Goal: Task Accomplishment & Management: Manage account settings

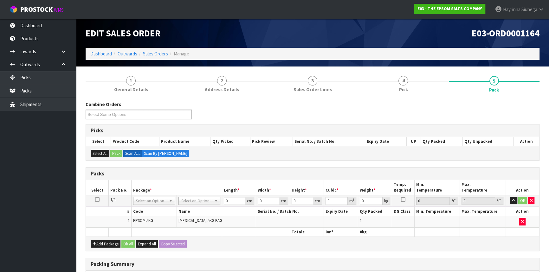
drag, startPoint x: 200, startPoint y: 201, endPoint x: 203, endPoint y: 199, distance: 3.4
click at [200, 209] on input "text" at bounding box center [199, 209] width 39 height 8
type input "CTNA4"
type input "31"
type input "22.5"
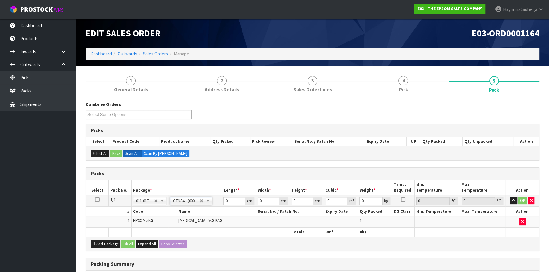
type input "25"
type input "0.017438"
type input "5.2"
click at [226, 200] on input "31" at bounding box center [234, 201] width 22 height 8
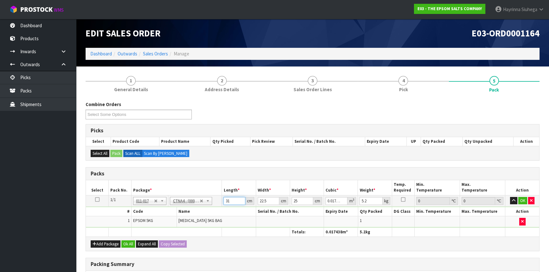
type input "3"
type input "0.001687"
type input "32"
type input "0.018"
type input "32"
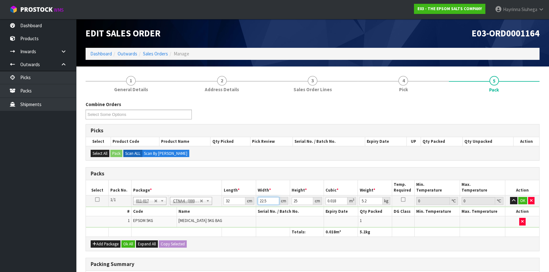
type input "2"
type input "0.0016"
type input "24"
type input "0.0192"
type input "24"
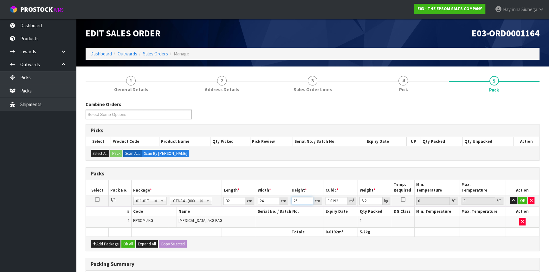
type input "1"
type input "0.000768"
type input "18"
type input "0.013824"
type input "18"
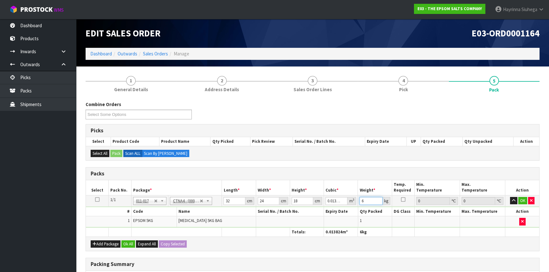
type input "6"
click button "OK" at bounding box center [522, 201] width 9 height 8
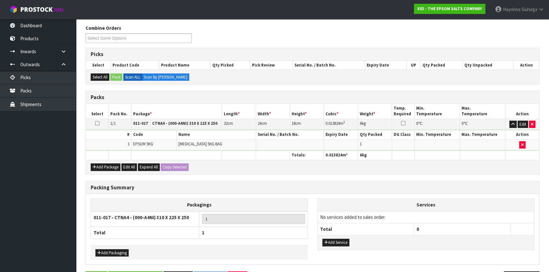
scroll to position [97, 0]
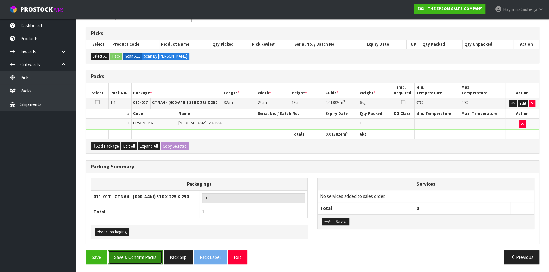
click at [156, 254] on button "Save & Confirm Packs" at bounding box center [135, 258] width 55 height 14
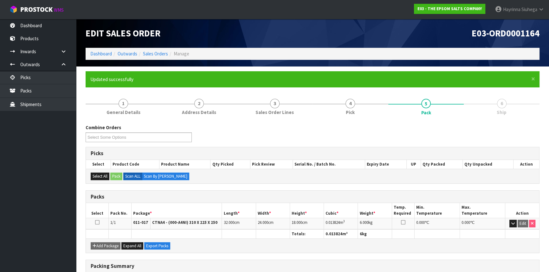
scroll to position [86, 0]
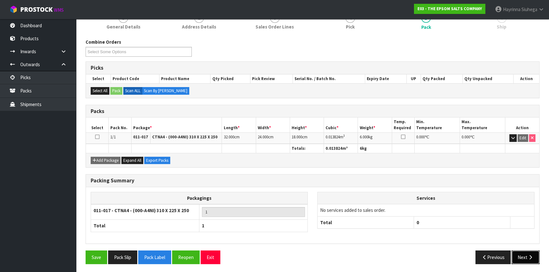
click at [524, 254] on button "Next" at bounding box center [525, 258] width 28 height 14
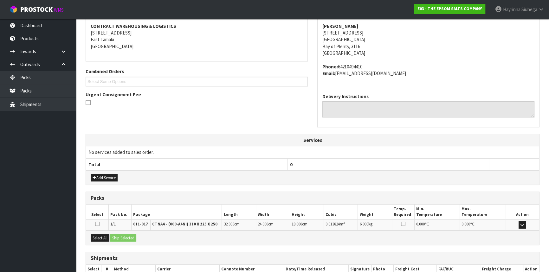
scroll to position [159, 0]
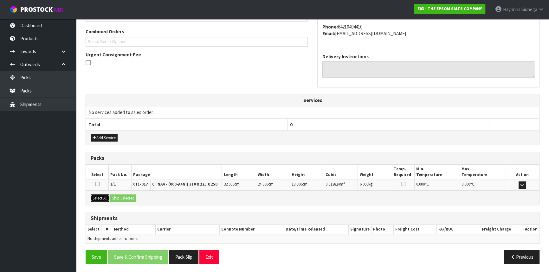
click at [104, 195] on button "Select All" at bounding box center [100, 199] width 19 height 8
click at [134, 195] on button "Ship Selected" at bounding box center [123, 199] width 26 height 8
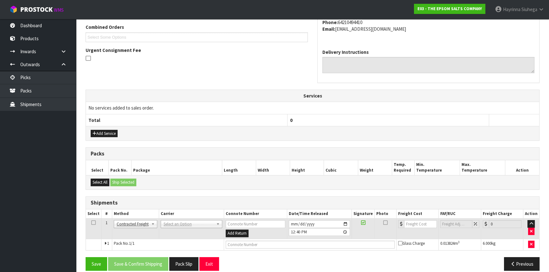
scroll to position [170, 0]
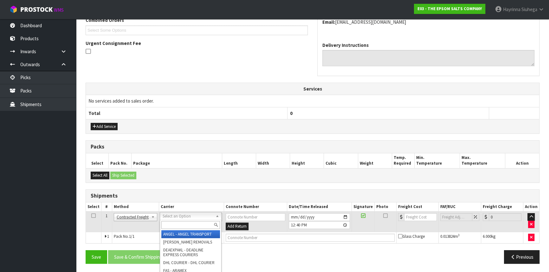
click at [181, 226] on input "text" at bounding box center [190, 225] width 59 height 8
type input "NZP"
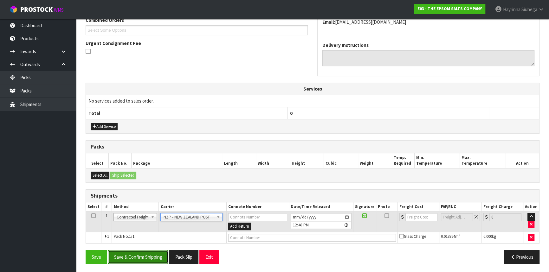
click at [123, 254] on button "Save & Confirm Shipping" at bounding box center [138, 257] width 60 height 14
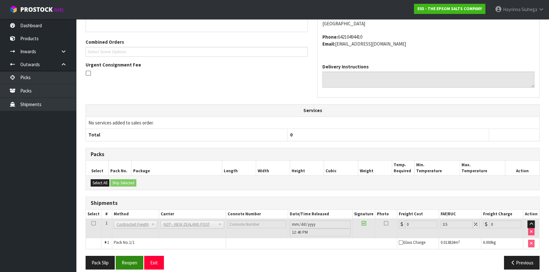
scroll to position [162, 0]
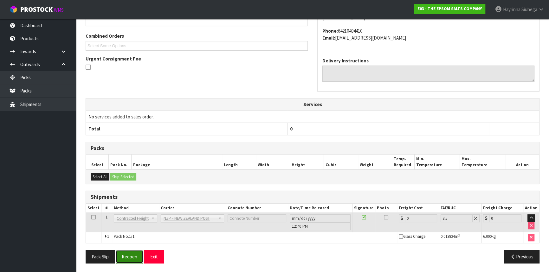
click at [129, 255] on button "Reopen" at bounding box center [130, 257] width 28 height 14
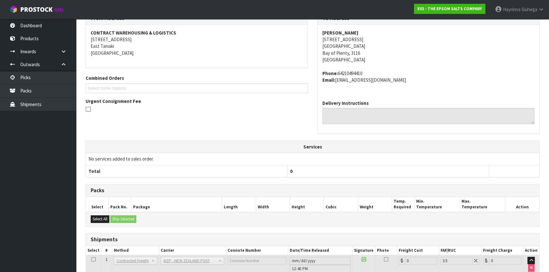
scroll to position [155, 0]
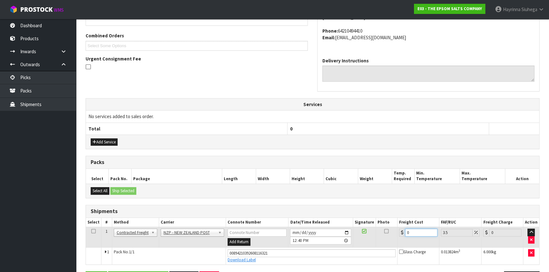
drag, startPoint x: 416, startPoint y: 230, endPoint x: 371, endPoint y: 231, distance: 45.3
click at [372, 231] on tr "1 Client Local Pickup Customer Local Pickup Company Freight Contracted Freight …" at bounding box center [312, 237] width 453 height 21
type input "8"
type input "8.28"
type input "8.4"
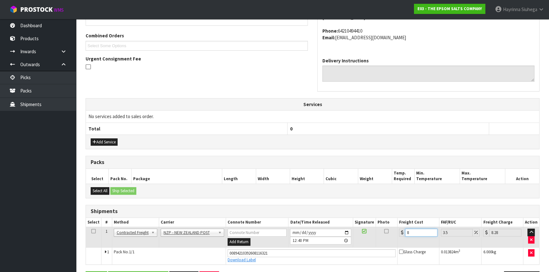
type input "8.69"
type input "8.45"
type input "8.75"
type input "8.45"
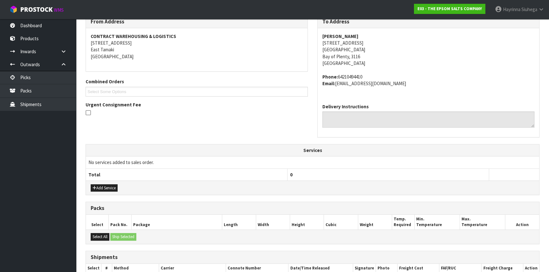
scroll to position [173, 0]
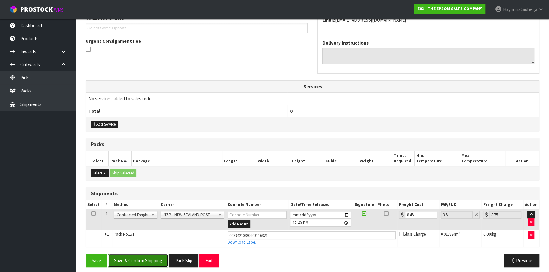
click at [137, 259] on button "Save & Confirm Shipping" at bounding box center [138, 261] width 60 height 14
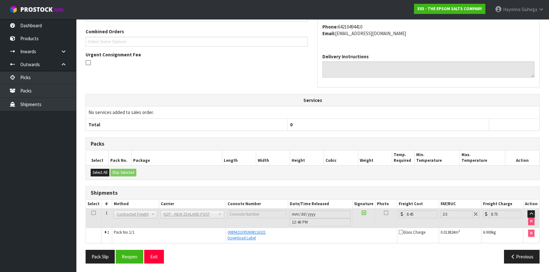
scroll to position [0, 0]
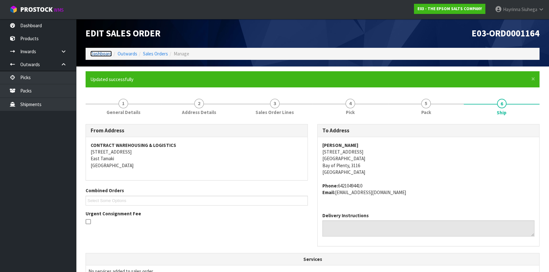
click at [100, 55] on link "Dashboard" at bounding box center [101, 54] width 22 height 6
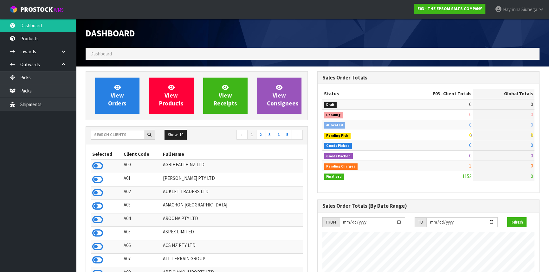
scroll to position [387, 231]
click at [117, 134] on input "text" at bounding box center [118, 135] width 54 height 10
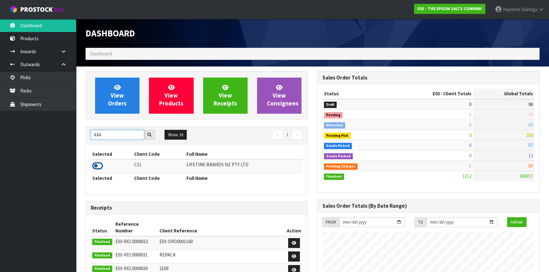
type input "C11"
click at [95, 167] on icon at bounding box center [97, 166] width 11 height 10
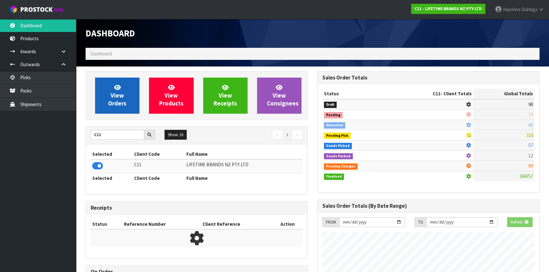
scroll to position [479, 231]
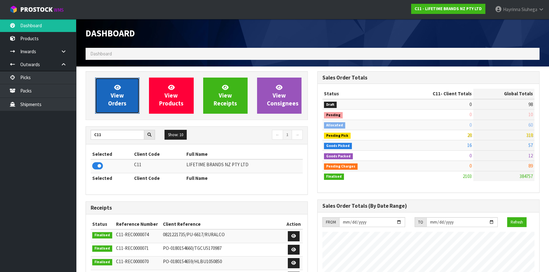
click at [116, 103] on span "View Orders" at bounding box center [117, 96] width 18 height 24
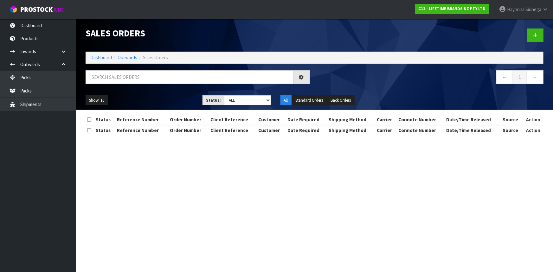
click at [119, 84] on div at bounding box center [198, 79] width 234 height 18
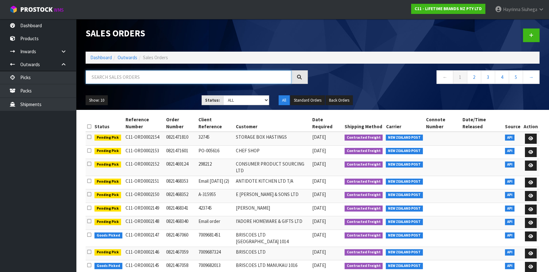
click at [119, 79] on input "text" at bounding box center [189, 77] width 206 height 14
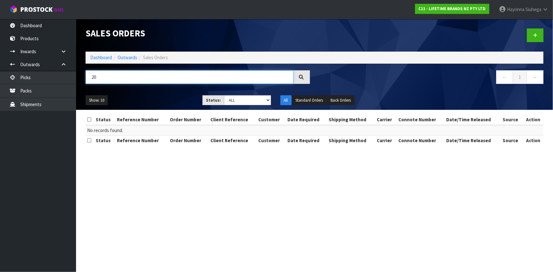
type input "2"
type input "JOB-0416368"
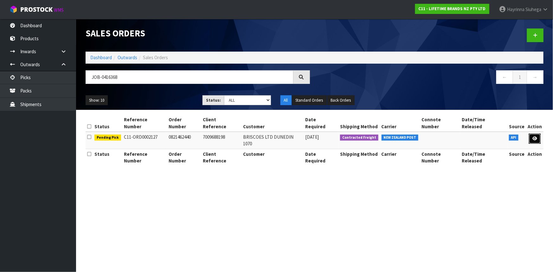
click at [536, 137] on icon at bounding box center [534, 139] width 5 height 4
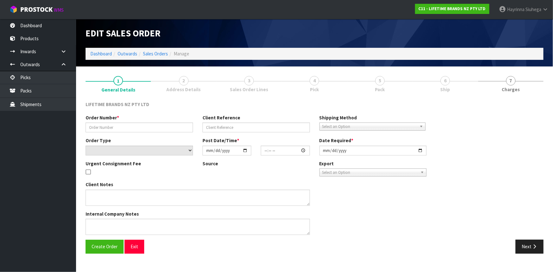
type input "0821462440"
type input "7009688198"
select select "number:0"
type input "[DATE]"
type input "16:04:43.000"
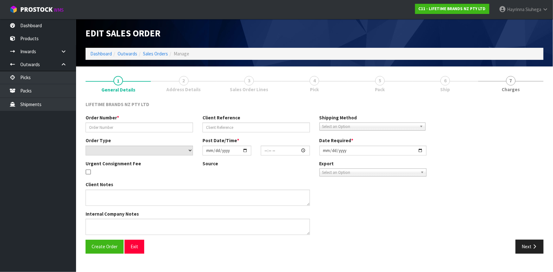
type input "[DATE]"
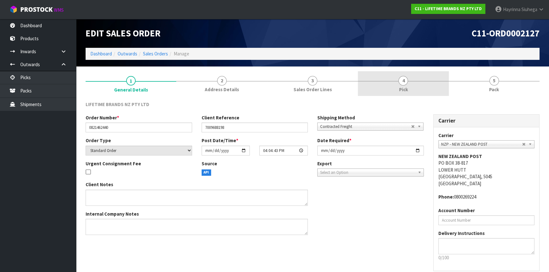
click at [433, 81] on div at bounding box center [403, 81] width 91 height 0
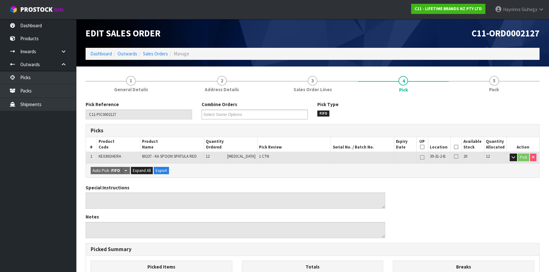
click at [454, 147] on icon at bounding box center [456, 147] width 4 height 0
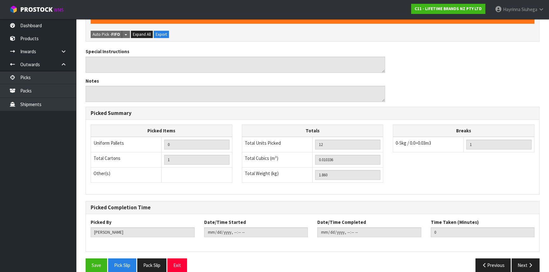
scroll to position [167, 0]
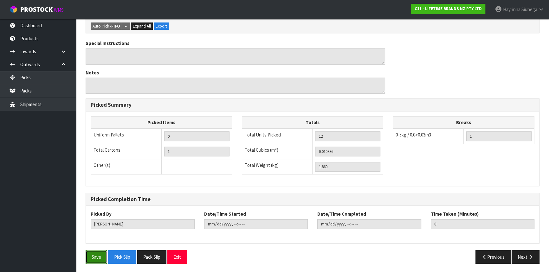
click at [97, 253] on button "Save" at bounding box center [97, 257] width 22 height 14
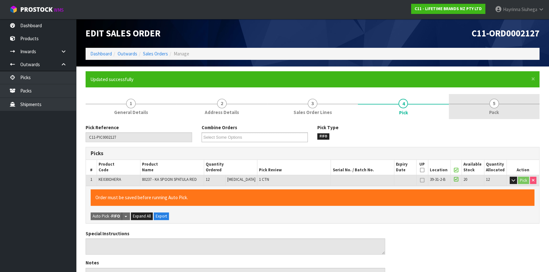
type input "[PERSON_NAME]"
type input "[DATE]T12:46:07"
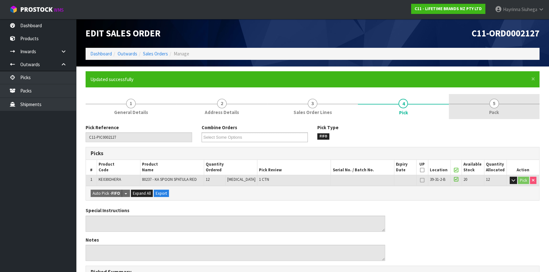
click at [472, 104] on link "5 Pack" at bounding box center [494, 106] width 91 height 25
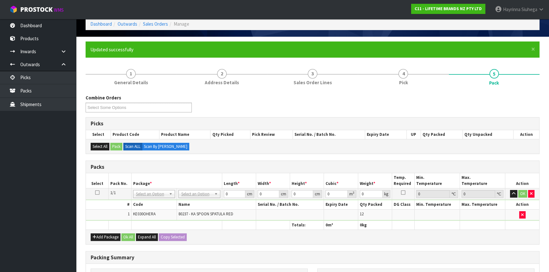
scroll to position [57, 0]
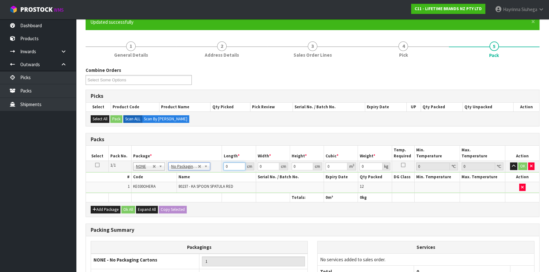
click at [225, 164] on input "0" at bounding box center [234, 167] width 22 height 8
type input "37"
type input "17"
type input "1"
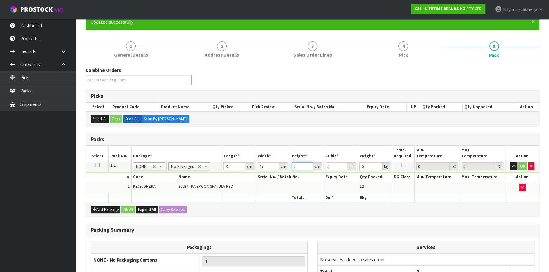
type input "0.000629"
type input "16"
type input "0.010064"
type input "16"
type input "2"
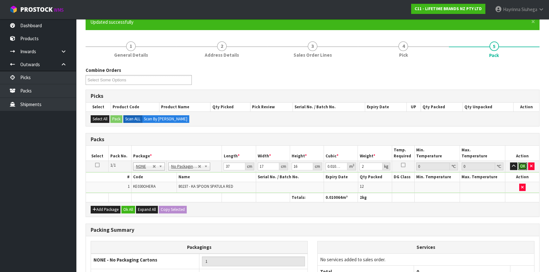
click button "OK" at bounding box center [522, 167] width 9 height 8
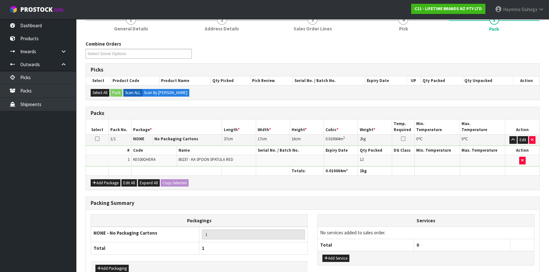
scroll to position [120, 0]
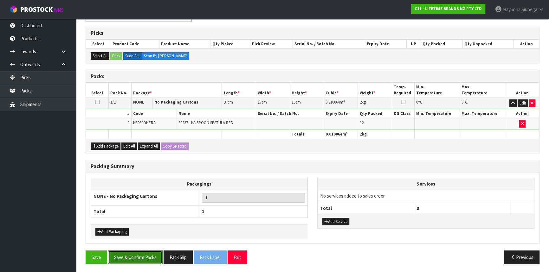
click at [153, 252] on button "Save & Confirm Packs" at bounding box center [135, 258] width 55 height 14
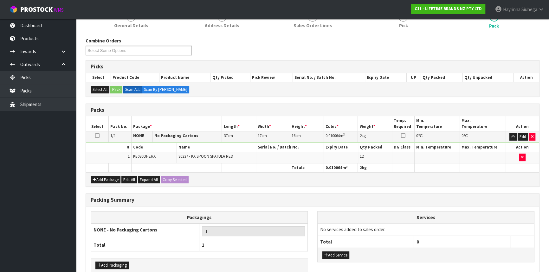
scroll to position [86, 0]
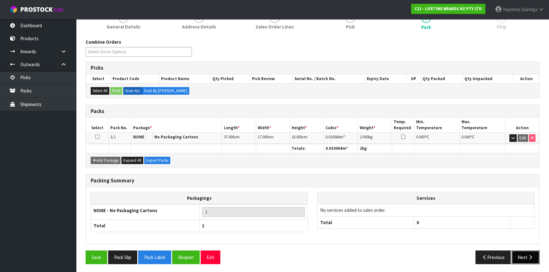
click at [525, 256] on button "Next" at bounding box center [525, 258] width 28 height 14
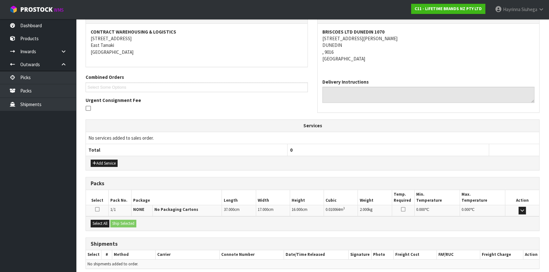
scroll to position [139, 0]
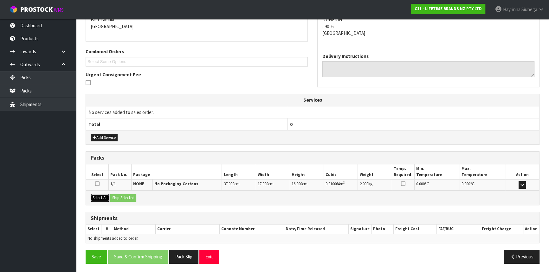
click at [100, 197] on button "Select All" at bounding box center [100, 198] width 19 height 8
click at [124, 195] on button "Ship Selected" at bounding box center [123, 198] width 26 height 8
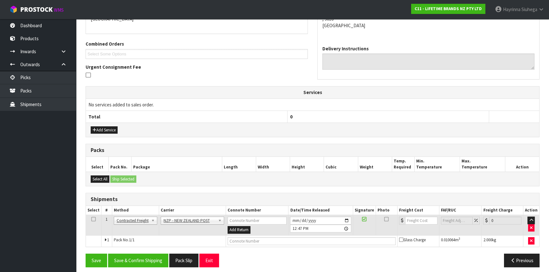
scroll to position [150, 0]
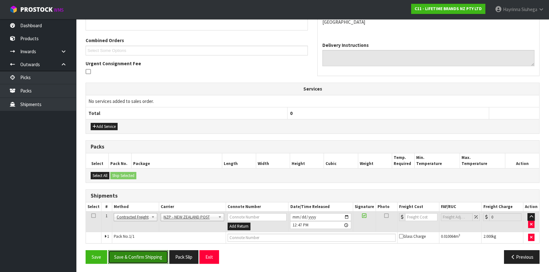
click at [147, 254] on button "Save & Confirm Shipping" at bounding box center [138, 257] width 60 height 14
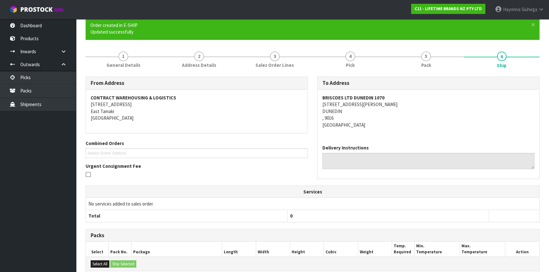
scroll to position [141, 0]
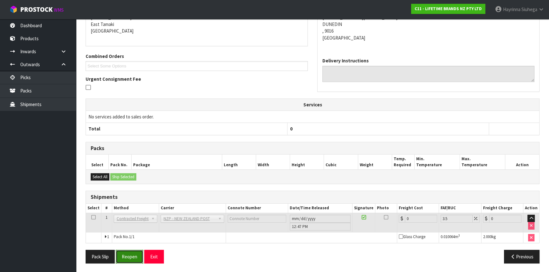
click at [134, 254] on button "Reopen" at bounding box center [130, 257] width 28 height 14
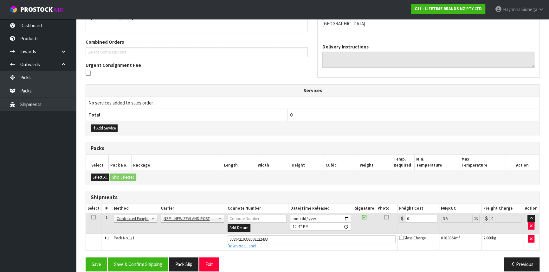
scroll to position [156, 0]
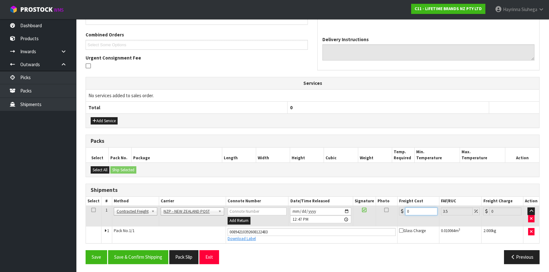
drag, startPoint x: 418, startPoint y: 208, endPoint x: 371, endPoint y: 215, distance: 47.1
click at [371, 215] on tr "1 Client Local Pickup Customer Local Pickup Company Freight Contracted Freight …" at bounding box center [312, 216] width 453 height 21
type input "1"
type input "1.03"
type input "11"
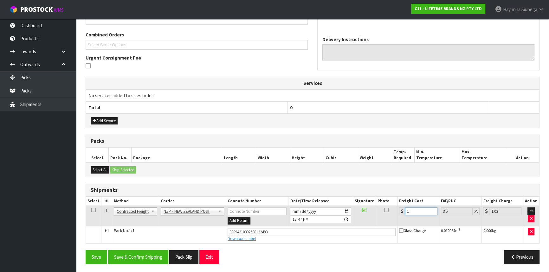
type input "11.38"
type input "11.6"
type input "12.01"
type input "11.61"
type input "12.02"
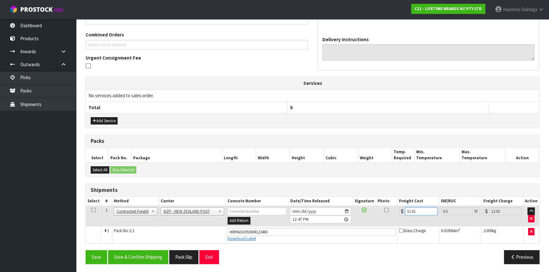
type input "11.61"
click at [86, 250] on button "Save" at bounding box center [97, 257] width 22 height 14
click at [147, 256] on button "Save & Confirm Shipping" at bounding box center [138, 257] width 60 height 14
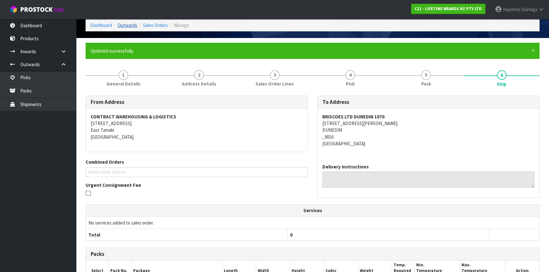
scroll to position [0, 0]
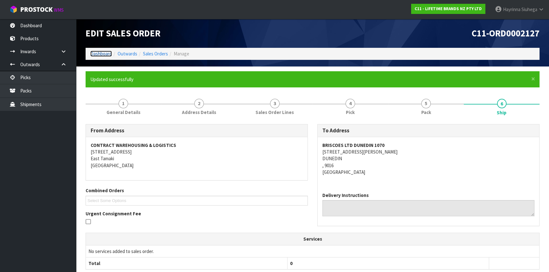
click at [99, 53] on link "Dashboard" at bounding box center [101, 54] width 22 height 6
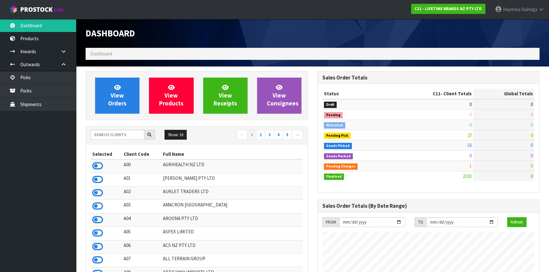
scroll to position [479, 231]
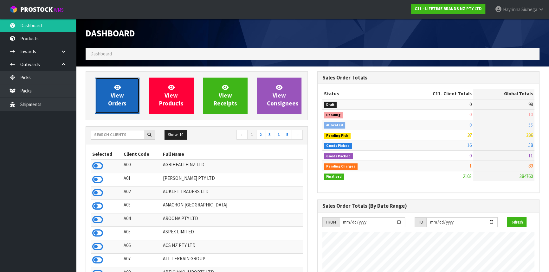
click at [131, 92] on link "View Orders" at bounding box center [117, 96] width 44 height 36
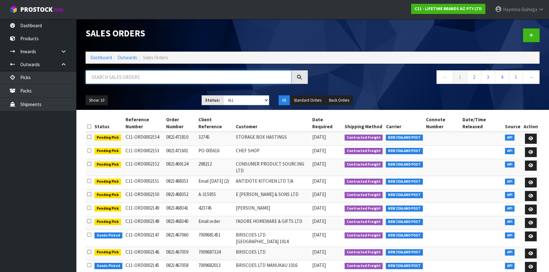
click at [132, 80] on input "text" at bounding box center [189, 77] width 206 height 14
type input "JOB-0416271"
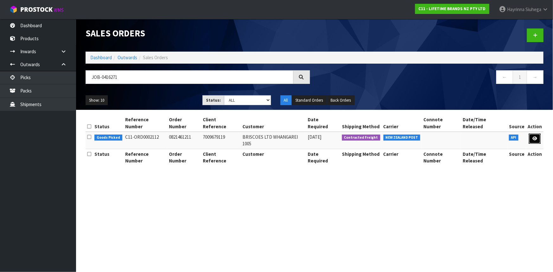
click at [533, 134] on link at bounding box center [535, 139] width 12 height 10
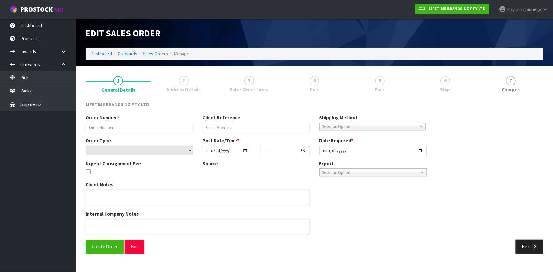
type input "0821461211"
type input "7009679119"
select select "number:0"
type input "[DATE]"
type input "10:29:35.000"
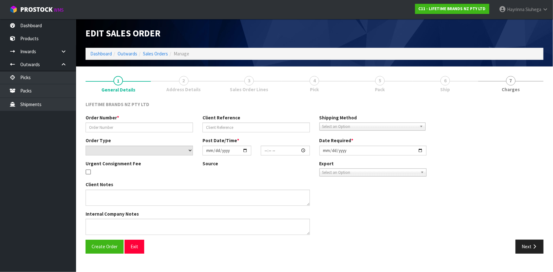
type input "[DATE]"
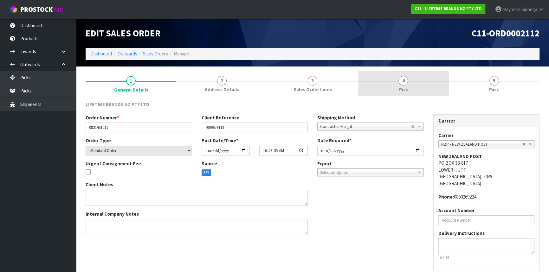
click at [427, 84] on link "4 Pick" at bounding box center [403, 83] width 91 height 25
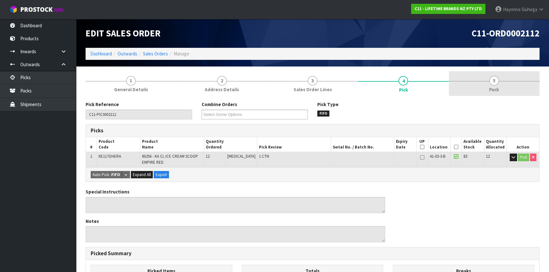
click at [473, 83] on link "5 Pack" at bounding box center [494, 83] width 91 height 25
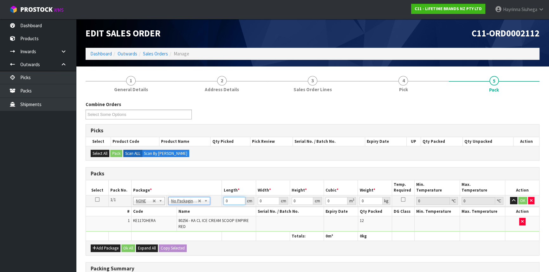
click at [224, 201] on input "0" at bounding box center [234, 201] width 22 height 8
type input "29"
type input "17"
type input "1"
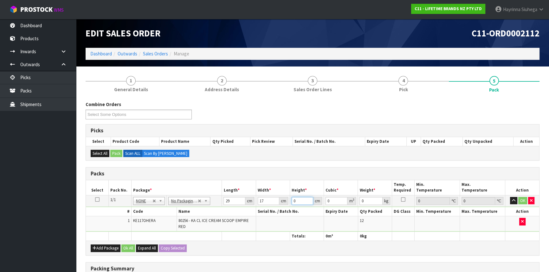
type input "0.000493"
type input "17"
type input "0.008381"
type input "17"
type input "3"
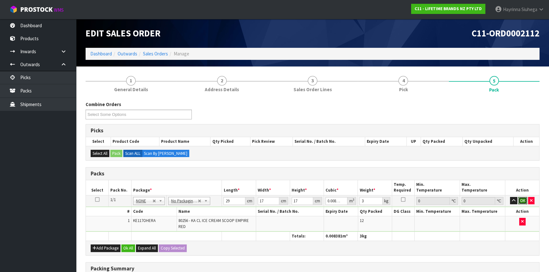
click button "OK" at bounding box center [522, 201] width 9 height 8
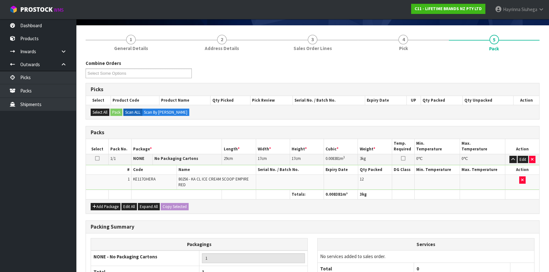
scroll to position [101, 0]
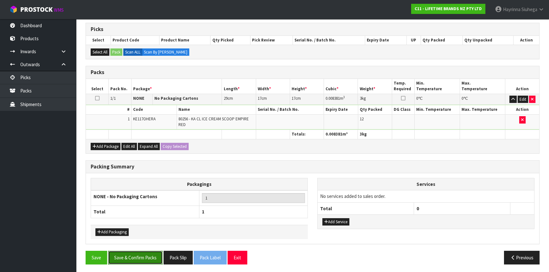
click at [145, 253] on button "Save & Confirm Packs" at bounding box center [135, 258] width 55 height 14
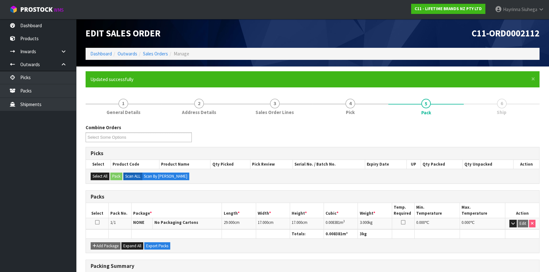
scroll to position [86, 0]
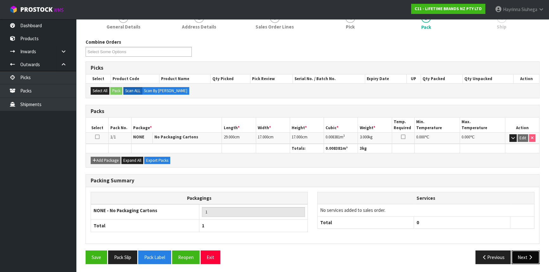
click at [529, 253] on button "Next" at bounding box center [525, 258] width 28 height 14
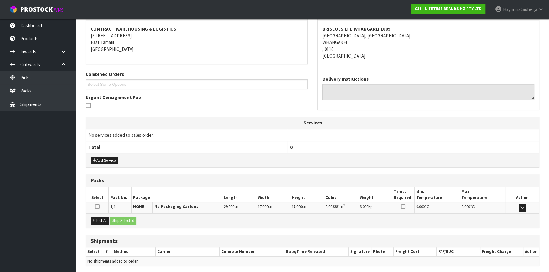
scroll to position [139, 0]
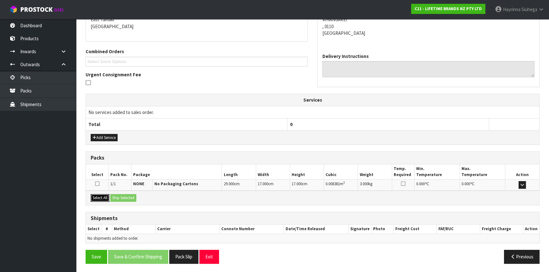
click at [100, 199] on button "Select All" at bounding box center [100, 198] width 19 height 8
click at [122, 198] on button "Ship Selected" at bounding box center [123, 198] width 26 height 8
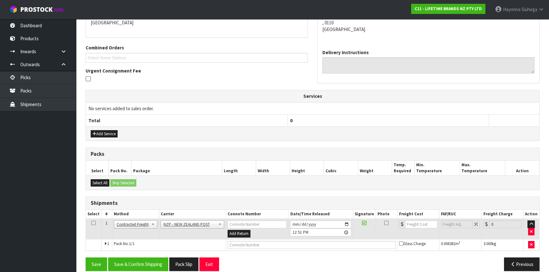
scroll to position [150, 0]
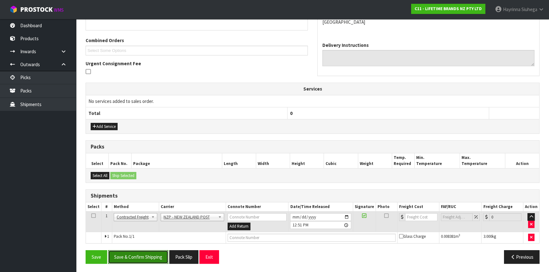
click at [147, 253] on button "Save & Confirm Shipping" at bounding box center [138, 257] width 60 height 14
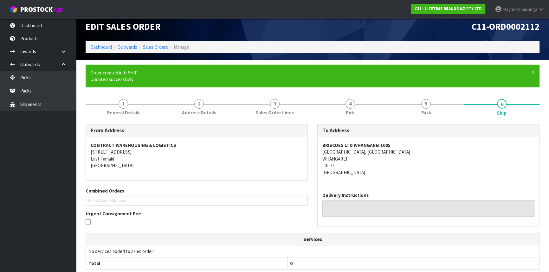
scroll to position [141, 0]
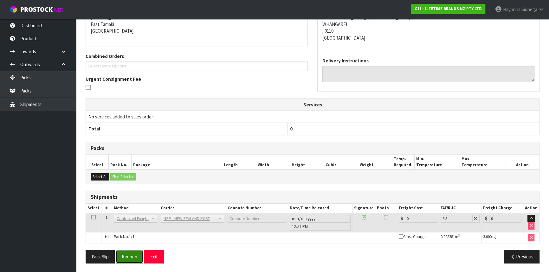
click at [129, 256] on button "Reopen" at bounding box center [130, 257] width 28 height 14
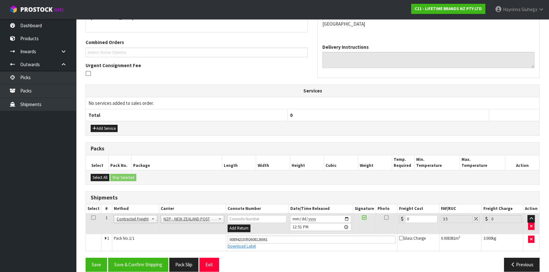
scroll to position [156, 0]
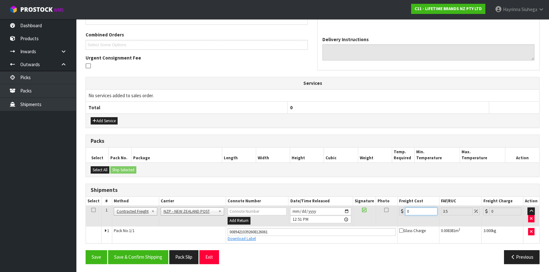
drag, startPoint x: 415, startPoint y: 211, endPoint x: 384, endPoint y: 211, distance: 30.4
click at [385, 211] on tr "1 Client Local Pickup Customer Local Pickup Company Freight Contracted Freight …" at bounding box center [312, 216] width 453 height 21
type input "7"
type input "7.24"
type input "7.3"
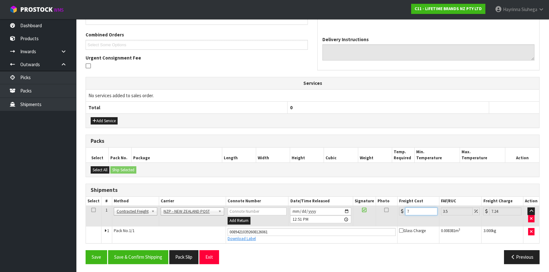
type input "7.56"
type input "7.31"
type input "7.57"
type input "7.31"
click at [86, 250] on button "Save" at bounding box center [97, 257] width 22 height 14
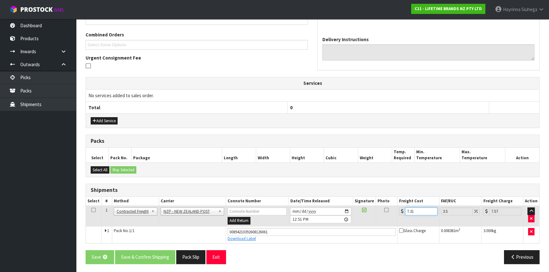
scroll to position [0, 0]
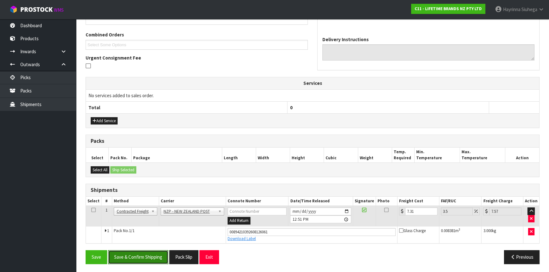
click at [149, 257] on button "Save & Confirm Shipping" at bounding box center [138, 257] width 60 height 14
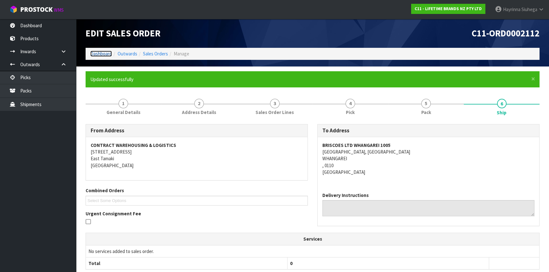
click at [106, 52] on link "Dashboard" at bounding box center [101, 54] width 22 height 6
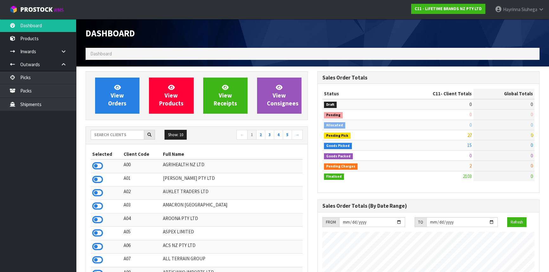
scroll to position [479, 231]
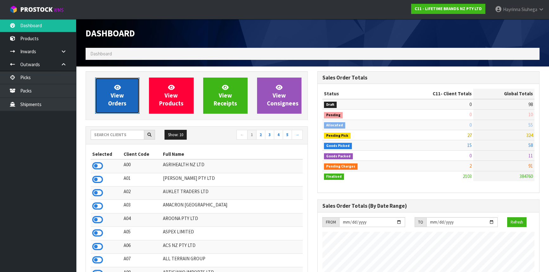
click at [114, 99] on span "View Orders" at bounding box center [117, 96] width 18 height 24
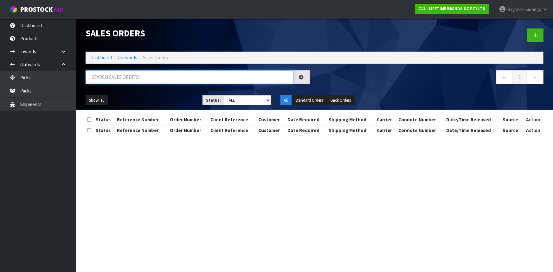
click at [120, 79] on input "text" at bounding box center [190, 77] width 208 height 14
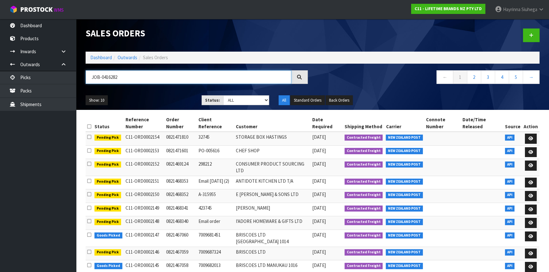
type input "JOB-0416282"
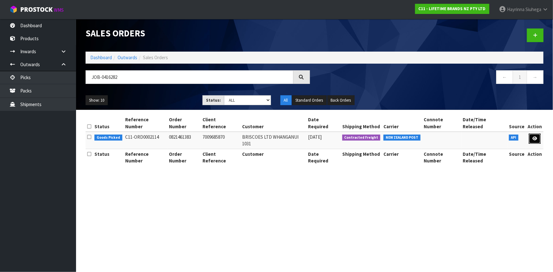
click at [532, 134] on link at bounding box center [535, 139] width 12 height 10
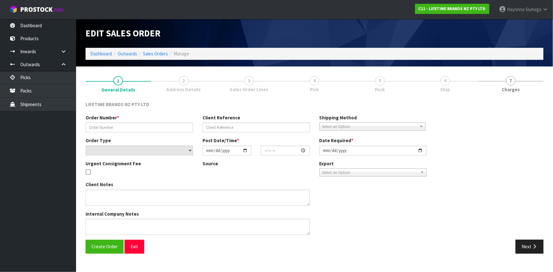
type input "0821461383"
type input "7009685870"
select select "number:0"
type input "[DATE]"
type input "10:49:32.000"
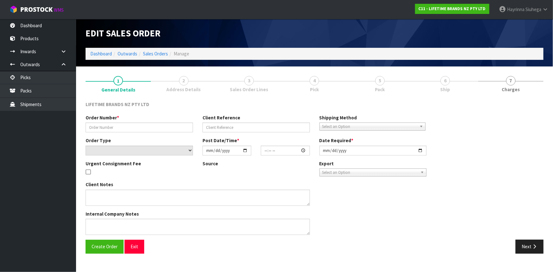
type input "[DATE]"
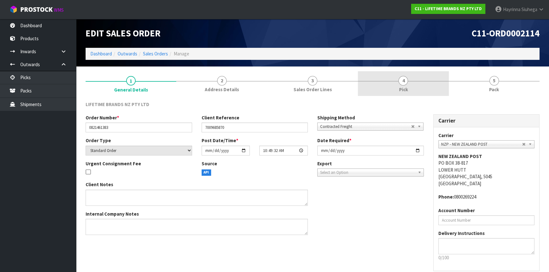
click at [425, 88] on link "4 Pick" at bounding box center [403, 83] width 91 height 25
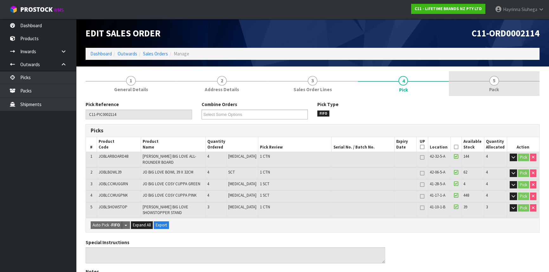
click at [481, 83] on link "5 Pack" at bounding box center [494, 83] width 91 height 25
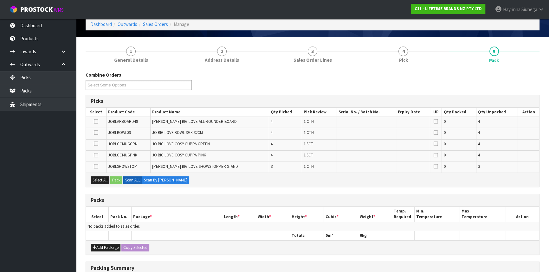
scroll to position [57, 0]
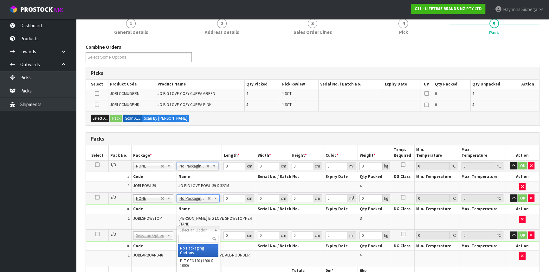
type input "3"
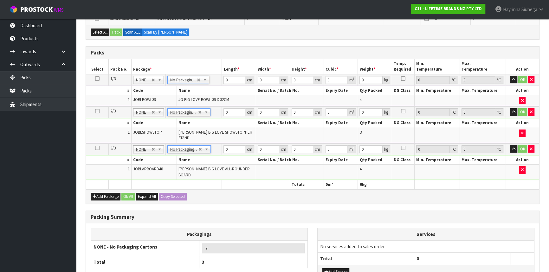
scroll to position [144, 0]
click at [101, 193] on button "Add Package" at bounding box center [106, 197] width 30 height 8
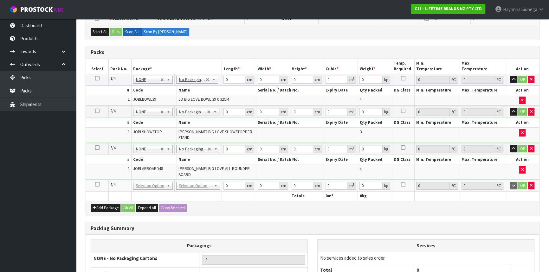
click at [96, 184] on icon at bounding box center [97, 184] width 4 height 0
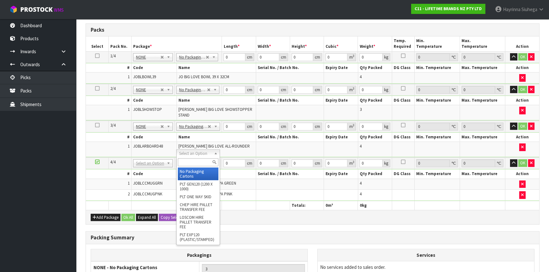
click at [186, 165] on input "text" at bounding box center [198, 162] width 41 height 8
type input "CTN5"
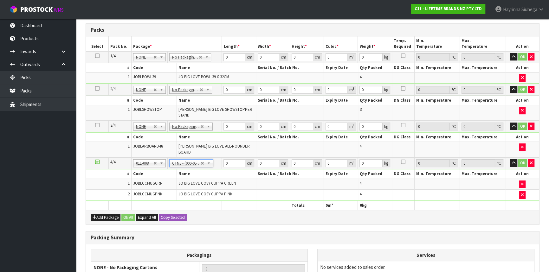
type input "43"
type input "33"
type input "25.5"
type input "0.036185"
type input "4.66"
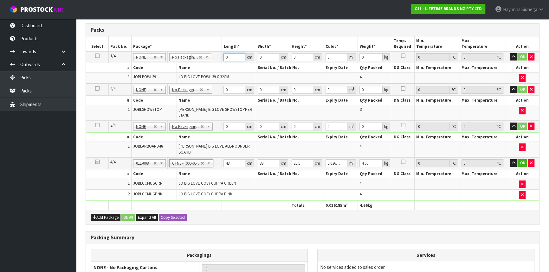
click at [225, 56] on input "0" at bounding box center [234, 57] width 22 height 8
type input "48"
type input "41"
type input "4"
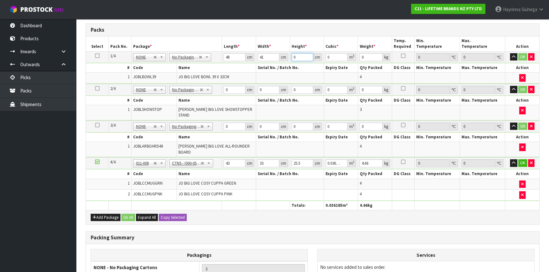
type input "0.007872"
type input "45"
type input "0.08856"
type input "45"
type input "14"
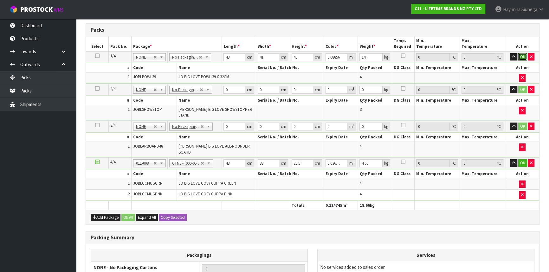
click button "OK" at bounding box center [522, 57] width 9 height 8
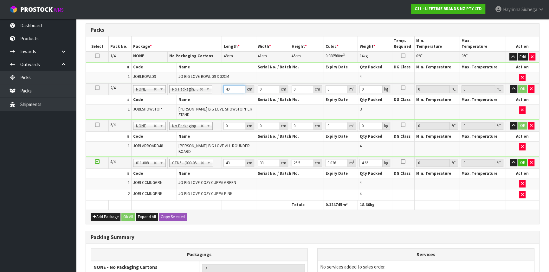
type input "40"
type input "4"
type input "0.0064"
type input "43"
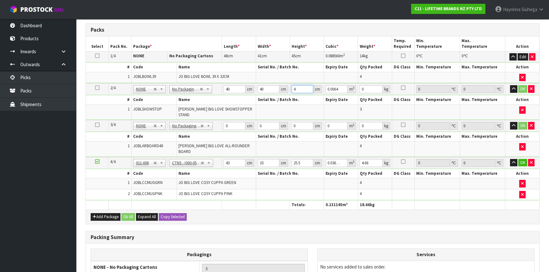
type input "0.0688"
type input "43"
type input "9"
click button "OK" at bounding box center [522, 89] width 9 height 8
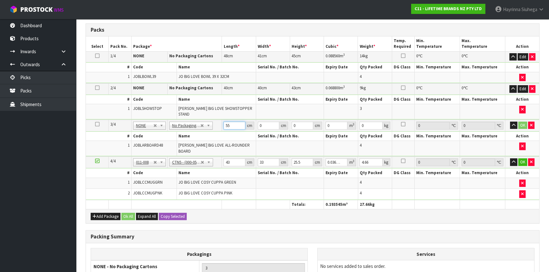
type input "55"
type input "54"
type input "1"
type input "0.00297"
type input "13"
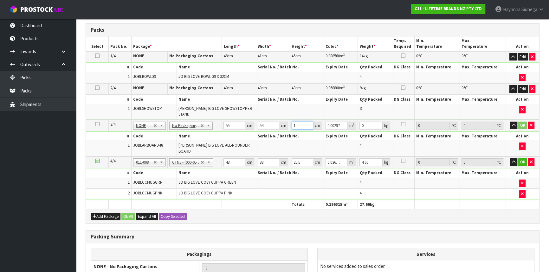
type input "0.03861"
type input "13"
type input "11"
click button "OK" at bounding box center [522, 126] width 9 height 8
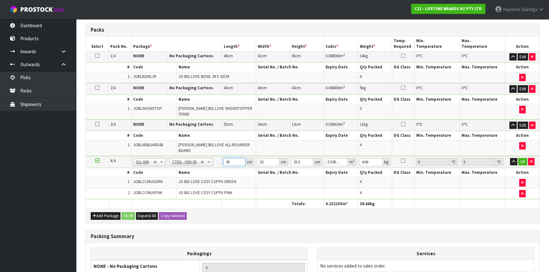
type input "4"
type input "0.003366"
type input "44"
type input "0.037026"
type input "44"
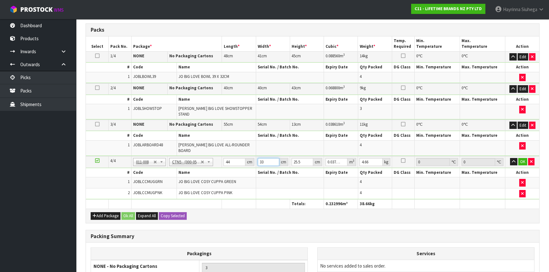
type input "3"
type input "0.003366"
type input "35"
type input "0.03927"
type input "35"
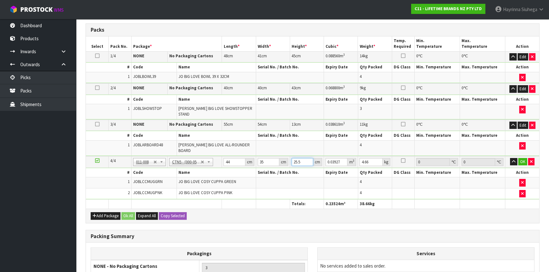
type input "2"
type input "0.00308"
type input "27"
type input "0.04158"
type input "27"
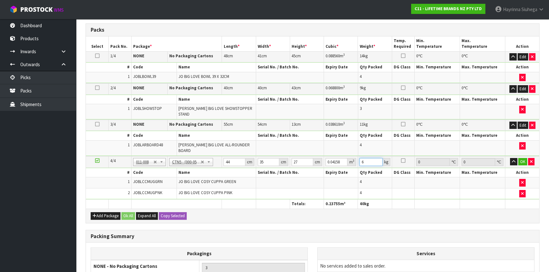
type input "6"
click button "OK" at bounding box center [522, 162] width 9 height 8
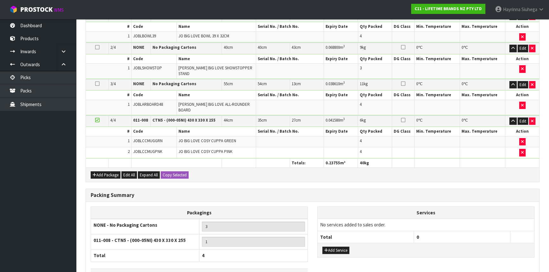
scroll to position [219, 0]
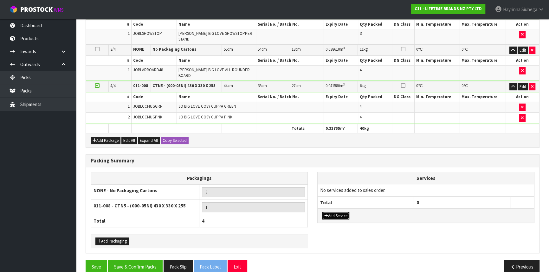
click at [336, 212] on button "Add Service" at bounding box center [335, 216] width 27 height 8
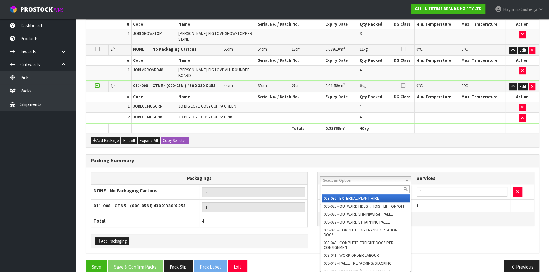
click at [342, 186] on input "text" at bounding box center [366, 189] width 88 height 8
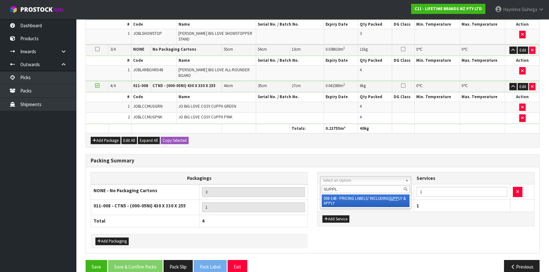
type input "SUPPLY"
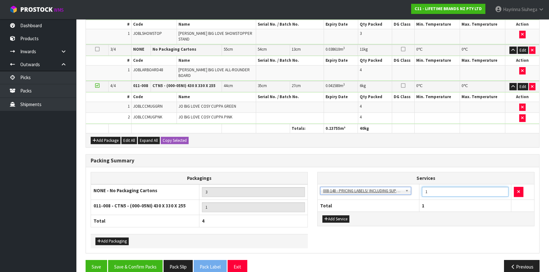
drag, startPoint x: 436, startPoint y: 181, endPoint x: 407, endPoint y: 183, distance: 28.9
click at [409, 184] on tr "003-036 - EXTERNAL PLANT HIRE 008-035 - OUTWARD HDLG+/HOIST LIFT ON/OFF 008-036…" at bounding box center [426, 192] width 216 height 16
type input "19"
click at [156, 260] on button "Save & Confirm Packs" at bounding box center [135, 267] width 55 height 14
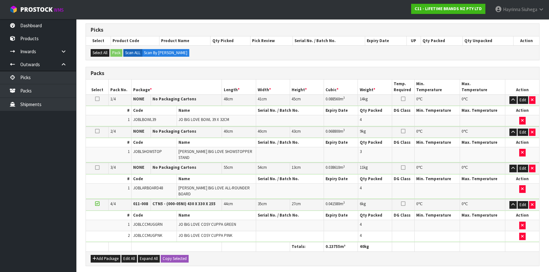
scroll to position [135, 0]
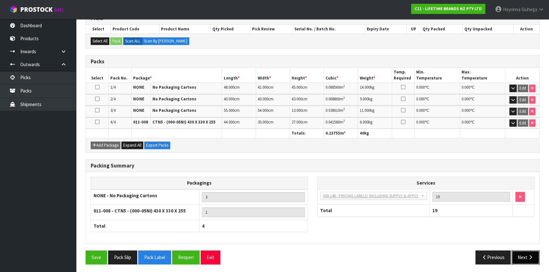
click at [524, 254] on button "Next" at bounding box center [525, 258] width 28 height 14
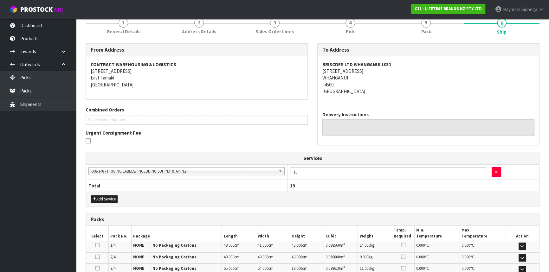
scroll to position [173, 0]
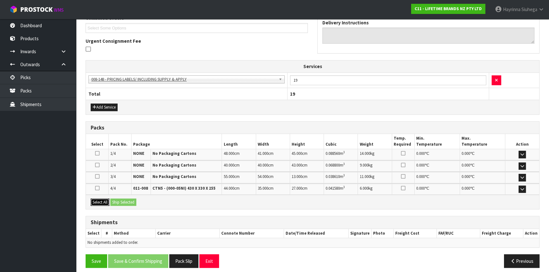
click at [106, 202] on button "Select All" at bounding box center [100, 203] width 19 height 8
click at [133, 202] on button "Ship Selected" at bounding box center [123, 203] width 26 height 8
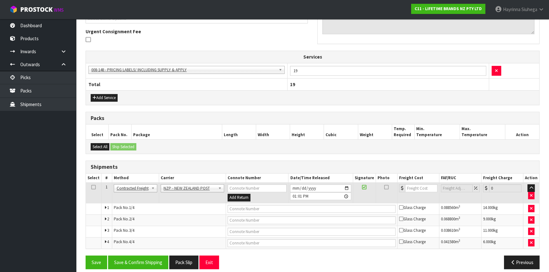
scroll to position [187, 0]
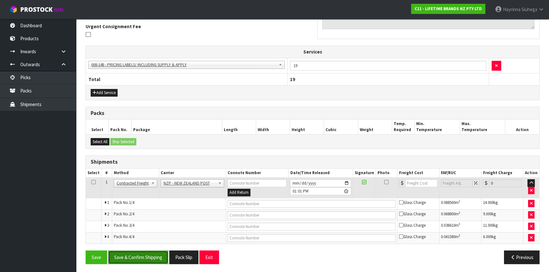
click at [144, 251] on button "Save & Confirm Shipping" at bounding box center [138, 258] width 60 height 14
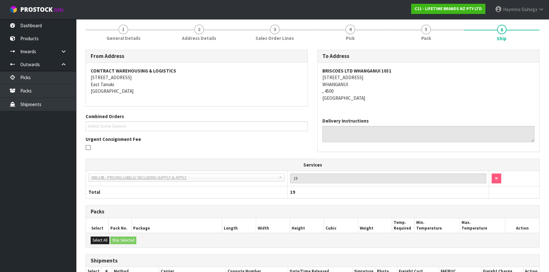
scroll to position [173, 0]
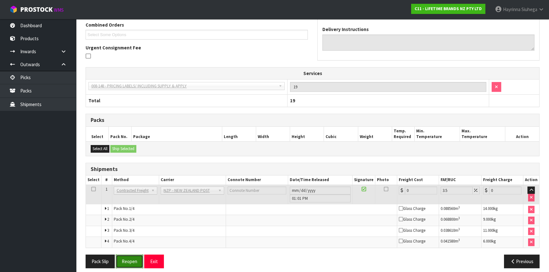
click at [132, 259] on button "Reopen" at bounding box center [130, 262] width 28 height 14
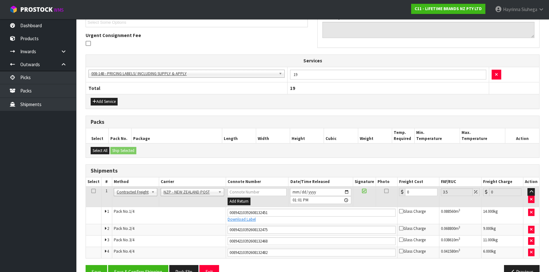
scroll to position [193, 0]
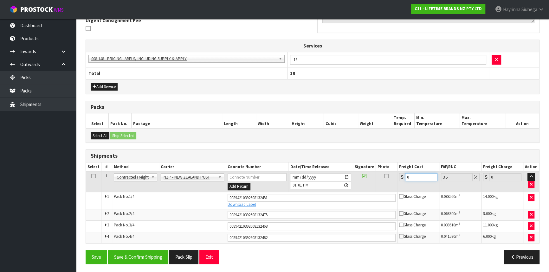
drag, startPoint x: 414, startPoint y: 176, endPoint x: 375, endPoint y: 177, distance: 39.0
click at [375, 177] on tr "1 Client Local Pickup Customer Local Pickup Company Freight Contracted Freight …" at bounding box center [312, 182] width 453 height 21
type input "4"
type input "4.14"
type input "44"
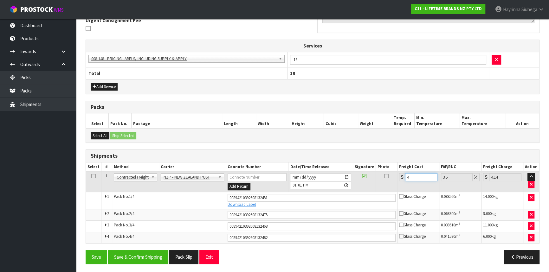
type input "45.54"
type input "44.3"
type input "45.85"
type input "44.36"
type input "45.91"
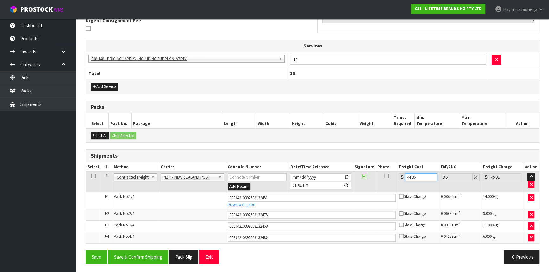
type input "44.36"
click at [86, 250] on button "Save" at bounding box center [97, 257] width 22 height 14
click at [152, 253] on button "Save & Confirm Shipping" at bounding box center [138, 257] width 60 height 14
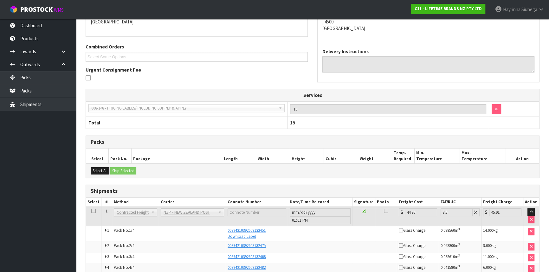
scroll to position [0, 0]
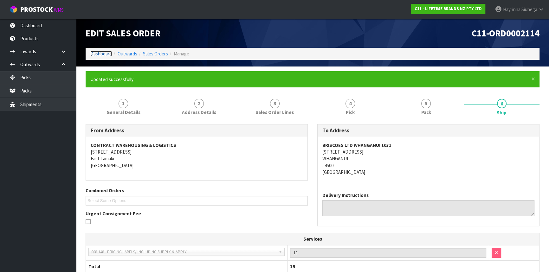
click at [100, 54] on link "Dashboard" at bounding box center [101, 54] width 22 height 6
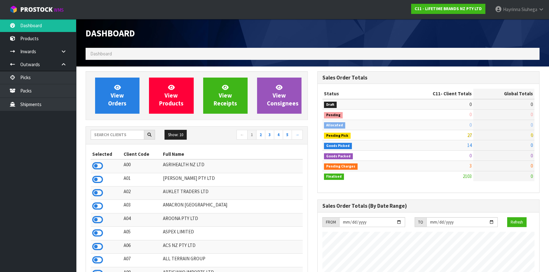
scroll to position [479, 231]
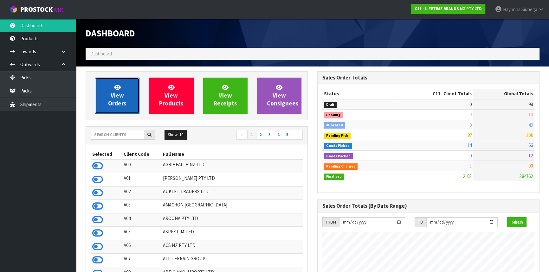
click at [118, 98] on span "View Orders" at bounding box center [117, 96] width 18 height 24
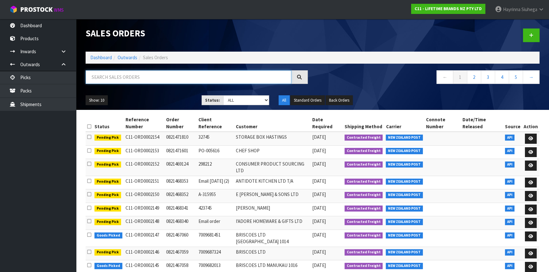
click at [109, 76] on input "text" at bounding box center [189, 77] width 206 height 14
type input "JOB-0416284"
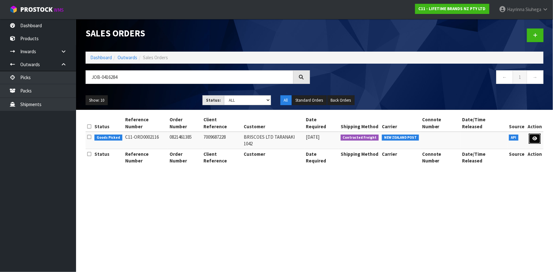
click at [534, 134] on link at bounding box center [535, 139] width 12 height 10
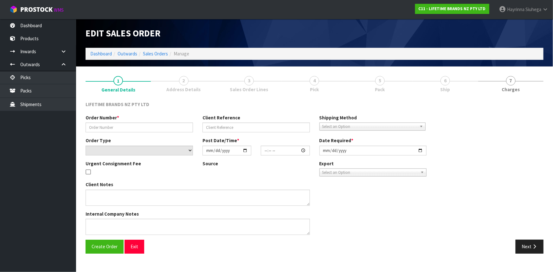
type input "0821461385"
type input "7009687228"
select select "number:0"
type input "[DATE]"
type input "10:54:36.000"
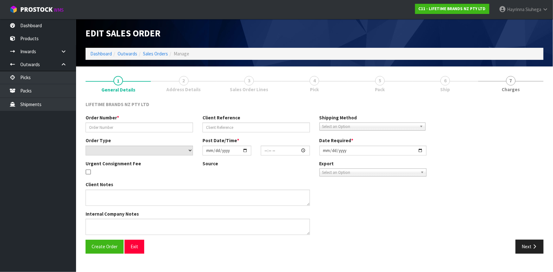
type input "[DATE]"
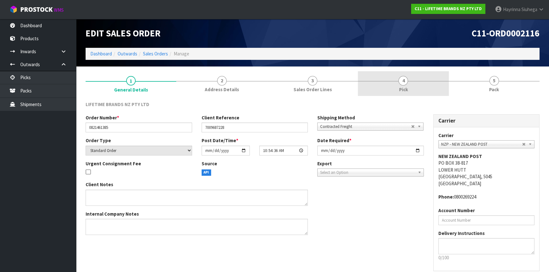
click at [418, 80] on link "4 Pick" at bounding box center [403, 83] width 91 height 25
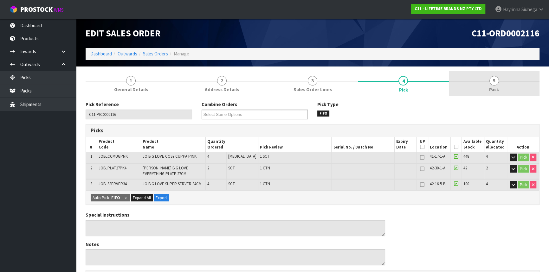
click at [476, 79] on link "5 Pack" at bounding box center [494, 83] width 91 height 25
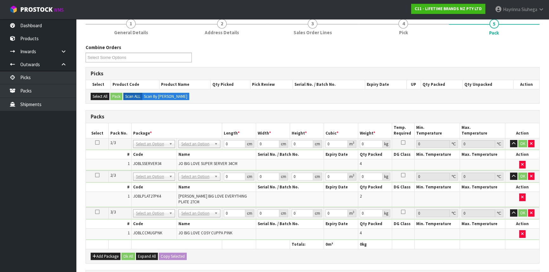
scroll to position [115, 0]
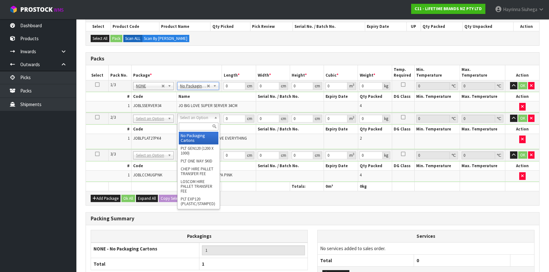
drag, startPoint x: 190, startPoint y: 135, endPoint x: 184, endPoint y: 146, distance: 12.8
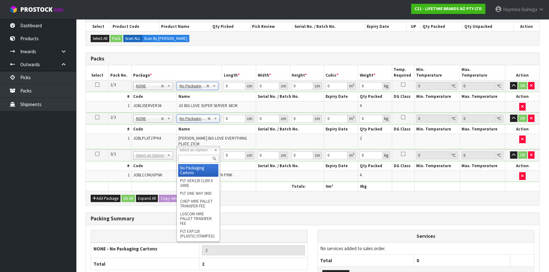
type input "3"
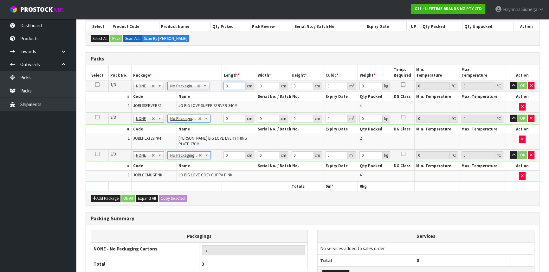
click at [224, 87] on input "0" at bounding box center [234, 86] width 22 height 8
type input "44"
type input "4"
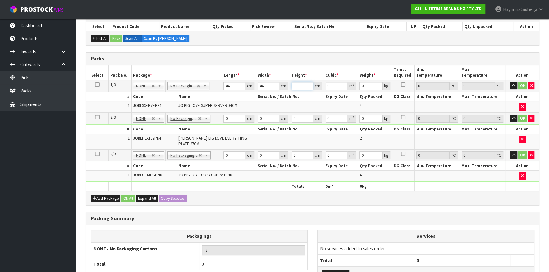
type input "0.007744"
type input "40"
type input "0.07744"
type input "40"
type input "11"
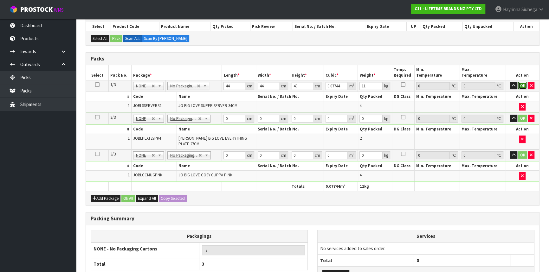
click button "OK" at bounding box center [522, 86] width 9 height 8
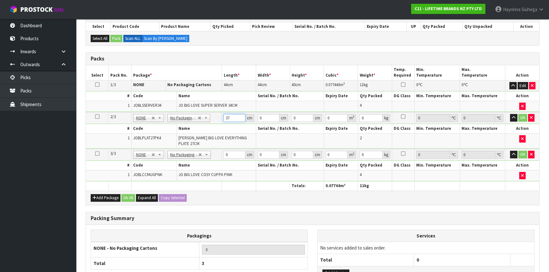
type input "37"
type input "2"
type input "0.002738"
type input "27"
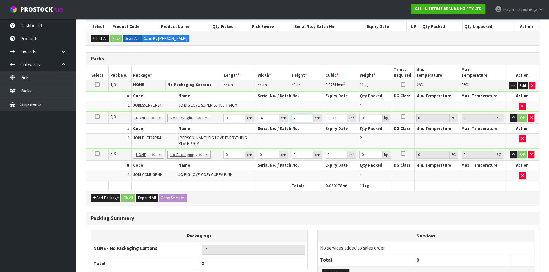
type input "0.036963"
type input "27"
type input "11"
click button "OK" at bounding box center [522, 118] width 9 height 8
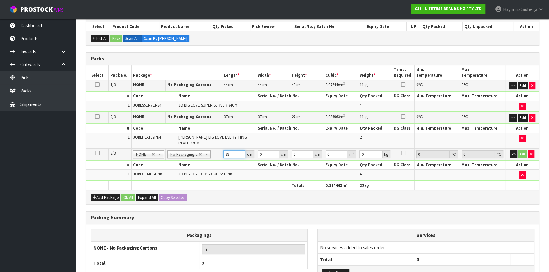
type input "33"
type input "20"
type input "2"
type input "0.00132"
type input "23"
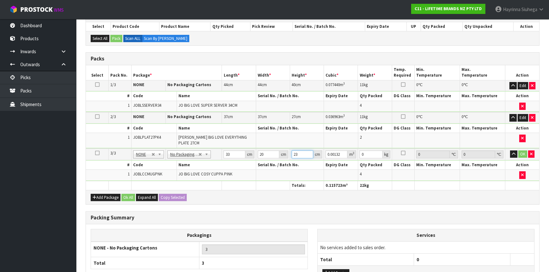
type input "0.01518"
type input "23"
type input "3"
click button "OK" at bounding box center [522, 155] width 9 height 8
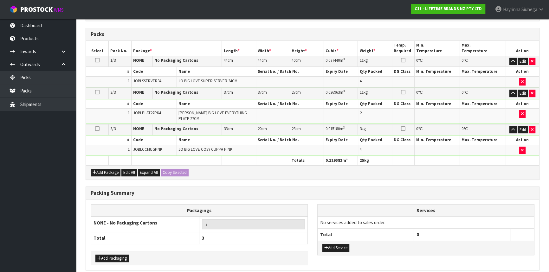
scroll to position [161, 0]
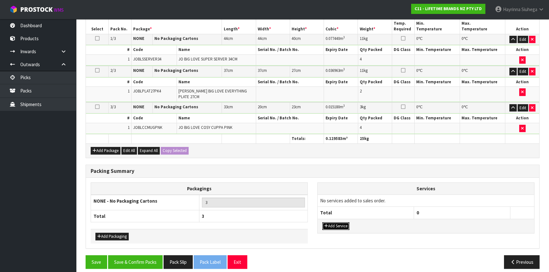
click at [338, 222] on button "Add Service" at bounding box center [335, 226] width 27 height 8
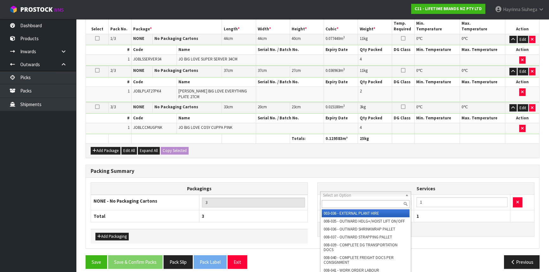
click at [345, 207] on input "text" at bounding box center [366, 204] width 88 height 8
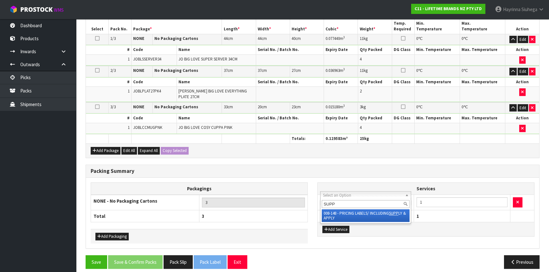
type input "SUPP"
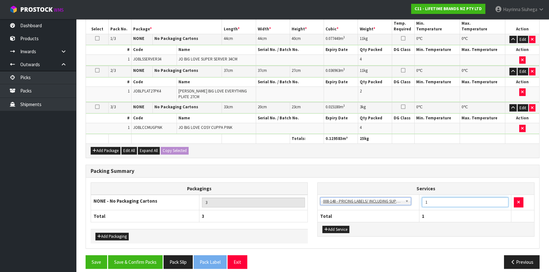
drag, startPoint x: 443, startPoint y: 192, endPoint x: 410, endPoint y: 198, distance: 33.8
click at [410, 198] on tr "003-036 - EXTERNAL PLANT HIRE 008-035 - OUTWARD HDLG+/HOIST LIFT ON/OFF 008-036…" at bounding box center [426, 203] width 216 height 16
type input "10"
click at [143, 255] on button "Save & Confirm Packs" at bounding box center [135, 262] width 55 height 14
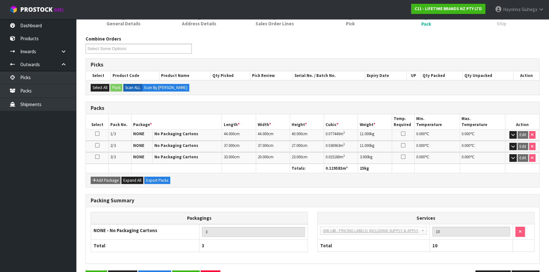
scroll to position [109, 0]
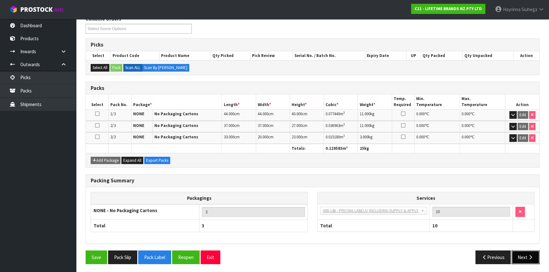
click at [523, 254] on button "Next" at bounding box center [525, 258] width 28 height 14
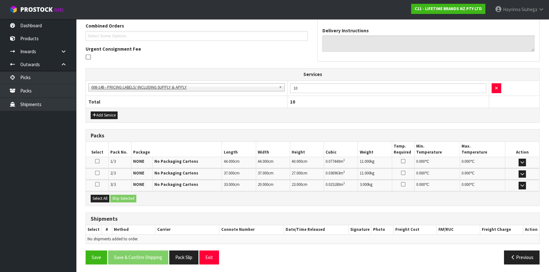
scroll to position [165, 0]
click at [106, 196] on button "Select All" at bounding box center [100, 199] width 19 height 8
click at [120, 196] on button "Ship Selected" at bounding box center [123, 199] width 26 height 8
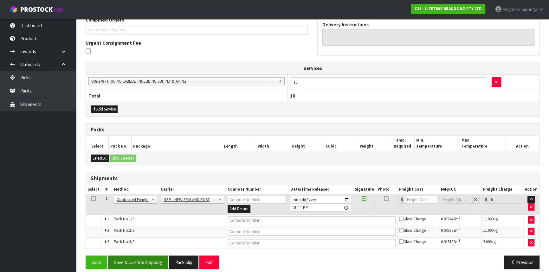
scroll to position [176, 0]
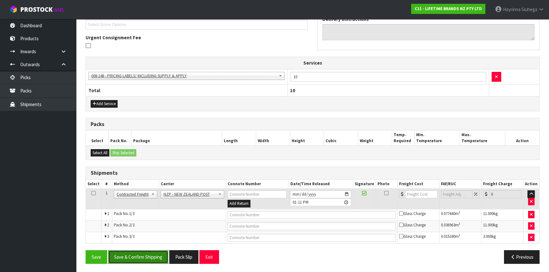
click at [135, 252] on button "Save & Confirm Shipping" at bounding box center [138, 257] width 60 height 14
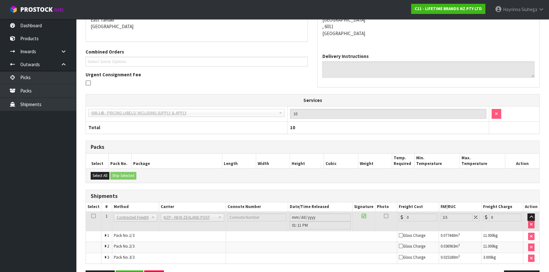
scroll to position [166, 0]
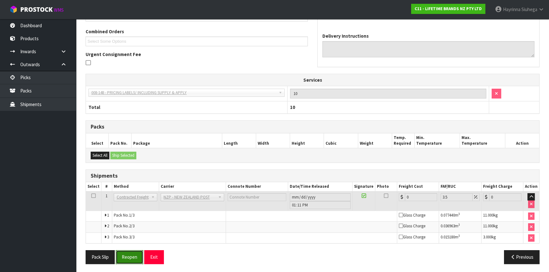
click at [125, 257] on button "Reopen" at bounding box center [130, 257] width 28 height 14
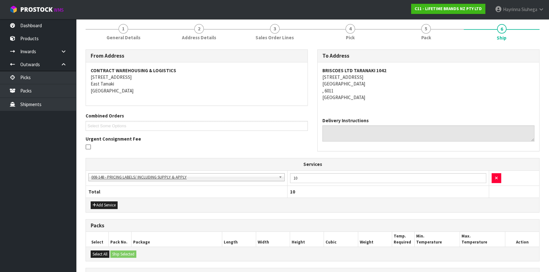
scroll to position [173, 0]
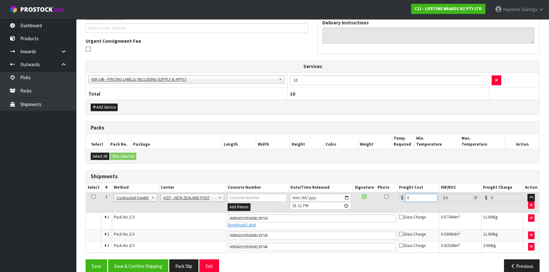
drag, startPoint x: 414, startPoint y: 198, endPoint x: 387, endPoint y: 198, distance: 27.6
click at [384, 198] on tr "1 Client Local Pickup Customer Local Pickup Company Freight Contracted Freight …" at bounding box center [312, 202] width 453 height 21
type input "3"
type input "3.1"
type input "31"
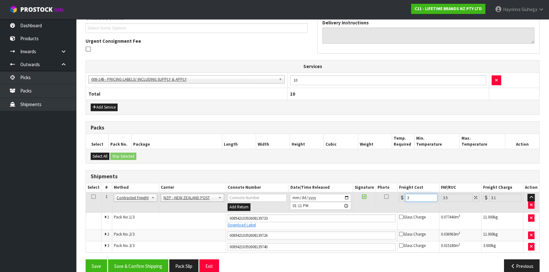
type input "32.09"
type input "31.04"
type input "32.13"
click at [86, 260] on button "Save" at bounding box center [97, 267] width 22 height 14
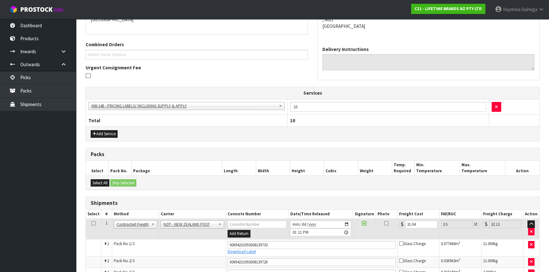
scroll to position [182, 0]
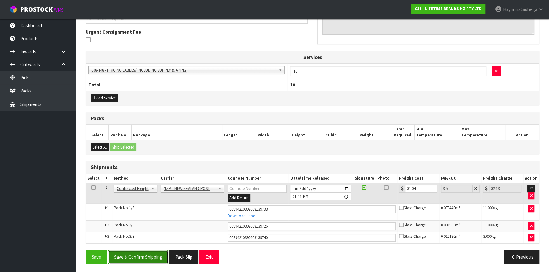
click at [147, 250] on button "Save & Confirm Shipping" at bounding box center [138, 257] width 60 height 14
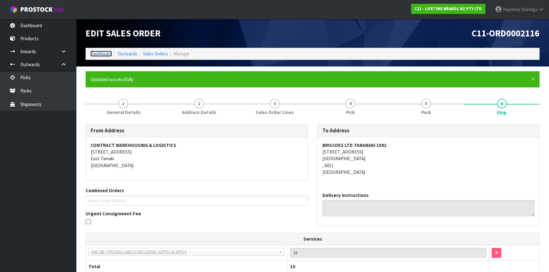
click at [107, 54] on link "Dashboard" at bounding box center [101, 54] width 22 height 6
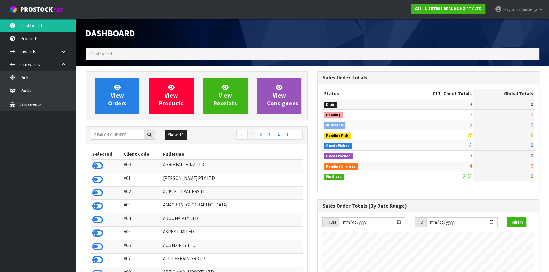
scroll to position [479, 231]
click at [121, 133] on input "text" at bounding box center [118, 135] width 54 height 10
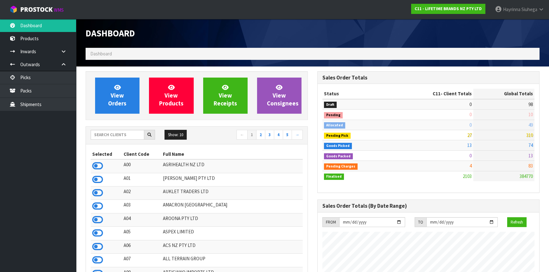
click at [158, 35] on h1 "Dashboard" at bounding box center [197, 34] width 222 height 10
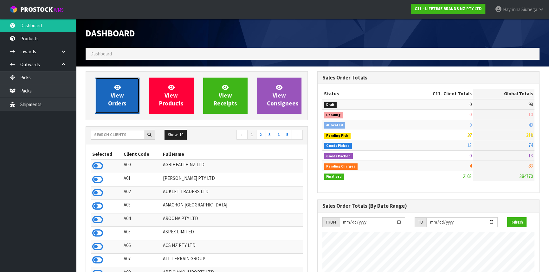
click at [125, 92] on link "View Orders" at bounding box center [117, 96] width 44 height 36
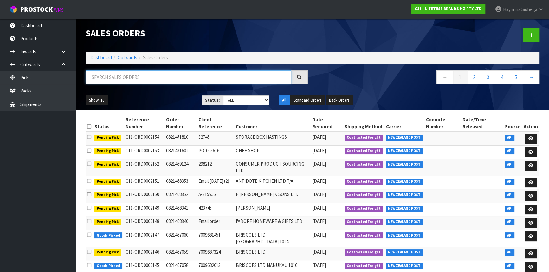
drag, startPoint x: 134, startPoint y: 82, endPoint x: 124, endPoint y: 83, distance: 10.2
click at [134, 82] on input "text" at bounding box center [189, 77] width 206 height 14
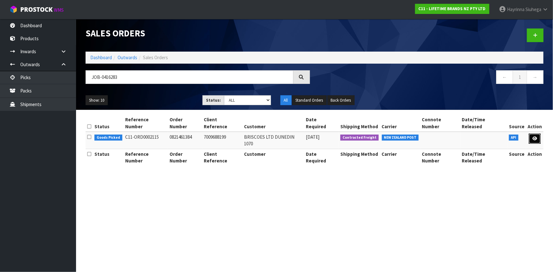
click at [537, 135] on link at bounding box center [535, 139] width 12 height 10
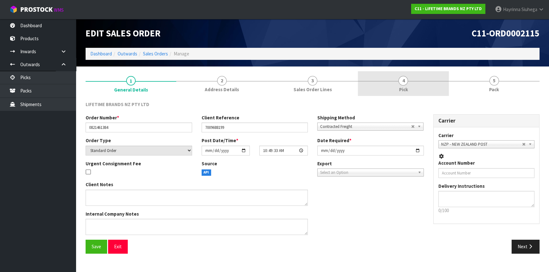
drag, startPoint x: 435, startPoint y: 87, endPoint x: 438, endPoint y: 83, distance: 5.6
click at [435, 87] on link "4 Pick" at bounding box center [403, 83] width 91 height 25
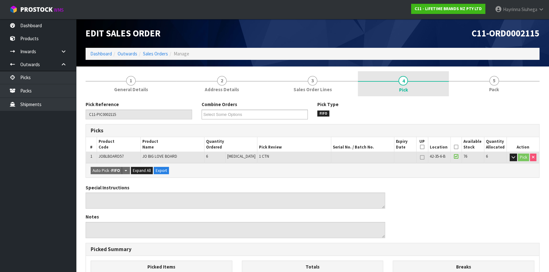
click at [438, 83] on link "4 Pick" at bounding box center [403, 83] width 91 height 25
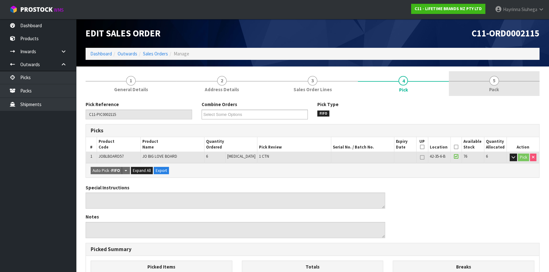
click at [491, 83] on span "5" at bounding box center [494, 81] width 10 height 10
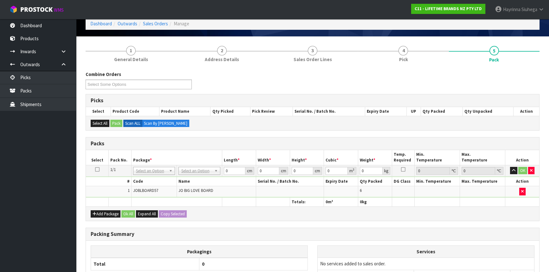
scroll to position [57, 0]
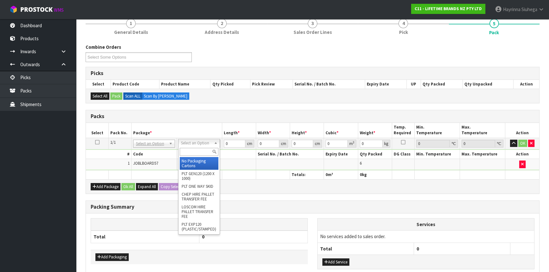
drag, startPoint x: 196, startPoint y: 142, endPoint x: 198, endPoint y: 147, distance: 5.6
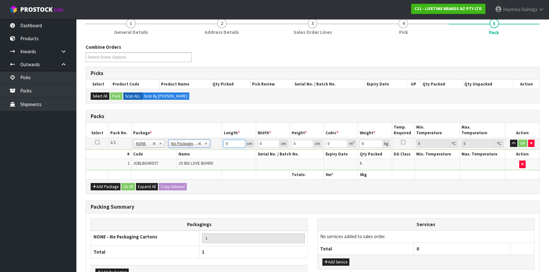
click at [224, 143] on input "0" at bounding box center [234, 144] width 22 height 8
click at [337, 259] on button "Add Service" at bounding box center [335, 263] width 27 height 8
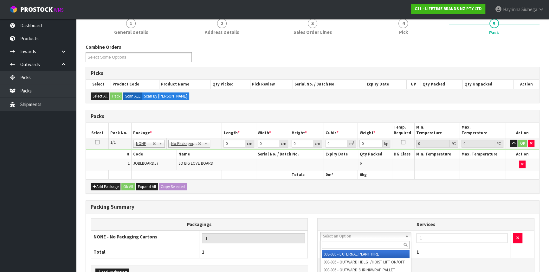
click at [331, 247] on input "text" at bounding box center [366, 245] width 88 height 8
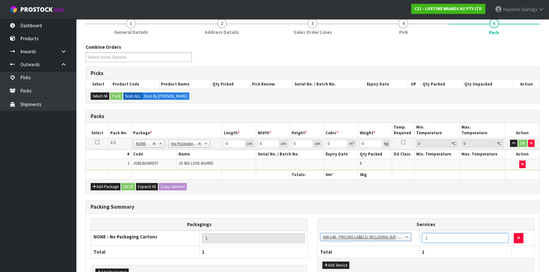
drag, startPoint x: 452, startPoint y: 238, endPoint x: 420, endPoint y: 240, distance: 32.0
click at [420, 240] on td "1" at bounding box center [465, 239] width 92 height 16
click at [334, 198] on div "Combine Orders C11-ORD0002107 C11-ORD0002109 C11-ORD0002110 C11-ORD0002111 C11-…" at bounding box center [313, 177] width 454 height 266
click at [224, 142] on input "0" at bounding box center [234, 144] width 22 height 8
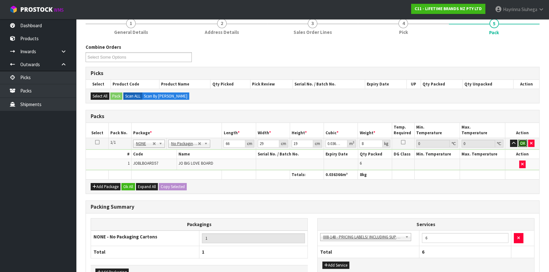
click button "OK" at bounding box center [522, 144] width 9 height 8
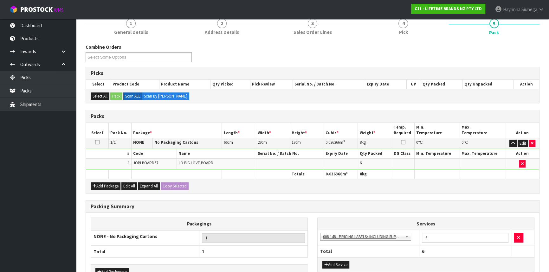
scroll to position [97, 0]
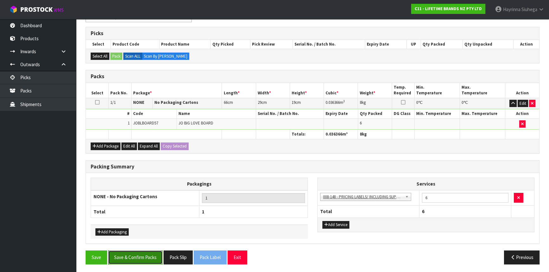
click at [133, 261] on button "Save & Confirm Packs" at bounding box center [135, 258] width 55 height 14
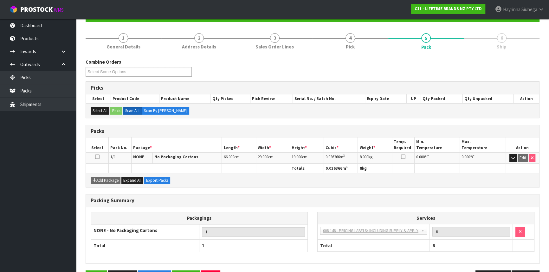
scroll to position [86, 0]
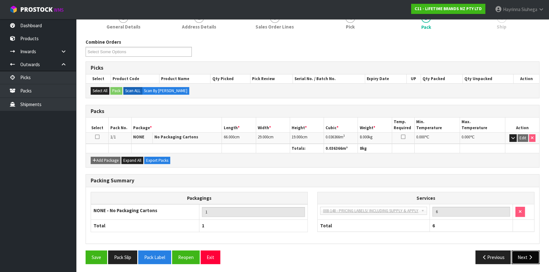
click at [529, 253] on button "Next" at bounding box center [525, 258] width 28 height 14
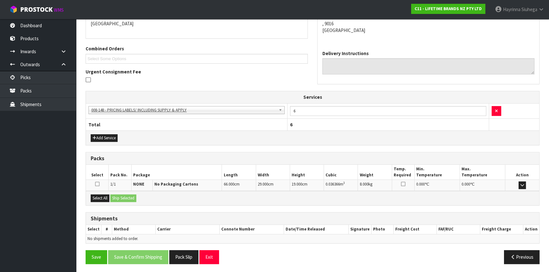
scroll to position [142, 0]
click at [100, 196] on button "Select All" at bounding box center [100, 198] width 19 height 8
click at [126, 199] on button "Ship Selected" at bounding box center [123, 198] width 26 height 8
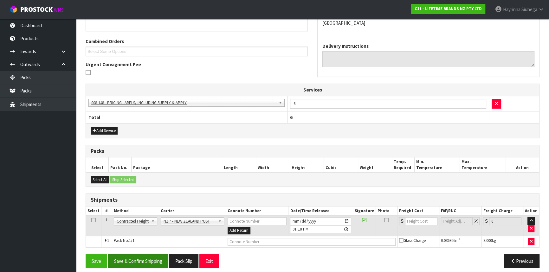
scroll to position [153, 0]
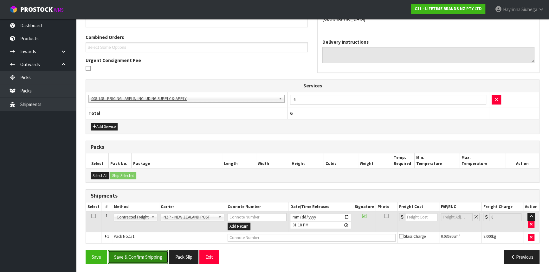
click at [158, 258] on button "Save & Confirm Shipping" at bounding box center [138, 257] width 60 height 14
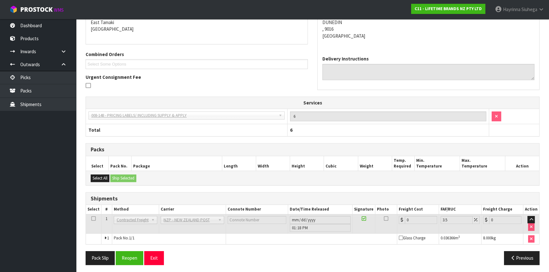
scroll to position [144, 0]
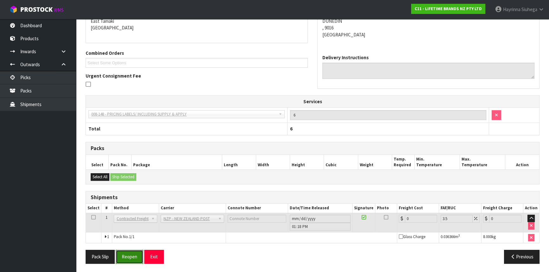
click at [133, 260] on button "Reopen" at bounding box center [130, 257] width 28 height 14
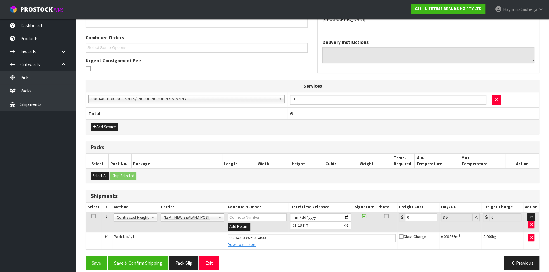
scroll to position [159, 0]
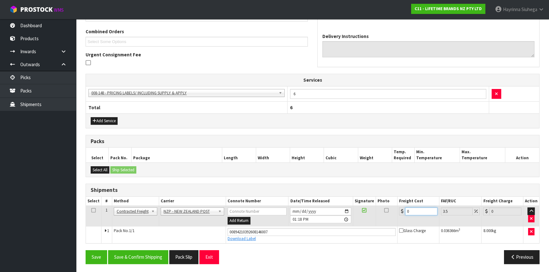
drag, startPoint x: 423, startPoint y: 212, endPoint x: 315, endPoint y: 212, distance: 108.4
click at [317, 212] on tr "1 Client Local Pickup Customer Local Pickup Company Freight Contracted Freight …" at bounding box center [312, 216] width 453 height 21
click at [86, 250] on button "Save" at bounding box center [97, 257] width 22 height 14
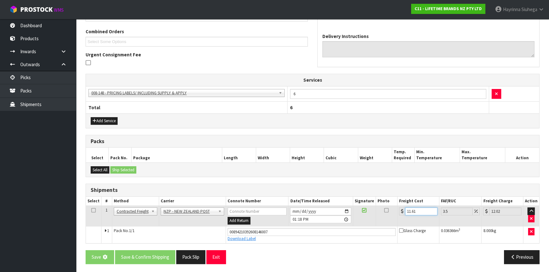
scroll to position [0, 0]
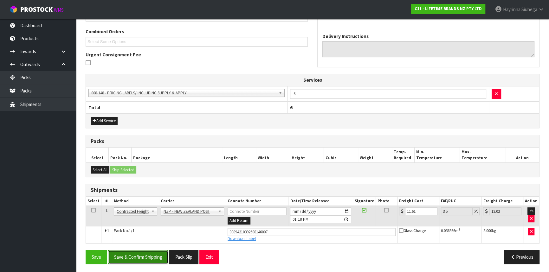
click at [137, 254] on button "Save & Confirm Shipping" at bounding box center [138, 257] width 60 height 14
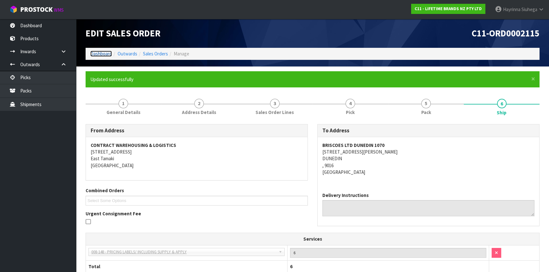
click at [100, 52] on link "Dashboard" at bounding box center [101, 54] width 22 height 6
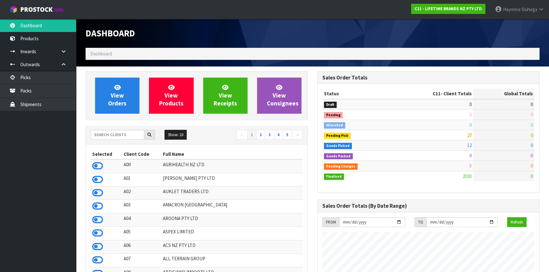
scroll to position [479, 231]
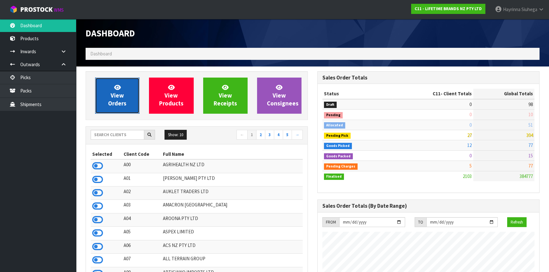
click at [124, 89] on link "View Orders" at bounding box center [117, 96] width 44 height 36
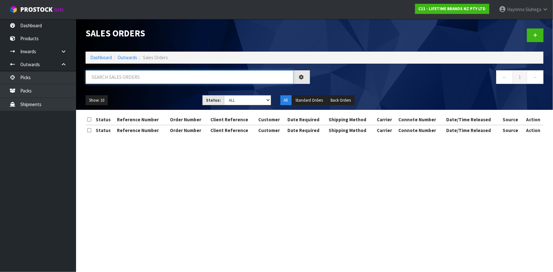
click at [132, 77] on input "text" at bounding box center [190, 77] width 208 height 14
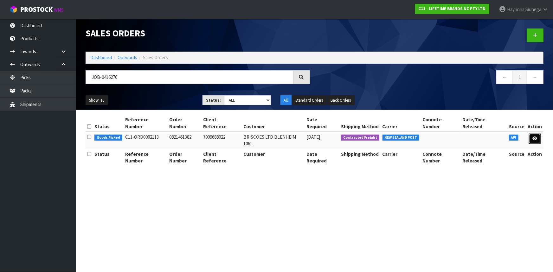
click at [536, 137] on icon at bounding box center [534, 139] width 5 height 4
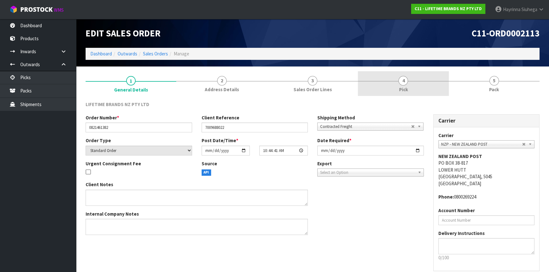
click at [439, 86] on link "4 Pick" at bounding box center [403, 83] width 91 height 25
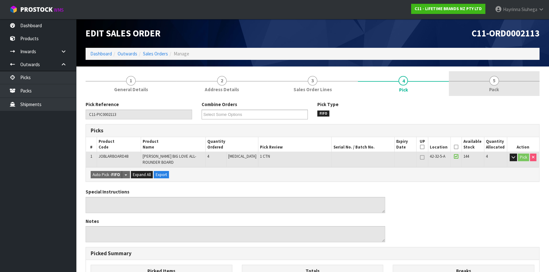
click at [463, 84] on link "5 Pack" at bounding box center [494, 83] width 91 height 25
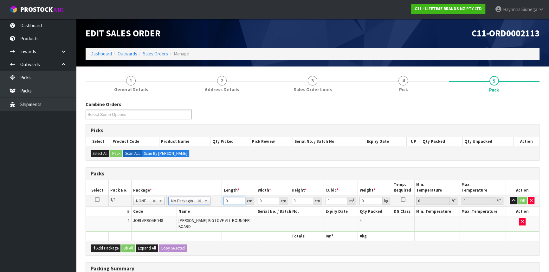
click at [225, 201] on input "0" at bounding box center [234, 201] width 22 height 8
click button "OK" at bounding box center [522, 201] width 9 height 8
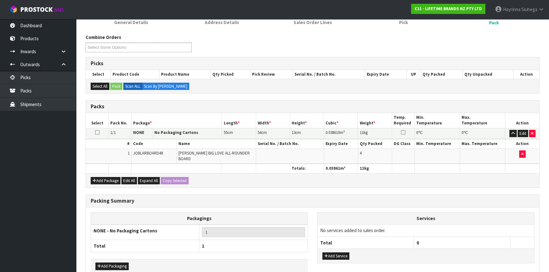
scroll to position [97, 0]
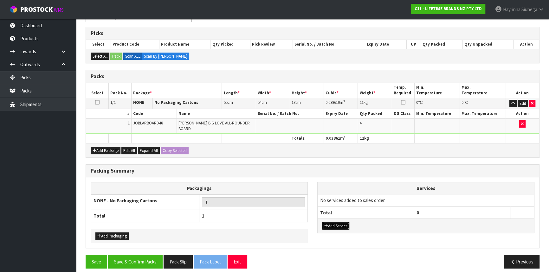
click at [338, 222] on button "Add Service" at bounding box center [335, 226] width 27 height 8
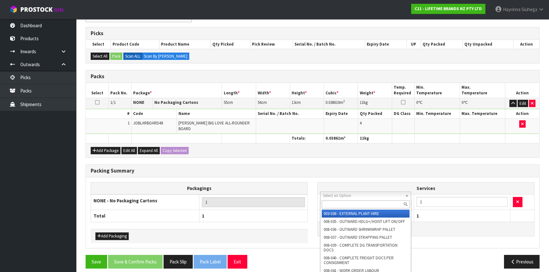
click at [334, 206] on input "text" at bounding box center [366, 205] width 88 height 8
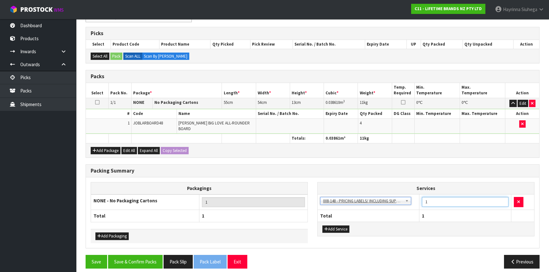
drag, startPoint x: 434, startPoint y: 198, endPoint x: 422, endPoint y: 198, distance: 11.7
click at [422, 198] on input "1" at bounding box center [465, 202] width 87 height 10
click at [156, 255] on button "Save & Confirm Packs" at bounding box center [135, 262] width 55 height 14
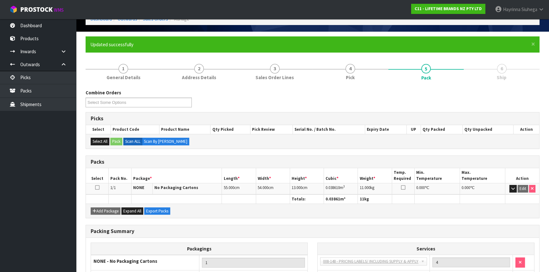
scroll to position [86, 0]
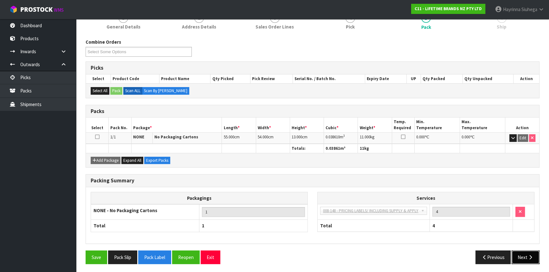
click at [527, 255] on icon "button" at bounding box center [530, 257] width 6 height 5
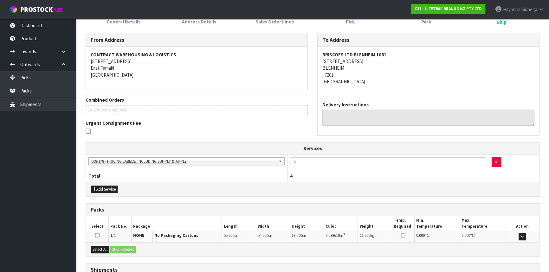
scroll to position [142, 0]
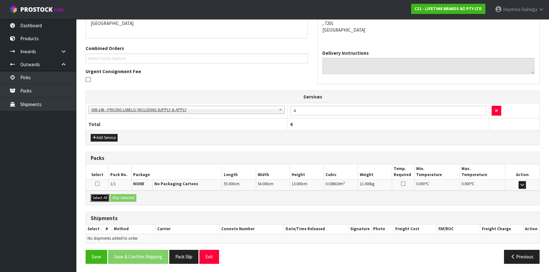
click at [104, 199] on button "Select All" at bounding box center [100, 198] width 19 height 8
click at [107, 199] on button "Select All" at bounding box center [100, 198] width 19 height 8
click at [116, 197] on button "Ship Selected" at bounding box center [123, 198] width 26 height 8
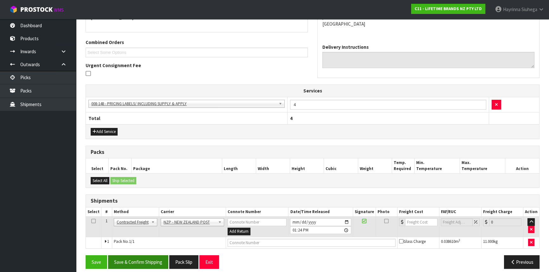
scroll to position [153, 0]
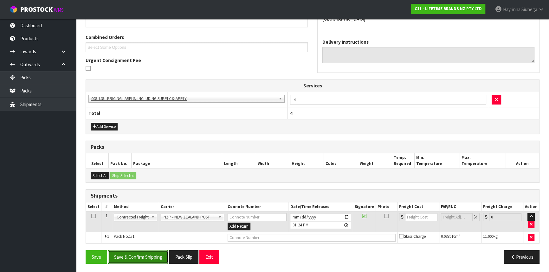
click at [148, 252] on button "Save & Confirm Shipping" at bounding box center [138, 257] width 60 height 14
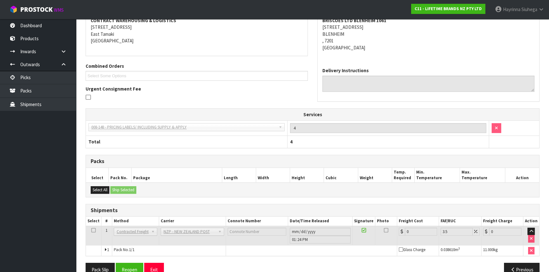
scroll to position [144, 0]
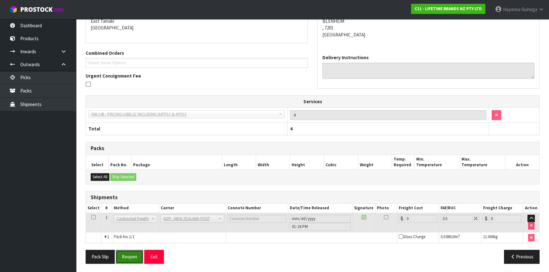
click at [134, 256] on button "Reopen" at bounding box center [130, 257] width 28 height 14
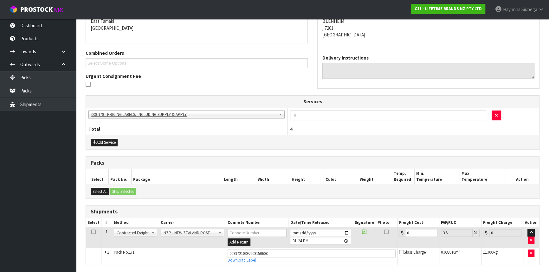
scroll to position [159, 0]
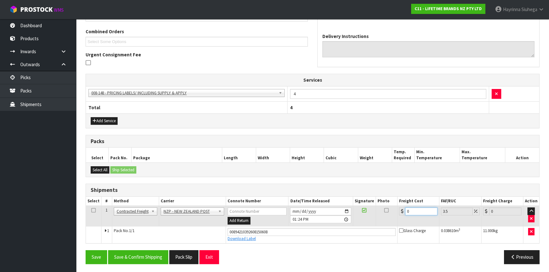
drag, startPoint x: 415, startPoint y: 212, endPoint x: 386, endPoint y: 212, distance: 28.8
click at [386, 212] on tr "1 Client Local Pickup Customer Local Pickup Company Freight Contracted Freight …" at bounding box center [312, 216] width 453 height 21
click at [86, 250] on button "Save" at bounding box center [97, 257] width 22 height 14
click at [148, 255] on button "Save & Confirm Shipping" at bounding box center [138, 257] width 60 height 14
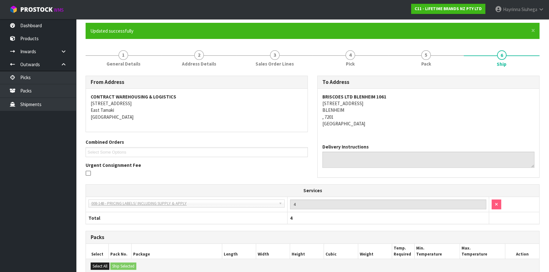
scroll to position [0, 0]
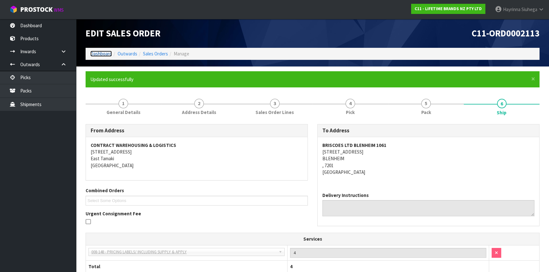
click at [100, 54] on link "Dashboard" at bounding box center [101, 54] width 22 height 6
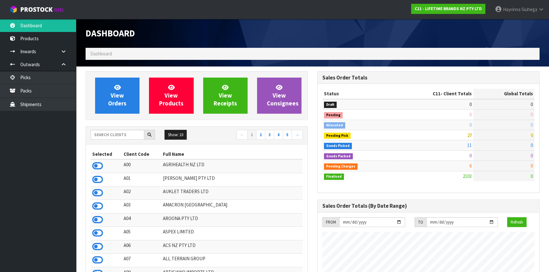
scroll to position [479, 231]
click at [109, 136] on input "text" at bounding box center [118, 135] width 54 height 10
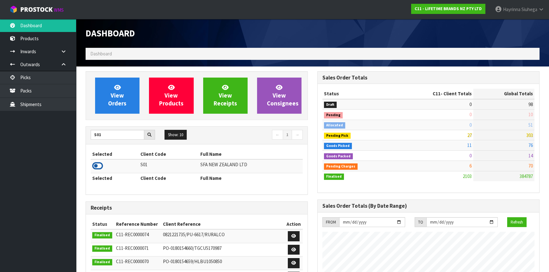
click at [95, 164] on icon at bounding box center [97, 166] width 11 height 10
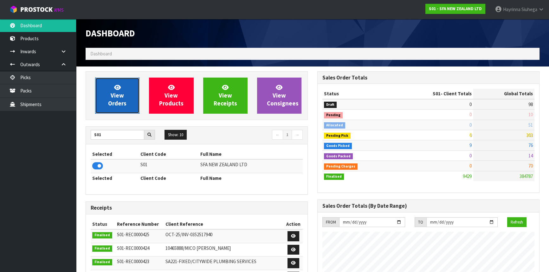
click at [118, 103] on span "View Orders" at bounding box center [117, 96] width 18 height 24
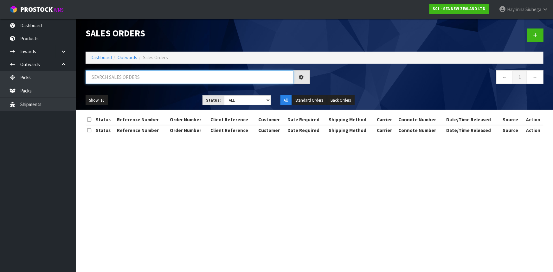
click at [121, 76] on input "text" at bounding box center [190, 77] width 208 height 14
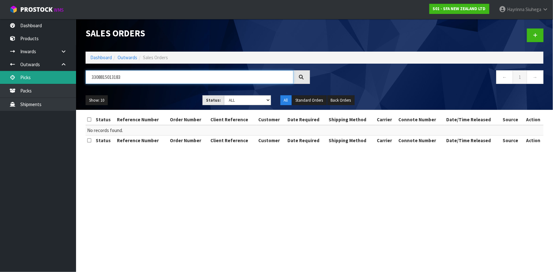
drag, startPoint x: 127, startPoint y: 78, endPoint x: 0, endPoint y: 77, distance: 127.4
click at [0, 77] on body "Toggle navigation ProStock WMS S01 - SFA NEW ZEALAND LTD [PERSON_NAME] Logout D…" at bounding box center [276, 136] width 553 height 272
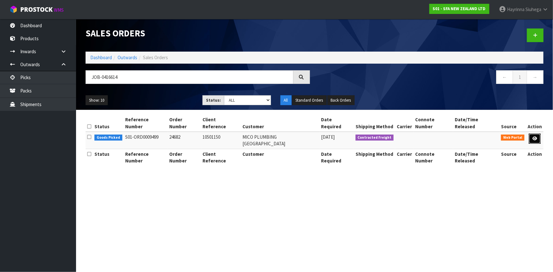
click at [536, 137] on icon at bounding box center [534, 139] width 5 height 4
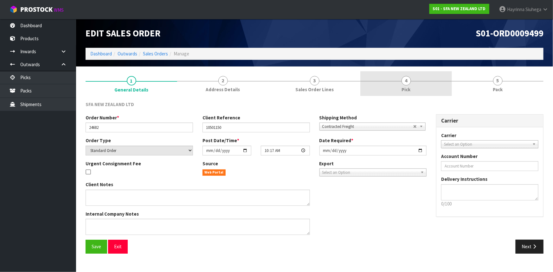
click at [431, 87] on link "4 Pick" at bounding box center [406, 83] width 92 height 25
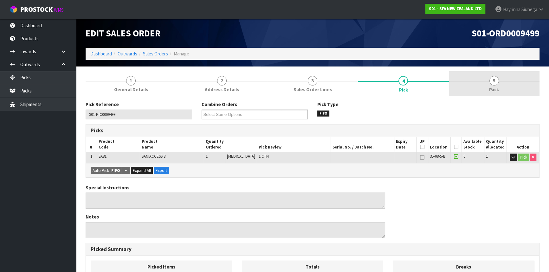
click at [472, 81] on link "5 Pack" at bounding box center [494, 83] width 91 height 25
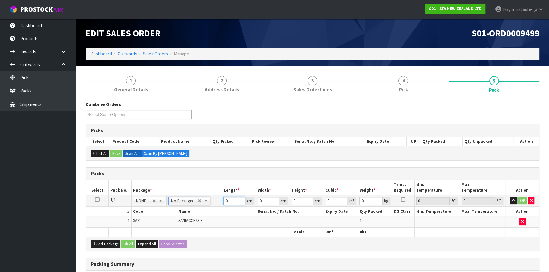
click at [225, 201] on input "0" at bounding box center [234, 201] width 22 height 8
click button "OK" at bounding box center [522, 201] width 9 height 8
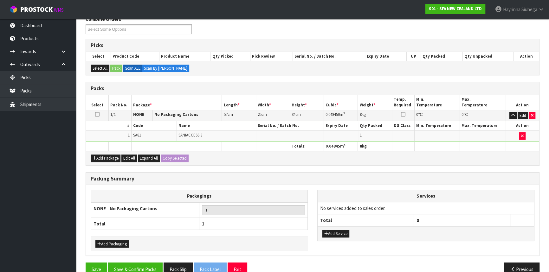
scroll to position [97, 0]
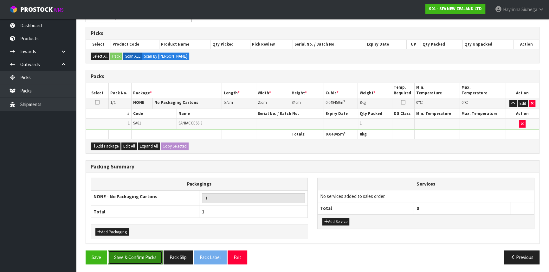
click at [134, 257] on button "Save & Confirm Packs" at bounding box center [135, 258] width 55 height 14
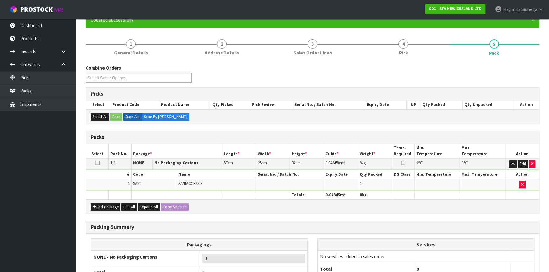
scroll to position [86, 0]
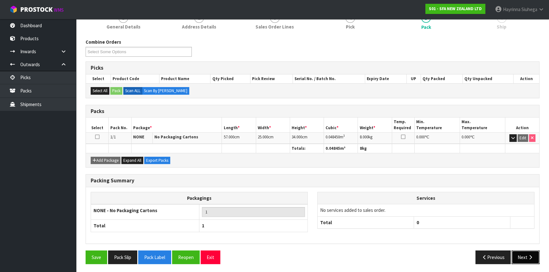
click at [531, 255] on icon "button" at bounding box center [530, 257] width 6 height 5
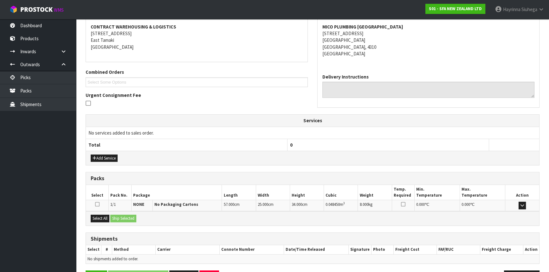
scroll to position [139, 0]
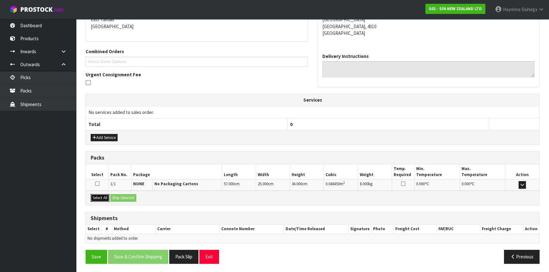
click at [101, 198] on button "Select All" at bounding box center [100, 198] width 19 height 8
click at [121, 199] on button "Ship Selected" at bounding box center [123, 198] width 26 height 8
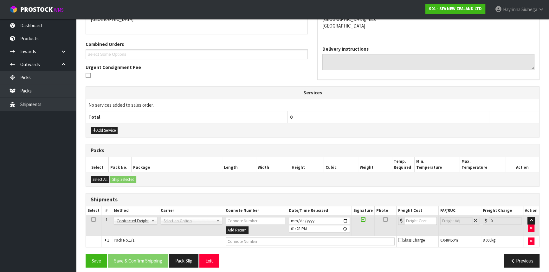
scroll to position [150, 0]
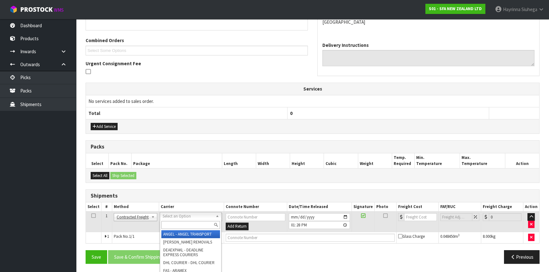
click at [177, 222] on input "text" at bounding box center [190, 225] width 59 height 8
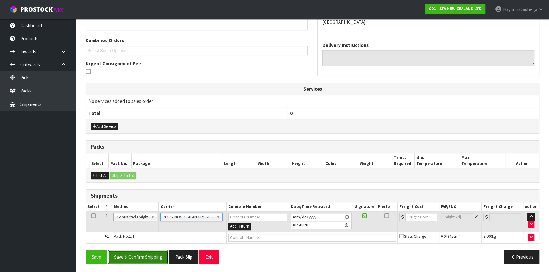
click at [149, 254] on button "Save & Confirm Shipping" at bounding box center [138, 257] width 60 height 14
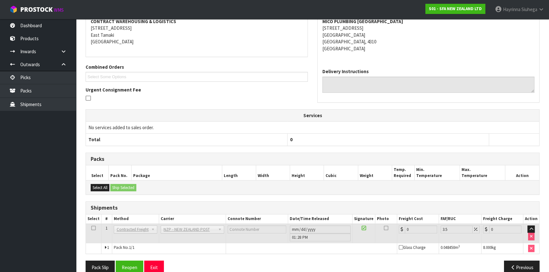
scroll to position [141, 0]
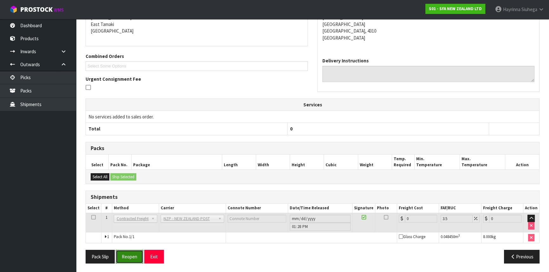
click at [127, 258] on button "Reopen" at bounding box center [130, 257] width 28 height 14
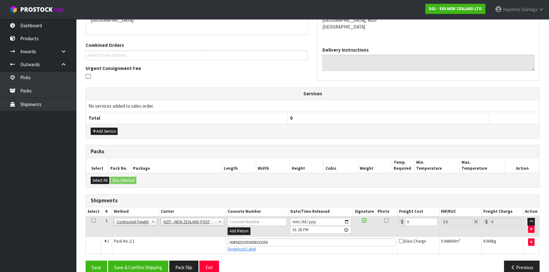
scroll to position [156, 0]
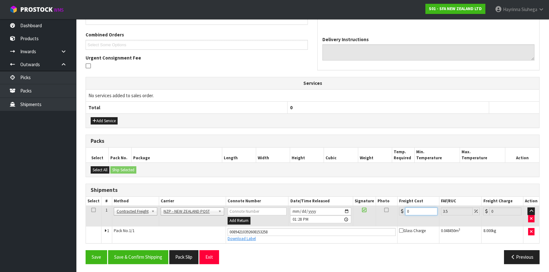
drag, startPoint x: 419, startPoint y: 210, endPoint x: 366, endPoint y: 210, distance: 52.3
click at [366, 210] on tr "1 Client Local Pickup Customer Local Pickup Company Freight Contracted Freight …" at bounding box center [312, 216] width 453 height 21
click at [86, 250] on button "Save" at bounding box center [97, 257] width 22 height 14
click at [139, 257] on button "Save & Confirm Shipping" at bounding box center [138, 257] width 60 height 14
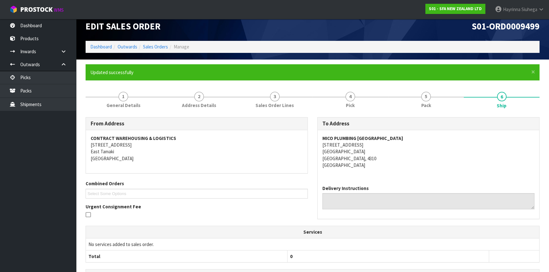
scroll to position [0, 0]
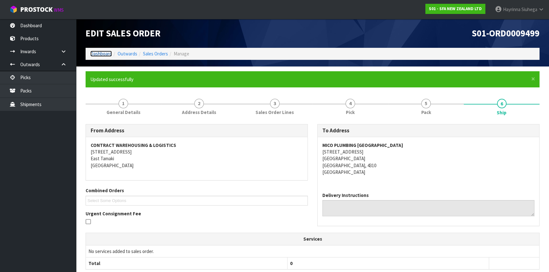
click at [106, 56] on link "Dashboard" at bounding box center [101, 54] width 22 height 6
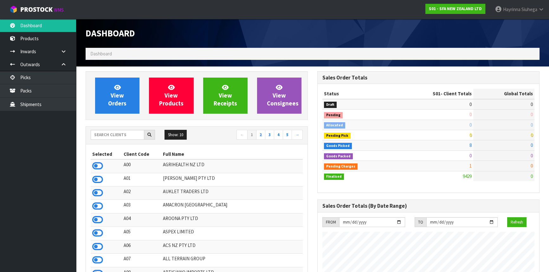
scroll to position [479, 231]
click at [114, 131] on input "text" at bounding box center [118, 135] width 54 height 10
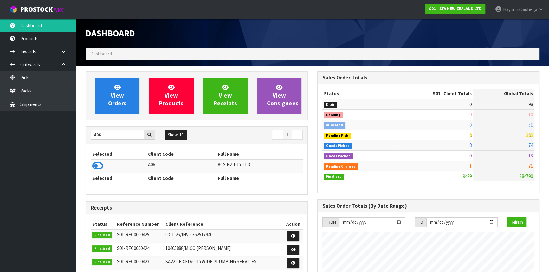
click at [101, 168] on icon at bounding box center [97, 166] width 11 height 10
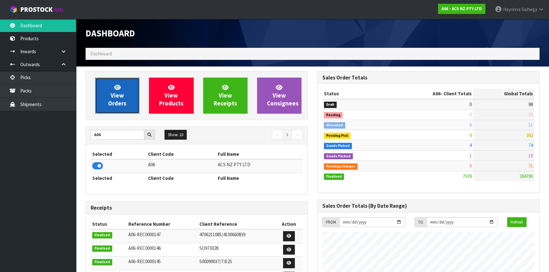
click at [124, 86] on link "View Orders" at bounding box center [117, 96] width 44 height 36
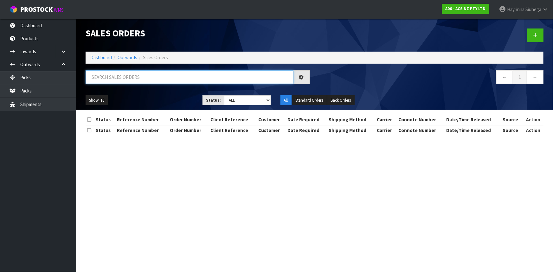
click at [125, 79] on input "text" at bounding box center [190, 77] width 208 height 14
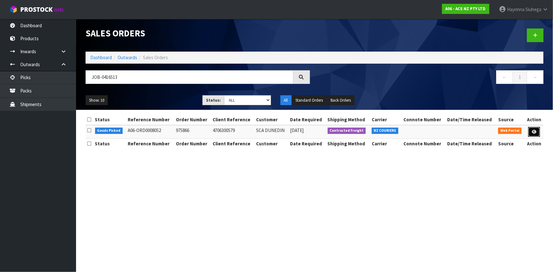
click at [534, 132] on icon at bounding box center [534, 132] width 5 height 4
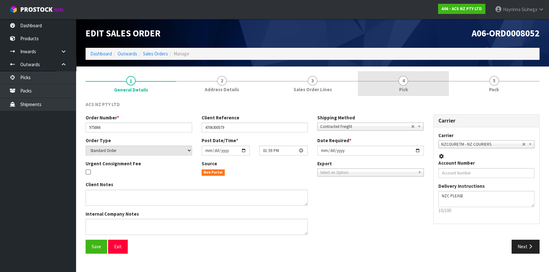
click at [435, 83] on link "4 Pick" at bounding box center [403, 83] width 91 height 25
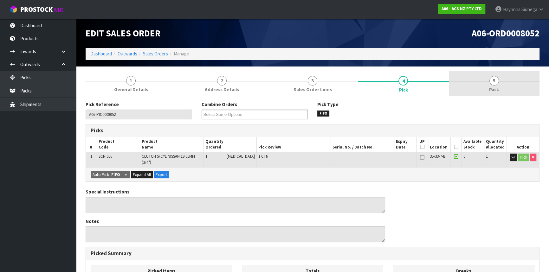
click at [475, 80] on link "5 Pack" at bounding box center [494, 83] width 91 height 25
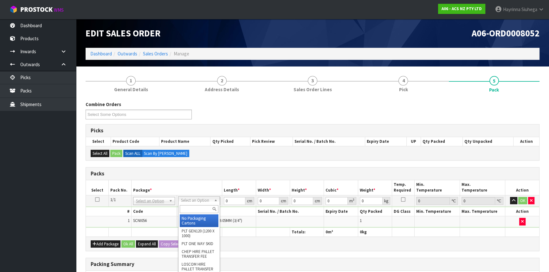
click at [193, 206] on input "text" at bounding box center [199, 209] width 39 height 8
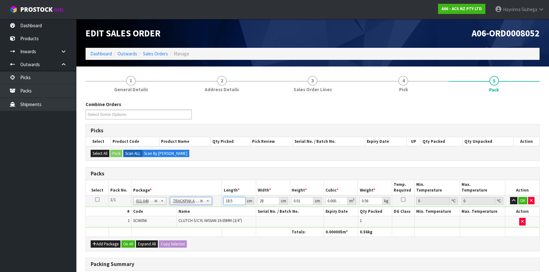
click at [229, 202] on input "18.5" at bounding box center [234, 201] width 22 height 8
click button "OK" at bounding box center [522, 201] width 9 height 8
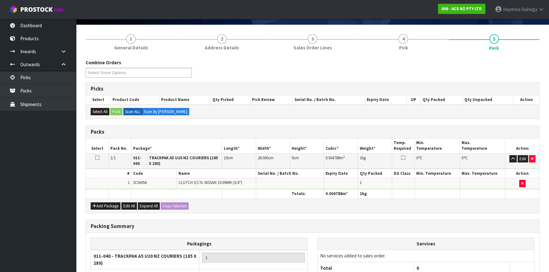
scroll to position [105, 0]
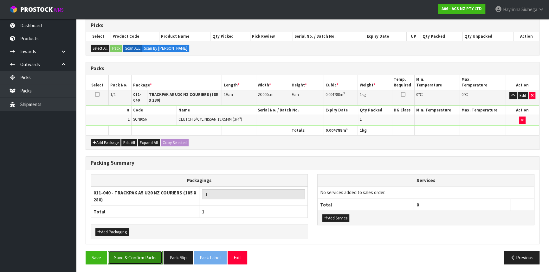
click at [128, 257] on button "Save & Confirm Packs" at bounding box center [135, 258] width 55 height 14
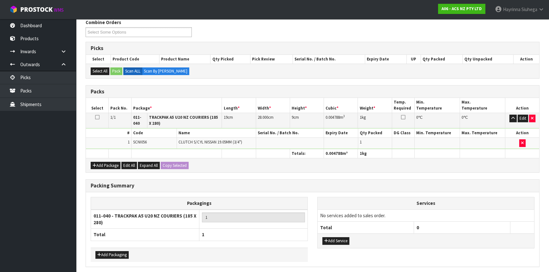
scroll to position [0, 0]
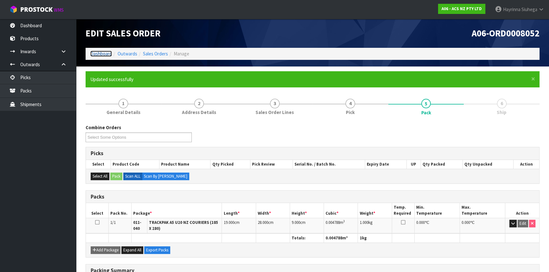
click at [98, 55] on link "Dashboard" at bounding box center [101, 54] width 22 height 6
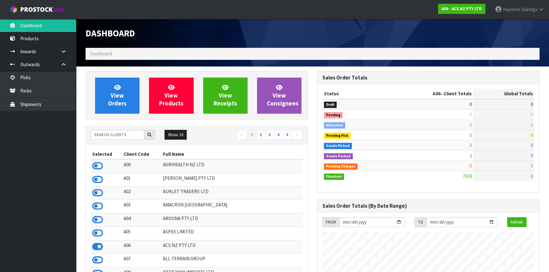
scroll to position [479, 231]
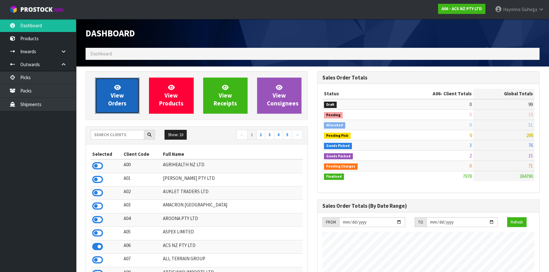
click at [117, 96] on span "View Orders" at bounding box center [117, 96] width 18 height 24
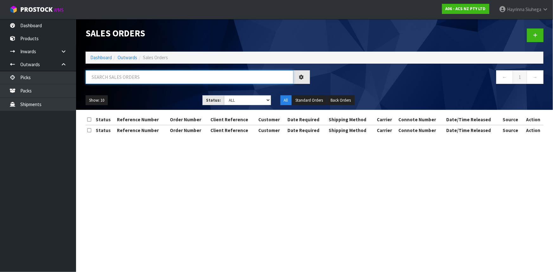
click at [128, 76] on input "text" at bounding box center [190, 77] width 208 height 14
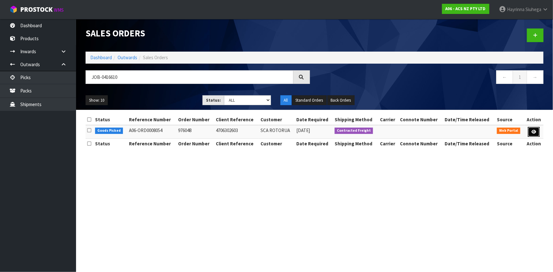
click at [531, 133] on link at bounding box center [534, 132] width 12 height 10
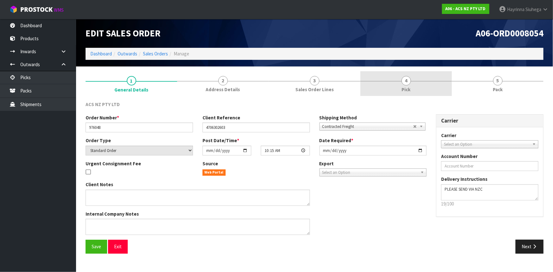
click at [416, 77] on link "4 Pick" at bounding box center [406, 83] width 92 height 25
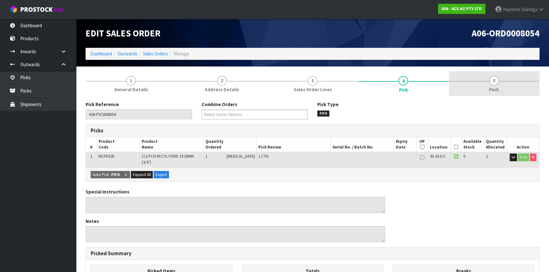
click at [516, 93] on link "5 Pack" at bounding box center [494, 83] width 91 height 25
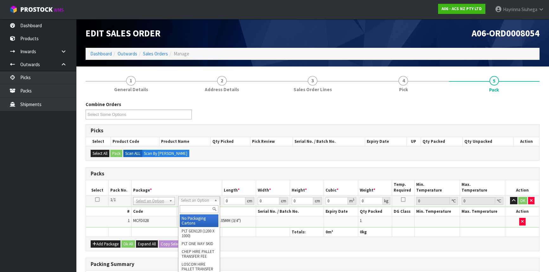
click at [190, 209] on input "text" at bounding box center [199, 209] width 39 height 8
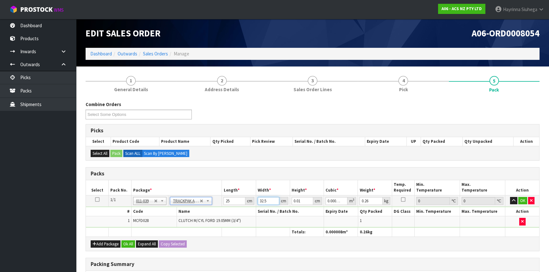
click at [263, 200] on input "32.5" at bounding box center [269, 201] width 22 height 8
click at [295, 200] on input "0.01" at bounding box center [303, 201] width 22 height 8
click button "OK" at bounding box center [522, 201] width 9 height 8
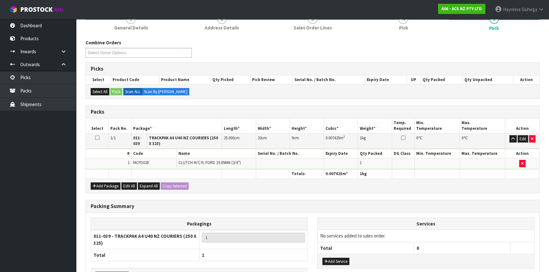
scroll to position [105, 0]
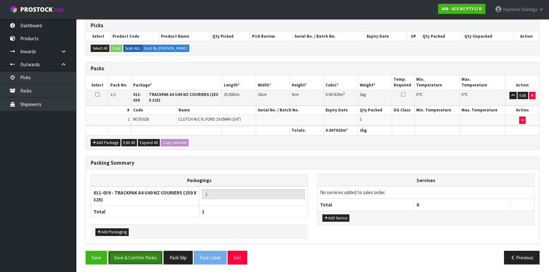
click at [136, 258] on button "Save & Confirm Packs" at bounding box center [135, 258] width 55 height 14
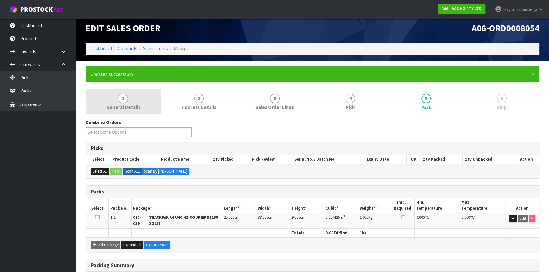
scroll to position [0, 0]
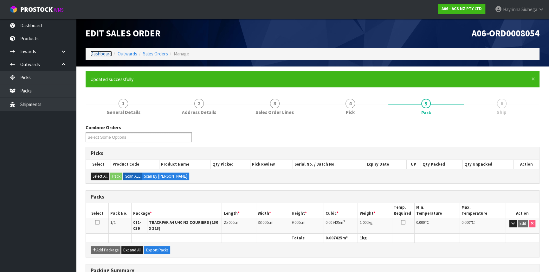
click at [99, 51] on link "Dashboard" at bounding box center [101, 54] width 22 height 6
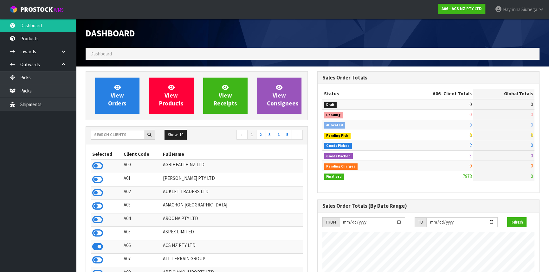
scroll to position [479, 231]
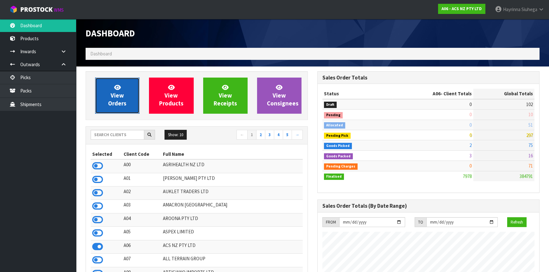
click at [123, 93] on span "View Orders" at bounding box center [117, 96] width 18 height 24
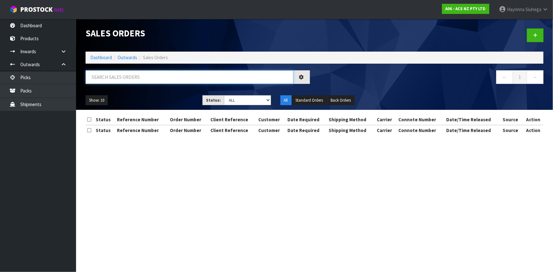
click at [124, 74] on input "text" at bounding box center [190, 77] width 208 height 14
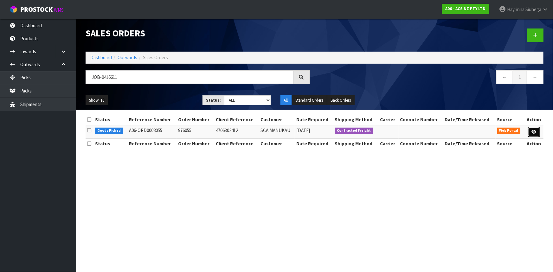
click at [536, 132] on link at bounding box center [534, 132] width 12 height 10
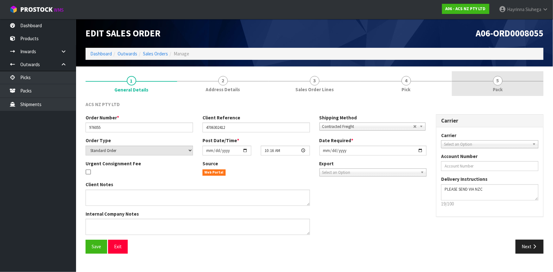
click at [454, 84] on link "5 Pack" at bounding box center [498, 83] width 92 height 25
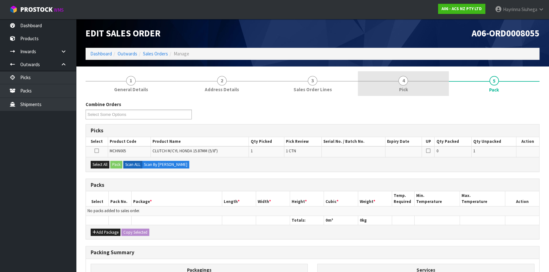
drag, startPoint x: 416, startPoint y: 84, endPoint x: 420, endPoint y: 84, distance: 3.5
click at [416, 84] on link "4 Pick" at bounding box center [403, 83] width 91 height 25
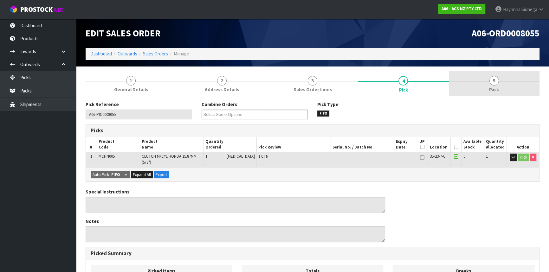
click at [475, 80] on link "5 Pack" at bounding box center [494, 83] width 91 height 25
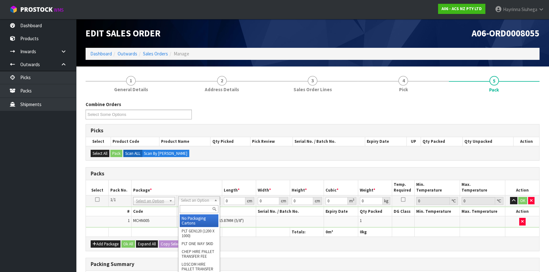
click at [202, 208] on input "text" at bounding box center [199, 209] width 39 height 8
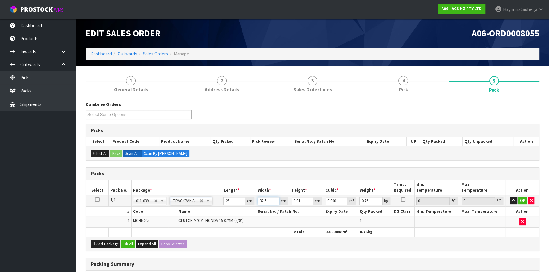
click at [260, 201] on input "32.5" at bounding box center [269, 201] width 22 height 8
click button "OK" at bounding box center [522, 201] width 9 height 8
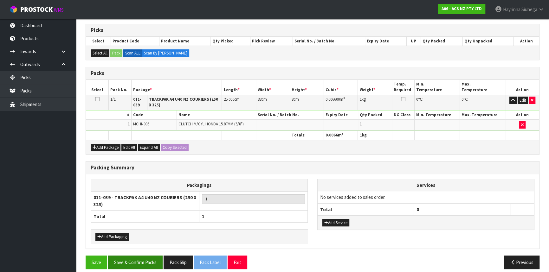
scroll to position [105, 0]
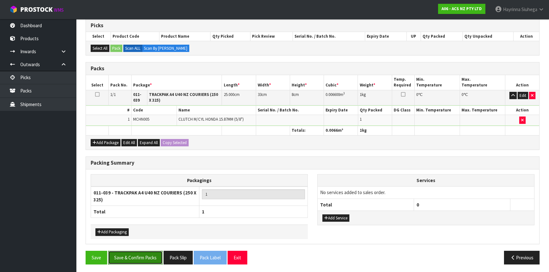
click at [131, 254] on button "Save & Confirm Packs" at bounding box center [135, 258] width 55 height 14
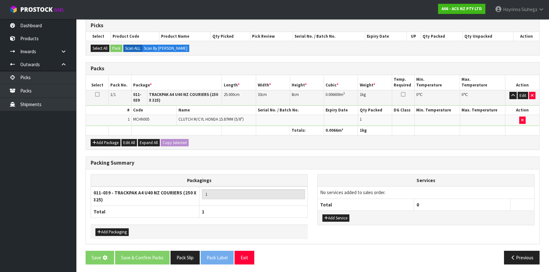
scroll to position [0, 0]
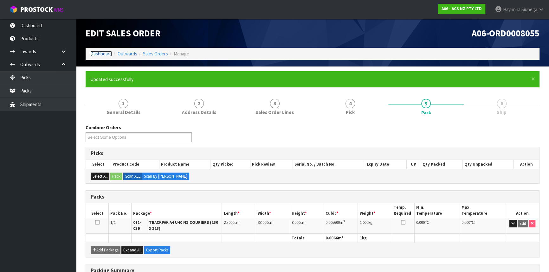
click at [98, 53] on link "Dashboard" at bounding box center [101, 54] width 22 height 6
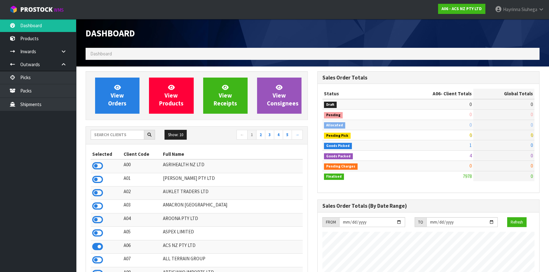
scroll to position [479, 231]
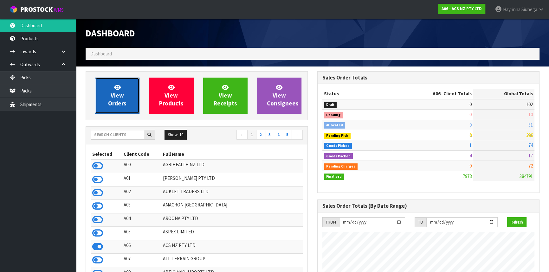
click at [125, 102] on span "View Orders" at bounding box center [117, 96] width 18 height 24
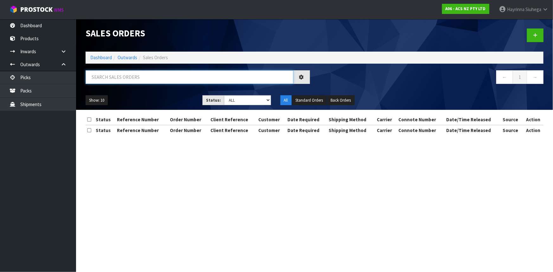
click at [130, 78] on input "text" at bounding box center [190, 77] width 208 height 14
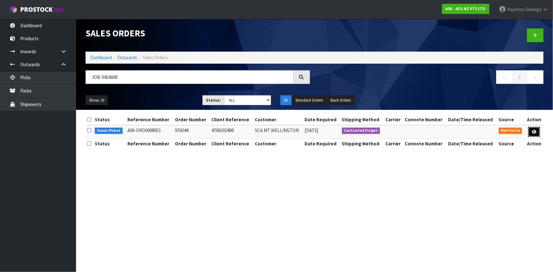
click at [536, 131] on link at bounding box center [534, 132] width 12 height 10
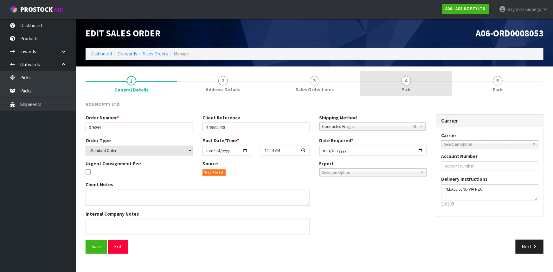
click at [447, 95] on link "4 Pick" at bounding box center [406, 83] width 92 height 25
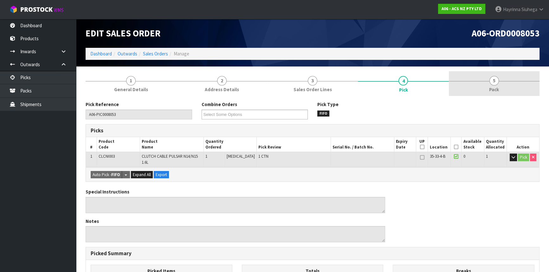
click at [484, 86] on link "5 Pack" at bounding box center [494, 83] width 91 height 25
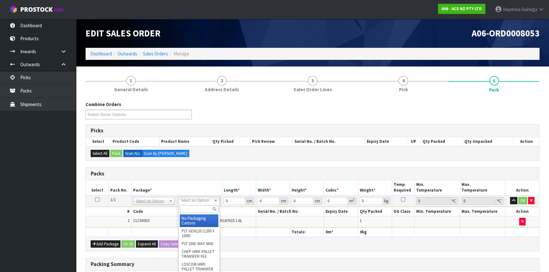
click at [189, 209] on input "text" at bounding box center [199, 209] width 39 height 8
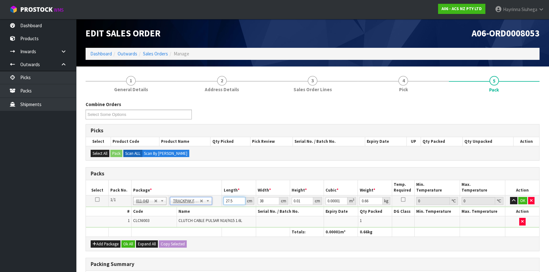
click at [226, 202] on input "27.5" at bounding box center [234, 201] width 22 height 8
drag, startPoint x: 226, startPoint y: 202, endPoint x: 237, endPoint y: 203, distance: 10.8
click at [226, 202] on input "27.5" at bounding box center [234, 201] width 22 height 8
click button "OK" at bounding box center [522, 201] width 9 height 8
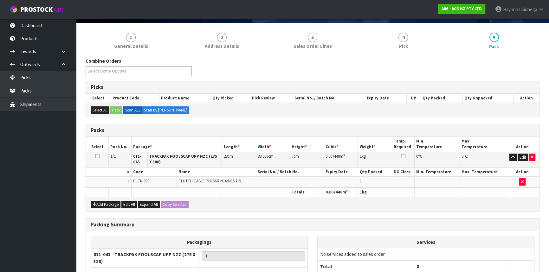
scroll to position [105, 0]
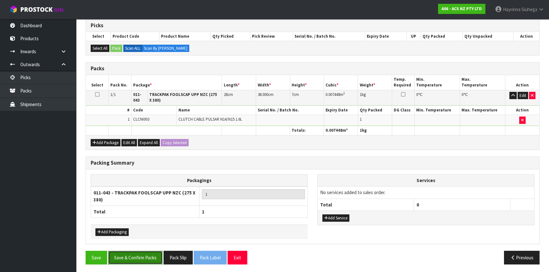
click at [127, 253] on button "Save & Confirm Packs" at bounding box center [135, 258] width 55 height 14
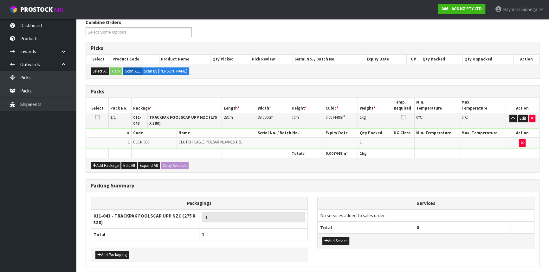
scroll to position [0, 0]
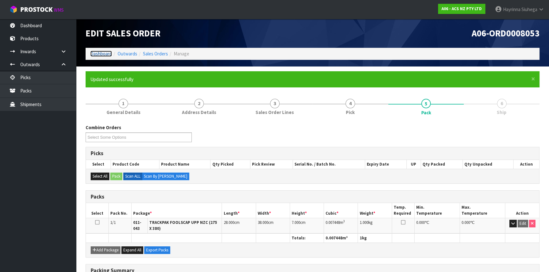
click at [105, 52] on link "Dashboard" at bounding box center [101, 54] width 22 height 6
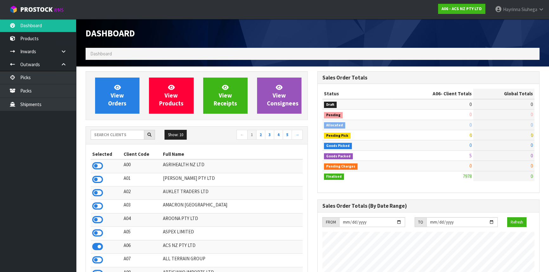
scroll to position [479, 231]
click at [34, 88] on link "Packs" at bounding box center [38, 90] width 76 height 13
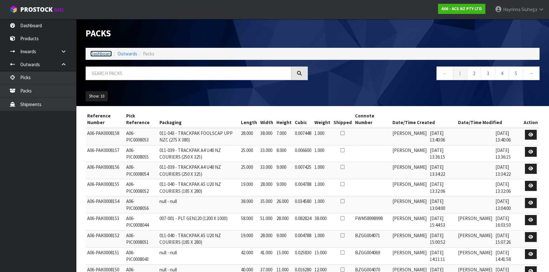
click at [106, 54] on link "Dashboard" at bounding box center [101, 54] width 22 height 6
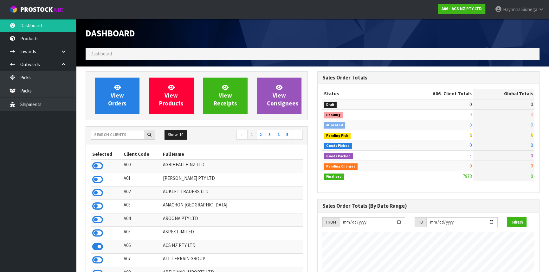
scroll to position [479, 231]
click at [117, 132] on input "text" at bounding box center [118, 135] width 54 height 10
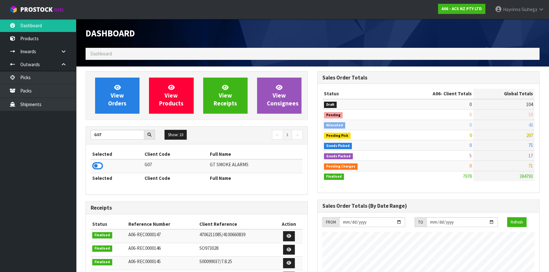
click at [97, 168] on icon at bounding box center [97, 166] width 11 height 10
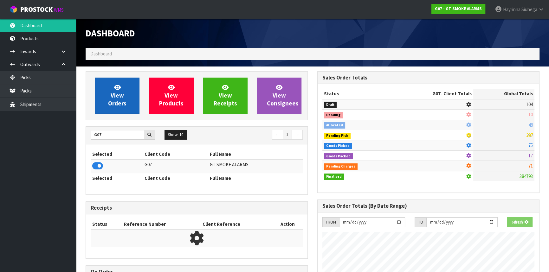
scroll to position [316488, 316643]
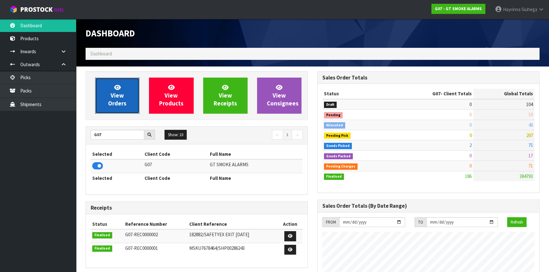
click at [120, 97] on span "View Orders" at bounding box center [117, 96] width 18 height 24
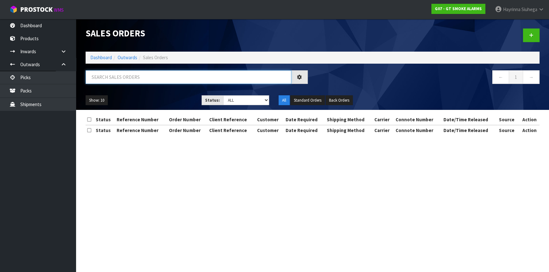
click at [133, 78] on input "text" at bounding box center [189, 77] width 206 height 14
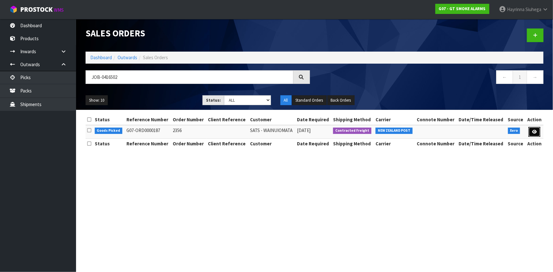
click at [533, 136] on link at bounding box center [535, 132] width 12 height 10
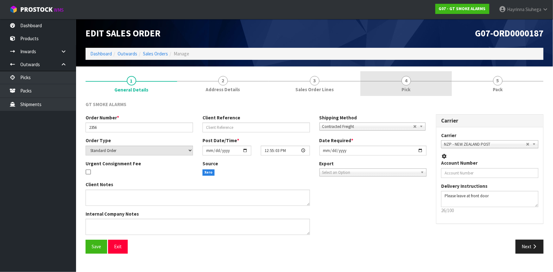
click at [430, 91] on link "4 Pick" at bounding box center [406, 83] width 92 height 25
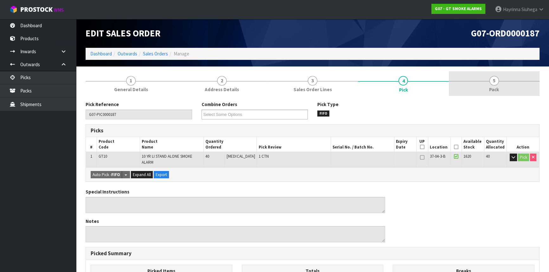
click at [481, 84] on link "5 Pack" at bounding box center [494, 83] width 91 height 25
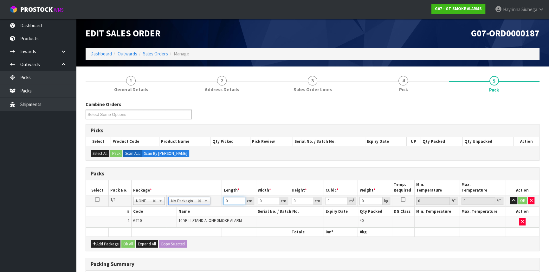
click at [225, 200] on input "0" at bounding box center [234, 201] width 22 height 8
click button "OK" at bounding box center [522, 201] width 9 height 8
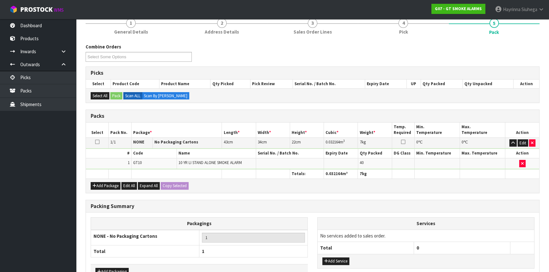
scroll to position [97, 0]
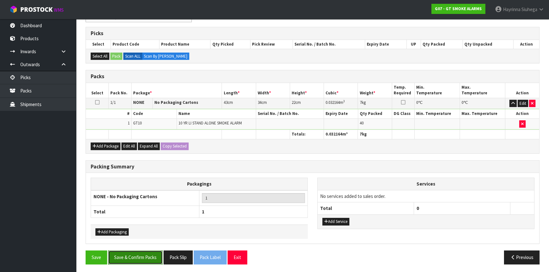
click at [134, 253] on button "Save & Confirm Packs" at bounding box center [135, 258] width 55 height 14
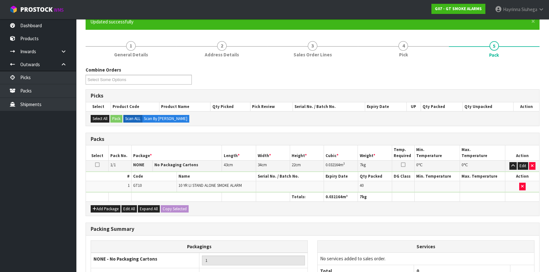
scroll to position [86, 0]
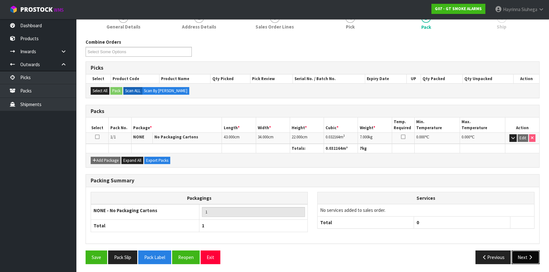
click at [531, 260] on button "Next" at bounding box center [525, 258] width 28 height 14
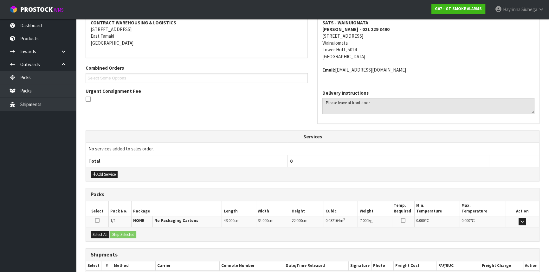
scroll to position [159, 0]
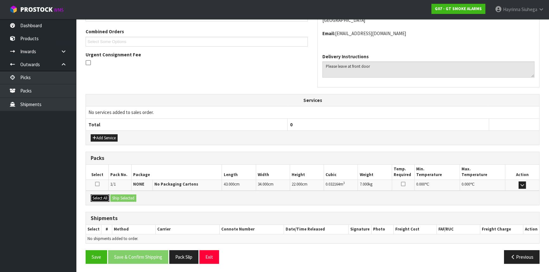
click at [104, 196] on button "Select All" at bounding box center [100, 199] width 19 height 8
click at [121, 195] on button "Ship Selected" at bounding box center [123, 199] width 26 height 8
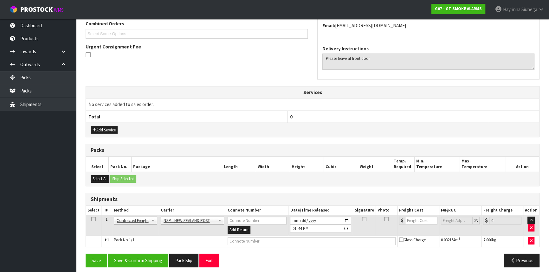
scroll to position [170, 0]
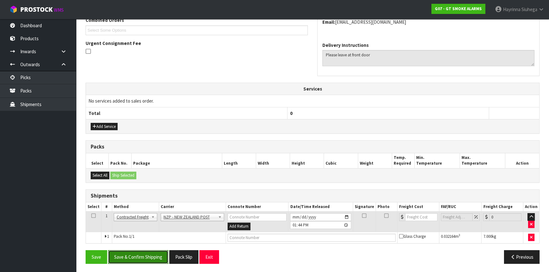
click at [144, 252] on button "Save & Confirm Shipping" at bounding box center [138, 257] width 60 height 14
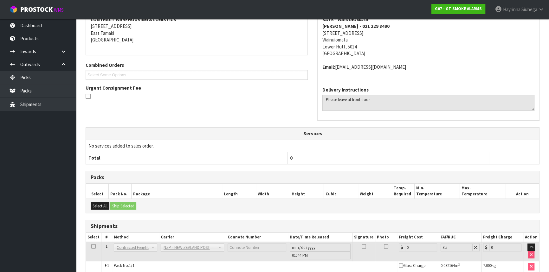
scroll to position [162, 0]
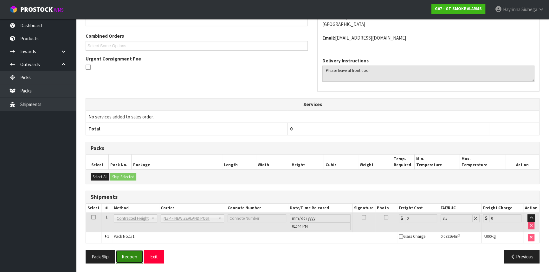
click at [134, 254] on button "Reopen" at bounding box center [130, 257] width 28 height 14
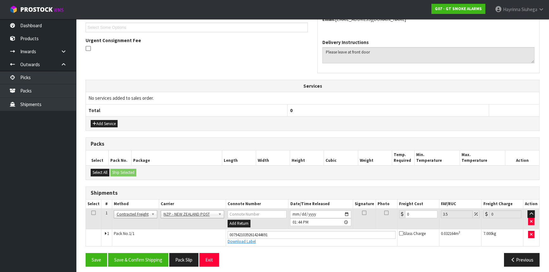
scroll to position [176, 0]
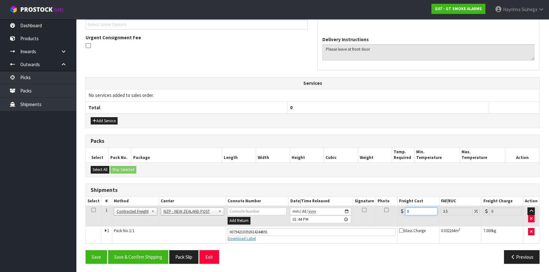
drag, startPoint x: 412, startPoint y: 212, endPoint x: 396, endPoint y: 212, distance: 15.9
click at [398, 212] on td "0" at bounding box center [418, 216] width 42 height 21
click at [86, 250] on button "Save" at bounding box center [97, 257] width 22 height 14
click at [149, 252] on button "Save & Confirm Shipping" at bounding box center [138, 257] width 60 height 14
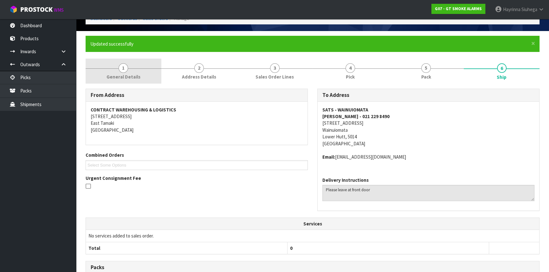
scroll to position [0, 0]
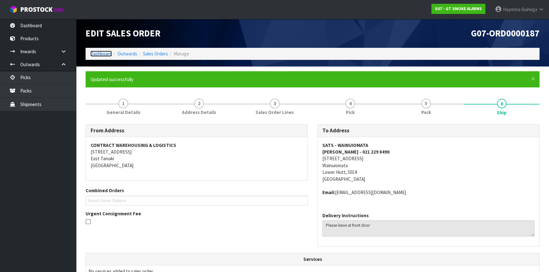
click at [103, 54] on link "Dashboard" at bounding box center [101, 54] width 22 height 6
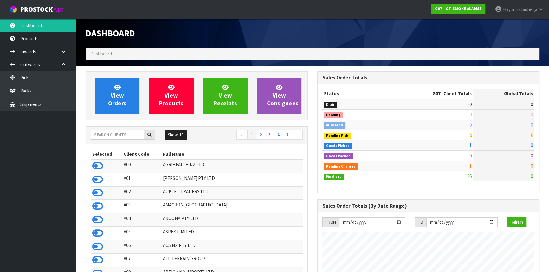
scroll to position [387, 231]
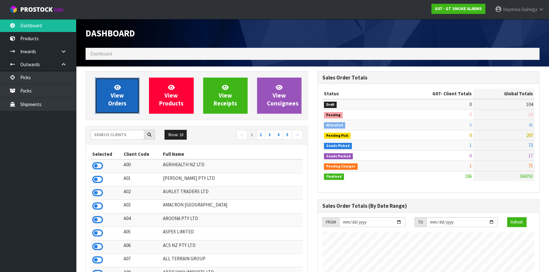
click at [130, 85] on link "View Orders" at bounding box center [117, 96] width 44 height 36
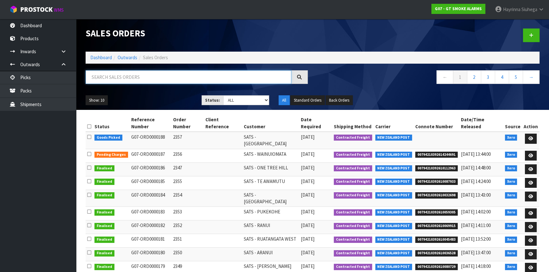
click at [133, 73] on input "text" at bounding box center [189, 77] width 206 height 14
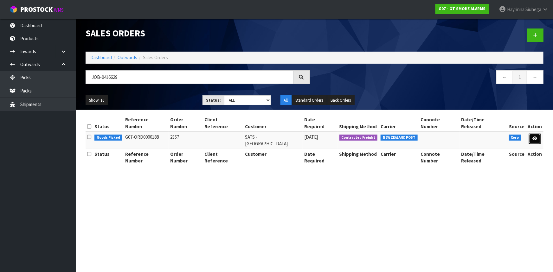
click at [535, 134] on link at bounding box center [535, 139] width 12 height 10
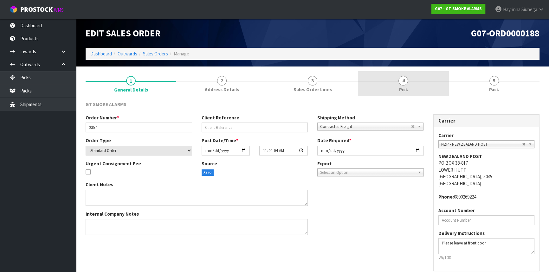
click at [420, 72] on link "4 Pick" at bounding box center [403, 83] width 91 height 25
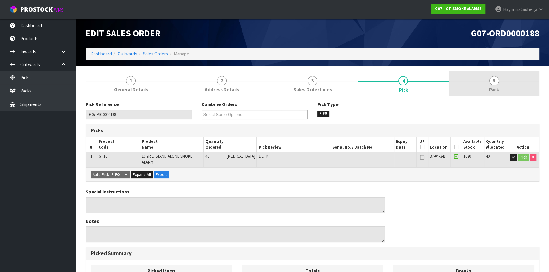
click at [480, 79] on link "5 Pack" at bounding box center [494, 83] width 91 height 25
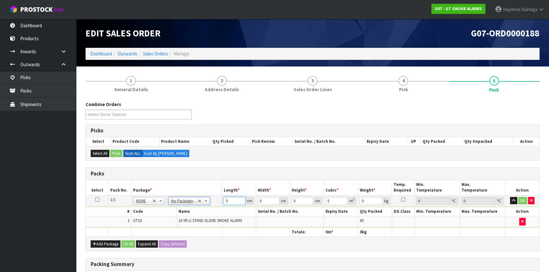
click at [225, 202] on input "0" at bounding box center [234, 201] width 22 height 8
click button "OK" at bounding box center [522, 201] width 9 height 8
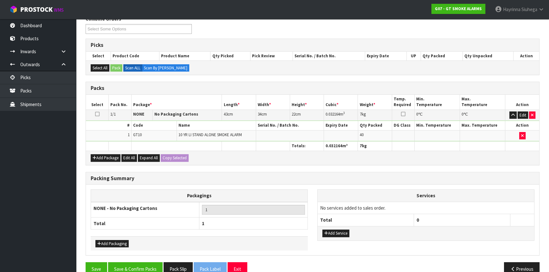
scroll to position [97, 0]
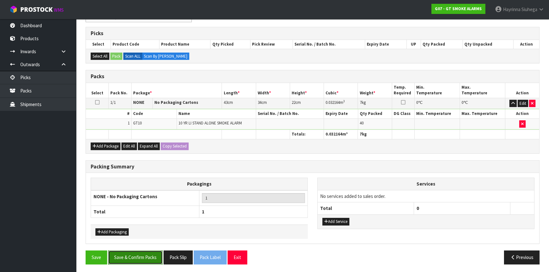
click at [134, 251] on button "Save & Confirm Packs" at bounding box center [135, 258] width 55 height 14
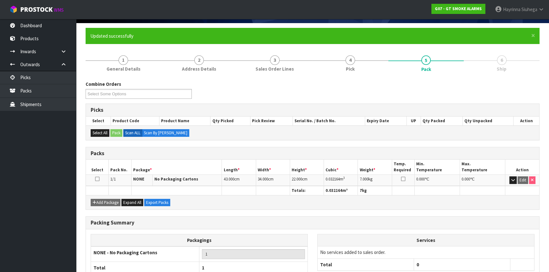
scroll to position [86, 0]
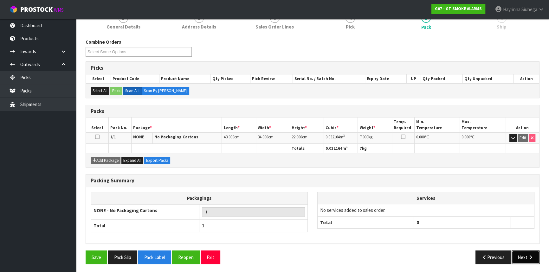
click at [530, 260] on button "Next" at bounding box center [525, 258] width 28 height 14
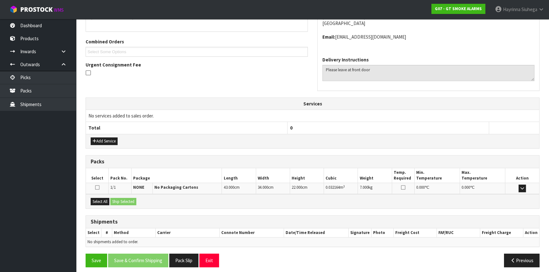
scroll to position [152, 0]
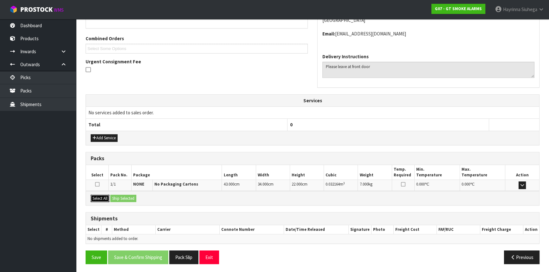
click at [104, 197] on button "Select All" at bounding box center [100, 199] width 19 height 8
click at [125, 195] on button "Ship Selected" at bounding box center [123, 199] width 26 height 8
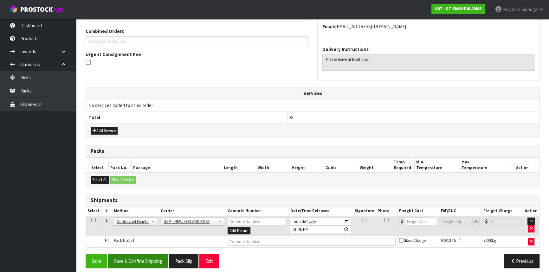
scroll to position [164, 0]
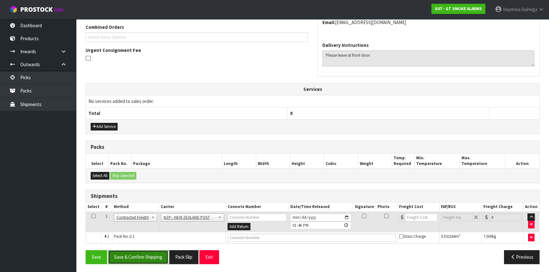
click at [140, 251] on button "Save & Confirm Shipping" at bounding box center [138, 257] width 60 height 14
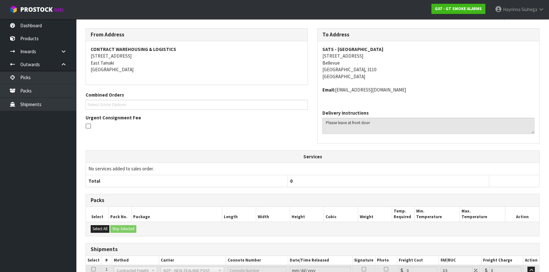
scroll to position [155, 0]
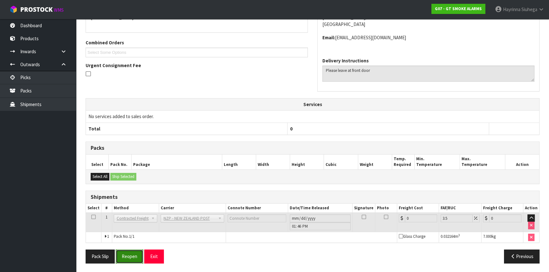
click at [127, 252] on button "Reopen" at bounding box center [130, 257] width 28 height 14
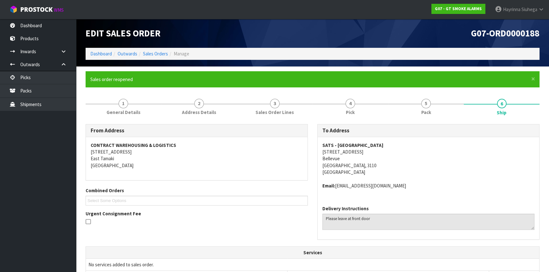
scroll to position [148, 0]
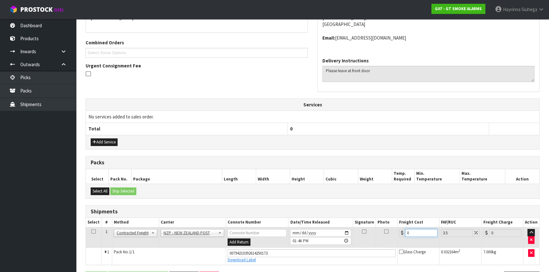
drag, startPoint x: 414, startPoint y: 232, endPoint x: 402, endPoint y: 235, distance: 12.6
click at [402, 235] on div "0" at bounding box center [418, 233] width 38 height 8
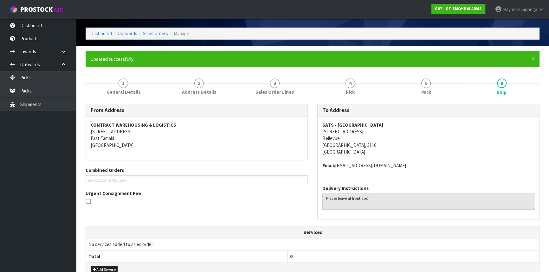
scroll to position [170, 0]
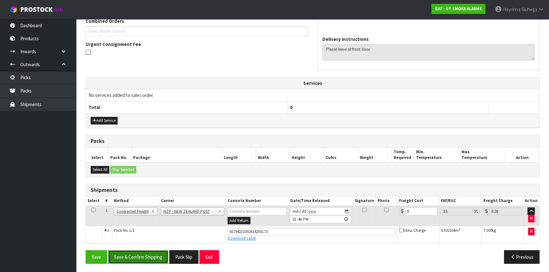
click at [140, 255] on button "Save & Confirm Shipping" at bounding box center [138, 257] width 60 height 14
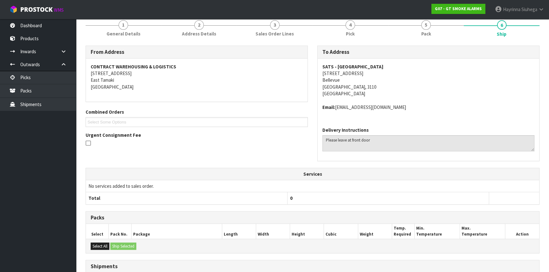
scroll to position [0, 0]
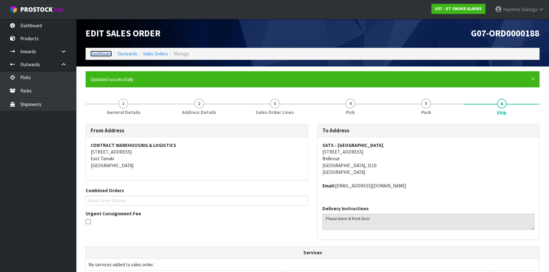
click at [102, 53] on link "Dashboard" at bounding box center [101, 54] width 22 height 6
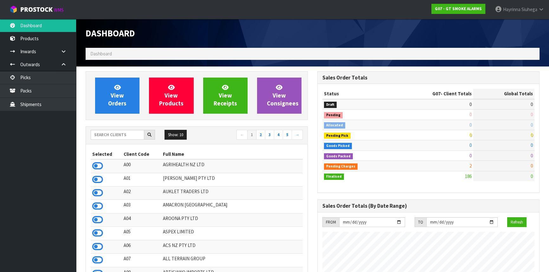
scroll to position [387, 231]
click at [103, 135] on input "text" at bounding box center [118, 135] width 54 height 10
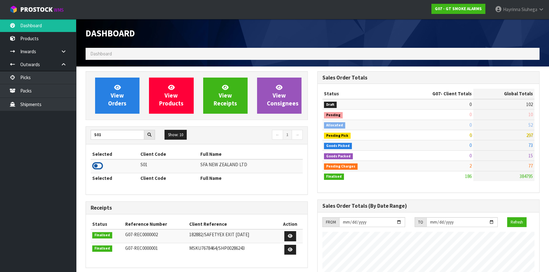
click at [101, 168] on icon at bounding box center [97, 166] width 11 height 10
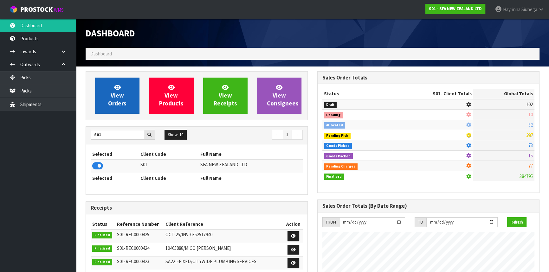
scroll to position [479, 231]
drag, startPoint x: 118, startPoint y: 93, endPoint x: 120, endPoint y: 95, distance: 3.6
click at [118, 93] on span "View Orders" at bounding box center [117, 96] width 18 height 24
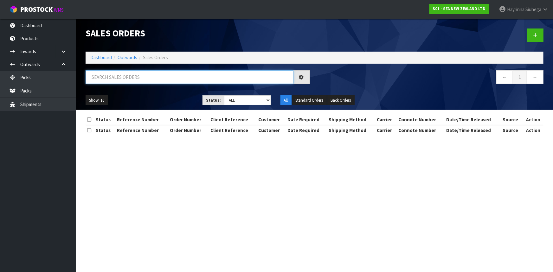
click at [131, 76] on input "text" at bounding box center [190, 77] width 208 height 14
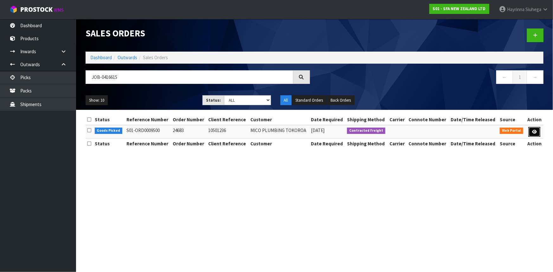
click at [532, 128] on link at bounding box center [535, 132] width 12 height 10
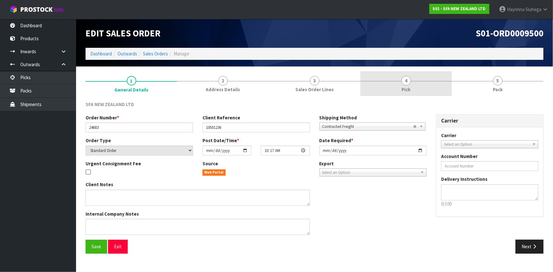
click at [432, 88] on link "4 Pick" at bounding box center [406, 83] width 92 height 25
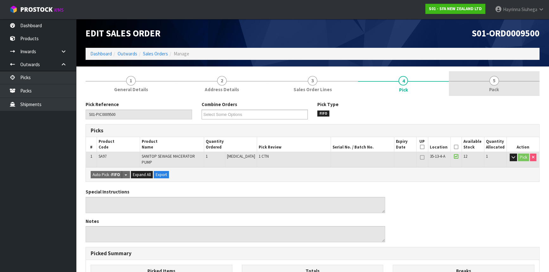
click at [493, 86] on link "5 Pack" at bounding box center [494, 83] width 91 height 25
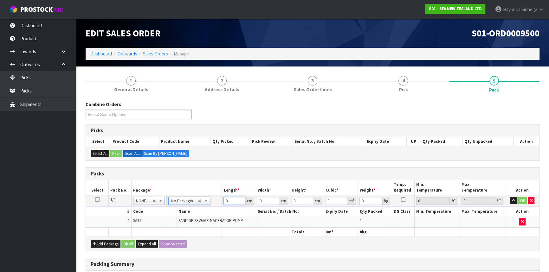
click at [225, 198] on input "0" at bounding box center [234, 201] width 22 height 8
click button "OK" at bounding box center [522, 201] width 9 height 8
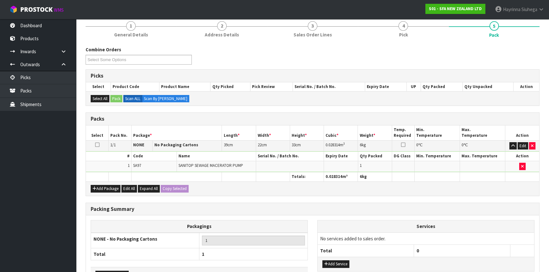
scroll to position [97, 0]
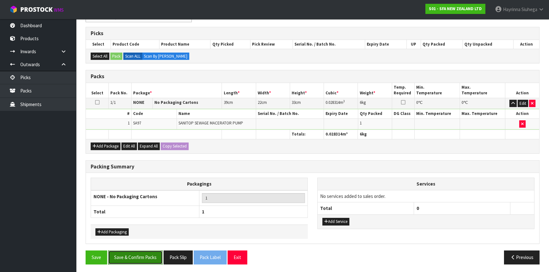
click at [150, 251] on button "Save & Confirm Packs" at bounding box center [135, 258] width 55 height 14
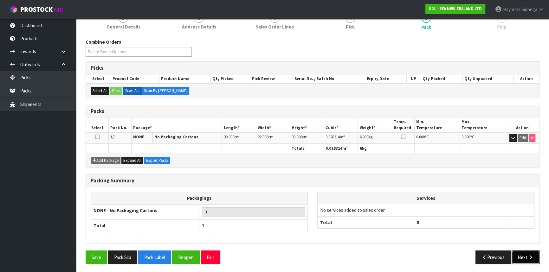
click at [531, 255] on icon "button" at bounding box center [530, 257] width 6 height 5
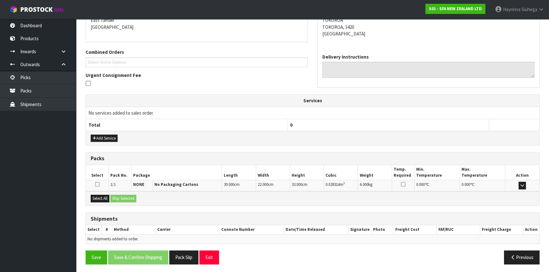
scroll to position [139, 0]
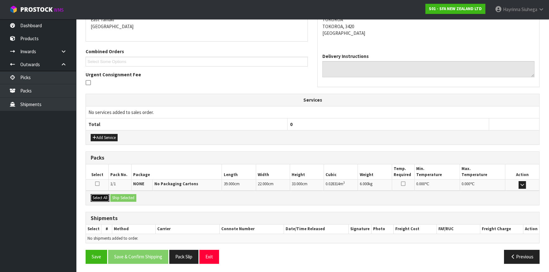
click at [107, 199] on button "Select All" at bounding box center [100, 198] width 19 height 8
click at [132, 196] on button "Ship Selected" at bounding box center [123, 198] width 26 height 8
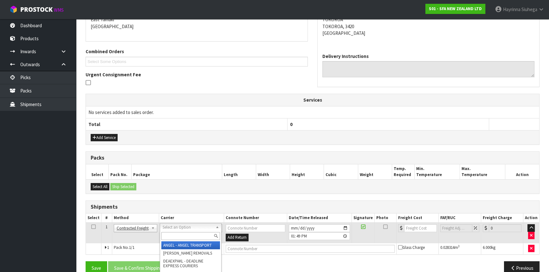
click at [177, 238] on input "text" at bounding box center [190, 236] width 59 height 8
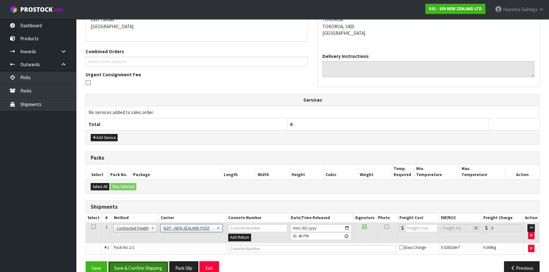
click at [156, 263] on button "Save & Confirm Shipping" at bounding box center [138, 268] width 60 height 14
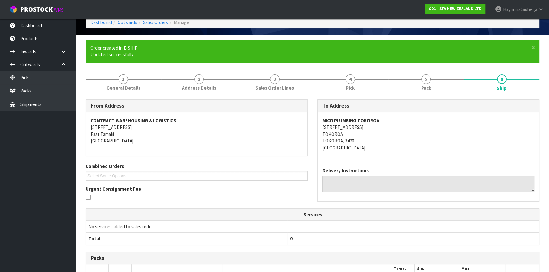
scroll to position [141, 0]
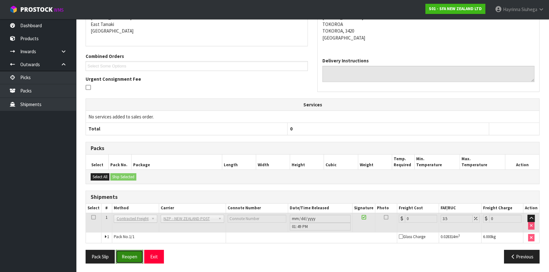
click at [128, 252] on button "Reopen" at bounding box center [130, 257] width 28 height 14
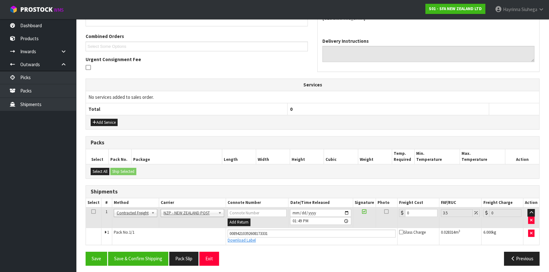
scroll to position [156, 0]
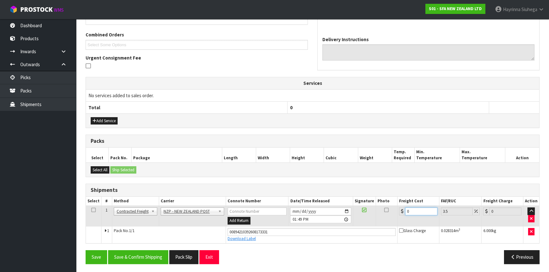
drag, startPoint x: 424, startPoint y: 211, endPoint x: 253, endPoint y: 207, distance: 171.8
click at [253, 207] on tr "1 Client Local Pickup Customer Local Pickup Company Freight Contracted Freight …" at bounding box center [312, 216] width 453 height 21
click at [86, 250] on button "Save" at bounding box center [97, 257] width 22 height 14
click at [148, 258] on button "Save & Confirm Shipping" at bounding box center [138, 257] width 60 height 14
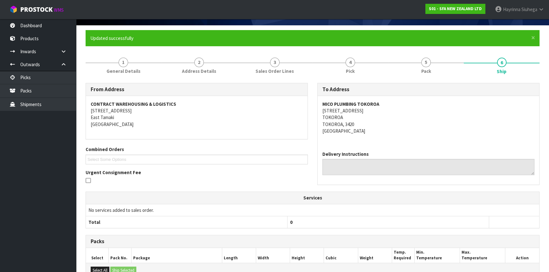
scroll to position [0, 0]
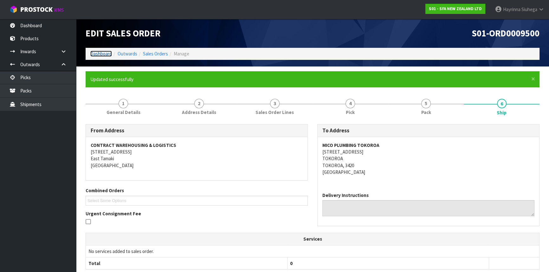
click at [101, 53] on link "Dashboard" at bounding box center [101, 54] width 22 height 6
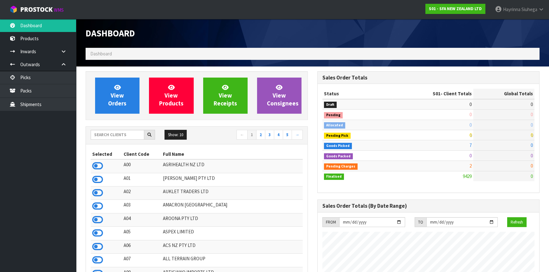
scroll to position [479, 231]
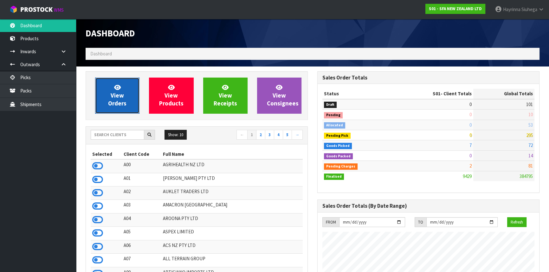
click at [123, 89] on link "View Orders" at bounding box center [117, 96] width 44 height 36
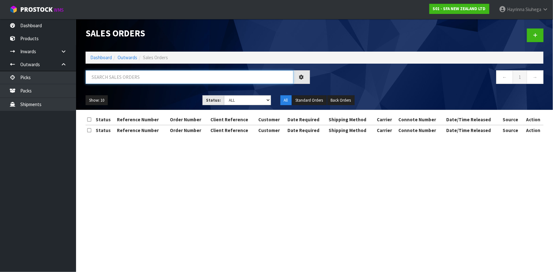
click at [134, 76] on input "text" at bounding box center [190, 77] width 208 height 14
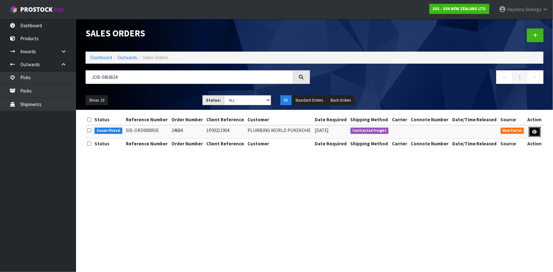
click at [532, 129] on link at bounding box center [535, 132] width 12 height 10
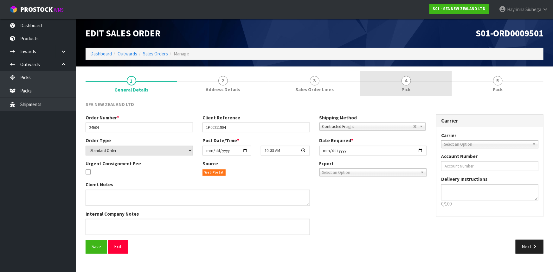
click at [418, 77] on link "4 Pick" at bounding box center [406, 83] width 92 height 25
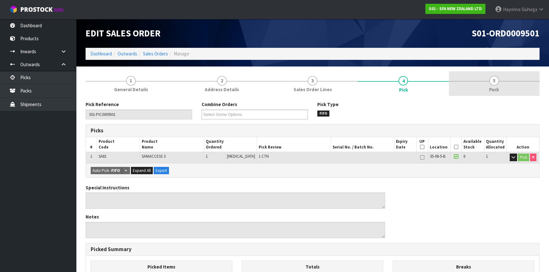
click at [503, 84] on link "5 Pack" at bounding box center [494, 83] width 91 height 25
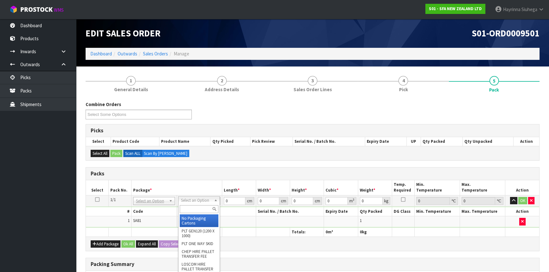
drag, startPoint x: 199, startPoint y: 220, endPoint x: 228, endPoint y: 196, distance: 37.2
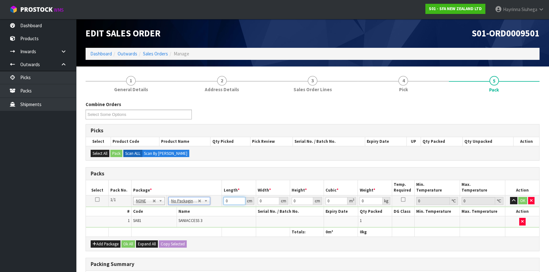
click at [226, 202] on input "0" at bounding box center [234, 201] width 22 height 8
click button "OK" at bounding box center [522, 201] width 9 height 8
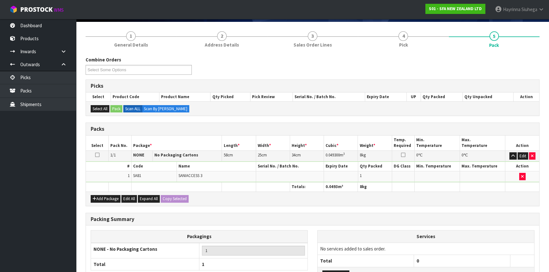
scroll to position [97, 0]
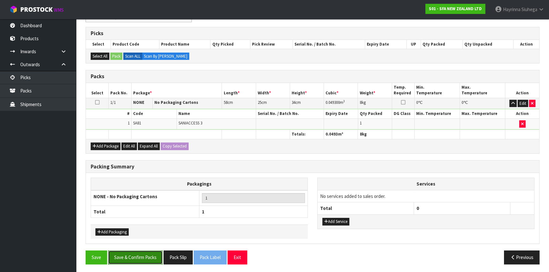
click at [141, 254] on button "Save & Confirm Packs" at bounding box center [135, 258] width 55 height 14
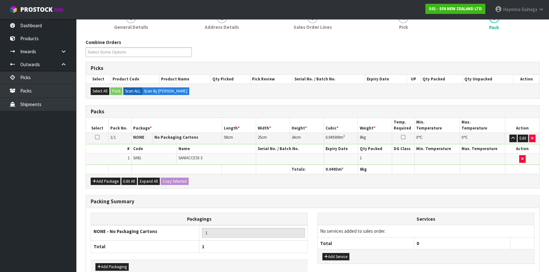
scroll to position [86, 0]
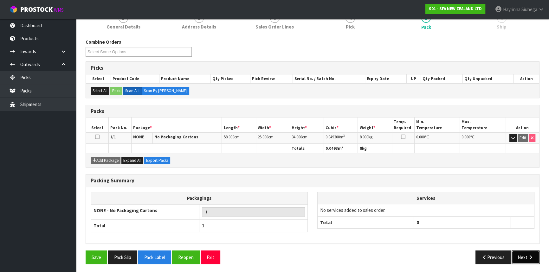
click at [524, 258] on button "Next" at bounding box center [525, 258] width 28 height 14
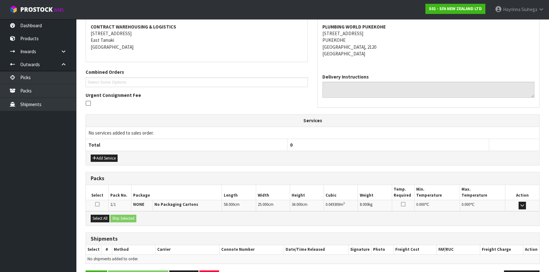
scroll to position [139, 0]
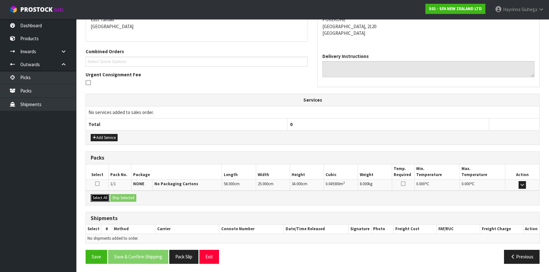
click at [101, 196] on button "Select All" at bounding box center [100, 198] width 19 height 8
click at [136, 195] on button "Ship Selected" at bounding box center [123, 198] width 26 height 8
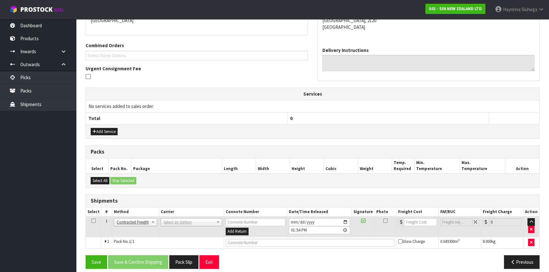
scroll to position [150, 0]
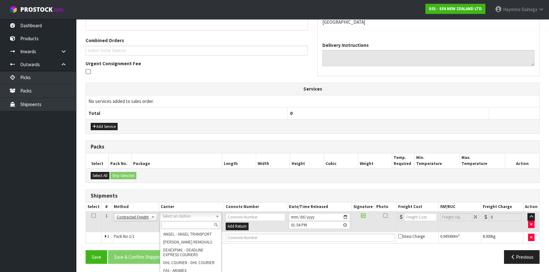
click at [190, 227] on input "text" at bounding box center [190, 225] width 59 height 8
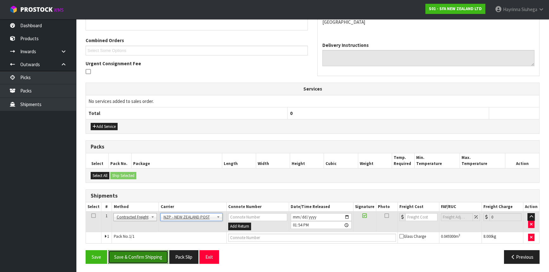
click at [135, 258] on button "Save & Confirm Shipping" at bounding box center [138, 257] width 60 height 14
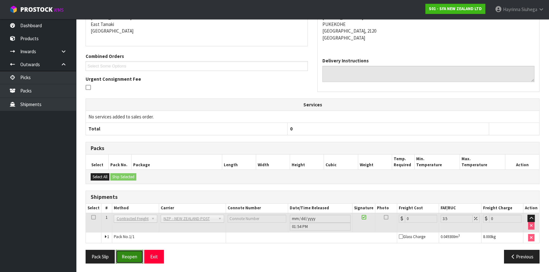
click at [132, 253] on button "Reopen" at bounding box center [130, 257] width 28 height 14
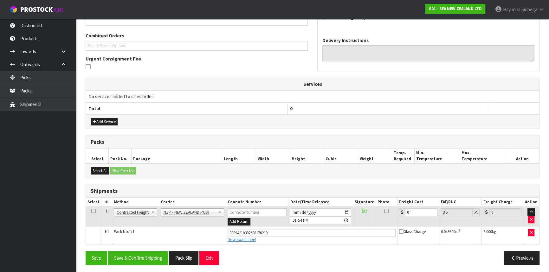
scroll to position [156, 0]
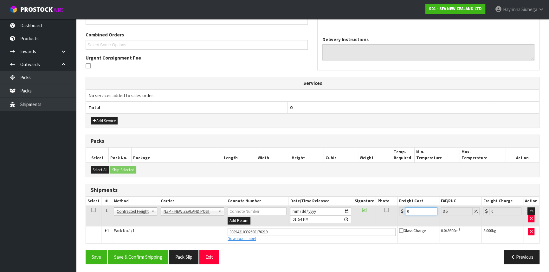
drag, startPoint x: 412, startPoint y: 212, endPoint x: 372, endPoint y: 212, distance: 40.2
click at [373, 212] on tr "1 Client Local Pickup Customer Local Pickup Company Freight Contracted Freight …" at bounding box center [312, 216] width 453 height 21
click at [86, 250] on button "Save" at bounding box center [97, 257] width 22 height 14
click at [155, 257] on button "Save & Confirm Shipping" at bounding box center [138, 257] width 60 height 14
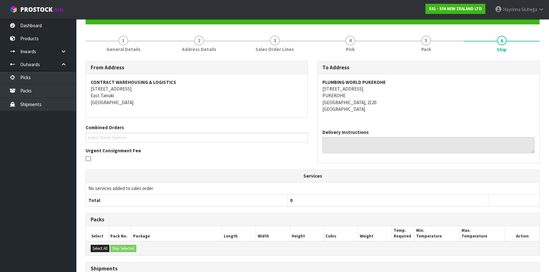
scroll to position [0, 0]
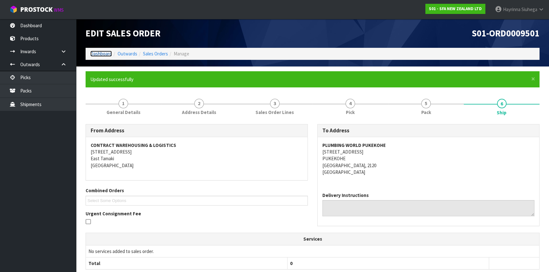
click at [106, 54] on link "Dashboard" at bounding box center [101, 54] width 22 height 6
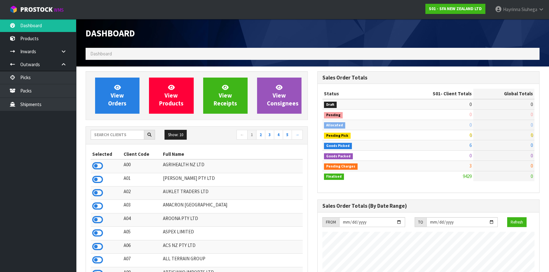
scroll to position [479, 231]
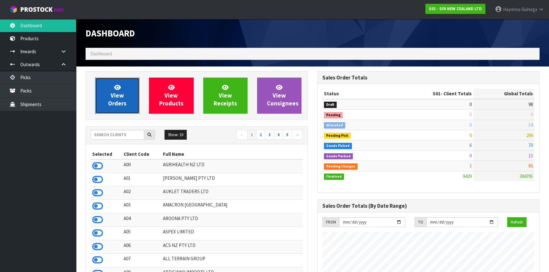
click at [125, 89] on link "View Orders" at bounding box center [117, 96] width 44 height 36
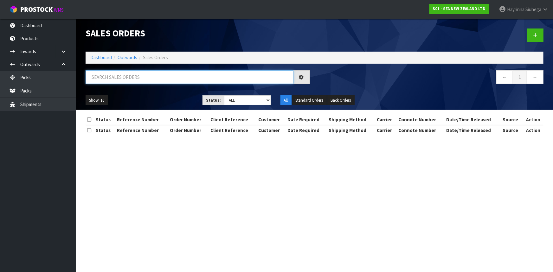
click at [126, 76] on input "text" at bounding box center [190, 77] width 208 height 14
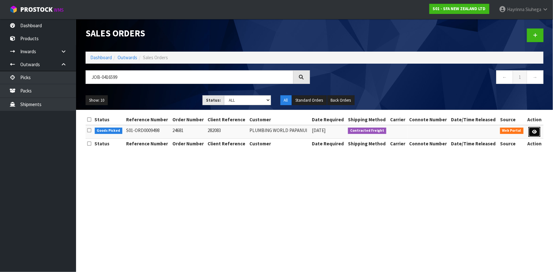
click at [536, 132] on link at bounding box center [535, 132] width 12 height 10
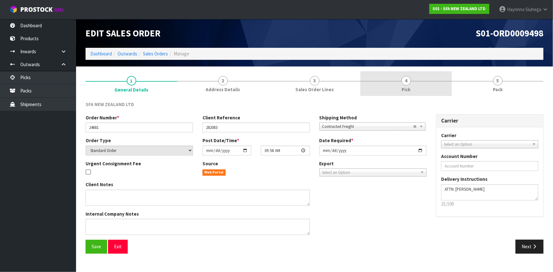
click at [416, 81] on div at bounding box center [406, 81] width 92 height 0
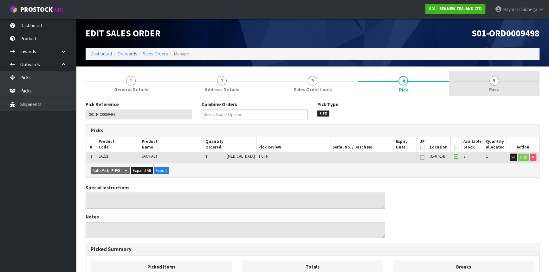
click at [468, 84] on link "5 Pack" at bounding box center [494, 83] width 91 height 25
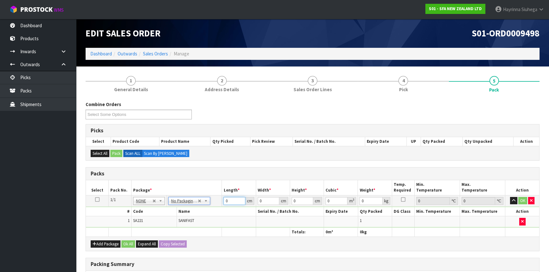
click at [226, 203] on input "0" at bounding box center [234, 201] width 22 height 8
click button "OK" at bounding box center [522, 201] width 9 height 8
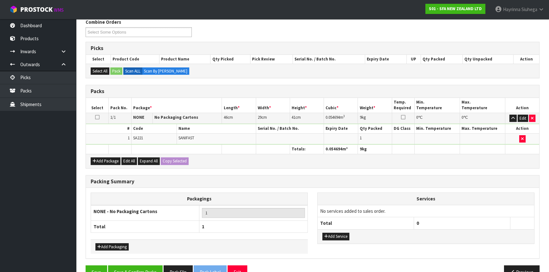
scroll to position [97, 0]
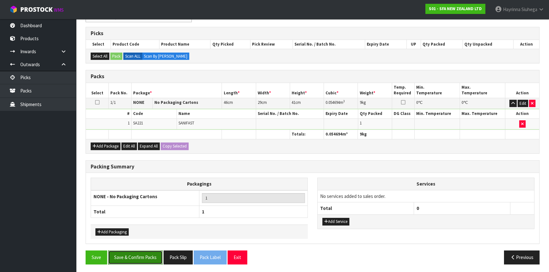
click at [132, 261] on button "Save & Confirm Packs" at bounding box center [135, 258] width 55 height 14
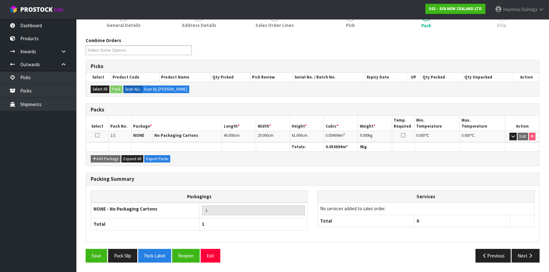
scroll to position [86, 0]
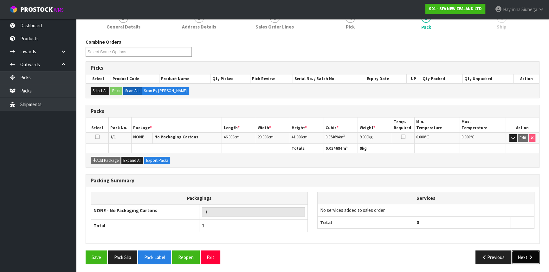
click at [528, 255] on icon "button" at bounding box center [530, 257] width 6 height 5
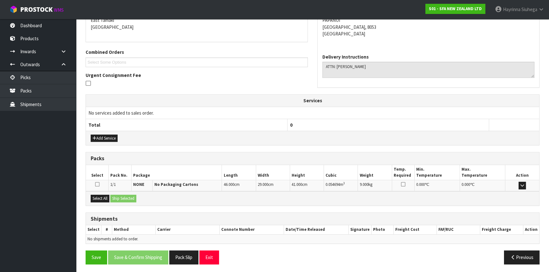
scroll to position [139, 0]
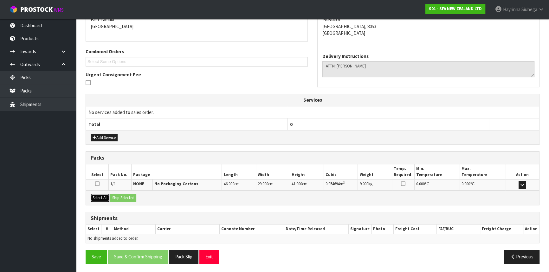
click at [101, 198] on button "Select All" at bounding box center [100, 198] width 19 height 8
click at [122, 195] on button "Ship Selected" at bounding box center [123, 198] width 26 height 8
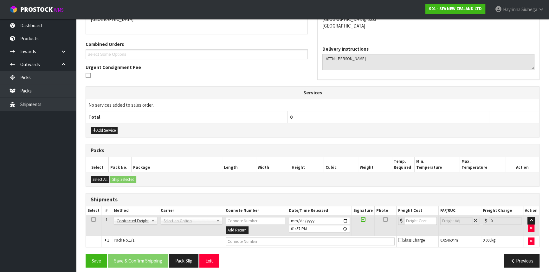
scroll to position [150, 0]
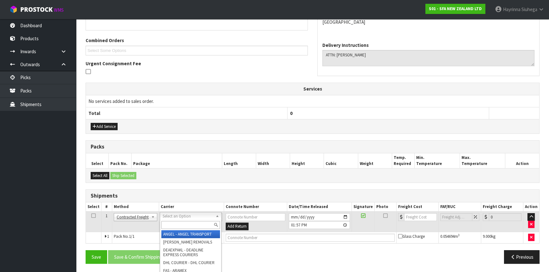
click at [183, 221] on input "text" at bounding box center [190, 225] width 59 height 8
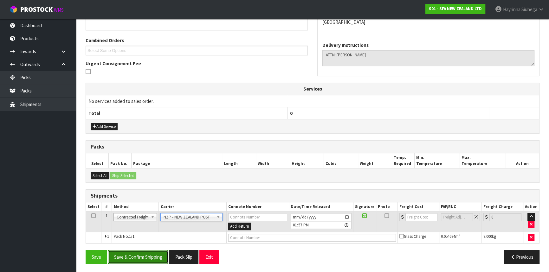
click at [157, 250] on button "Save & Confirm Shipping" at bounding box center [138, 257] width 60 height 14
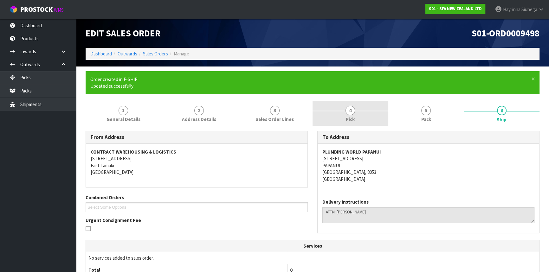
click at [349, 117] on span "Pick" at bounding box center [350, 119] width 9 height 7
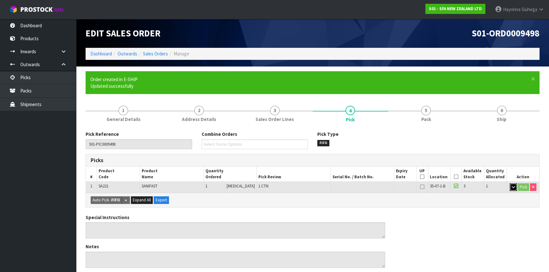
click at [513, 189] on button "button" at bounding box center [513, 187] width 7 height 8
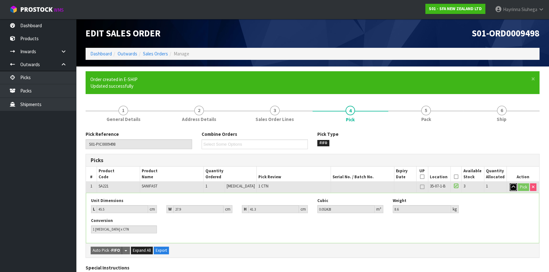
click at [513, 189] on button "button" at bounding box center [513, 187] width 7 height 8
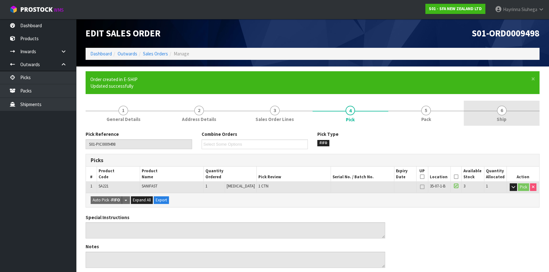
click at [499, 117] on span "Ship" at bounding box center [502, 119] width 10 height 7
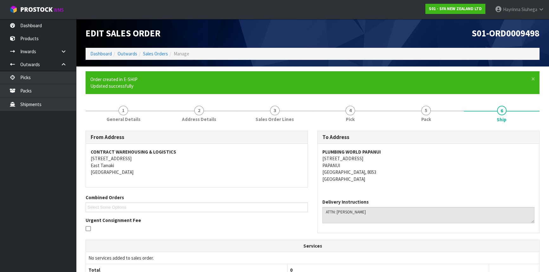
scroll to position [141, 0]
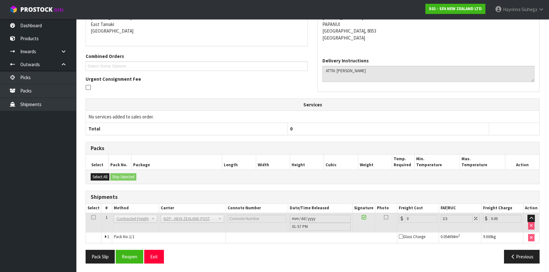
click at [124, 263] on div "Pack Slip Reopen Exit Previous" at bounding box center [312, 259] width 463 height 18
click at [136, 254] on button "Reopen" at bounding box center [130, 257] width 28 height 14
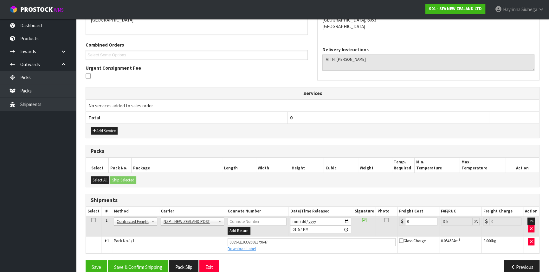
scroll to position [156, 0]
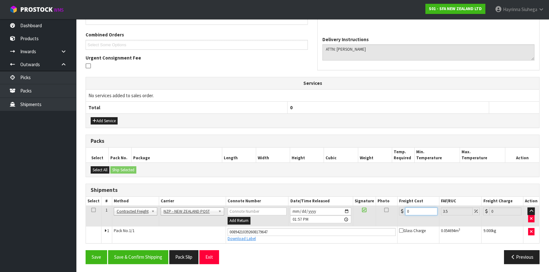
drag, startPoint x: 413, startPoint y: 209, endPoint x: 347, endPoint y: 214, distance: 66.7
click at [347, 214] on tr "1 Client Local Pickup Customer Local Pickup Company Freight Contracted Freight …" at bounding box center [312, 216] width 453 height 21
click at [86, 250] on button "Save" at bounding box center [97, 257] width 22 height 14
click at [158, 251] on button "Save & Confirm Shipping" at bounding box center [138, 257] width 60 height 14
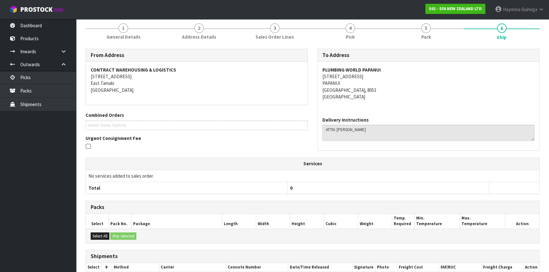
scroll to position [0, 0]
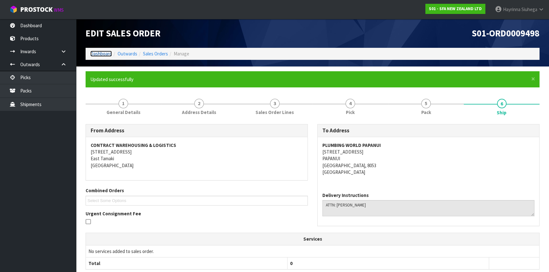
click at [108, 53] on link "Dashboard" at bounding box center [101, 54] width 22 height 6
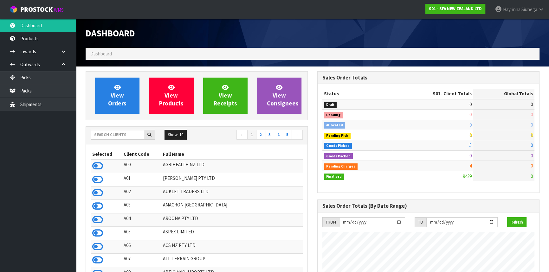
scroll to position [479, 231]
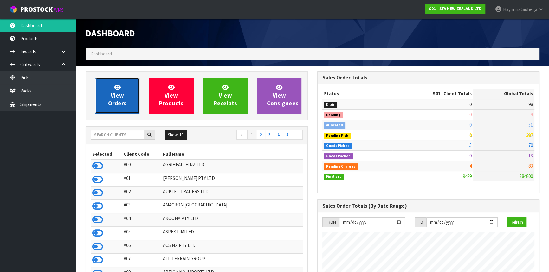
click at [110, 84] on link "View Orders" at bounding box center [117, 96] width 44 height 36
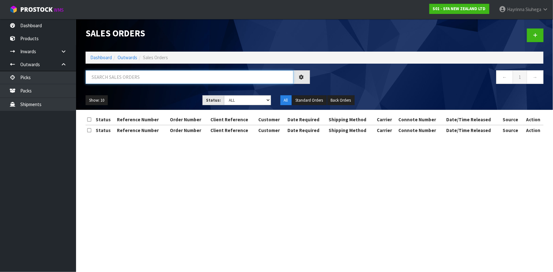
click at [122, 73] on input "text" at bounding box center [190, 77] width 208 height 14
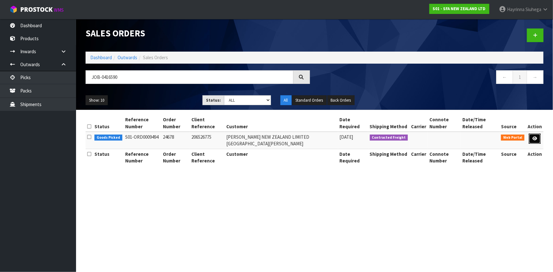
click at [533, 137] on icon at bounding box center [534, 139] width 5 height 4
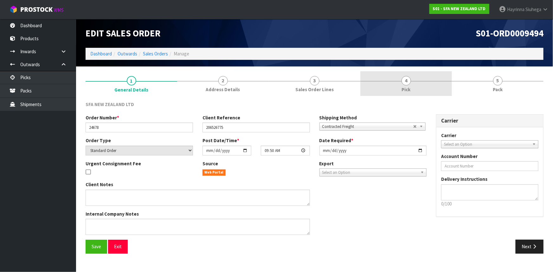
click at [430, 85] on link "4 Pick" at bounding box center [406, 83] width 92 height 25
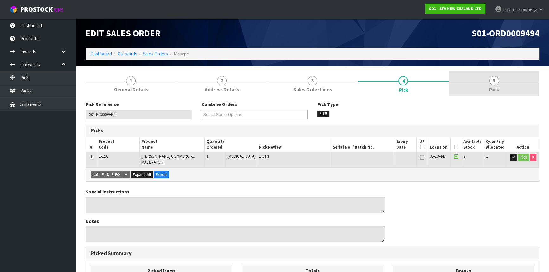
click at [467, 82] on link "5 Pack" at bounding box center [494, 83] width 91 height 25
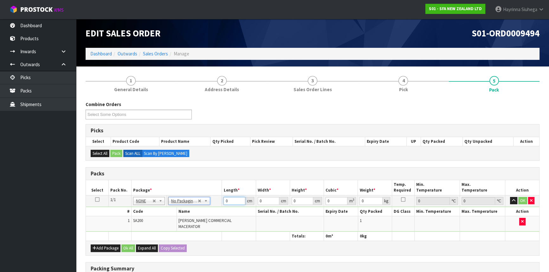
click at [224, 201] on input "0" at bounding box center [234, 201] width 22 height 8
click button "OK" at bounding box center [522, 201] width 9 height 8
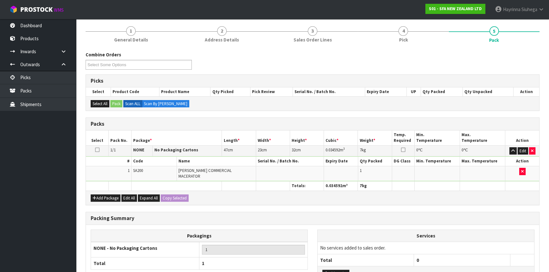
scroll to position [97, 0]
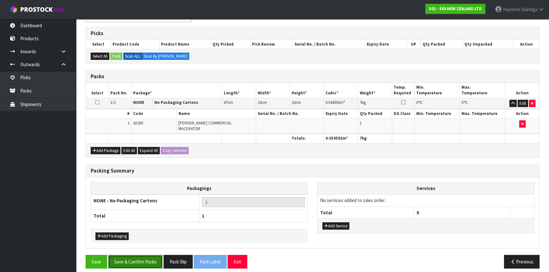
click at [141, 257] on button "Save & Confirm Packs" at bounding box center [135, 262] width 55 height 14
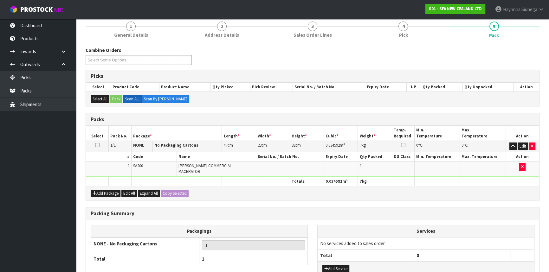
scroll to position [86, 0]
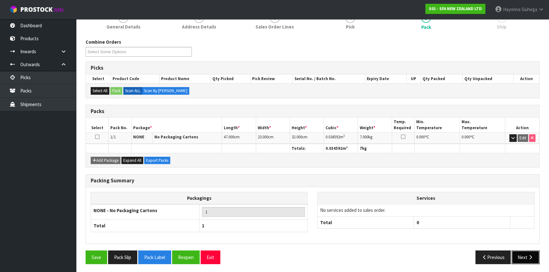
click at [525, 257] on button "Next" at bounding box center [525, 258] width 28 height 14
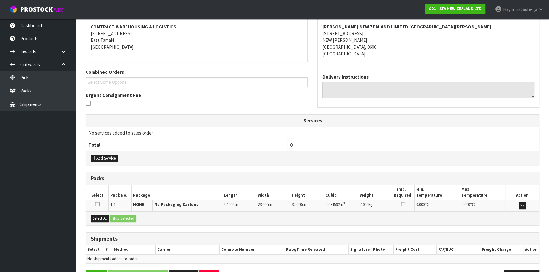
scroll to position [139, 0]
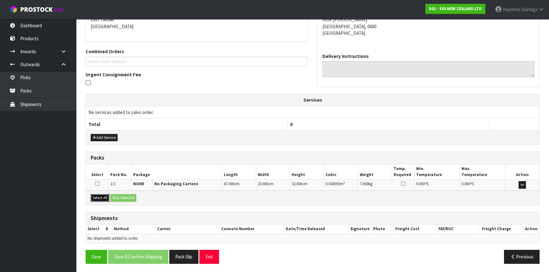
drag, startPoint x: 101, startPoint y: 197, endPoint x: 122, endPoint y: 195, distance: 21.0
click at [101, 197] on button "Select All" at bounding box center [100, 198] width 19 height 8
click at [124, 195] on button "Ship Selected" at bounding box center [123, 198] width 26 height 8
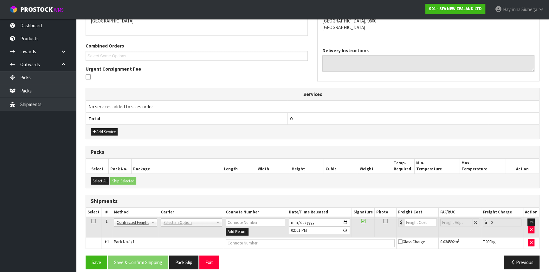
scroll to position [150, 0]
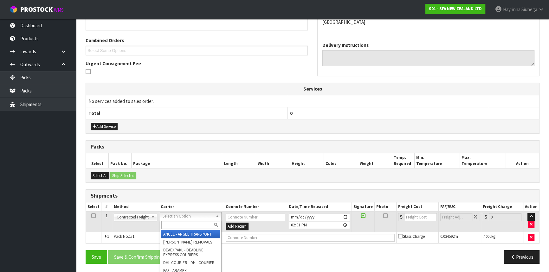
click at [183, 224] on input "text" at bounding box center [190, 225] width 59 height 8
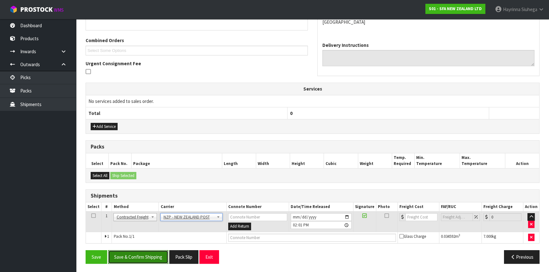
click at [155, 253] on button "Save & Confirm Shipping" at bounding box center [138, 257] width 60 height 14
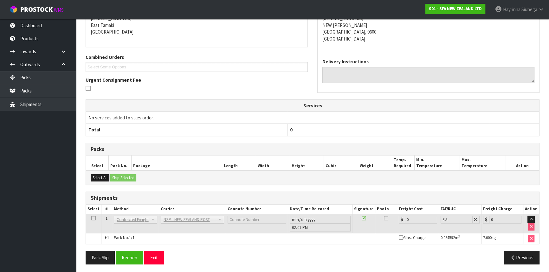
scroll to position [141, 0]
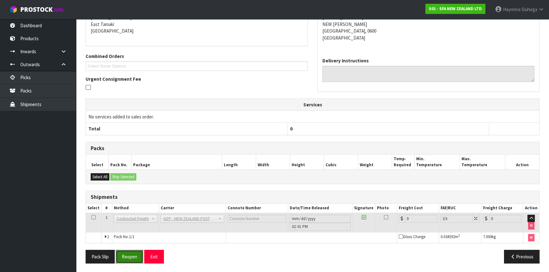
click at [136, 259] on button "Reopen" at bounding box center [130, 257] width 28 height 14
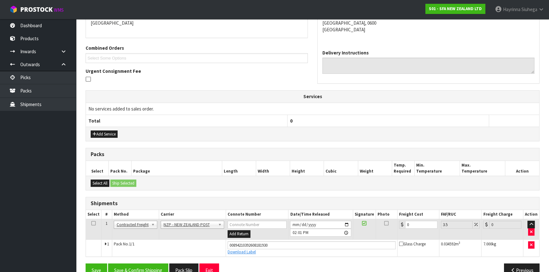
scroll to position [144, 0]
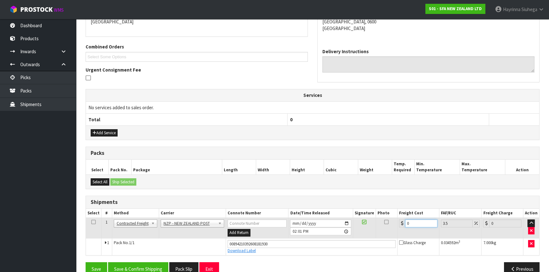
drag, startPoint x: 415, startPoint y: 219, endPoint x: 378, endPoint y: 225, distance: 38.2
click at [378, 225] on tr "1 Client Local Pickup Customer Local Pickup Company Freight Contracted Freight …" at bounding box center [312, 228] width 453 height 21
click at [86, 262] on button "Save" at bounding box center [97, 269] width 22 height 14
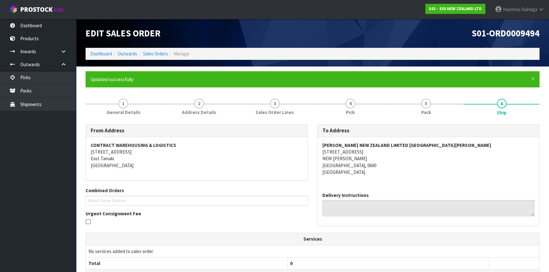
scroll to position [156, 0]
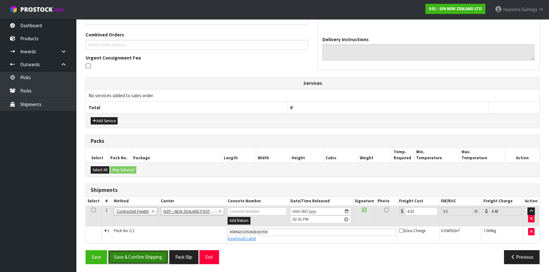
click at [151, 250] on button "Save & Confirm Shipping" at bounding box center [138, 257] width 60 height 14
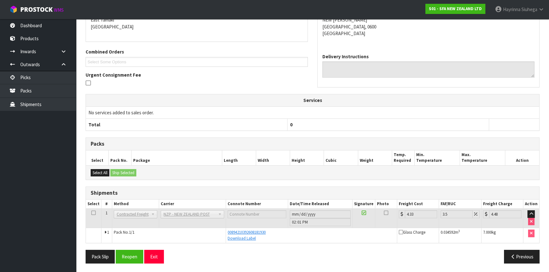
scroll to position [0, 0]
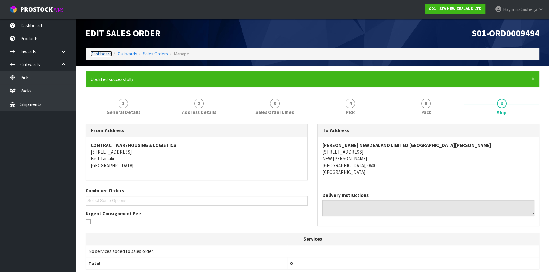
click at [100, 51] on link "Dashboard" at bounding box center [101, 54] width 22 height 6
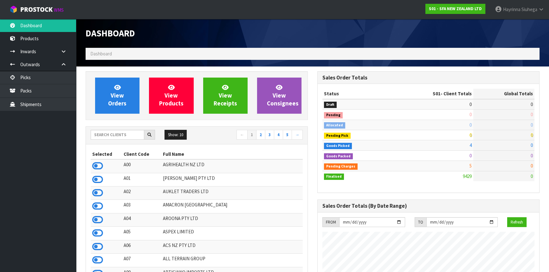
scroll to position [479, 231]
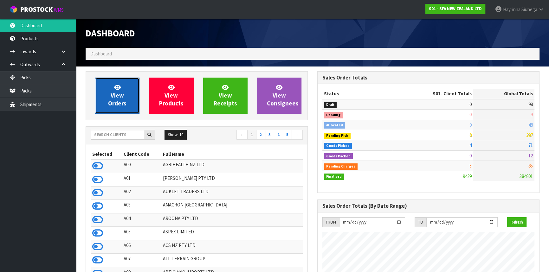
click at [121, 99] on span "View Orders" at bounding box center [117, 96] width 18 height 24
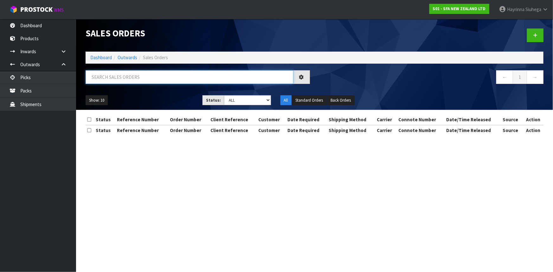
click at [141, 76] on input "text" at bounding box center [190, 77] width 208 height 14
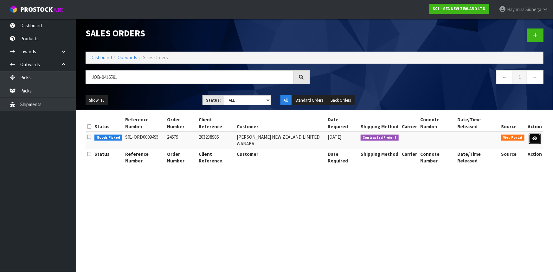
click at [533, 137] on icon at bounding box center [534, 139] width 5 height 4
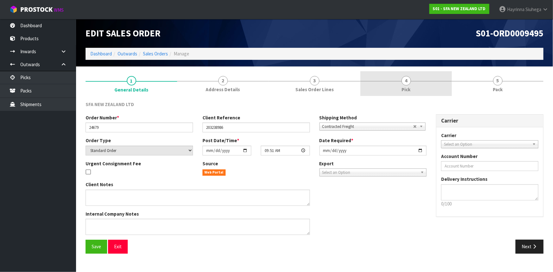
click at [435, 80] on link "4 Pick" at bounding box center [406, 83] width 92 height 25
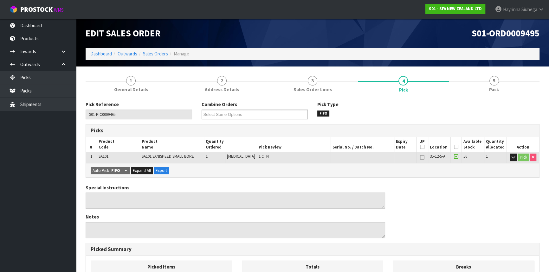
click at [488, 69] on section "1 General Details 2 Address Details 3 Sales Order Lines 4 Pick 5 Pack Pick Refe…" at bounding box center [312, 242] width 473 height 351
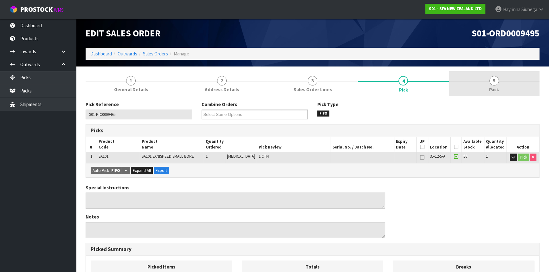
click at [485, 79] on link "5 Pack" at bounding box center [494, 83] width 91 height 25
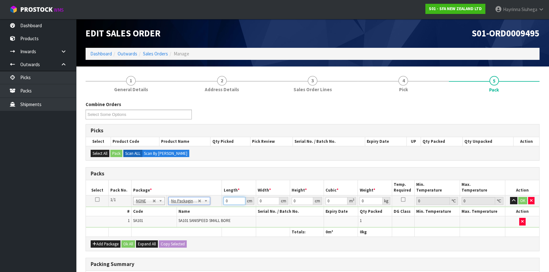
click at [224, 199] on input "0" at bounding box center [234, 201] width 22 height 8
click button "OK" at bounding box center [522, 201] width 9 height 8
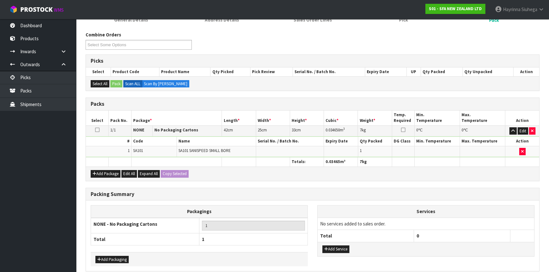
scroll to position [97, 0]
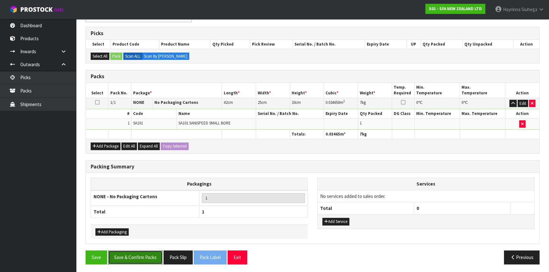
click at [145, 253] on button "Save & Confirm Packs" at bounding box center [135, 258] width 55 height 14
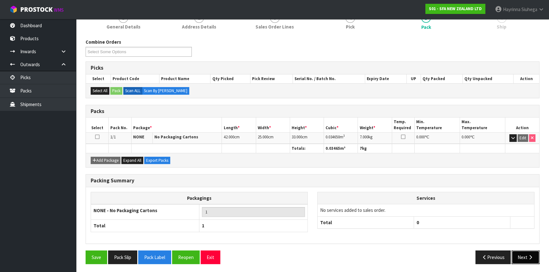
click at [539, 258] on button "Next" at bounding box center [525, 258] width 28 height 14
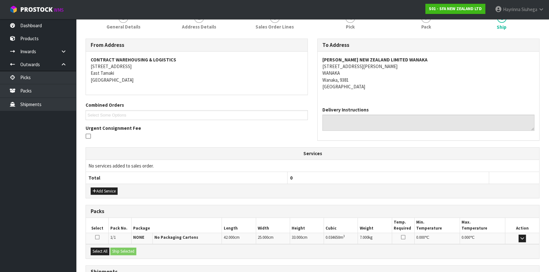
scroll to position [139, 0]
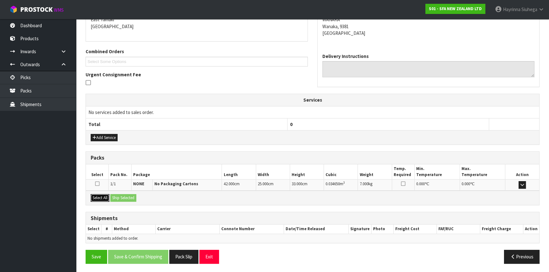
click at [97, 198] on button "Select All" at bounding box center [100, 198] width 19 height 8
click at [119, 196] on button "Ship Selected" at bounding box center [123, 198] width 26 height 8
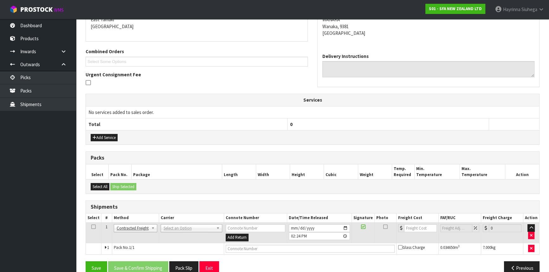
scroll to position [150, 0]
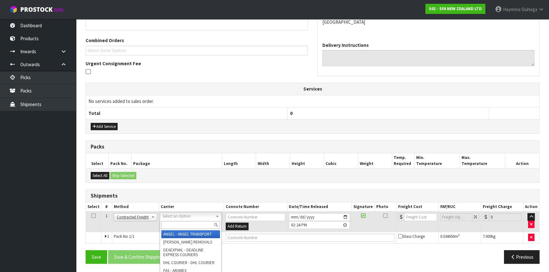
click at [174, 221] on input "text" at bounding box center [190, 225] width 59 height 8
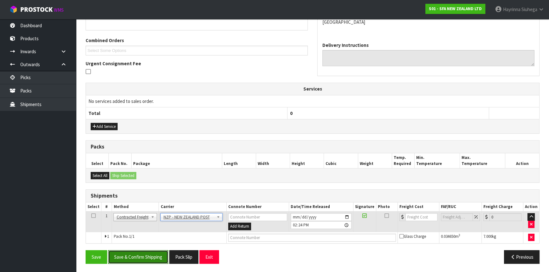
click at [144, 255] on button "Save & Confirm Shipping" at bounding box center [138, 257] width 60 height 14
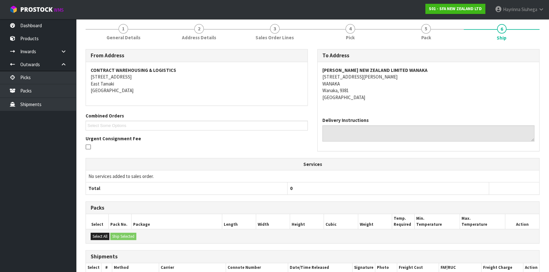
scroll to position [141, 0]
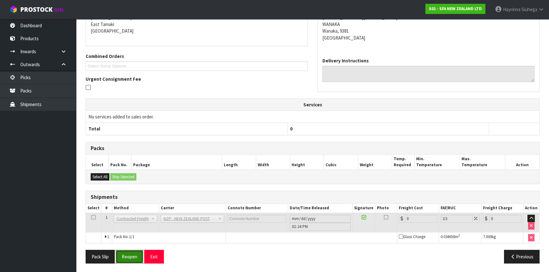
click at [135, 255] on button "Reopen" at bounding box center [130, 257] width 28 height 14
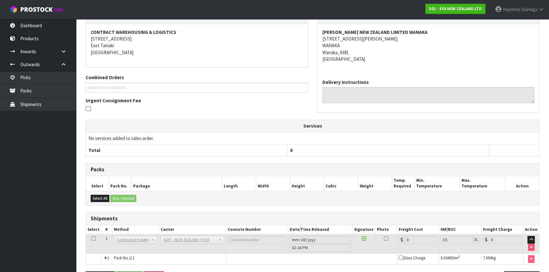
scroll to position [134, 0]
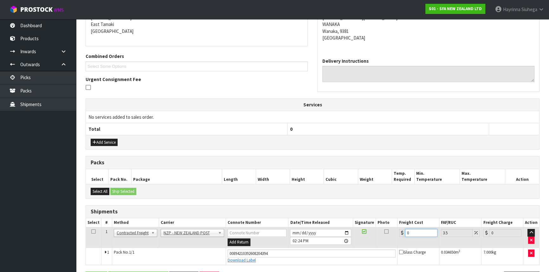
drag, startPoint x: 419, startPoint y: 230, endPoint x: 331, endPoint y: 233, distance: 87.8
click at [330, 231] on tr "1 Client Local Pickup Customer Local Pickup Company Freight Contracted Freight …" at bounding box center [312, 238] width 453 height 21
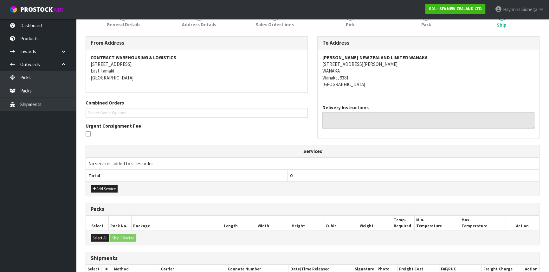
scroll to position [156, 0]
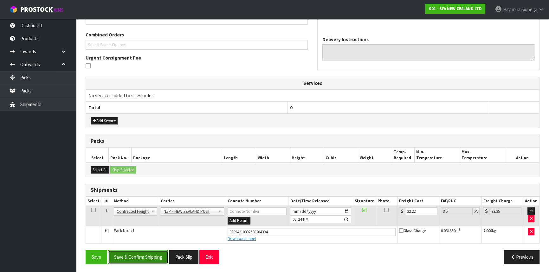
click at [136, 251] on button "Save & Confirm Shipping" at bounding box center [138, 257] width 60 height 14
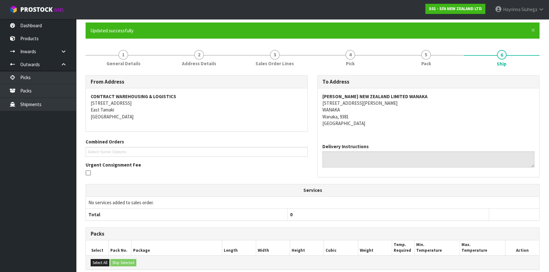
scroll to position [0, 0]
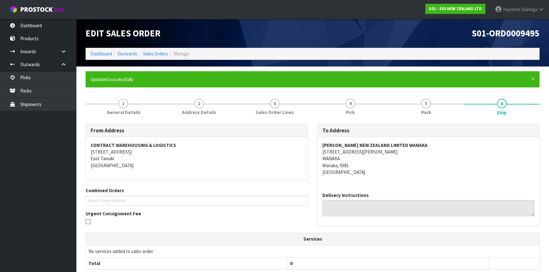
click at [104, 49] on ol "Dashboard Outwards Sales Orders Manage" at bounding box center [313, 54] width 454 height 12
click at [103, 52] on link "Dashboard" at bounding box center [101, 54] width 22 height 6
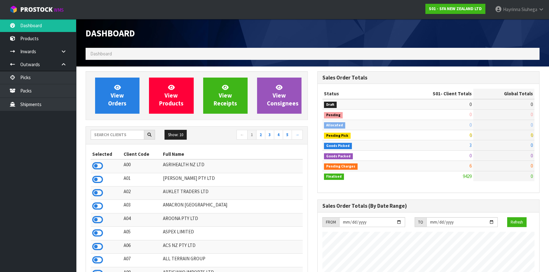
scroll to position [479, 231]
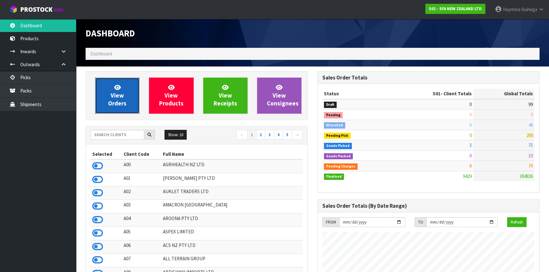
click at [123, 92] on span "View Orders" at bounding box center [117, 96] width 18 height 24
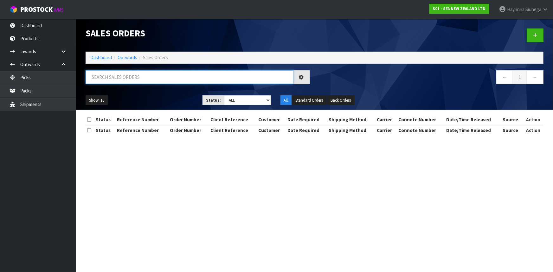
click at [126, 77] on input "text" at bounding box center [190, 77] width 208 height 14
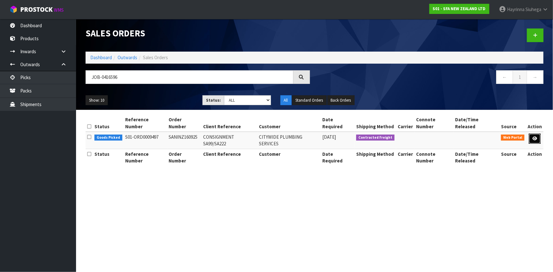
click at [531, 134] on link at bounding box center [535, 139] width 12 height 10
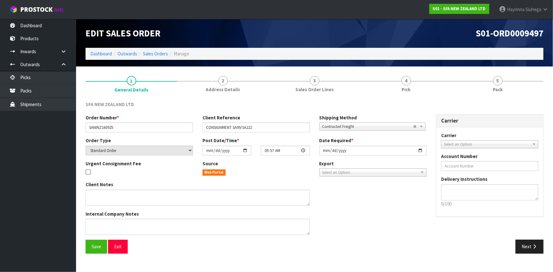
click at [418, 77] on link "4 Pick" at bounding box center [406, 83] width 92 height 25
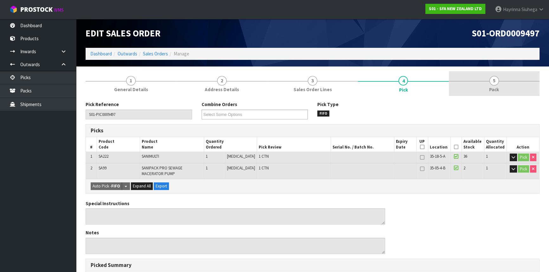
click at [495, 82] on span "5" at bounding box center [494, 81] width 10 height 10
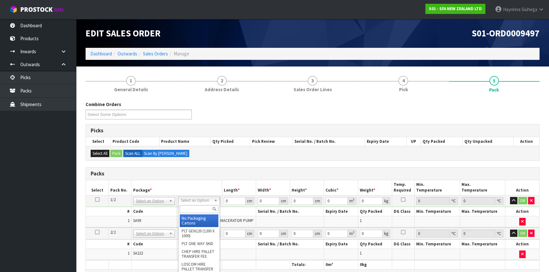
drag, startPoint x: 199, startPoint y: 199, endPoint x: 196, endPoint y: 211, distance: 12.1
drag, startPoint x: 196, startPoint y: 218, endPoint x: 195, endPoint y: 222, distance: 3.9
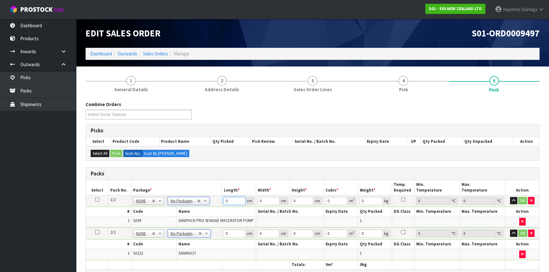
click at [223, 200] on input "0" at bounding box center [234, 201] width 22 height 8
click button "OK" at bounding box center [522, 201] width 9 height 8
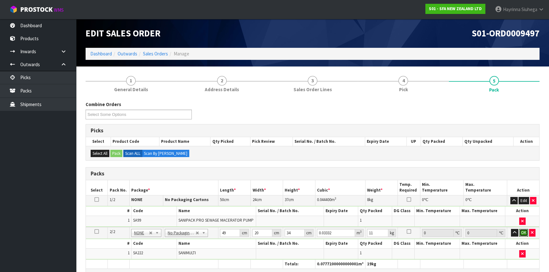
click button "OK" at bounding box center [523, 233] width 9 height 8
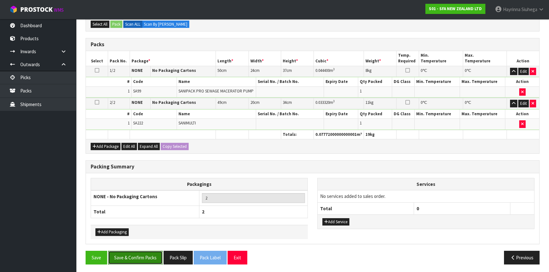
click at [155, 257] on button "Save & Confirm Packs" at bounding box center [135, 258] width 55 height 14
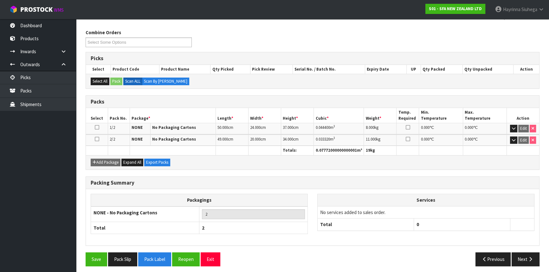
scroll to position [97, 0]
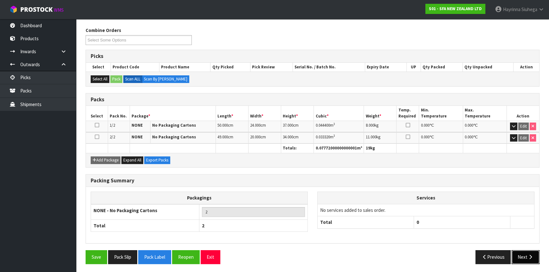
click at [526, 256] on button "Next" at bounding box center [525, 257] width 28 height 14
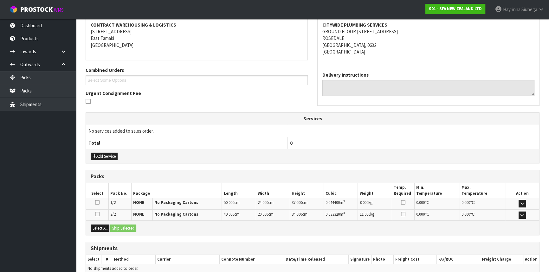
scroll to position [150, 0]
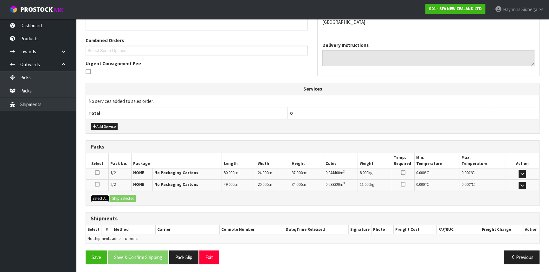
click at [95, 196] on button "Select All" at bounding box center [100, 199] width 19 height 8
click at [127, 199] on button "Ship Selected" at bounding box center [123, 199] width 26 height 8
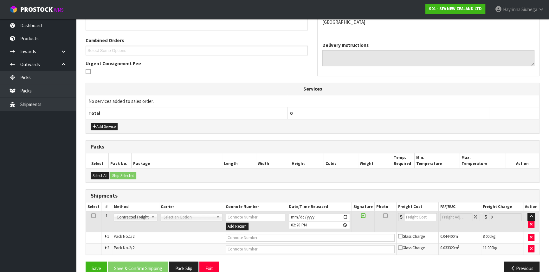
scroll to position [162, 0]
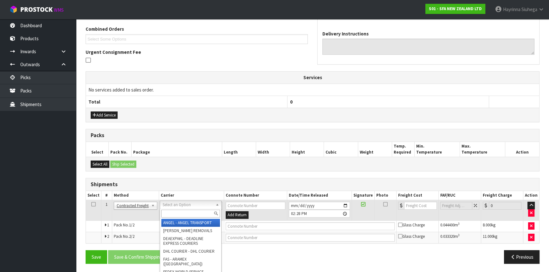
click at [182, 213] on input "text" at bounding box center [190, 214] width 59 height 8
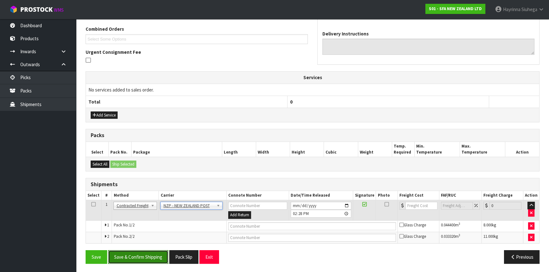
click at [154, 253] on button "Save & Confirm Shipping" at bounding box center [138, 257] width 60 height 14
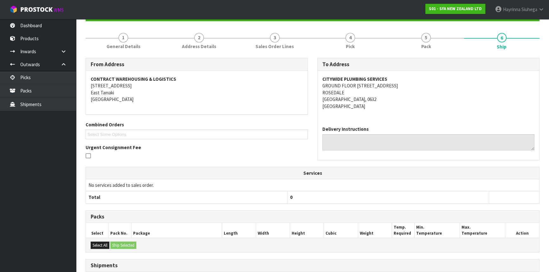
scroll to position [152, 0]
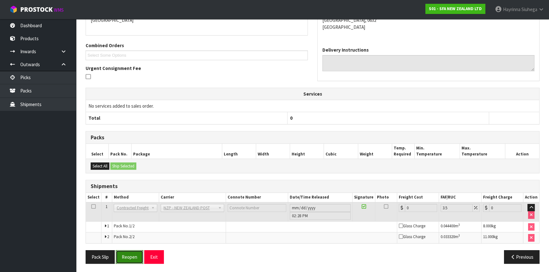
click at [127, 256] on button "Reopen" at bounding box center [130, 257] width 28 height 14
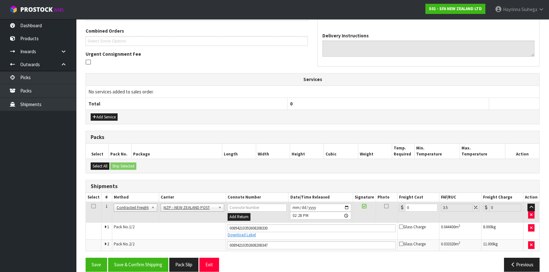
scroll to position [168, 0]
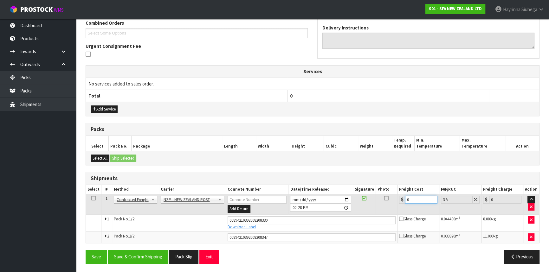
drag, startPoint x: 414, startPoint y: 200, endPoint x: 374, endPoint y: 200, distance: 39.9
click at [377, 200] on tr "1 Client Local Pickup Customer Local Pickup Company Freight Contracted Freight …" at bounding box center [312, 204] width 453 height 21
click at [86, 250] on button "Save" at bounding box center [97, 257] width 22 height 14
click at [141, 246] on div "From Address CONTRACT WAREHOUSING & LOGISTICS [STREET_ADDRESS] Combined Orders …" at bounding box center [313, 113] width 454 height 312
click at [148, 255] on button "Save & Confirm Shipping" at bounding box center [138, 257] width 60 height 14
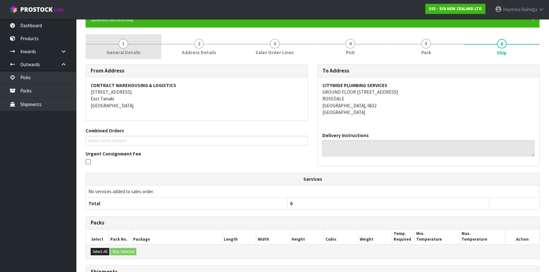
scroll to position [0, 0]
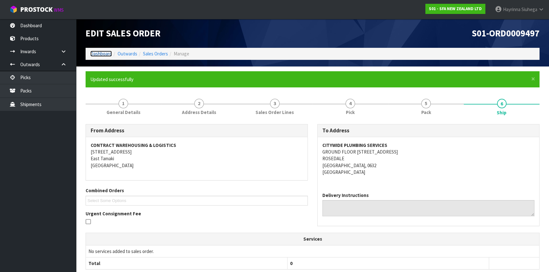
click at [102, 54] on link "Dashboard" at bounding box center [101, 54] width 22 height 6
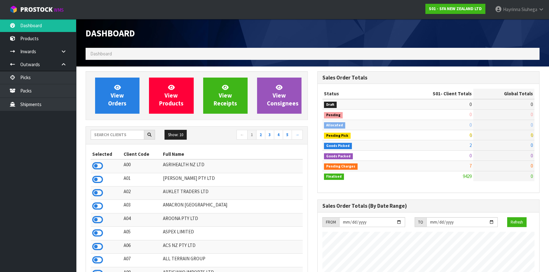
scroll to position [479, 231]
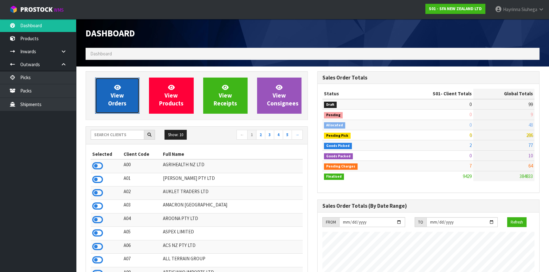
click at [124, 96] on link "View Orders" at bounding box center [117, 96] width 44 height 36
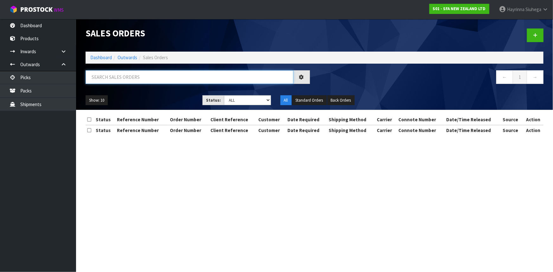
click at [130, 78] on input "text" at bounding box center [190, 77] width 208 height 14
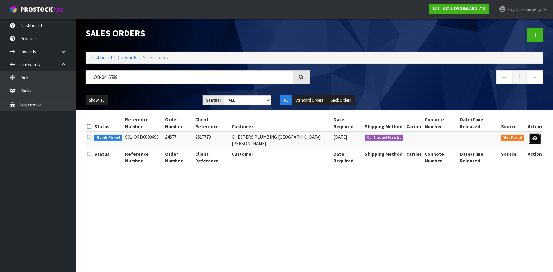
click at [531, 134] on link at bounding box center [535, 139] width 12 height 10
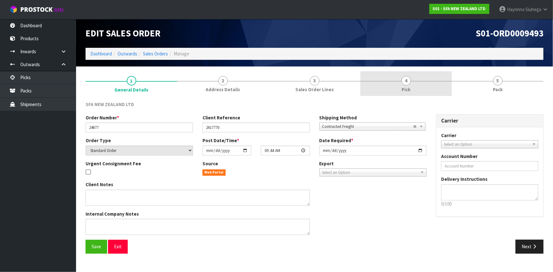
click at [436, 84] on link "4 Pick" at bounding box center [406, 83] width 92 height 25
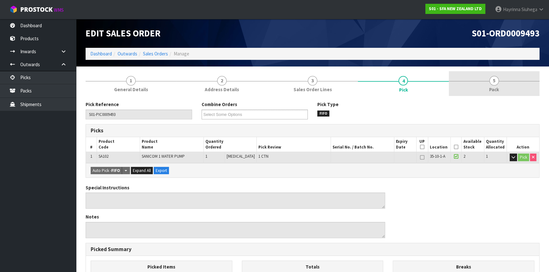
click at [475, 79] on link "5 Pack" at bounding box center [494, 83] width 91 height 25
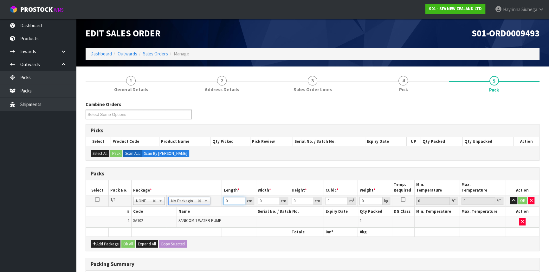
click at [224, 201] on input "0" at bounding box center [234, 201] width 22 height 8
click button "OK" at bounding box center [522, 201] width 9 height 8
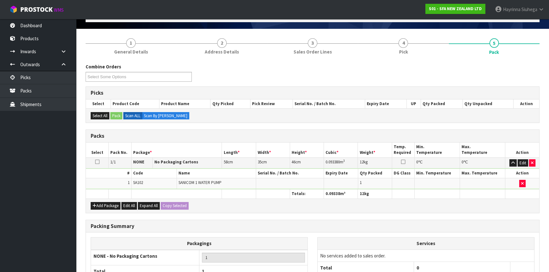
scroll to position [97, 0]
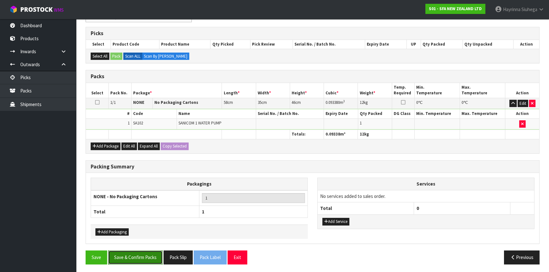
click at [142, 258] on button "Save & Confirm Packs" at bounding box center [135, 258] width 55 height 14
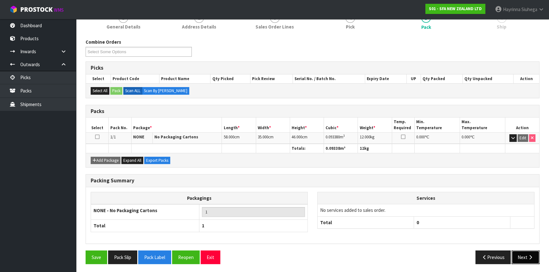
click at [526, 254] on button "Next" at bounding box center [525, 258] width 28 height 14
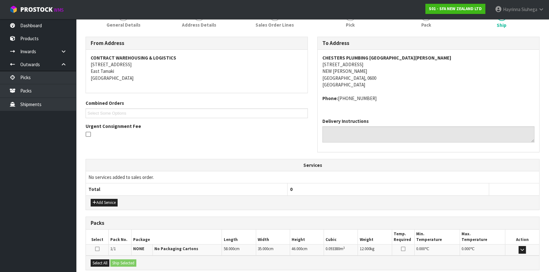
scroll to position [152, 0]
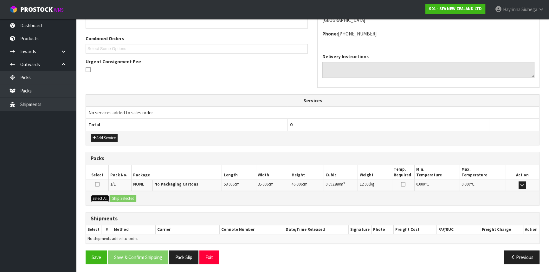
drag, startPoint x: 101, startPoint y: 197, endPoint x: 115, endPoint y: 196, distance: 13.9
click at [101, 196] on button "Select All" at bounding box center [100, 199] width 19 height 8
click at [121, 196] on button "Ship Selected" at bounding box center [123, 199] width 26 height 8
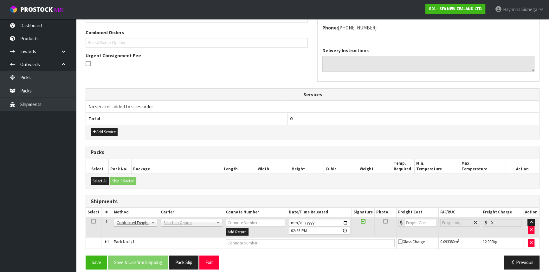
scroll to position [164, 0]
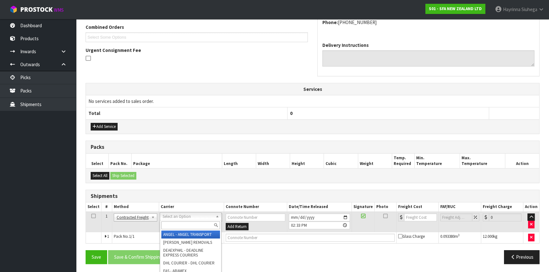
click at [169, 223] on input "text" at bounding box center [190, 225] width 59 height 8
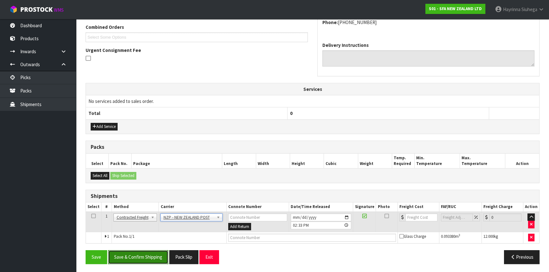
click at [142, 252] on button "Save & Confirm Shipping" at bounding box center [138, 257] width 60 height 14
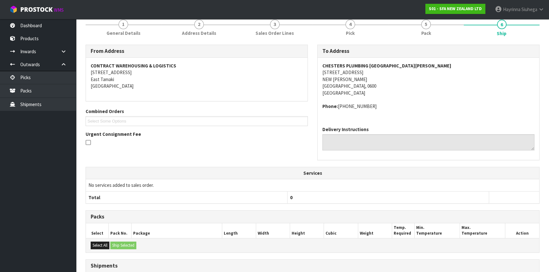
scroll to position [144, 0]
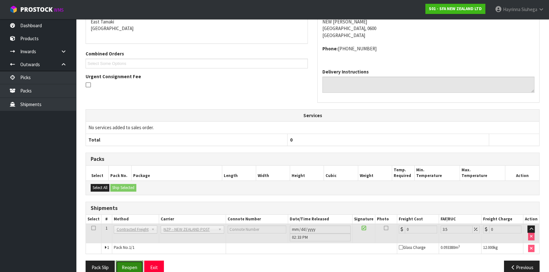
click at [131, 262] on button "Reopen" at bounding box center [130, 268] width 28 height 14
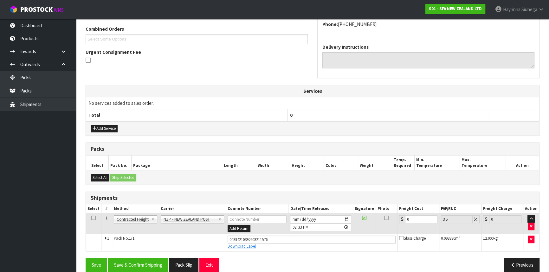
scroll to position [170, 0]
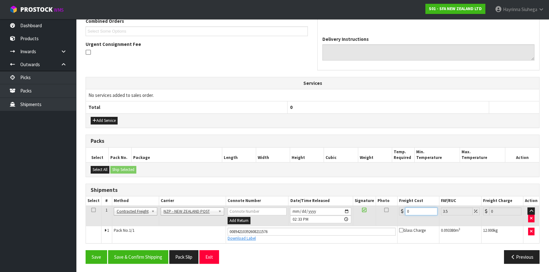
drag, startPoint x: 422, startPoint y: 212, endPoint x: 314, endPoint y: 205, distance: 108.6
click at [333, 206] on tr "1 Client Local Pickup Customer Local Pickup Company Freight Contracted Freight …" at bounding box center [312, 216] width 453 height 21
click at [86, 250] on button "Save" at bounding box center [97, 257] width 22 height 14
click at [127, 250] on button "Save & Confirm Shipping" at bounding box center [138, 257] width 60 height 14
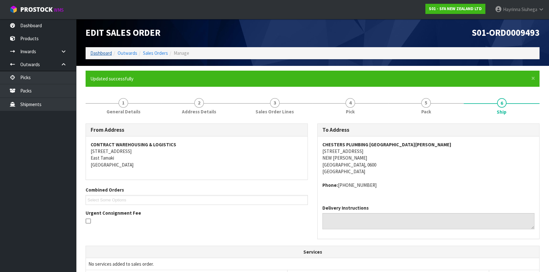
scroll to position [0, 0]
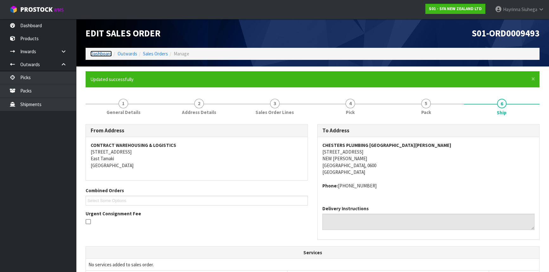
click at [102, 53] on link "Dashboard" at bounding box center [101, 54] width 22 height 6
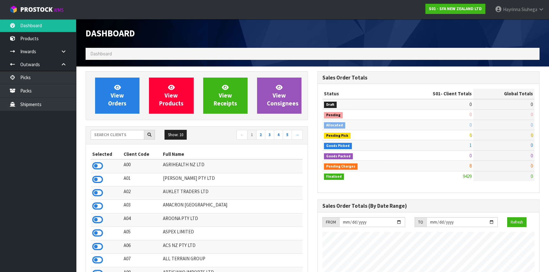
scroll to position [479, 231]
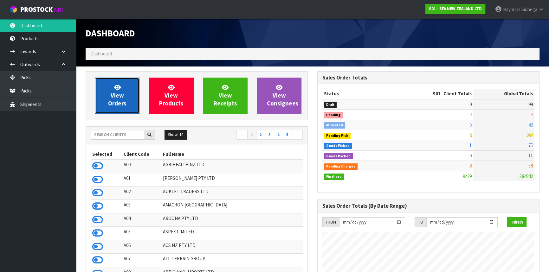
click at [106, 90] on link "View Orders" at bounding box center [117, 96] width 44 height 36
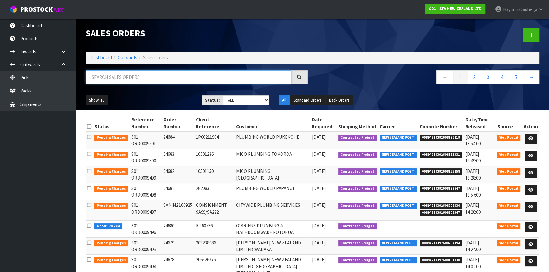
click at [127, 79] on input "text" at bounding box center [189, 77] width 206 height 14
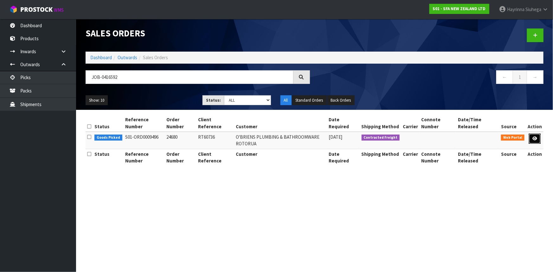
click at [532, 137] on link at bounding box center [535, 139] width 12 height 10
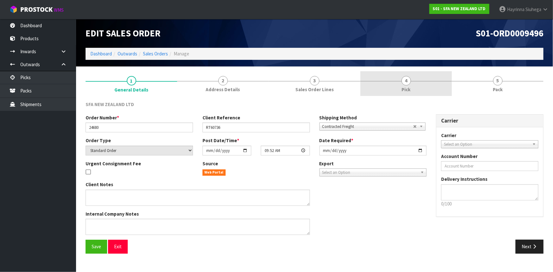
click at [428, 85] on link "4 Pick" at bounding box center [406, 83] width 92 height 25
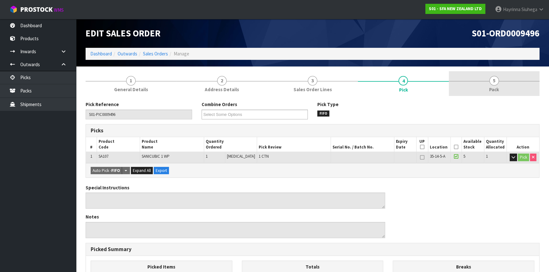
click at [475, 82] on link "5 Pack" at bounding box center [494, 83] width 91 height 25
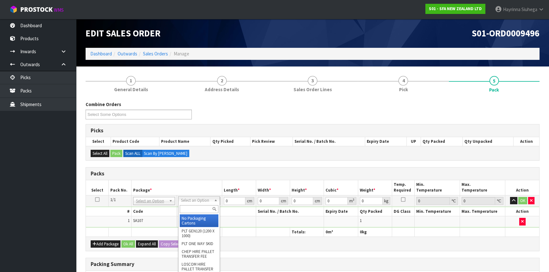
drag, startPoint x: 201, startPoint y: 202, endPoint x: 197, endPoint y: 214, distance: 13.4
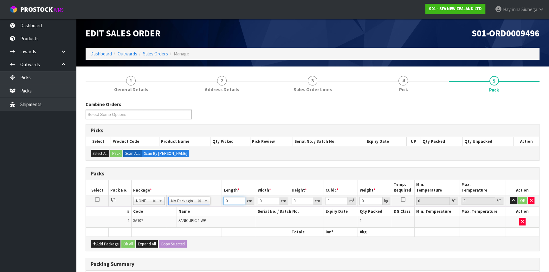
click at [225, 202] on input "0" at bounding box center [234, 201] width 22 height 8
click button "OK" at bounding box center [522, 201] width 9 height 8
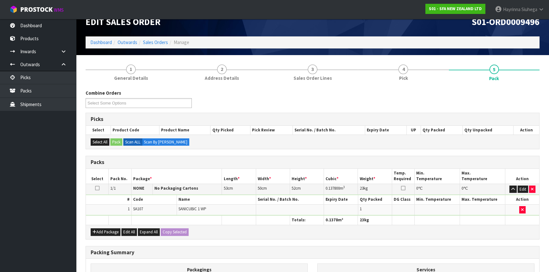
scroll to position [97, 0]
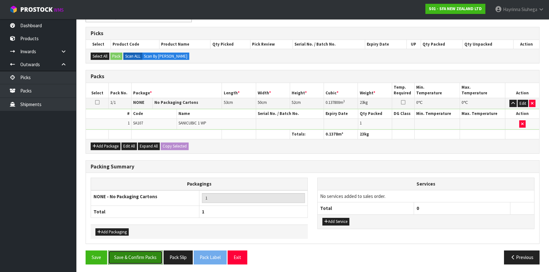
click at [135, 257] on button "Save & Confirm Packs" at bounding box center [135, 258] width 55 height 14
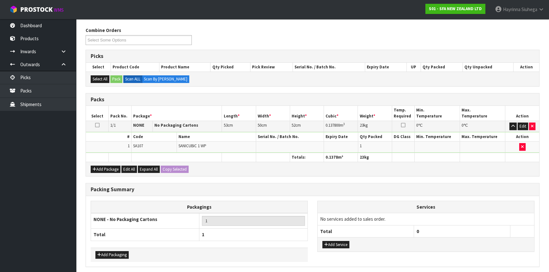
scroll to position [0, 0]
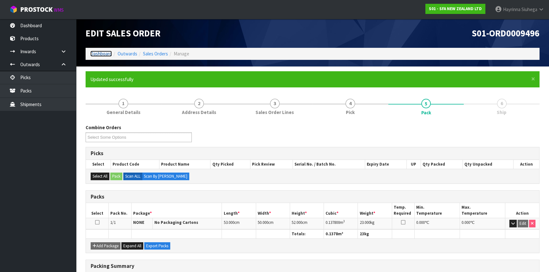
click at [106, 57] on link "Dashboard" at bounding box center [101, 54] width 22 height 6
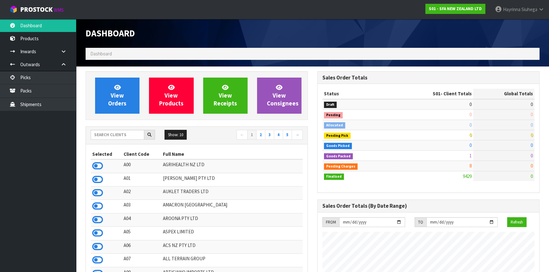
scroll to position [479, 231]
click at [113, 136] on input "text" at bounding box center [118, 135] width 54 height 10
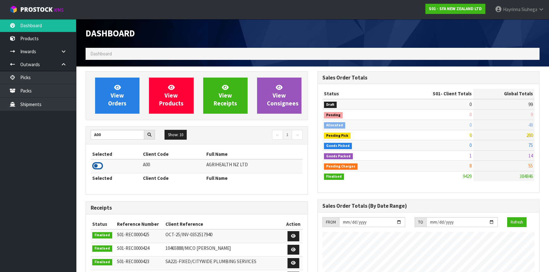
click at [101, 164] on icon at bounding box center [97, 166] width 11 height 10
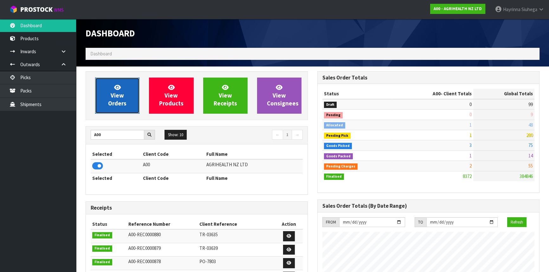
click at [121, 96] on span "View Orders" at bounding box center [117, 96] width 18 height 24
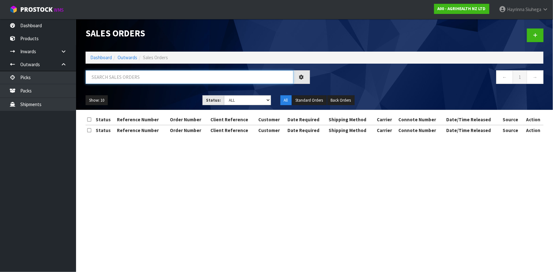
click at [130, 82] on input "text" at bounding box center [190, 77] width 208 height 14
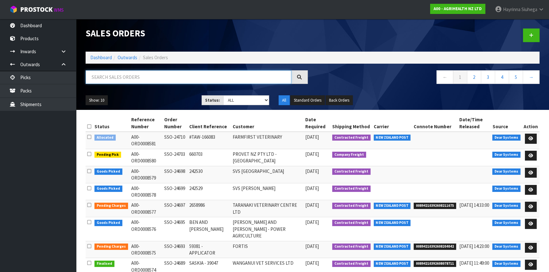
click at [165, 74] on input "text" at bounding box center [189, 77] width 206 height 14
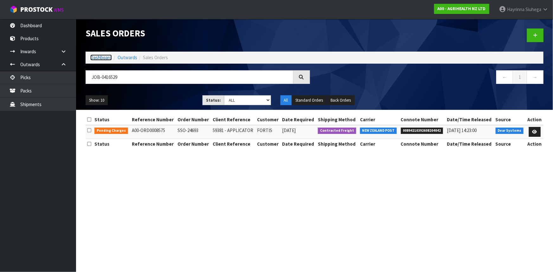
click at [107, 57] on link "Dashboard" at bounding box center [101, 58] width 22 height 6
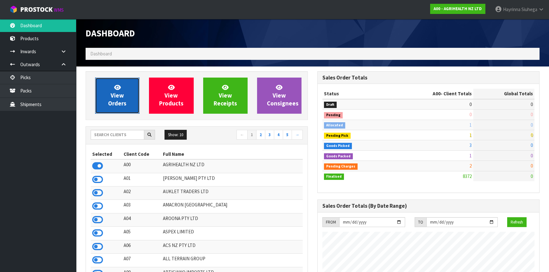
scroll to position [479, 231]
click at [118, 94] on span "View Orders" at bounding box center [117, 96] width 18 height 24
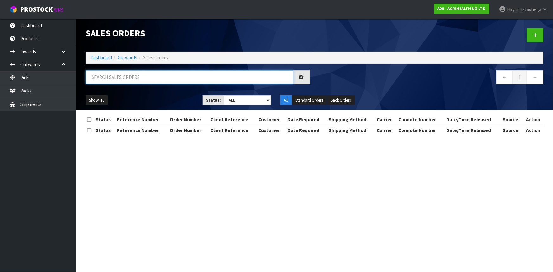
click at [126, 80] on input "text" at bounding box center [190, 77] width 208 height 14
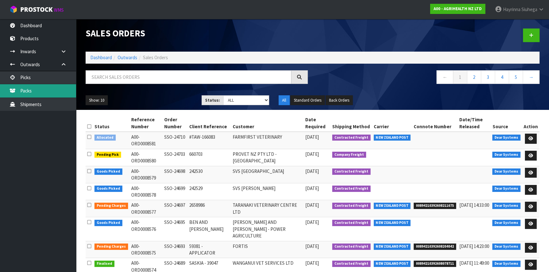
click at [31, 87] on link "Packs" at bounding box center [38, 90] width 76 height 13
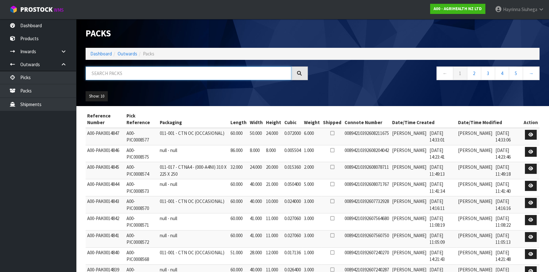
click at [119, 71] on input "text" at bounding box center [189, 74] width 206 height 14
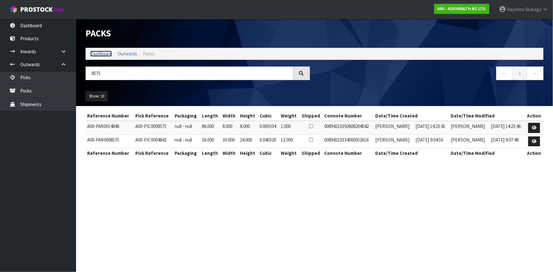
click at [104, 54] on link "Dashboard" at bounding box center [101, 54] width 22 height 6
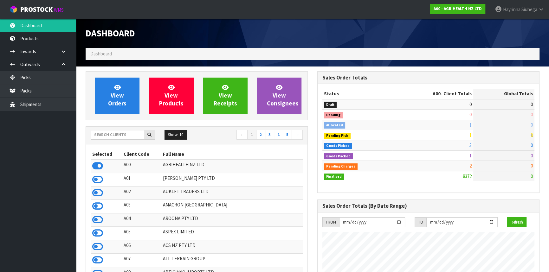
scroll to position [479, 231]
click at [122, 133] on input "text" at bounding box center [118, 135] width 54 height 10
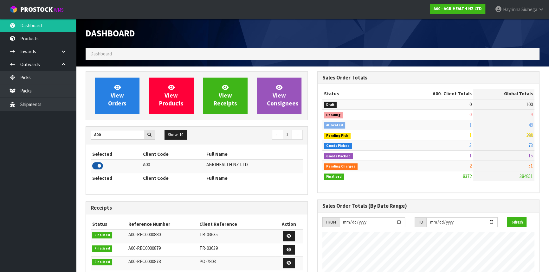
click at [93, 168] on icon at bounding box center [97, 166] width 11 height 10
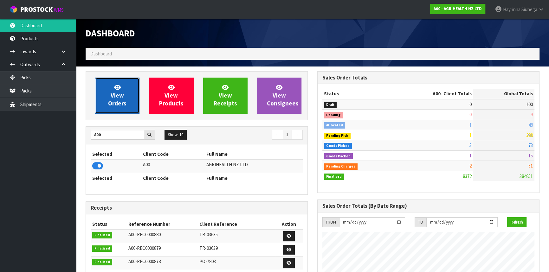
click at [116, 84] on icon at bounding box center [117, 87] width 7 height 6
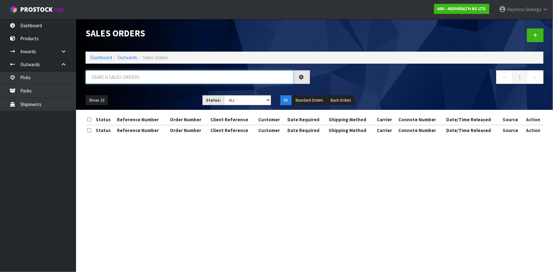
click at [140, 76] on input "text" at bounding box center [190, 77] width 208 height 14
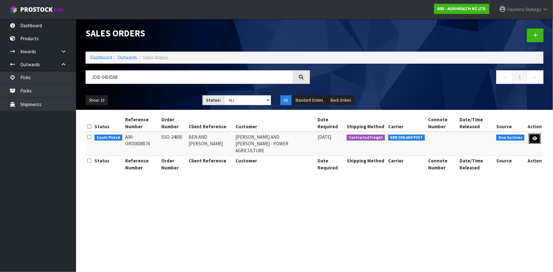
click at [537, 139] on icon at bounding box center [534, 139] width 5 height 4
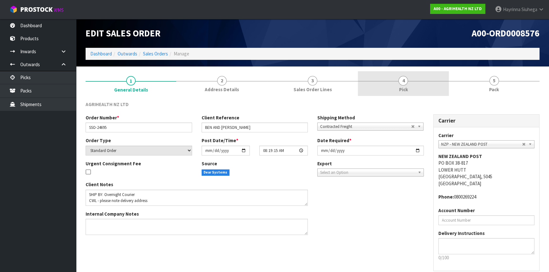
click at [373, 91] on link "4 Pick" at bounding box center [403, 83] width 91 height 25
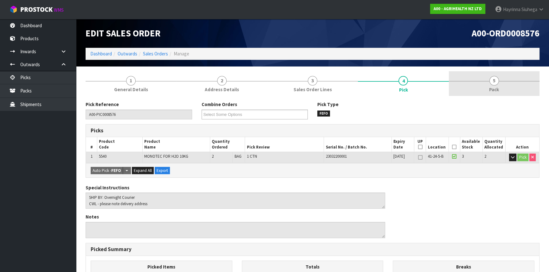
click at [498, 82] on link "5 Pack" at bounding box center [494, 83] width 91 height 25
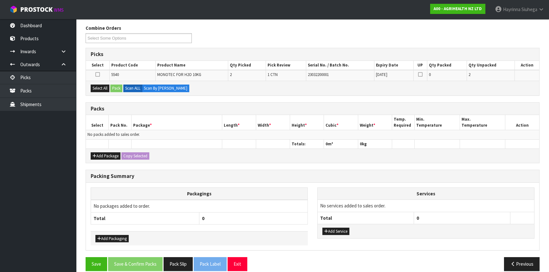
scroll to position [83, 0]
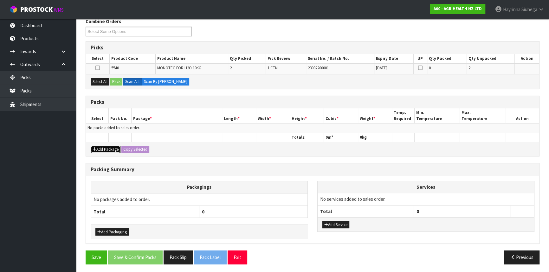
click at [98, 148] on button "Add Package" at bounding box center [106, 150] width 30 height 8
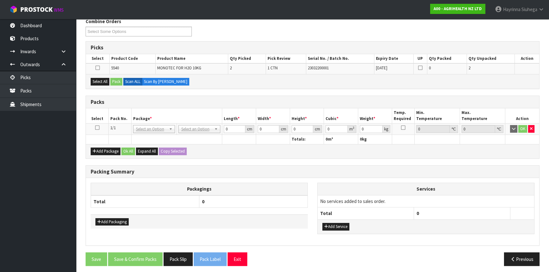
click at [98, 128] on icon at bounding box center [97, 128] width 4 height 0
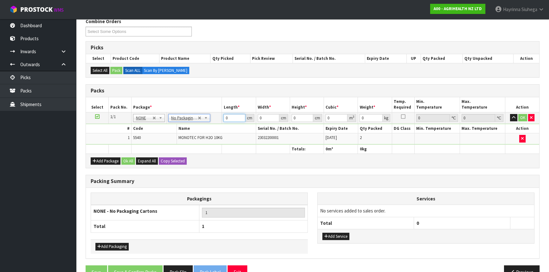
click at [225, 116] on input "0" at bounding box center [234, 118] width 22 height 8
click button "OK" at bounding box center [522, 118] width 9 height 8
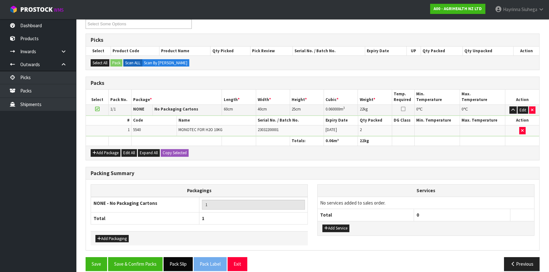
scroll to position [97, 0]
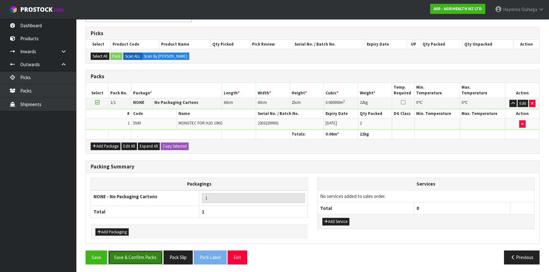
click at [158, 258] on button "Save & Confirm Packs" at bounding box center [135, 258] width 55 height 14
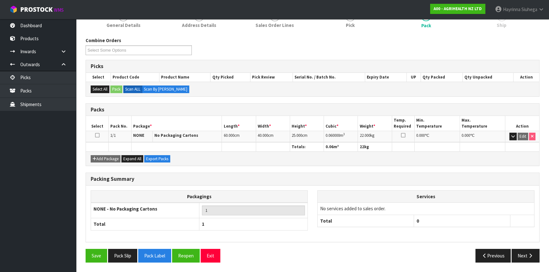
scroll to position [86, 0]
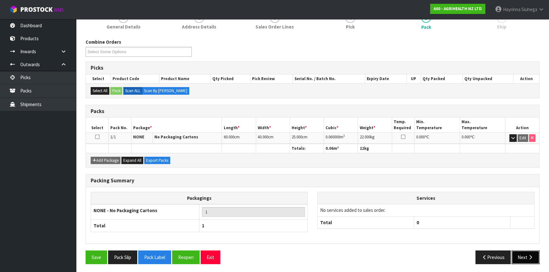
click at [522, 252] on button "Next" at bounding box center [525, 258] width 28 height 14
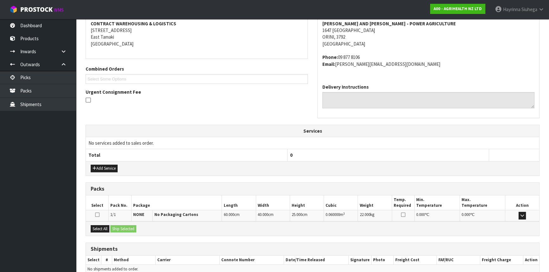
scroll to position [152, 0]
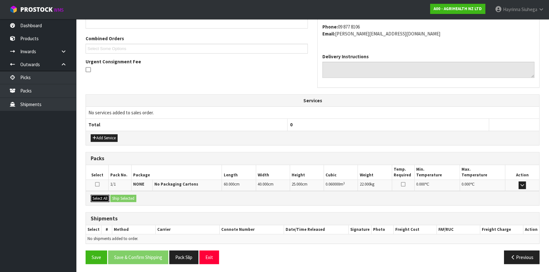
click at [99, 195] on button "Select All" at bounding box center [100, 199] width 19 height 8
click at [117, 196] on button "Ship Selected" at bounding box center [123, 199] width 26 height 8
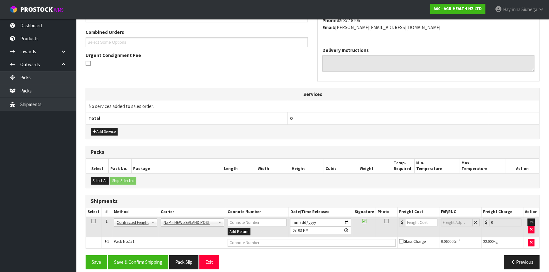
scroll to position [164, 0]
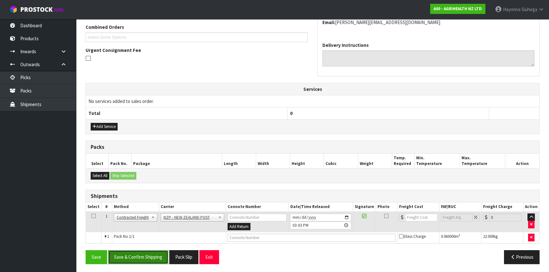
click at [130, 257] on button "Save & Confirm Shipping" at bounding box center [138, 257] width 60 height 14
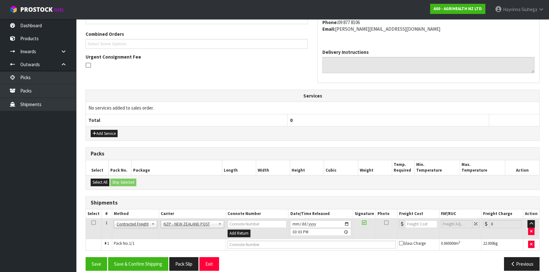
scroll to position [0, 0]
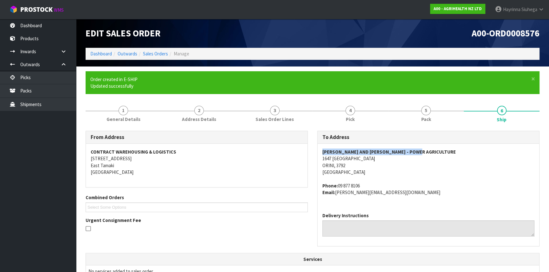
drag, startPoint x: 418, startPoint y: 149, endPoint x: 322, endPoint y: 149, distance: 96.3
click at [322, 149] on address "BEN AND [PERSON_NAME] - POWER AGRICULTURE [STREET_ADDRESS]" at bounding box center [428, 162] width 212 height 27
copy strong "[PERSON_NAME] AND [PERSON_NAME] - POWER AGRICULTURE"
click at [460, 172] on address "BEN AND [PERSON_NAME] - POWER AGRICULTURE [STREET_ADDRESS]" at bounding box center [428, 162] width 212 height 27
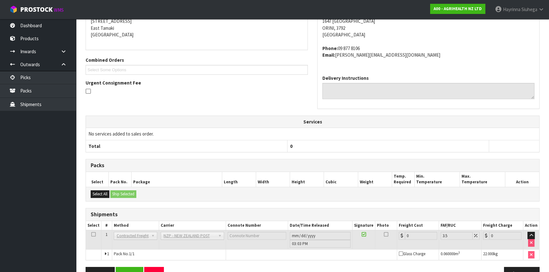
scroll to position [155, 0]
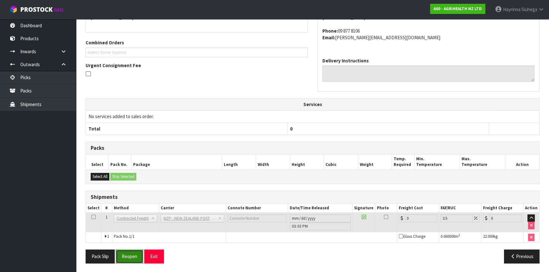
click at [135, 253] on button "Reopen" at bounding box center [130, 257] width 28 height 14
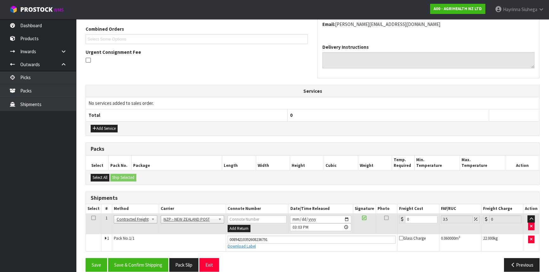
scroll to position [170, 0]
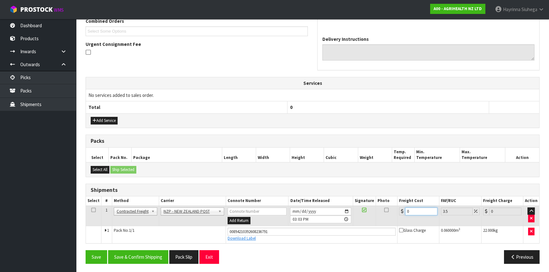
drag, startPoint x: 404, startPoint y: 211, endPoint x: 301, endPoint y: 211, distance: 103.0
click at [304, 211] on tr "1 Client Local Pickup Customer Local Pickup Company Freight Contracted Freight …" at bounding box center [312, 216] width 453 height 21
click at [86, 250] on button "Save" at bounding box center [97, 257] width 22 height 14
click at [140, 252] on button "Save & Confirm Shipping" at bounding box center [138, 257] width 60 height 14
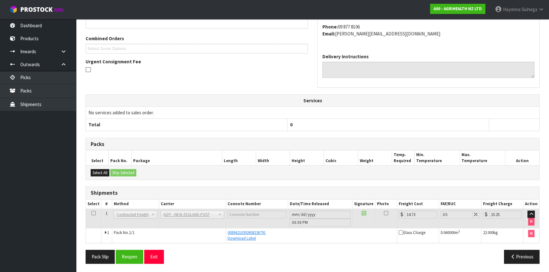
scroll to position [0, 0]
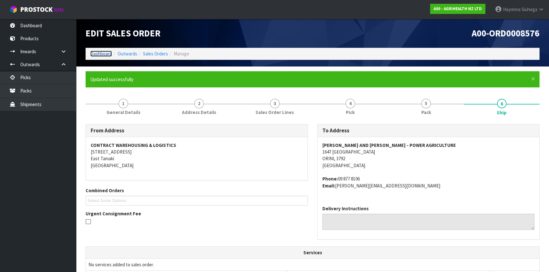
click at [107, 54] on link "Dashboard" at bounding box center [101, 54] width 22 height 6
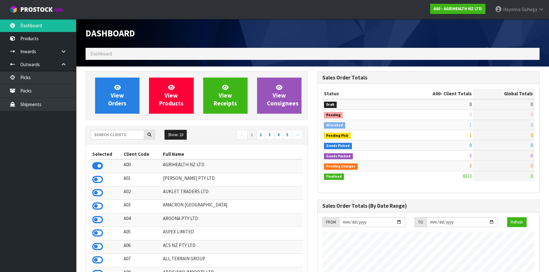
scroll to position [479, 231]
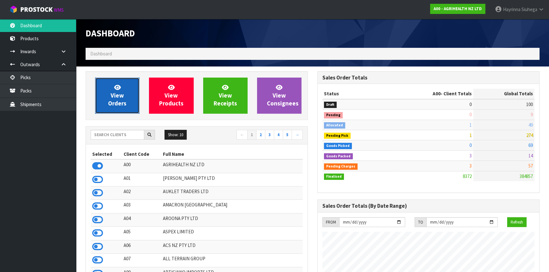
click at [111, 84] on link "View Orders" at bounding box center [117, 96] width 44 height 36
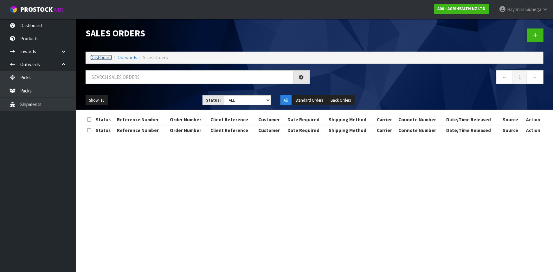
click at [105, 58] on link "Dashboard" at bounding box center [101, 58] width 22 height 6
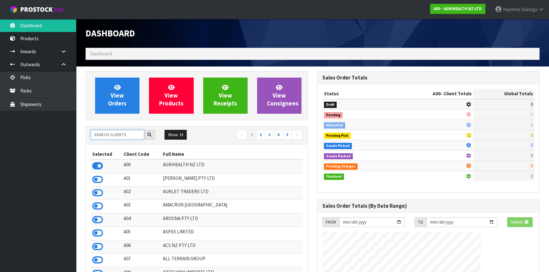
click at [120, 135] on input "text" at bounding box center [118, 135] width 54 height 10
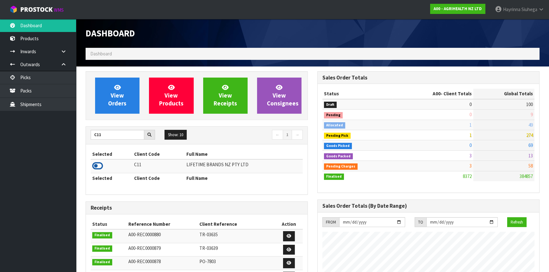
click at [100, 165] on icon at bounding box center [97, 166] width 11 height 10
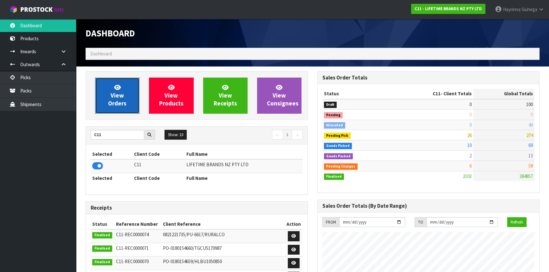
click at [112, 101] on span "View Orders" at bounding box center [117, 96] width 18 height 24
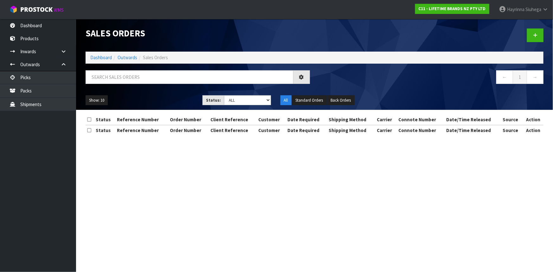
click at [125, 84] on div at bounding box center [198, 79] width 234 height 18
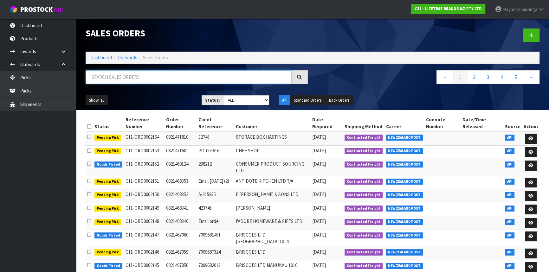
click at [127, 80] on input "text" at bounding box center [189, 77] width 206 height 14
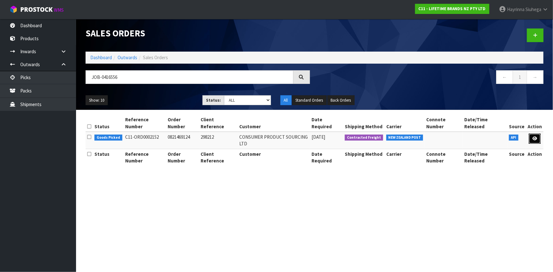
click at [536, 137] on icon at bounding box center [534, 139] width 5 height 4
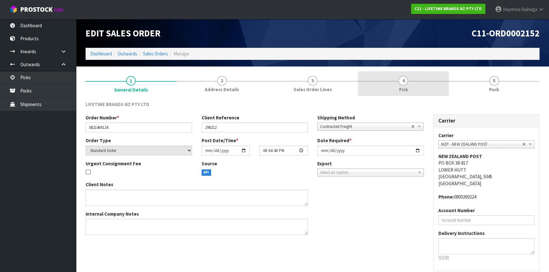
click at [413, 85] on link "4 Pick" at bounding box center [403, 83] width 91 height 25
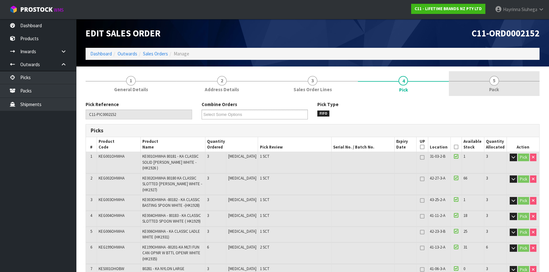
click at [462, 80] on link "5 Pack" at bounding box center [494, 83] width 91 height 25
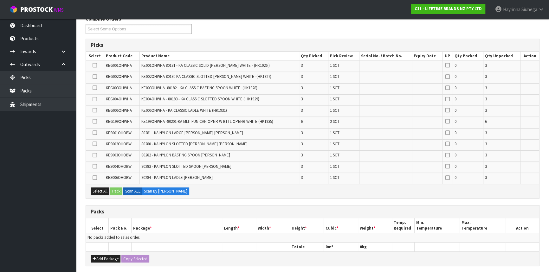
scroll to position [86, 0]
click at [103, 255] on button "Add Package" at bounding box center [106, 259] width 30 height 8
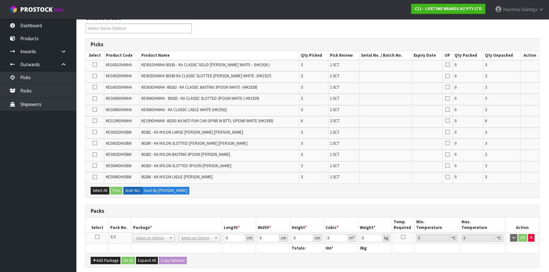
click at [98, 237] on icon at bounding box center [97, 237] width 4 height 0
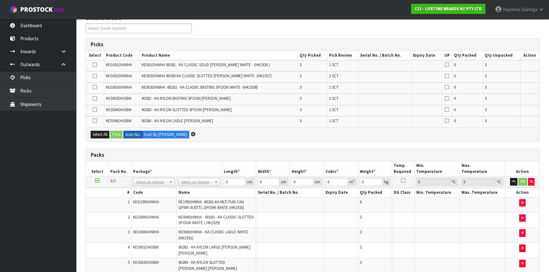
scroll to position [0, 0]
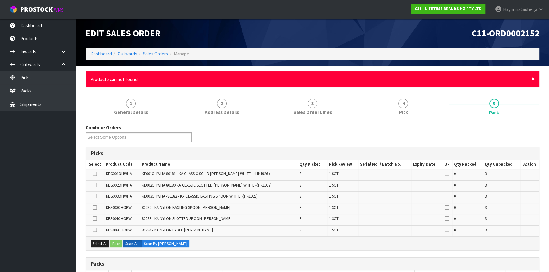
click at [534, 77] on span "×" at bounding box center [533, 78] width 4 height 9
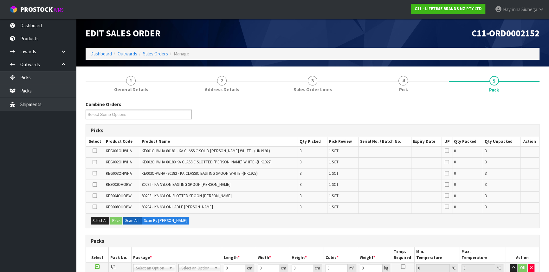
click at [434, 216] on div "Select All Pack Scan ALL Scan By [PERSON_NAME]" at bounding box center [312, 221] width 453 height 14
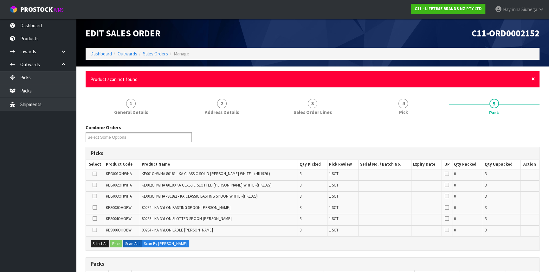
click at [532, 79] on span "×" at bounding box center [533, 78] width 4 height 9
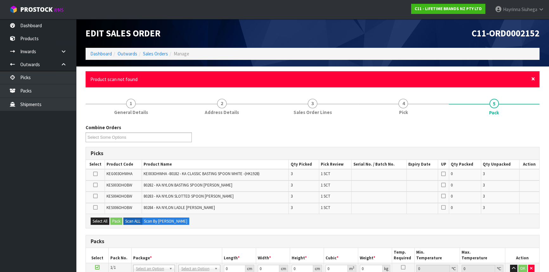
click at [531, 80] on span "×" at bounding box center [533, 78] width 4 height 9
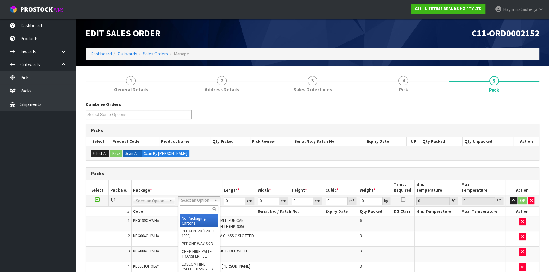
click at [195, 207] on input "text" at bounding box center [199, 209] width 39 height 8
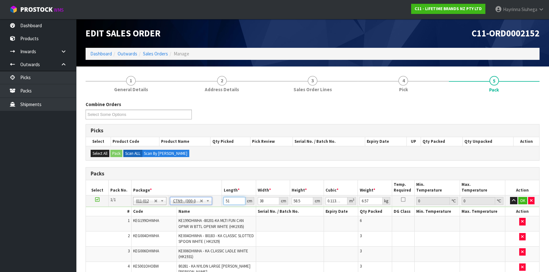
click at [226, 200] on input "51" at bounding box center [234, 201] width 22 height 8
click button "OK" at bounding box center [522, 201] width 9 height 8
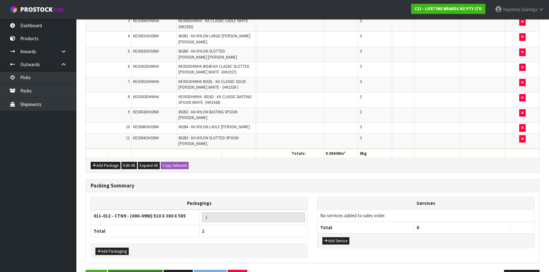
scroll to position [249, 0]
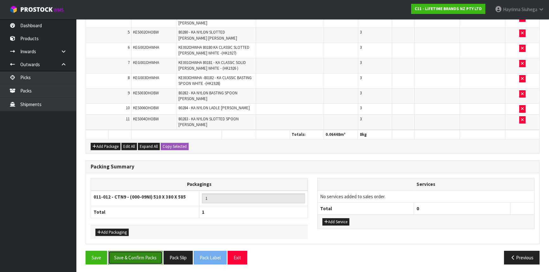
click at [135, 256] on button "Save & Confirm Packs" at bounding box center [135, 258] width 55 height 14
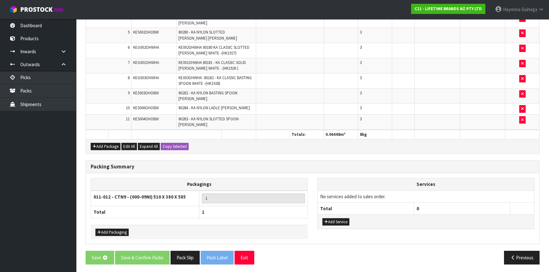
scroll to position [0, 0]
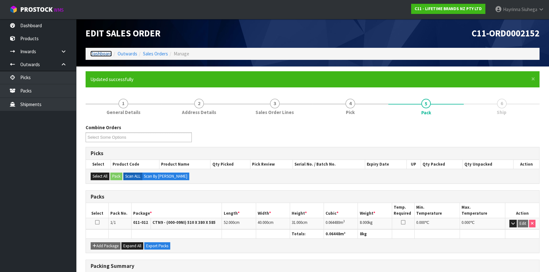
click at [103, 54] on link "Dashboard" at bounding box center [101, 54] width 22 height 6
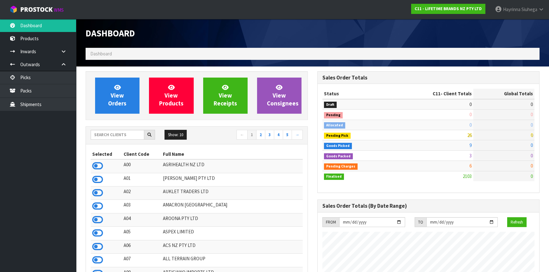
scroll to position [479, 231]
click at [116, 134] on input "text" at bounding box center [118, 135] width 54 height 10
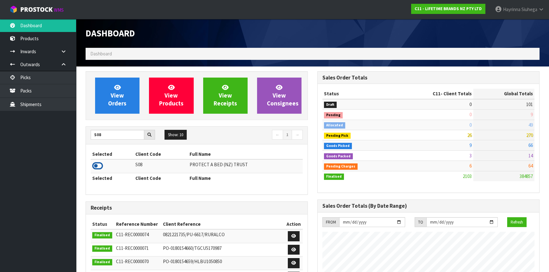
click at [98, 167] on icon at bounding box center [97, 166] width 11 height 10
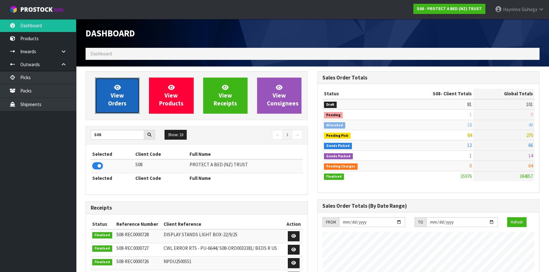
click at [117, 103] on span "View Orders" at bounding box center [117, 96] width 18 height 24
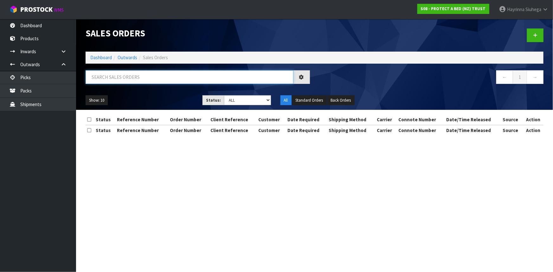
click at [117, 80] on input "text" at bounding box center [190, 77] width 208 height 14
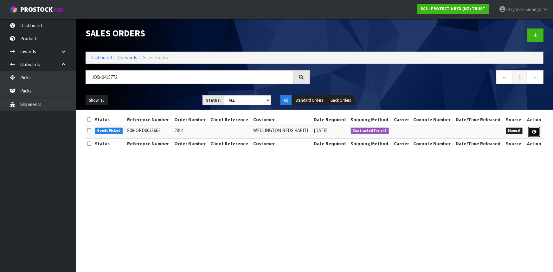
click at [536, 130] on icon at bounding box center [534, 132] width 5 height 4
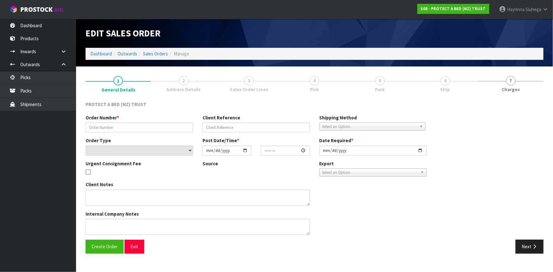
click at [434, 87] on link "6 Ship" at bounding box center [445, 83] width 65 height 25
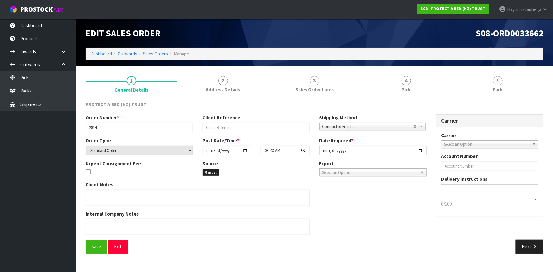
click at [434, 87] on link "4 Pick" at bounding box center [406, 83] width 92 height 25
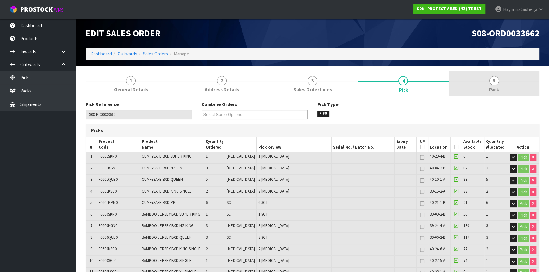
click at [469, 79] on link "5 Pack" at bounding box center [494, 83] width 91 height 25
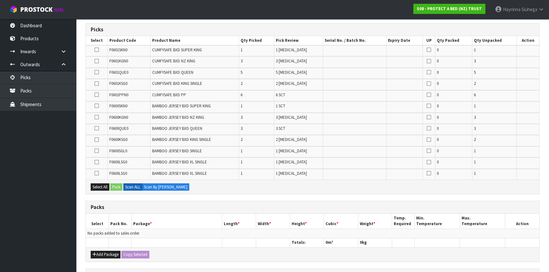
scroll to position [202, 0]
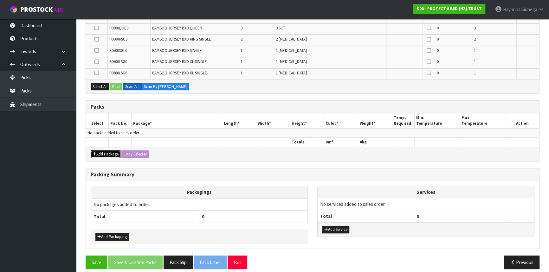
click at [101, 151] on button "Add Package" at bounding box center [106, 155] width 30 height 8
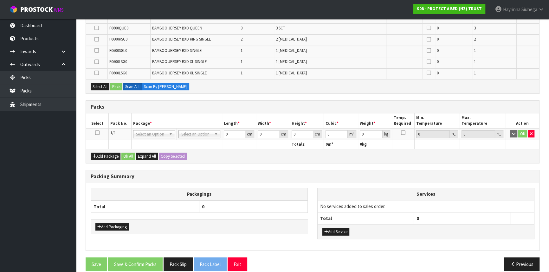
click at [98, 133] on icon at bounding box center [97, 133] width 4 height 0
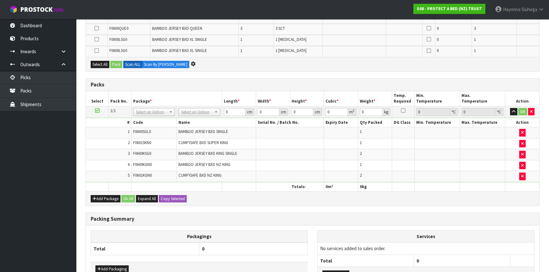
scroll to position [179, 0]
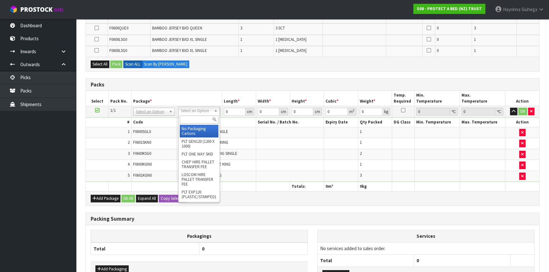
click at [195, 121] on input "text" at bounding box center [199, 120] width 39 height 8
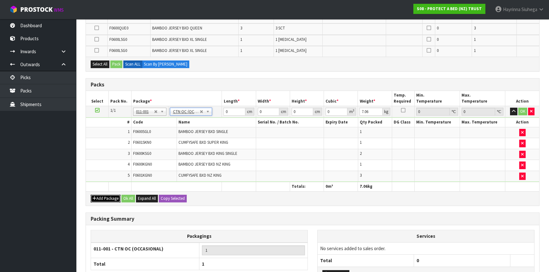
click at [109, 198] on button "Add Package" at bounding box center [106, 199] width 30 height 8
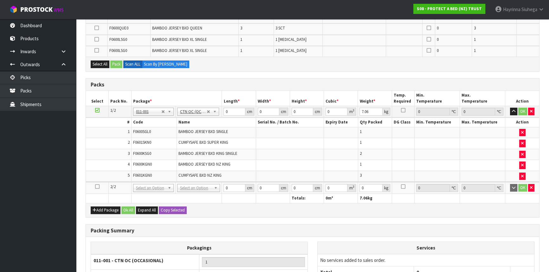
click at [98, 187] on icon at bounding box center [97, 187] width 4 height 0
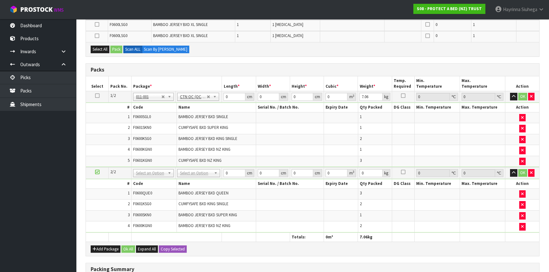
scroll to position [225, 0]
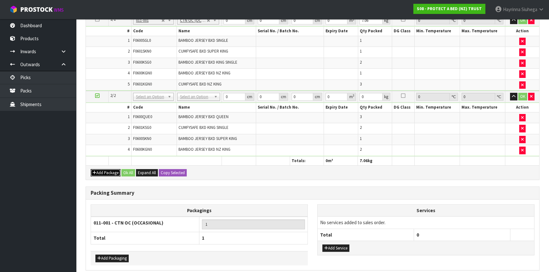
click at [106, 170] on button "Add Package" at bounding box center [106, 173] width 30 height 8
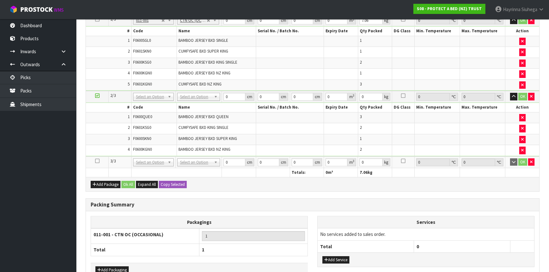
click at [98, 161] on icon at bounding box center [97, 161] width 4 height 0
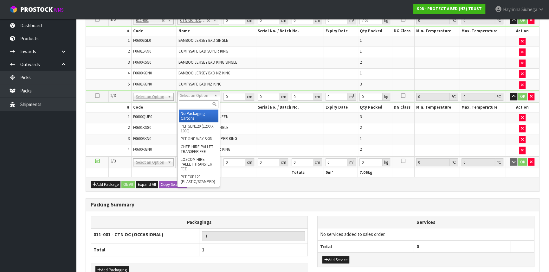
click at [190, 100] on input "text" at bounding box center [199, 104] width 40 height 8
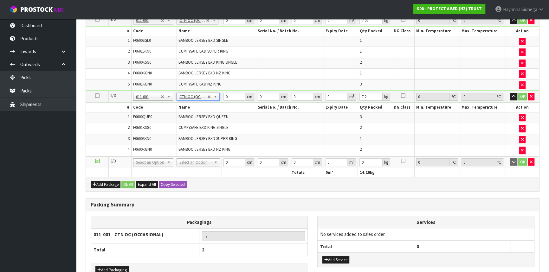
click at [219, 132] on td "CUMFYSAFE BXD KING SINGLE" at bounding box center [215, 128] width 79 height 11
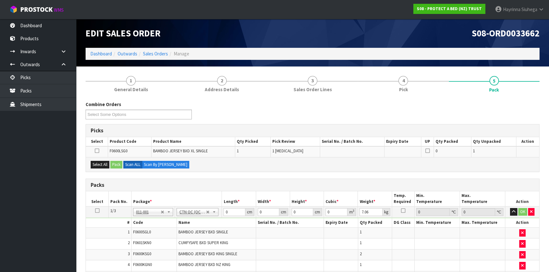
scroll to position [202, 0]
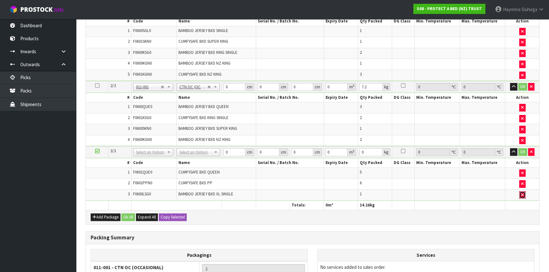
drag, startPoint x: 523, startPoint y: 194, endPoint x: 525, endPoint y: 190, distance: 4.6
click at [523, 194] on button "button" at bounding box center [522, 195] width 6 height 8
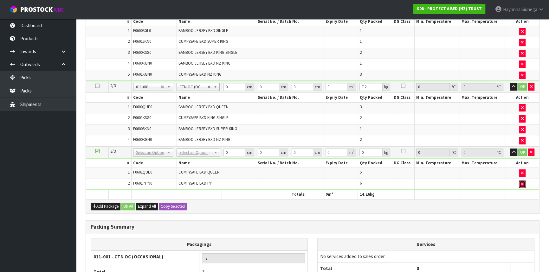
click at [520, 183] on button "button" at bounding box center [522, 185] width 6 height 8
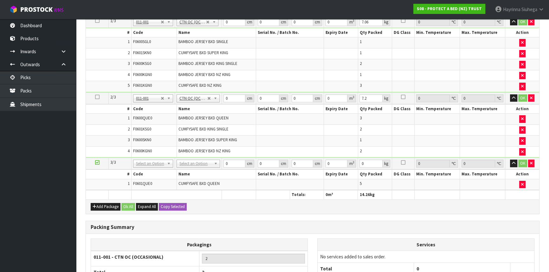
scroll to position [224, 0]
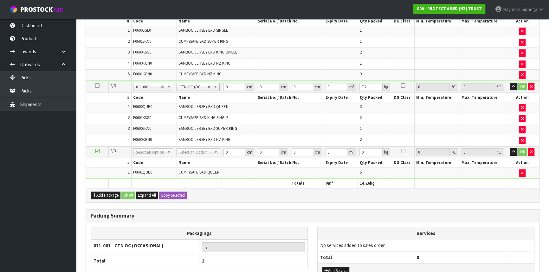
click at [518, 170] on td at bounding box center [522, 173] width 34 height 11
click at [521, 172] on icon "button" at bounding box center [522, 173] width 3 height 4
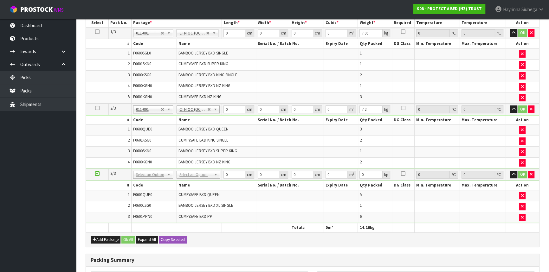
scroll to position [177, 0]
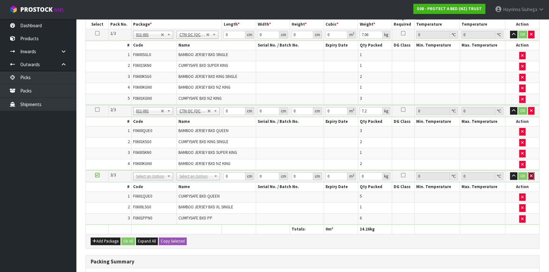
click at [532, 175] on button "button" at bounding box center [531, 176] width 6 height 8
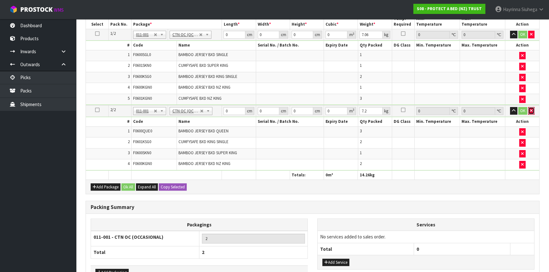
click at [532, 111] on icon "button" at bounding box center [531, 111] width 3 height 4
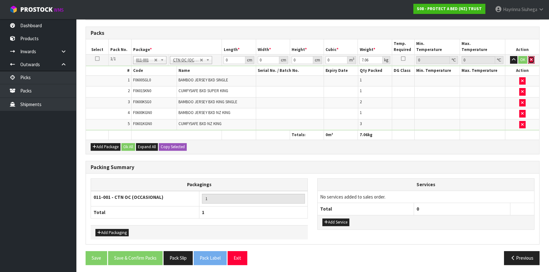
click at [530, 60] on icon "button" at bounding box center [531, 60] width 3 height 4
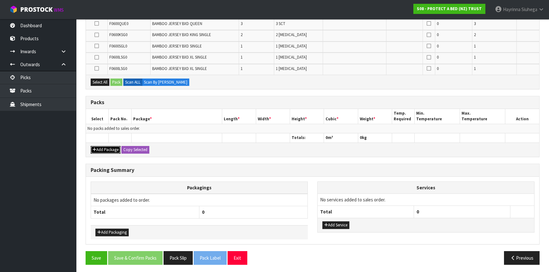
click at [107, 146] on button "Add Package" at bounding box center [106, 150] width 30 height 8
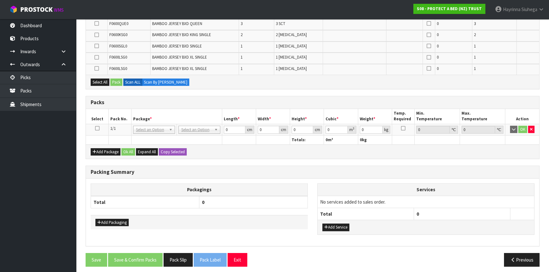
click at [98, 128] on icon at bounding box center [97, 128] width 4 height 0
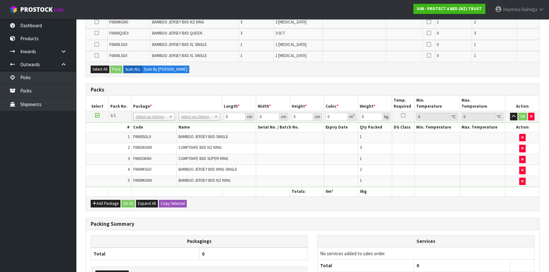
scroll to position [177, 0]
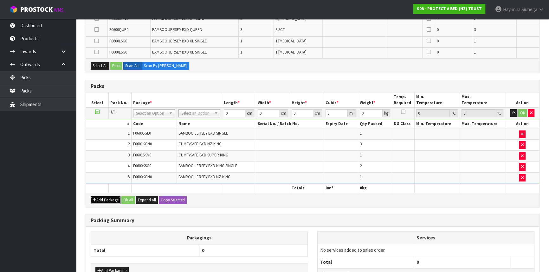
click at [112, 201] on button "Add Package" at bounding box center [106, 200] width 30 height 8
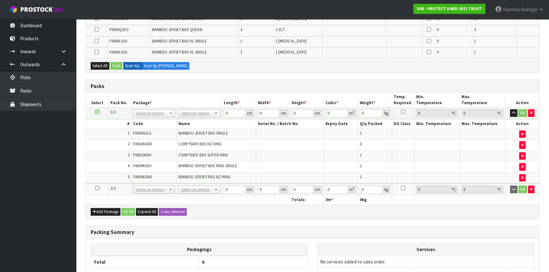
click at [98, 188] on icon at bounding box center [97, 188] width 4 height 0
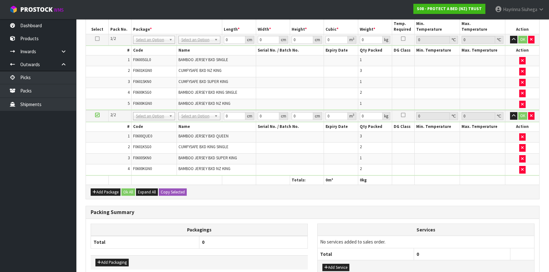
scroll to position [206, 0]
click at [109, 189] on button "Add Package" at bounding box center [106, 193] width 30 height 8
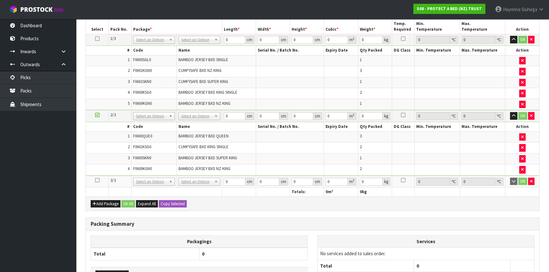
click at [98, 180] on icon at bounding box center [97, 180] width 4 height 0
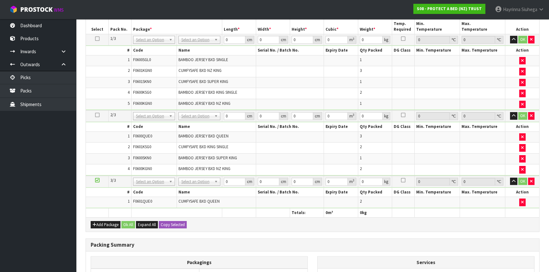
scroll to position [0, 0]
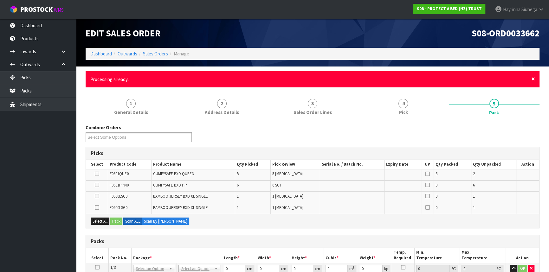
click at [532, 79] on span "×" at bounding box center [533, 78] width 4 height 9
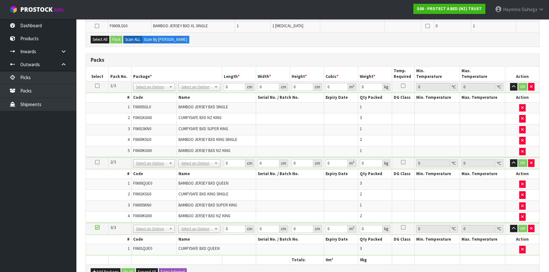
scroll to position [202, 0]
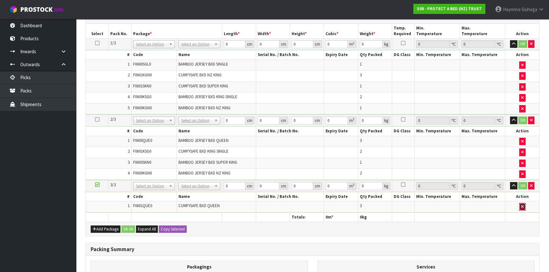
click at [520, 204] on button "button" at bounding box center [522, 207] width 6 height 8
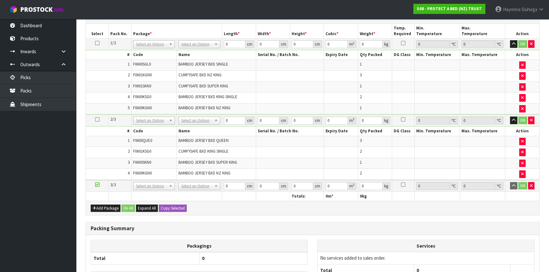
click at [291, 222] on div "Packing Summary Packagings Total 0 Add Packaging Services No services added to …" at bounding box center [313, 262] width 454 height 80
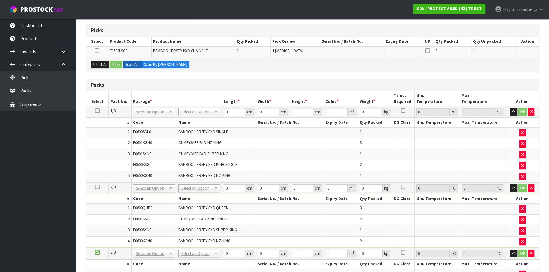
scroll to position [86, 0]
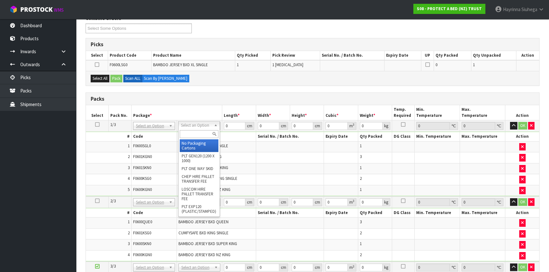
click at [193, 136] on input "text" at bounding box center [199, 134] width 39 height 8
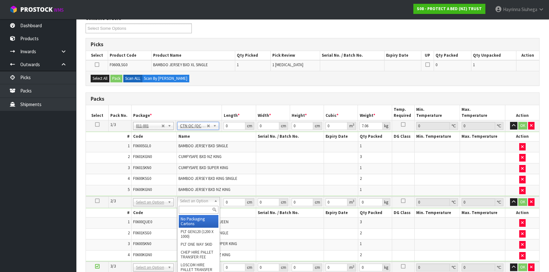
click at [195, 209] on input "text" at bounding box center [199, 210] width 40 height 8
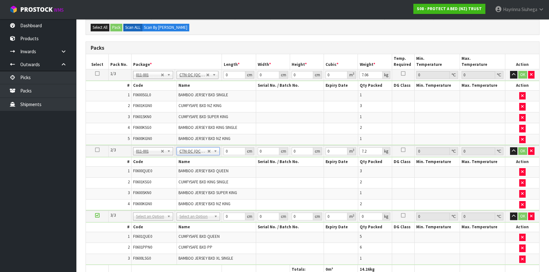
scroll to position [202, 0]
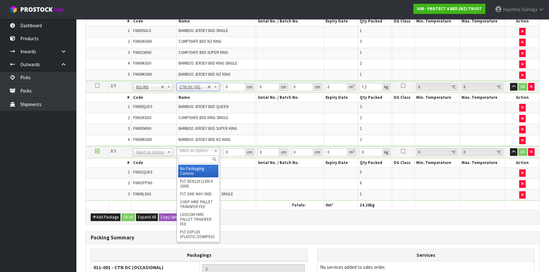
click at [194, 158] on input "text" at bounding box center [198, 160] width 40 height 8
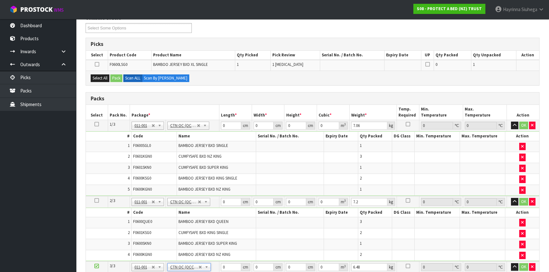
scroll to position [86, 0]
click at [221, 126] on input "0" at bounding box center [231, 126] width 20 height 8
click at [98, 125] on icon at bounding box center [96, 125] width 4 height 0
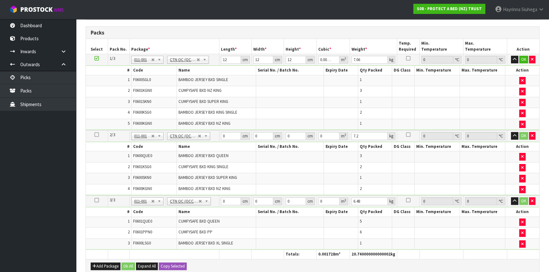
scroll to position [230, 0]
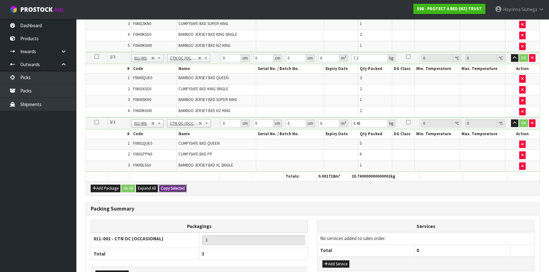
click at [173, 185] on button "Copy Selected" at bounding box center [173, 189] width 28 height 8
click at [173, 186] on span "Confirm" at bounding box center [168, 188] width 14 height 5
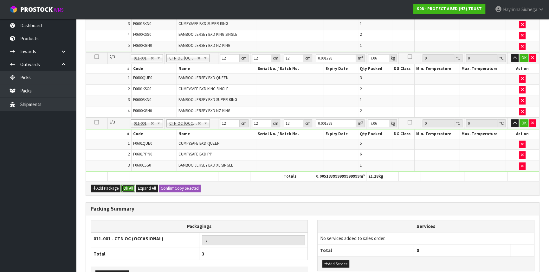
click at [129, 185] on button "Ok All" at bounding box center [128, 189] width 14 height 8
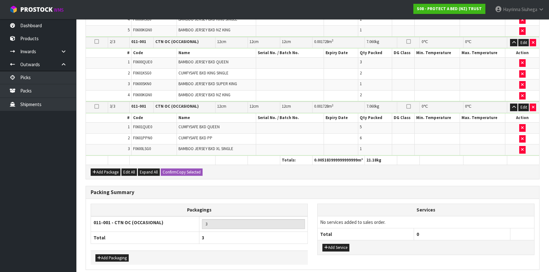
scroll to position [270, 0]
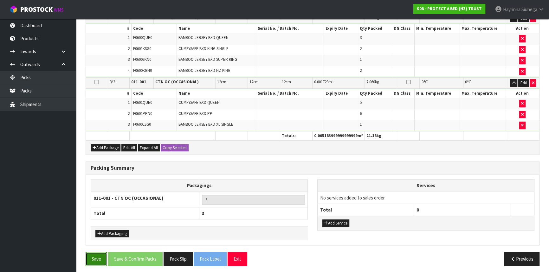
click at [95, 262] on button "Save" at bounding box center [97, 259] width 22 height 14
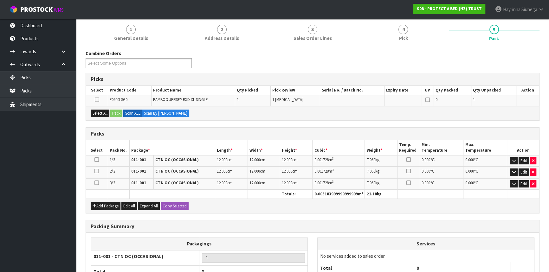
scroll to position [0, 0]
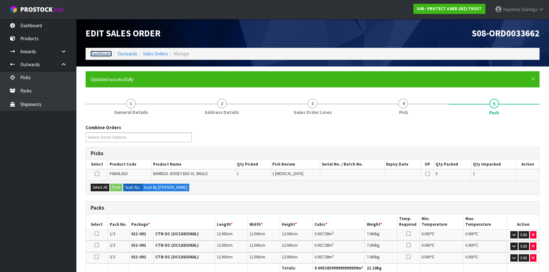
click at [94, 52] on link "Dashboard" at bounding box center [101, 54] width 22 height 6
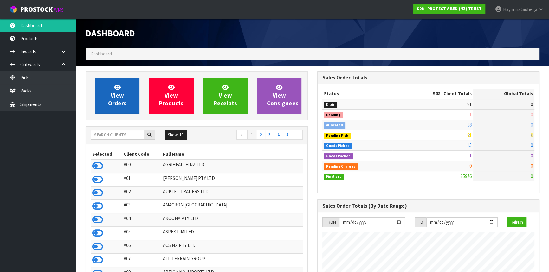
scroll to position [479, 231]
click at [116, 90] on icon at bounding box center [117, 87] width 7 height 6
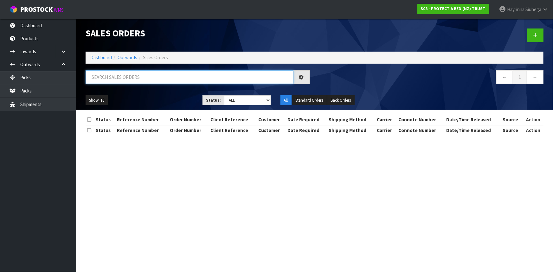
click at [114, 80] on input "text" at bounding box center [190, 77] width 208 height 14
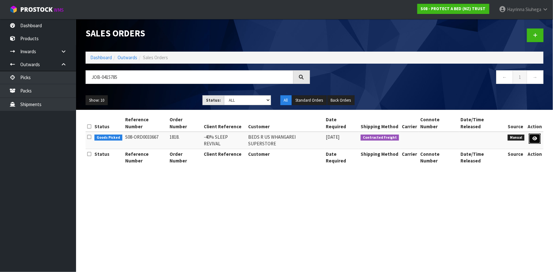
click at [537, 134] on link at bounding box center [535, 139] width 12 height 10
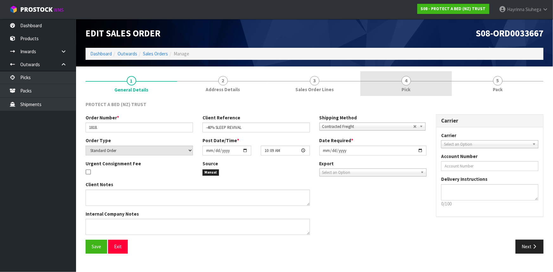
click at [437, 82] on link "4 Pick" at bounding box center [406, 83] width 92 height 25
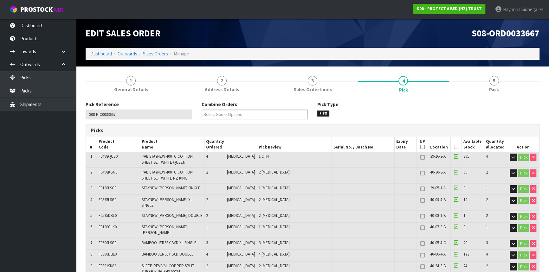
click at [495, 90] on span "Pack" at bounding box center [494, 89] width 10 height 7
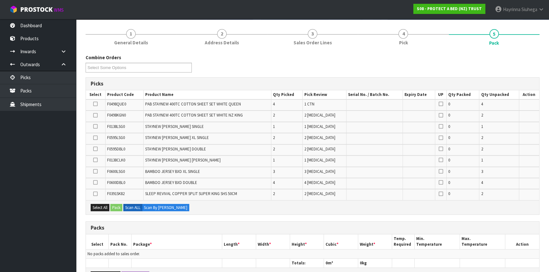
scroll to position [115, 0]
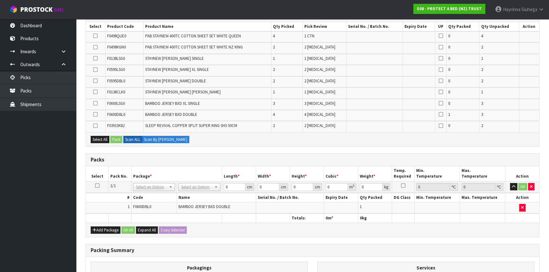
click at [97, 186] on icon at bounding box center [97, 186] width 4 height 0
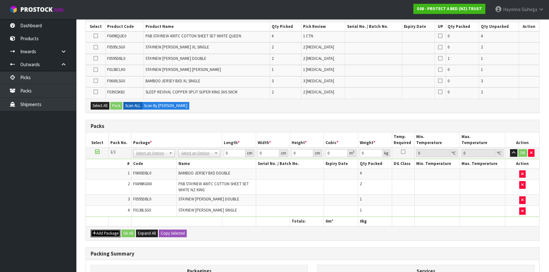
click at [103, 231] on button "Add Package" at bounding box center [106, 234] width 30 height 8
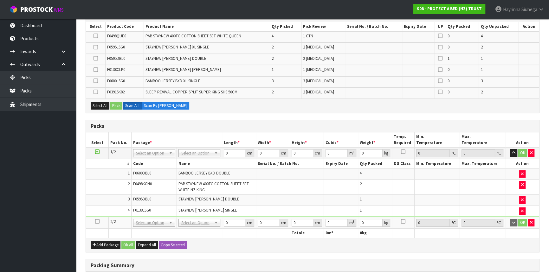
click at [95, 221] on icon at bounding box center [97, 221] width 4 height 0
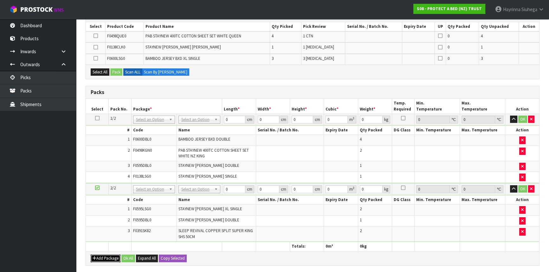
click at [99, 256] on button "Add Package" at bounding box center [106, 259] width 30 height 8
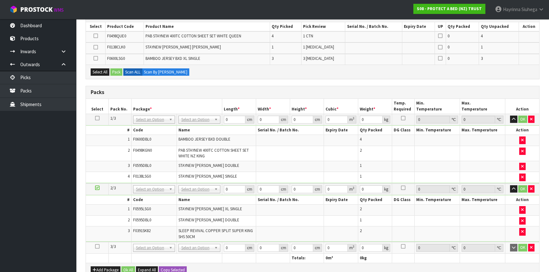
click at [98, 247] on icon at bounding box center [97, 247] width 4 height 0
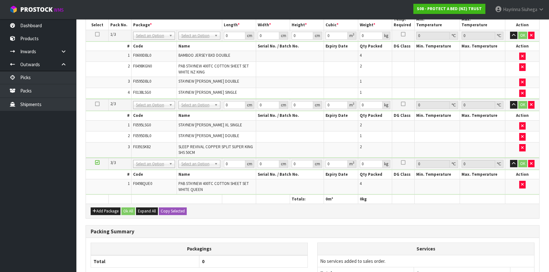
scroll to position [202, 0]
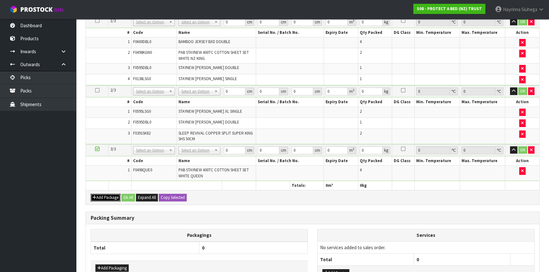
click at [103, 194] on button "Add Package" at bounding box center [106, 198] width 30 height 8
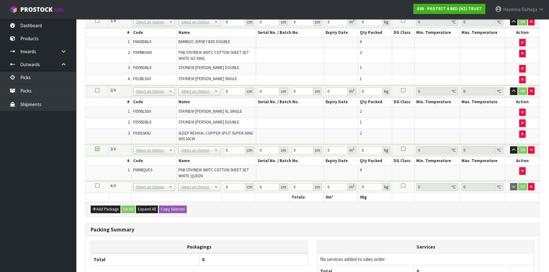
click at [97, 186] on icon at bounding box center [97, 186] width 4 height 0
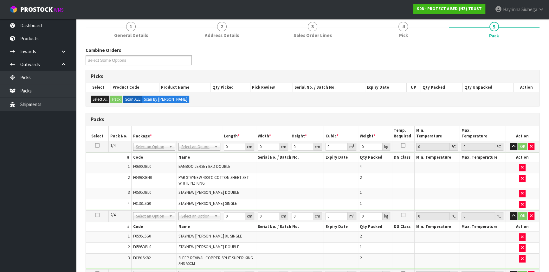
scroll to position [64, 0]
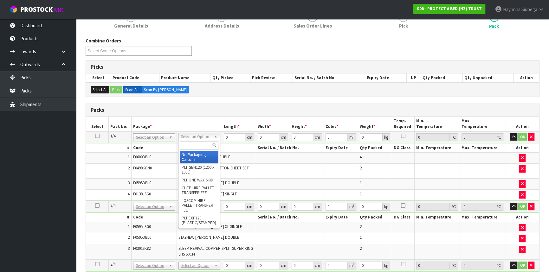
click at [195, 148] on input "text" at bounding box center [199, 146] width 39 height 8
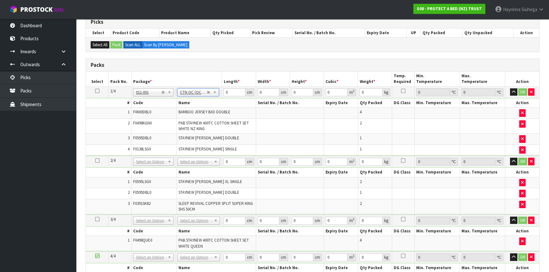
scroll to position [150, 0]
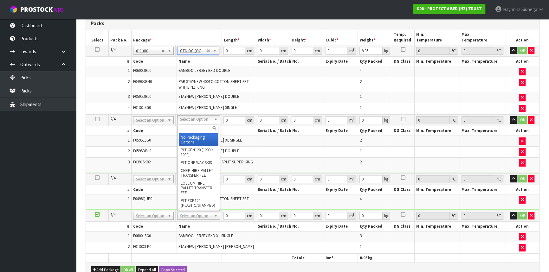
click at [196, 127] on input "text" at bounding box center [199, 128] width 40 height 8
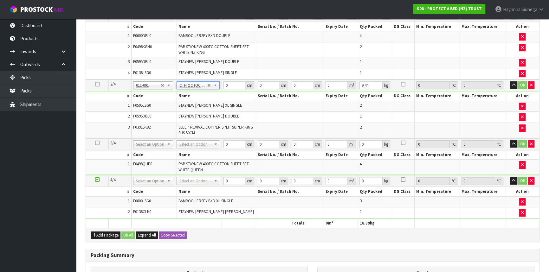
scroll to position [237, 0]
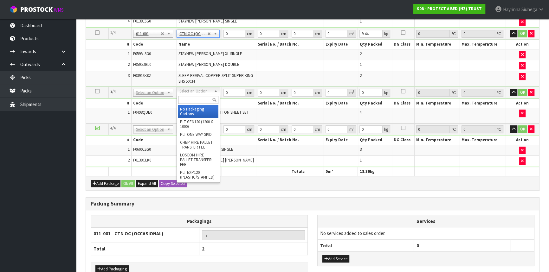
drag, startPoint x: 193, startPoint y: 110, endPoint x: 190, endPoint y: 122, distance: 12.2
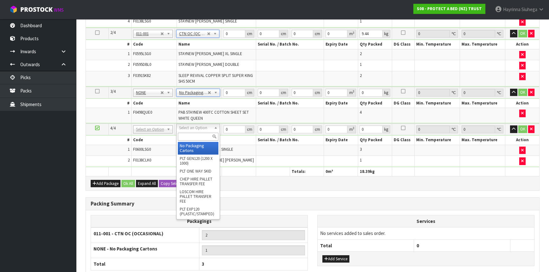
click at [187, 138] on input "text" at bounding box center [198, 137] width 41 height 8
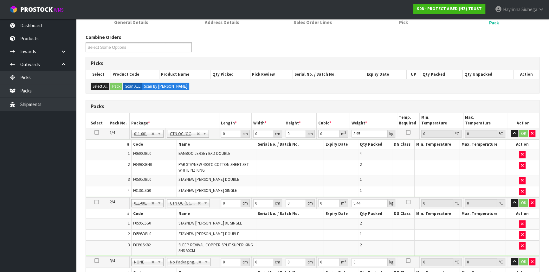
scroll to position [64, 0]
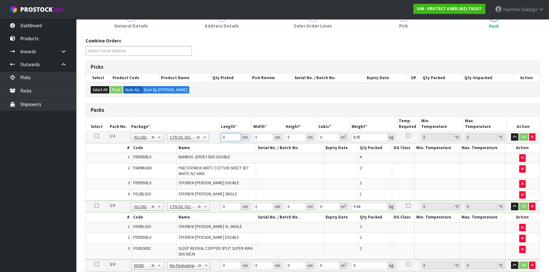
click at [224, 136] on input "0" at bounding box center [231, 137] width 20 height 8
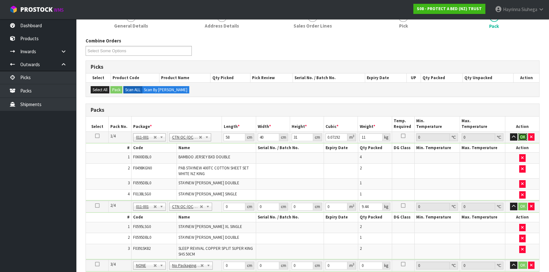
click button "OK" at bounding box center [522, 137] width 9 height 8
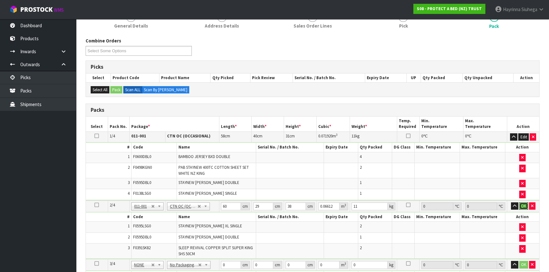
click button "OK" at bounding box center [523, 206] width 9 height 8
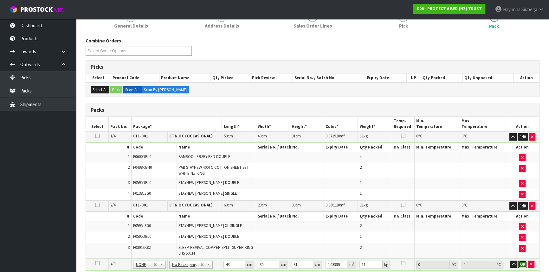
click button "OK" at bounding box center [522, 265] width 9 height 8
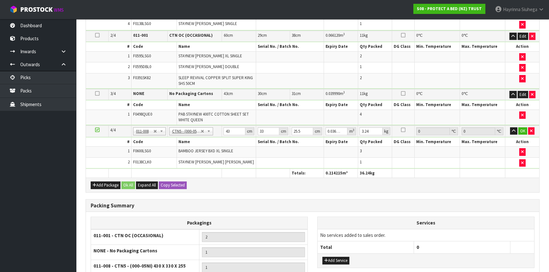
scroll to position [266, 0]
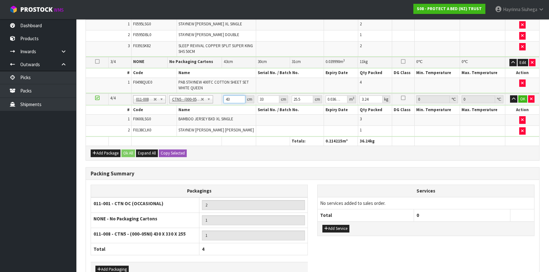
click at [228, 98] on input "43" at bounding box center [234, 99] width 22 height 8
click button "OK" at bounding box center [522, 99] width 9 height 8
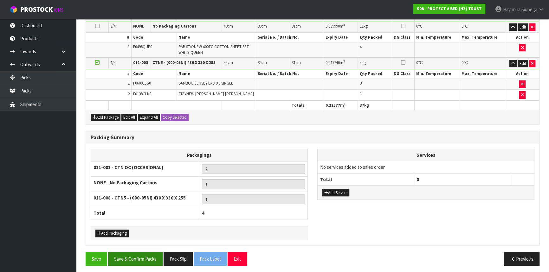
scroll to position [301, 0]
click at [144, 255] on button "Save & Confirm Packs" at bounding box center [135, 259] width 55 height 14
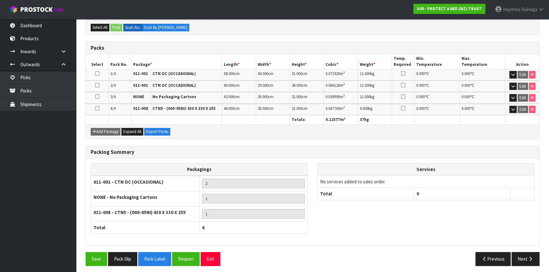
scroll to position [151, 0]
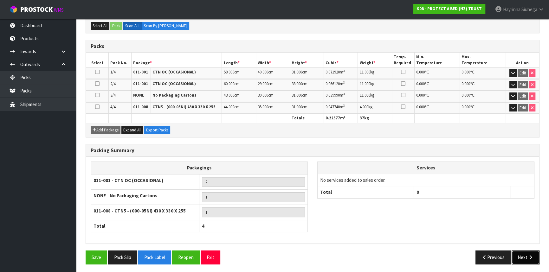
click at [523, 253] on button "Next" at bounding box center [525, 258] width 28 height 14
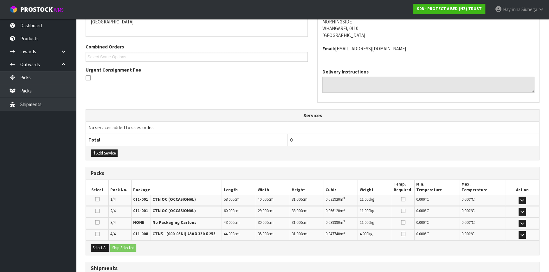
scroll to position [193, 0]
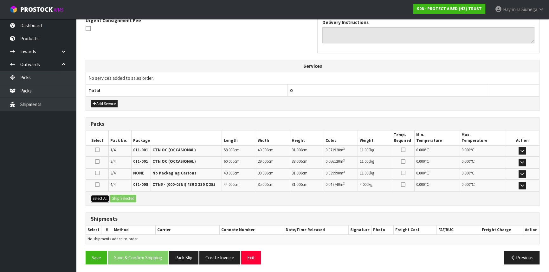
click at [107, 199] on button "Select All" at bounding box center [100, 199] width 19 height 8
click at [119, 196] on button "Ship Selected" at bounding box center [123, 199] width 26 height 8
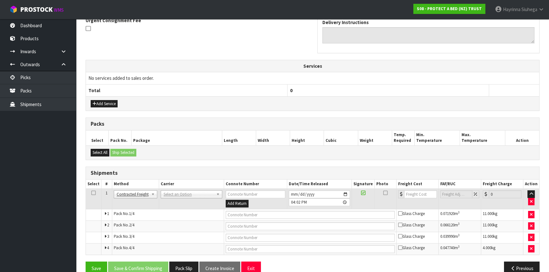
scroll to position [205, 0]
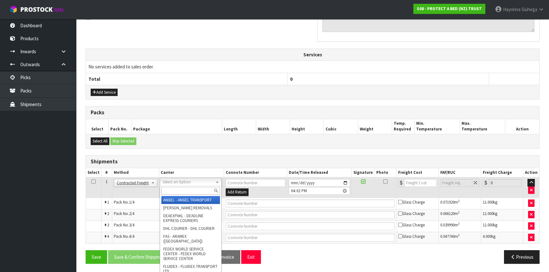
click at [176, 189] on input "text" at bounding box center [190, 191] width 59 height 8
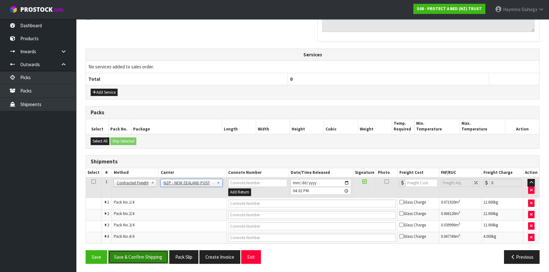
click at [147, 250] on button "Save & Confirm Shipping" at bounding box center [138, 257] width 60 height 14
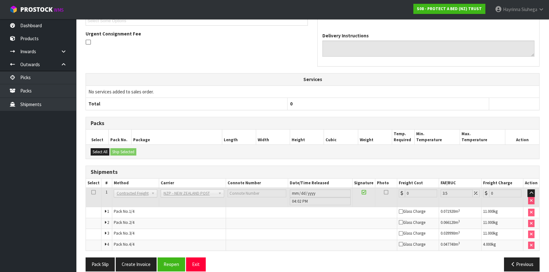
scroll to position [194, 0]
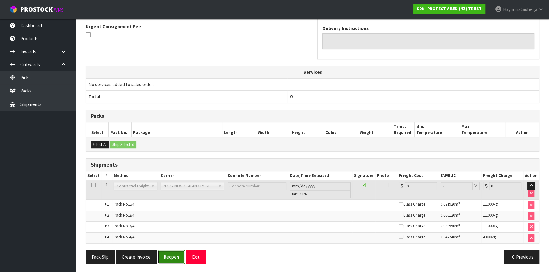
click at [171, 253] on button "Reopen" at bounding box center [171, 257] width 28 height 14
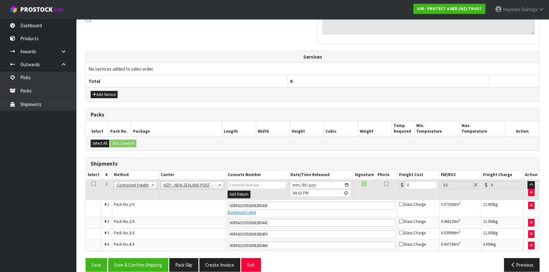
scroll to position [210, 0]
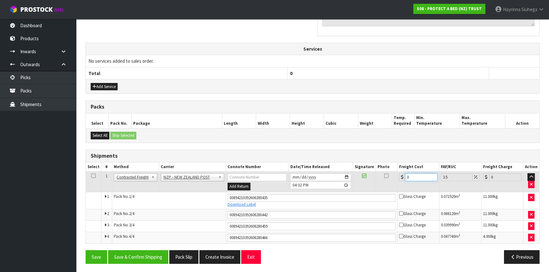
drag, startPoint x: 421, startPoint y: 177, endPoint x: 295, endPoint y: 176, distance: 126.4
click at [300, 176] on tr "1 Client Local Pickup Customer Local Pickup Company Freight Contracted Freight …" at bounding box center [312, 182] width 453 height 21
click at [86, 250] on button "Save" at bounding box center [97, 257] width 22 height 14
click at [148, 253] on button "Save & Confirm Shipping" at bounding box center [138, 257] width 60 height 14
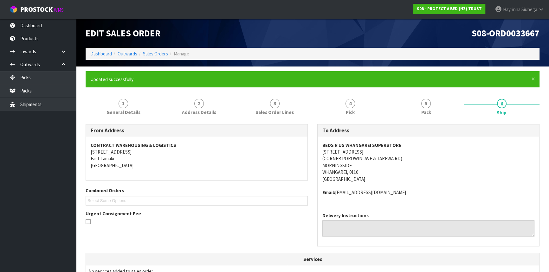
scroll to position [191, 0]
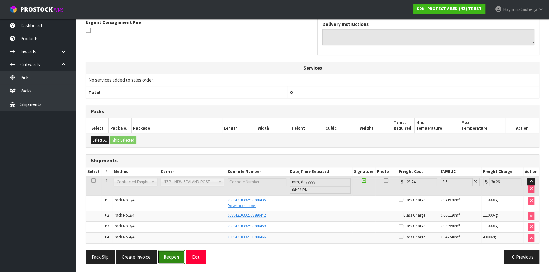
click at [175, 258] on button "Reopen" at bounding box center [171, 257] width 28 height 14
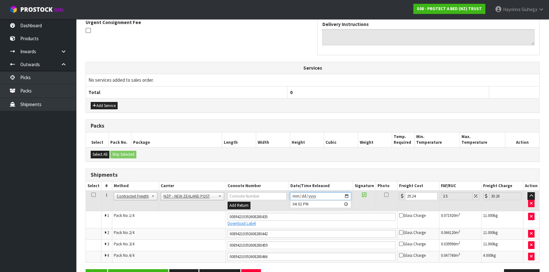
click at [294, 195] on input "[DATE]" at bounding box center [320, 196] width 61 height 8
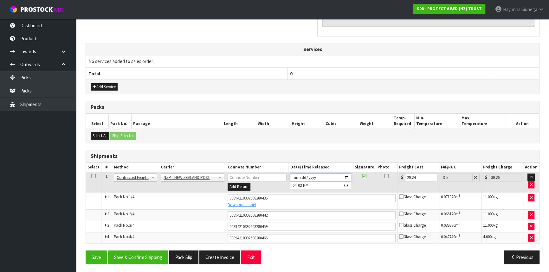
scroll to position [210, 0]
click at [137, 252] on button "Save & Confirm Shipping" at bounding box center [138, 257] width 60 height 14
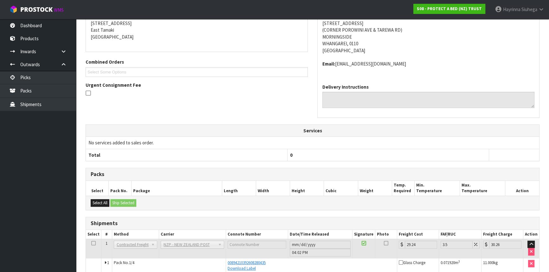
scroll to position [19, 0]
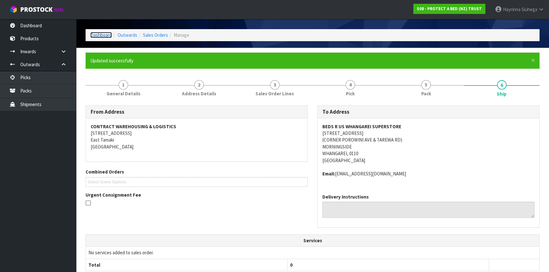
click at [105, 35] on link "Dashboard" at bounding box center [101, 35] width 22 height 6
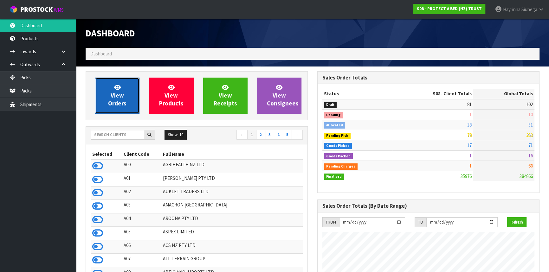
click at [118, 89] on icon at bounding box center [117, 87] width 7 height 6
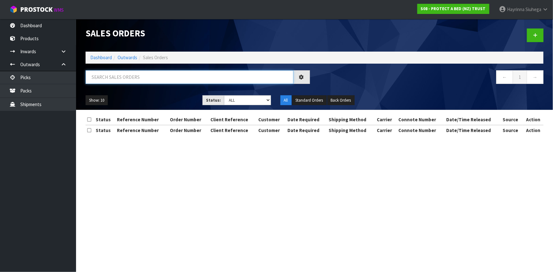
click at [108, 80] on input "text" at bounding box center [190, 77] width 208 height 14
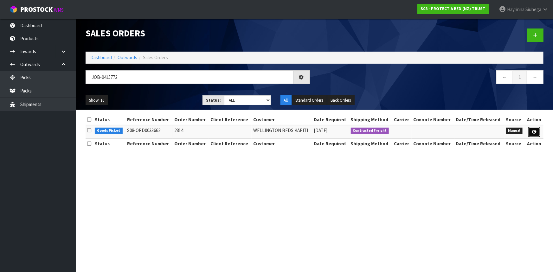
click at [535, 132] on icon at bounding box center [534, 132] width 5 height 4
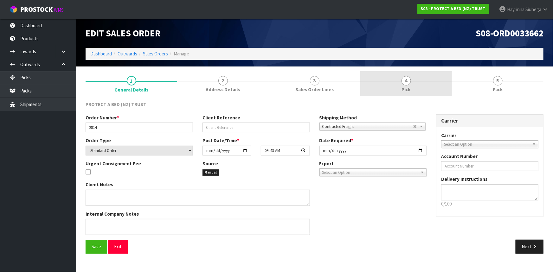
drag, startPoint x: 437, startPoint y: 94, endPoint x: 459, endPoint y: 88, distance: 23.7
click at [436, 94] on link "4 Pick" at bounding box center [406, 83] width 92 height 25
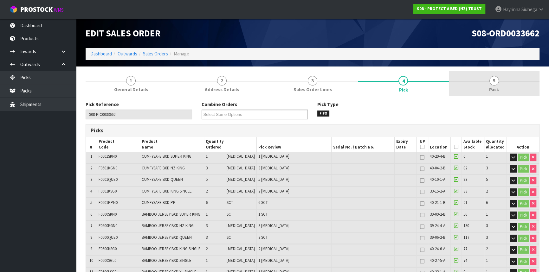
click at [472, 83] on link "5 Pack" at bounding box center [494, 83] width 91 height 25
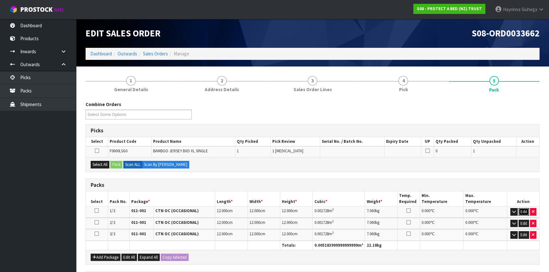
click at [521, 208] on button "Edit" at bounding box center [523, 212] width 10 height 8
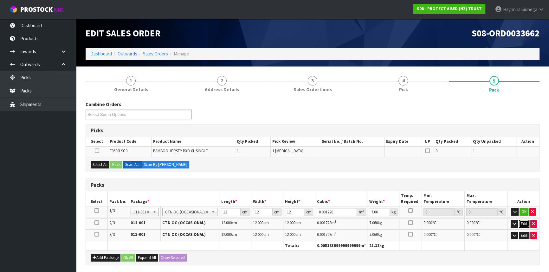
click at [524, 222] on button "Edit" at bounding box center [524, 224] width 10 height 8
click at [523, 232] on button "Edit" at bounding box center [524, 236] width 10 height 8
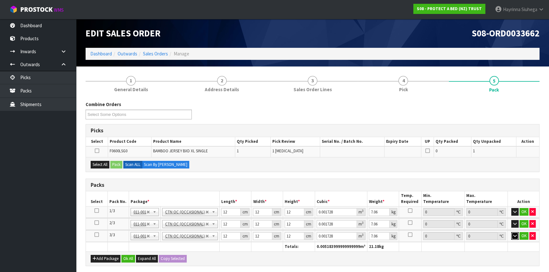
click at [516, 234] on icon "button" at bounding box center [514, 236] width 3 height 4
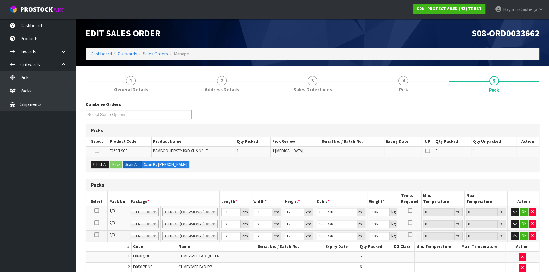
click at [95, 235] on icon at bounding box center [96, 235] width 4 height 0
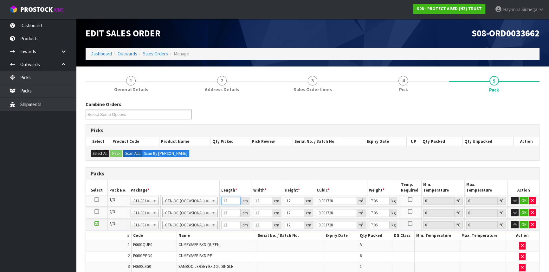
click at [225, 200] on input "12" at bounding box center [231, 201] width 20 height 8
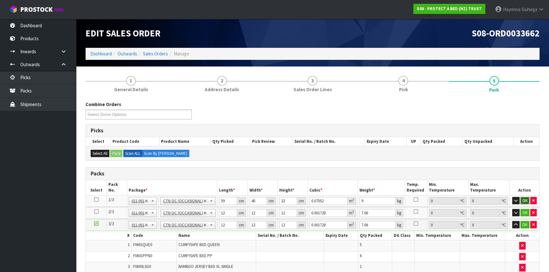
click button "OK" at bounding box center [524, 201] width 9 height 8
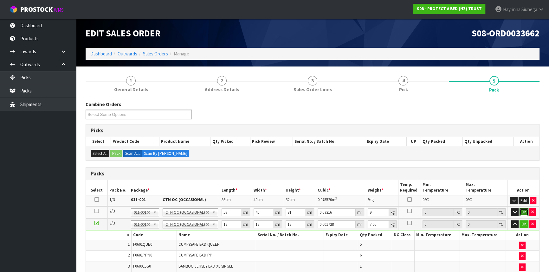
click button "OK" at bounding box center [523, 213] width 9 height 8
click button "OK" at bounding box center [523, 224] width 9 height 8
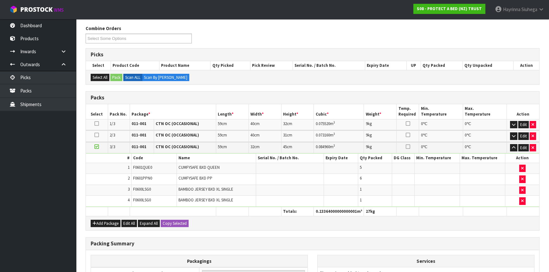
scroll to position [153, 0]
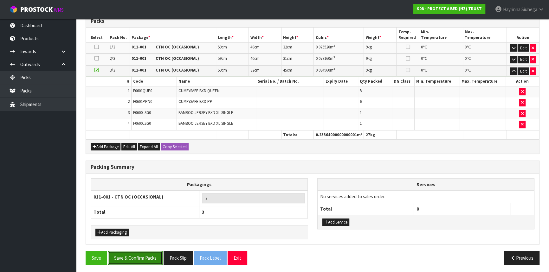
click at [147, 253] on button "Save & Confirm Packs" at bounding box center [135, 258] width 55 height 14
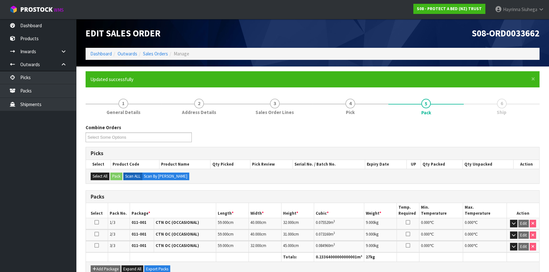
scroll to position [109, 0]
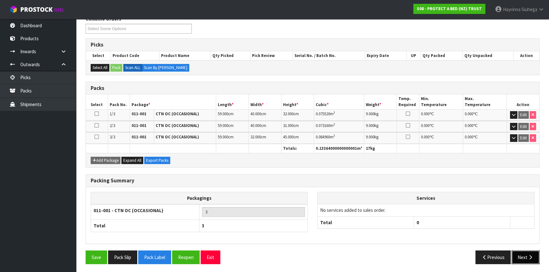
click at [524, 251] on button "Next" at bounding box center [525, 258] width 28 height 14
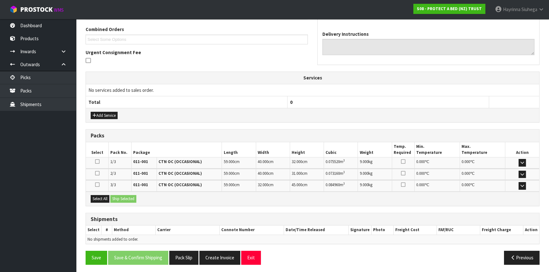
scroll to position [162, 0]
click at [97, 196] on button "Select All" at bounding box center [100, 199] width 19 height 8
click at [116, 196] on button "Ship Selected" at bounding box center [123, 199] width 26 height 8
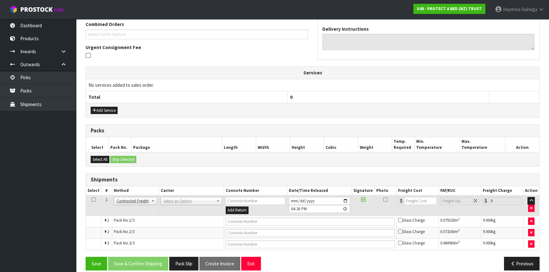
scroll to position [173, 0]
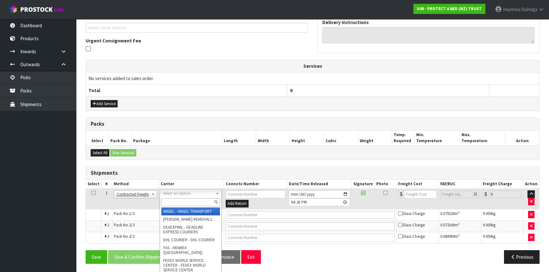
drag, startPoint x: 188, startPoint y: 191, endPoint x: 186, endPoint y: 200, distance: 8.7
click at [185, 202] on input "text" at bounding box center [190, 202] width 59 height 8
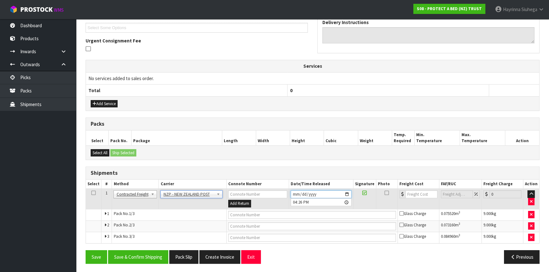
click at [296, 191] on input "[DATE]" at bounding box center [321, 194] width 61 height 8
click at [131, 255] on button "Save & Confirm Shipping" at bounding box center [138, 257] width 60 height 14
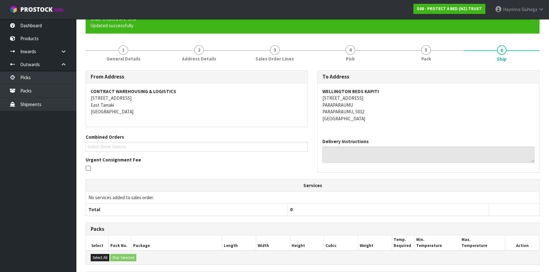
scroll to position [163, 0]
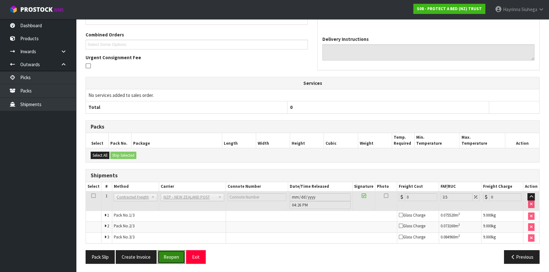
click at [169, 256] on button "Reopen" at bounding box center [171, 257] width 28 height 14
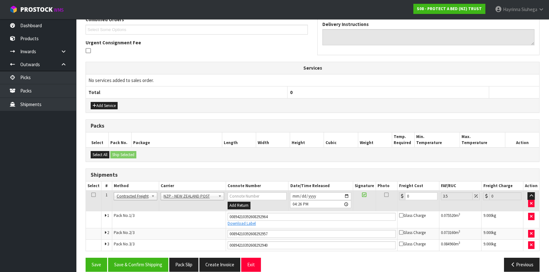
scroll to position [179, 0]
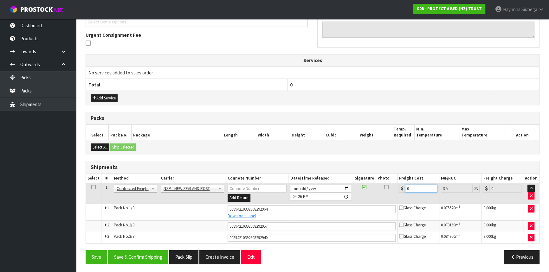
drag, startPoint x: 417, startPoint y: 189, endPoint x: 358, endPoint y: 189, distance: 58.9
click at [358, 189] on tr "1 Client Local Pickup Customer Local Pickup Company Freight Contracted Freight …" at bounding box center [312, 193] width 453 height 21
click at [86, 250] on button "Save" at bounding box center [97, 257] width 22 height 14
click at [158, 256] on button "Save & Confirm Shipping" at bounding box center [138, 257] width 60 height 14
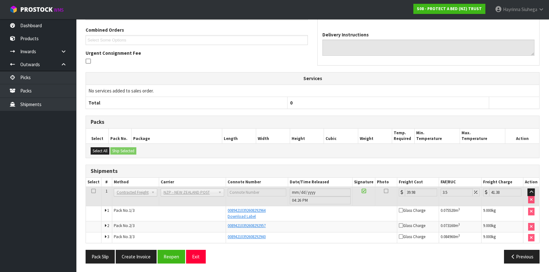
scroll to position [0, 0]
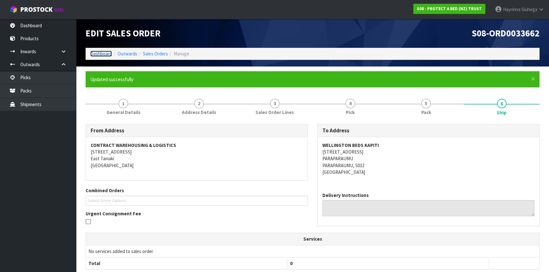
click at [109, 54] on link "Dashboard" at bounding box center [101, 54] width 22 height 6
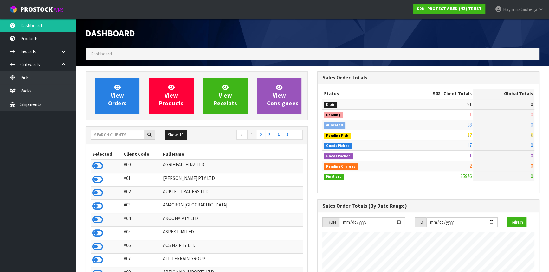
scroll to position [479, 231]
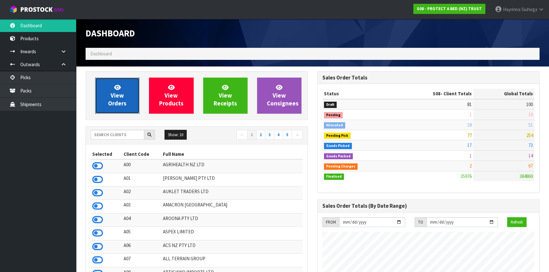
click at [124, 93] on link "View Orders" at bounding box center [117, 96] width 44 height 36
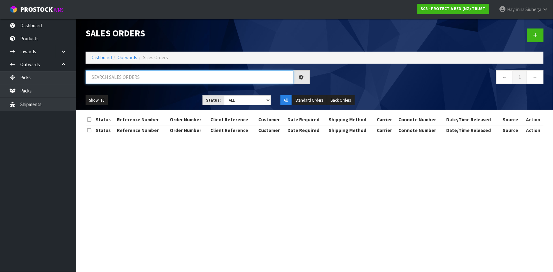
drag, startPoint x: 136, startPoint y: 77, endPoint x: 110, endPoint y: 65, distance: 28.6
click at [136, 77] on input "text" at bounding box center [190, 77] width 208 height 14
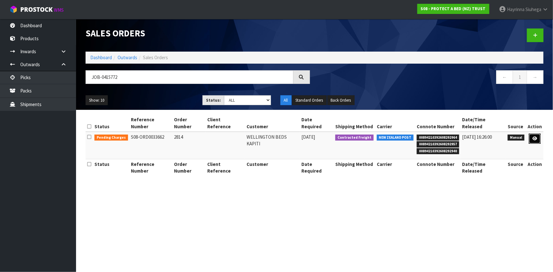
click at [534, 137] on icon at bounding box center [534, 139] width 5 height 4
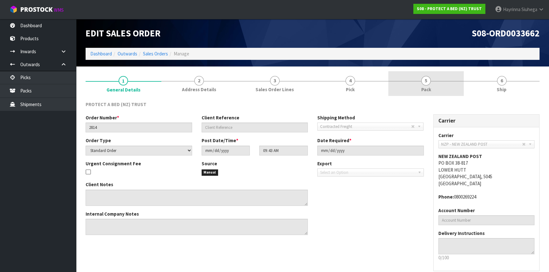
click at [418, 85] on link "5 Pack" at bounding box center [426, 83] width 76 height 25
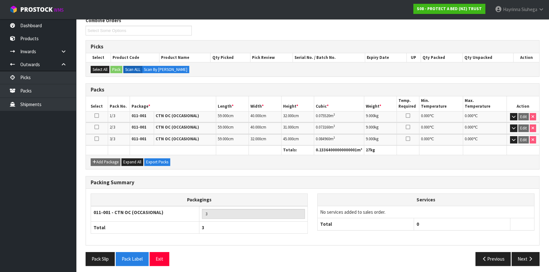
scroll to position [86, 0]
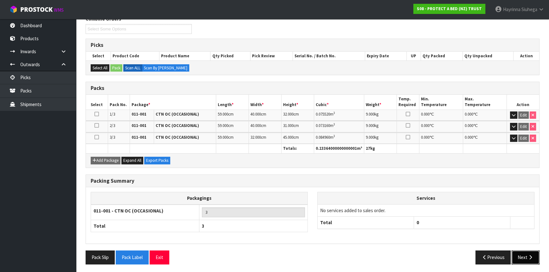
click at [531, 258] on button "Next" at bounding box center [525, 258] width 28 height 14
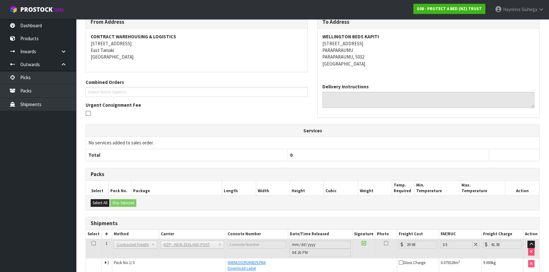
scroll to position [138, 0]
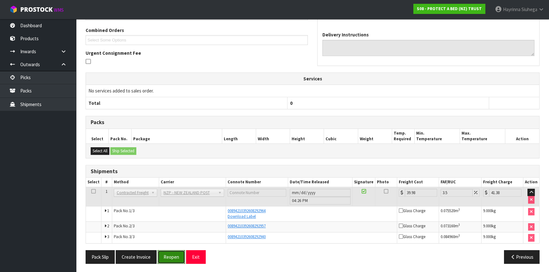
click at [177, 252] on button "Reopen" at bounding box center [171, 257] width 28 height 14
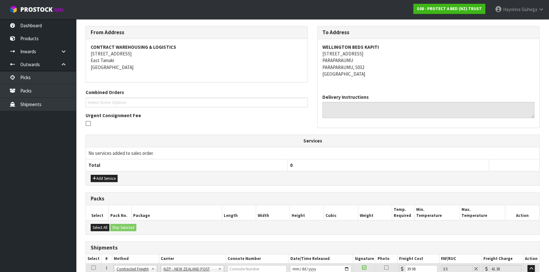
scroll to position [173, 0]
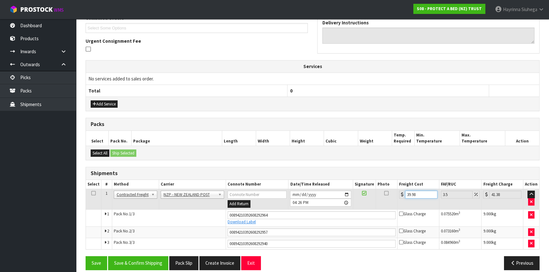
click at [408, 191] on input "39.98" at bounding box center [421, 195] width 32 height 8
click at [141, 260] on button "Save & Confirm Shipping" at bounding box center [138, 263] width 60 height 14
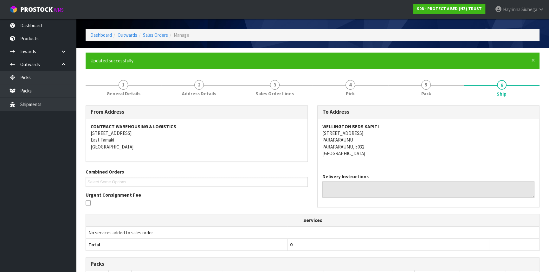
scroll to position [0, 0]
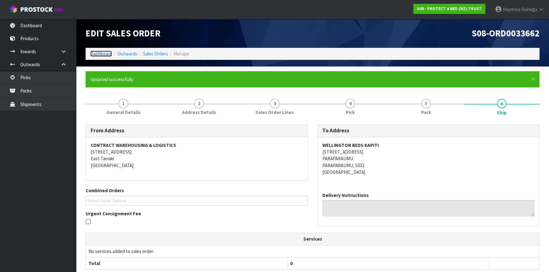
click at [96, 53] on link "Dashboard" at bounding box center [101, 54] width 22 height 6
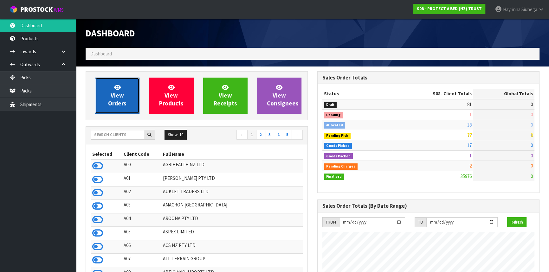
scroll to position [395, 231]
click at [119, 85] on icon at bounding box center [117, 87] width 7 height 6
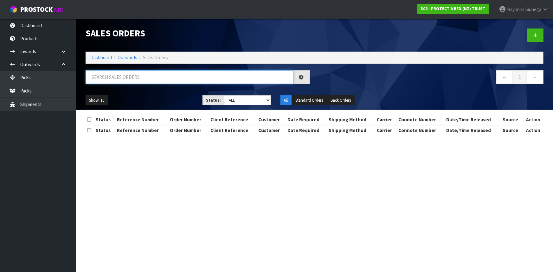
click at [128, 72] on input "text" at bounding box center [190, 77] width 208 height 14
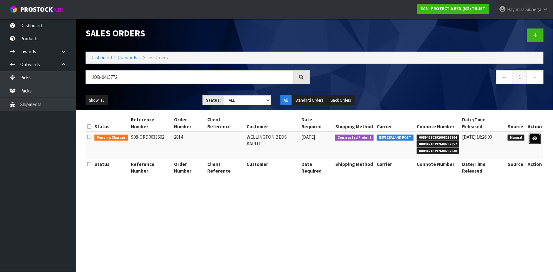
click at [539, 134] on link at bounding box center [535, 139] width 12 height 10
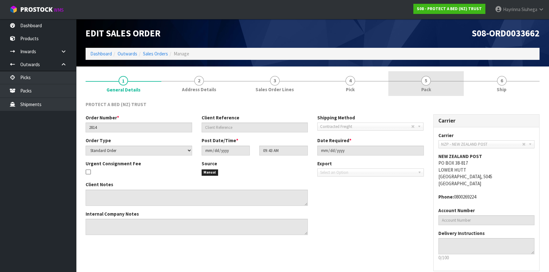
click at [429, 82] on span "5" at bounding box center [426, 81] width 10 height 10
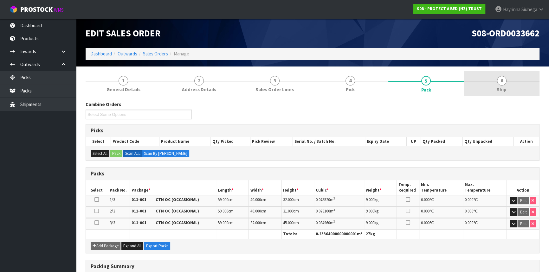
click at [484, 74] on link "6 Ship" at bounding box center [502, 83] width 76 height 25
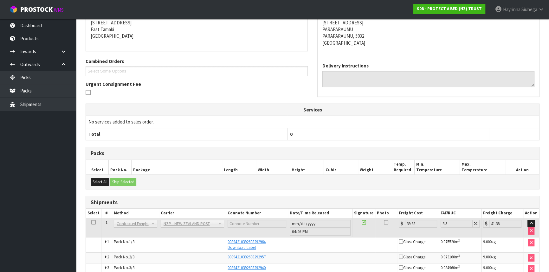
scroll to position [138, 0]
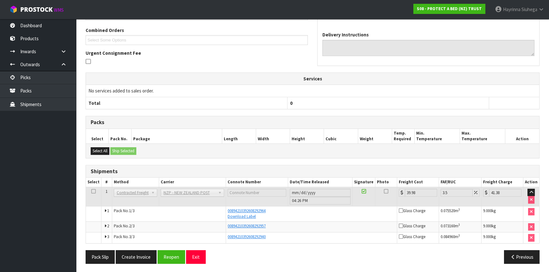
click at [418, 115] on div "From Address CONTRACT WAREHOUSING & LOGISTICS [STREET_ADDRESS] Combined Orders …" at bounding box center [313, 116] width 454 height 305
click at [162, 256] on button "Reopen" at bounding box center [171, 257] width 28 height 14
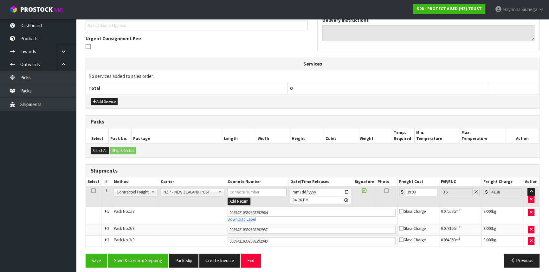
scroll to position [179, 0]
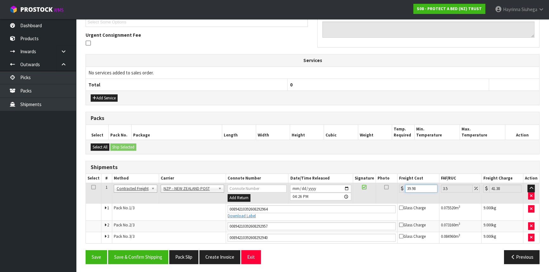
drag, startPoint x: 422, startPoint y: 187, endPoint x: 268, endPoint y: 173, distance: 154.6
click at [269, 174] on table "Select # Method Carrier Connote Number Date/Time Released Signature Photo Freig…" at bounding box center [312, 208] width 453 height 69
click at [159, 256] on button "Save & Confirm Shipping" at bounding box center [138, 257] width 60 height 14
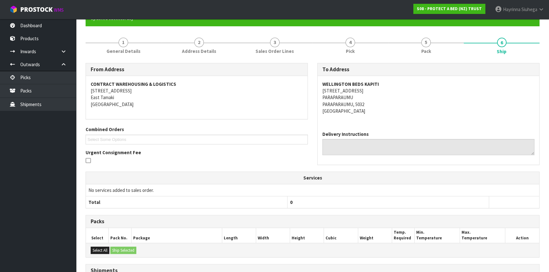
scroll to position [0, 0]
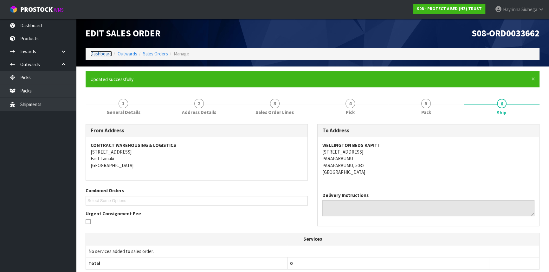
click at [103, 54] on link "Dashboard" at bounding box center [101, 54] width 22 height 6
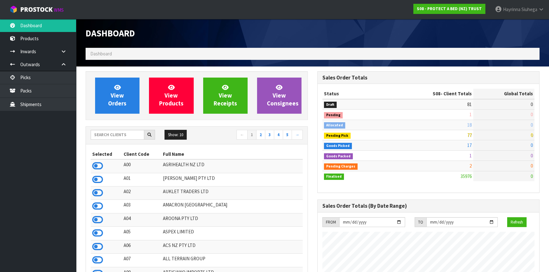
scroll to position [479, 231]
click at [125, 137] on input "text" at bounding box center [118, 135] width 54 height 10
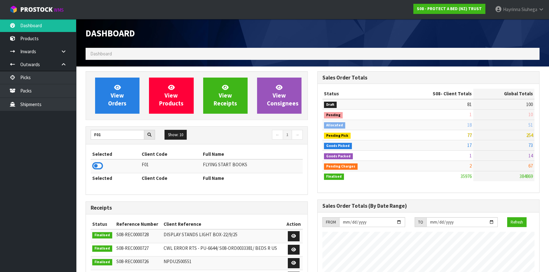
click at [91, 167] on td at bounding box center [115, 166] width 49 height 14
click at [95, 166] on icon at bounding box center [97, 166] width 11 height 10
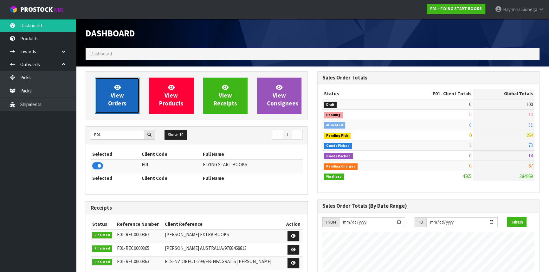
click at [114, 95] on span "View Orders" at bounding box center [117, 96] width 18 height 24
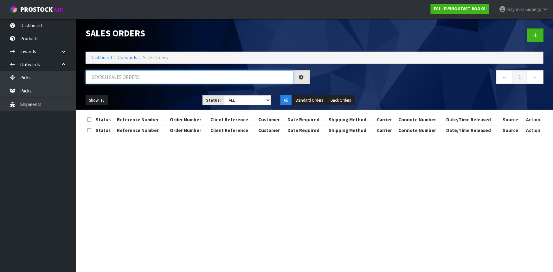
click at [117, 76] on input "text" at bounding box center [190, 77] width 208 height 14
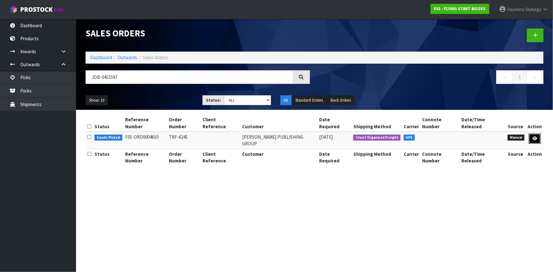
click at [535, 134] on link at bounding box center [535, 139] width 12 height 10
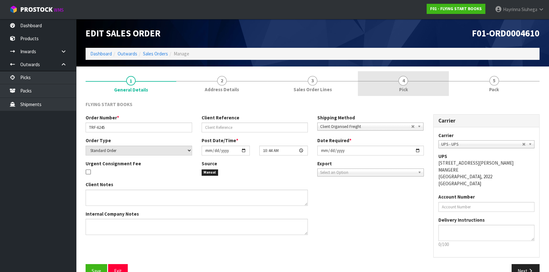
click at [421, 85] on link "4 Pick" at bounding box center [403, 83] width 91 height 25
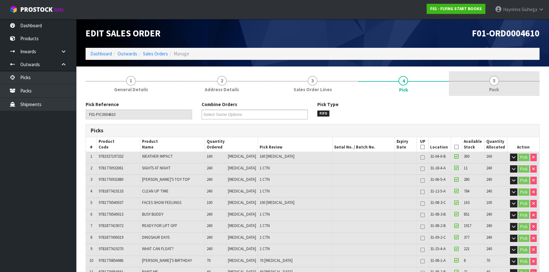
click at [485, 76] on link "5 Pack" at bounding box center [494, 83] width 91 height 25
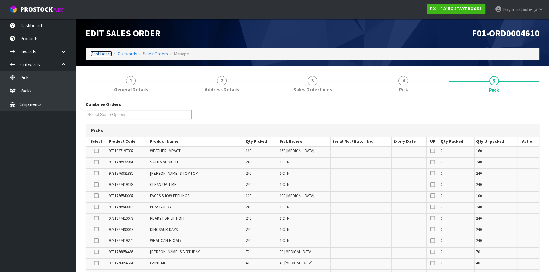
click at [107, 54] on link "Dashboard" at bounding box center [101, 54] width 22 height 6
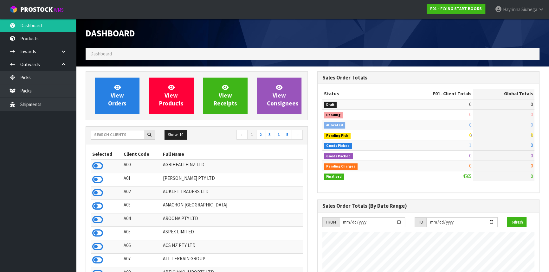
scroll to position [479, 231]
click at [107, 134] on input "text" at bounding box center [118, 135] width 54 height 10
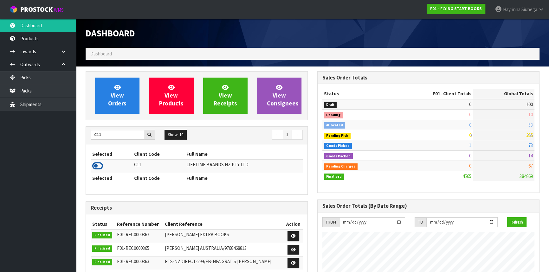
click at [98, 166] on icon at bounding box center [97, 166] width 11 height 10
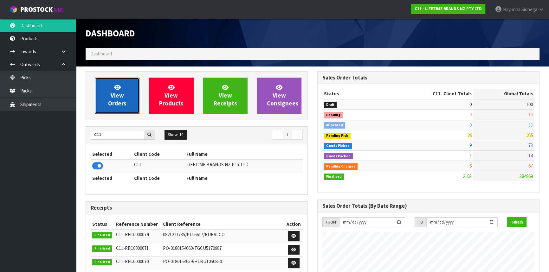
click at [112, 99] on span "View Orders" at bounding box center [117, 96] width 18 height 24
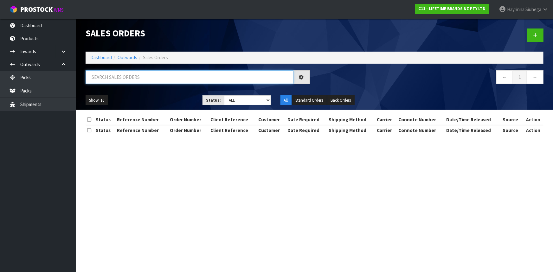
click at [137, 79] on input "text" at bounding box center [190, 77] width 208 height 14
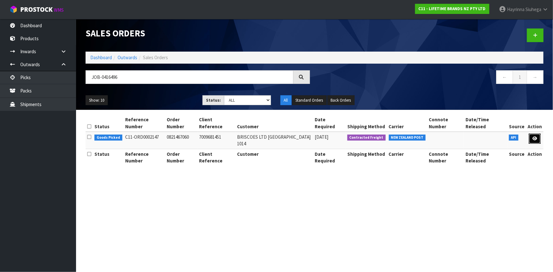
click at [538, 134] on link at bounding box center [535, 139] width 12 height 10
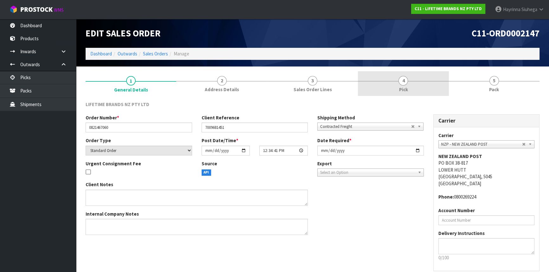
click at [415, 84] on link "4 Pick" at bounding box center [403, 83] width 91 height 25
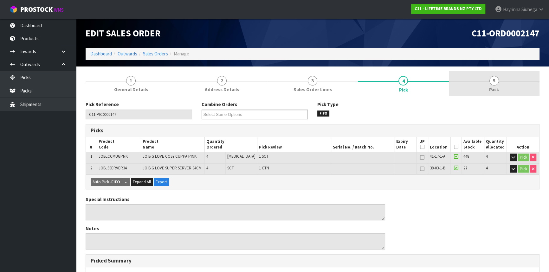
click at [460, 80] on link "5 Pack" at bounding box center [494, 83] width 91 height 25
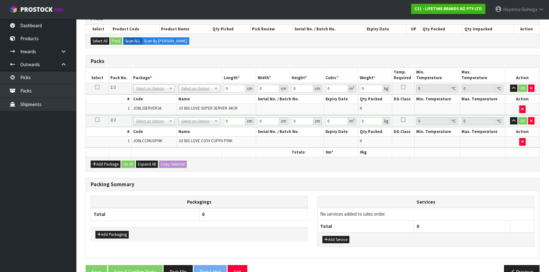
scroll to position [115, 0]
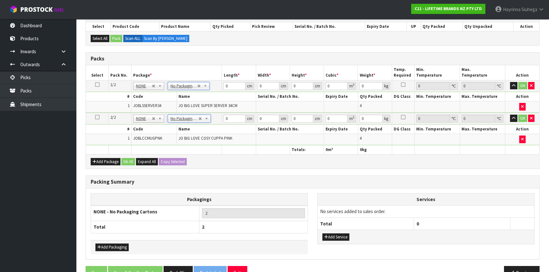
click at [344, 242] on div "Services No services added to sales order. Total 0 Add Service" at bounding box center [425, 222] width 227 height 58
click at [343, 234] on button "Add Service" at bounding box center [335, 238] width 27 height 8
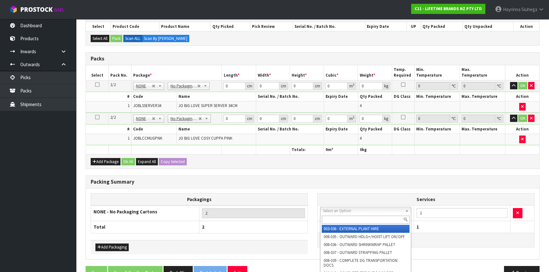
click at [345, 220] on input "text" at bounding box center [366, 220] width 88 height 8
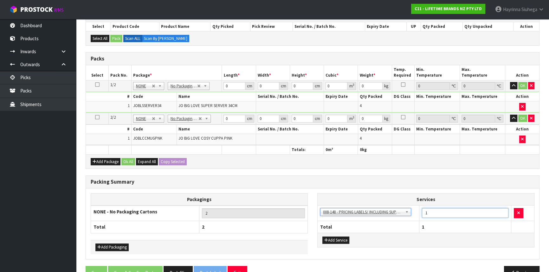
drag, startPoint x: 445, startPoint y: 212, endPoint x: 386, endPoint y: 211, distance: 58.6
click at [391, 212] on tr "003-036 - EXTERNAL PLANT HIRE 008-035 - OUTWARD HDLG+/HOIST LIFT ON/OFF 008-036…" at bounding box center [426, 214] width 216 height 16
click at [225, 85] on input "0" at bounding box center [234, 86] width 22 height 8
click button "OK" at bounding box center [522, 86] width 9 height 8
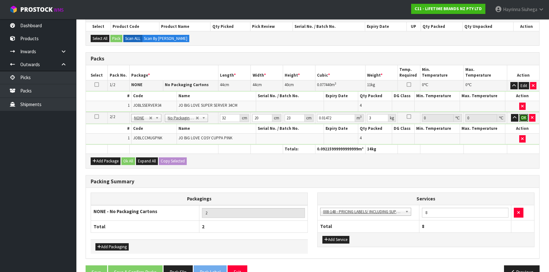
click button "OK" at bounding box center [523, 118] width 9 height 8
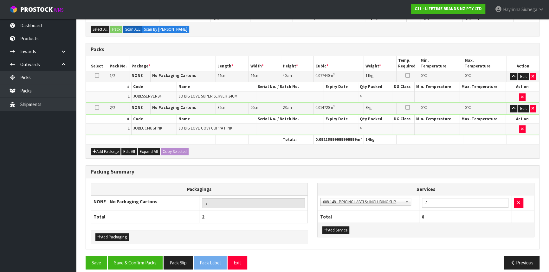
scroll to position [129, 0]
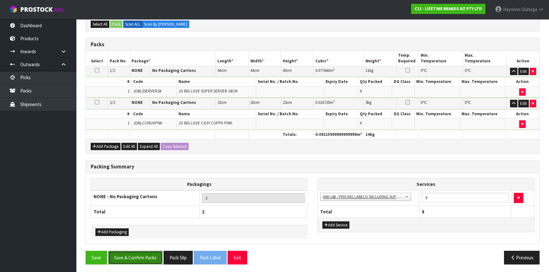
click at [133, 254] on button "Save & Confirm Packs" at bounding box center [135, 258] width 55 height 14
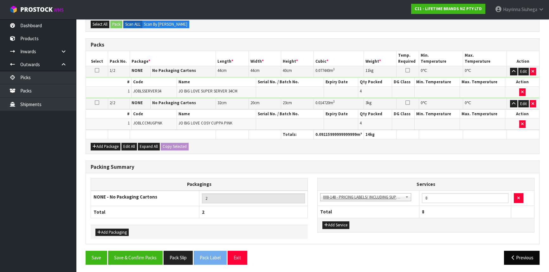
scroll to position [97, 0]
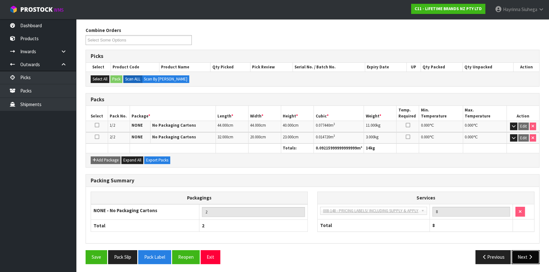
click at [522, 258] on button "Next" at bounding box center [525, 257] width 28 height 14
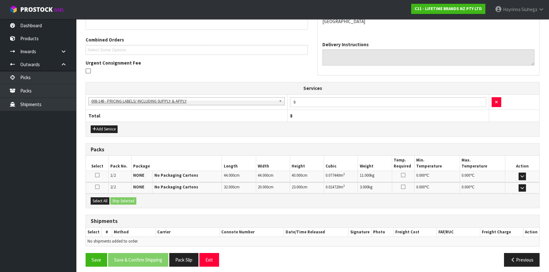
scroll to position [153, 0]
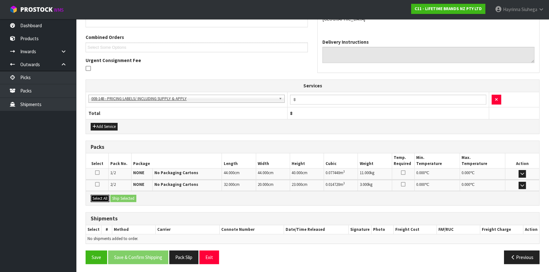
click at [106, 198] on button "Select All" at bounding box center [100, 199] width 19 height 8
click at [126, 196] on button "Ship Selected" at bounding box center [123, 199] width 26 height 8
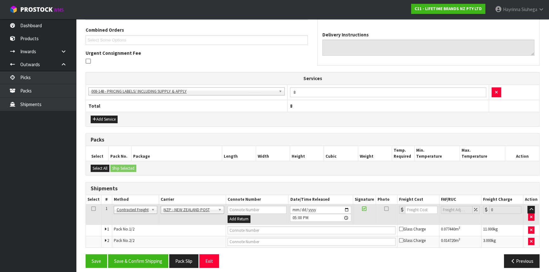
scroll to position [165, 0]
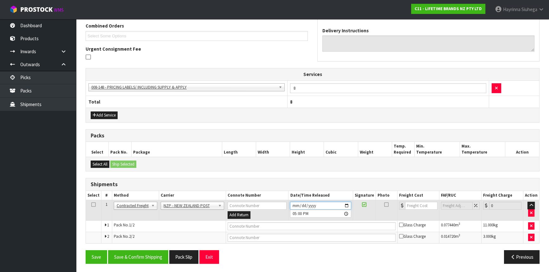
click at [294, 203] on input "[DATE]" at bounding box center [320, 206] width 61 height 8
click at [129, 257] on button "Save & Confirm Shipping" at bounding box center [138, 257] width 60 height 14
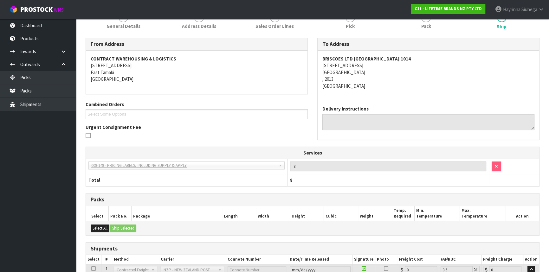
scroll to position [155, 0]
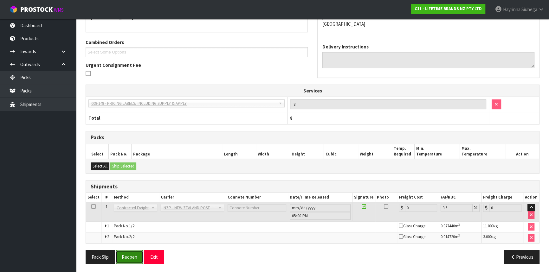
click at [130, 257] on button "Reopen" at bounding box center [130, 257] width 28 height 14
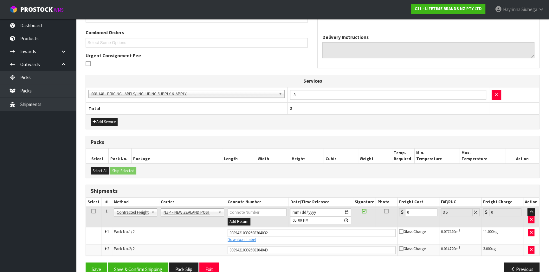
scroll to position [170, 0]
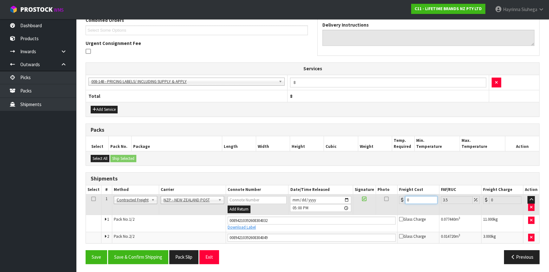
drag, startPoint x: 410, startPoint y: 199, endPoint x: 377, endPoint y: 204, distance: 33.7
click at [377, 204] on tr "1 Client Local Pickup Customer Local Pickup Company Freight Contracted Freight …" at bounding box center [312, 205] width 453 height 21
click at [86, 250] on button "Save" at bounding box center [97, 257] width 22 height 14
click at [128, 252] on button "Save & Confirm Shipping" at bounding box center [138, 257] width 60 height 14
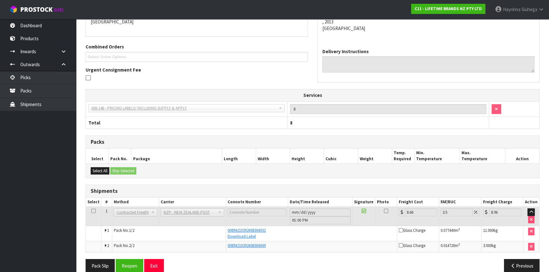
scroll to position [0, 0]
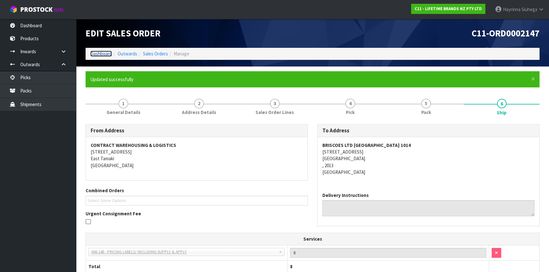
click at [105, 53] on link "Dashboard" at bounding box center [101, 54] width 22 height 6
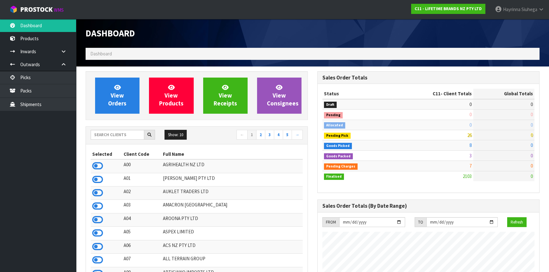
scroll to position [479, 231]
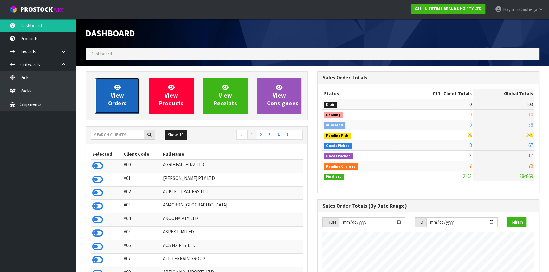
click at [127, 99] on link "View Orders" at bounding box center [117, 96] width 44 height 36
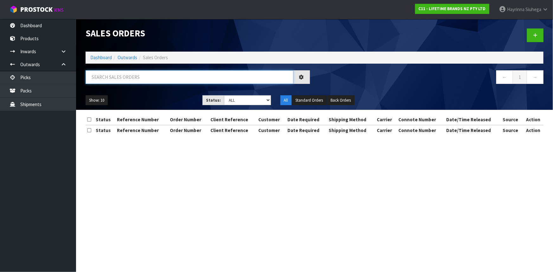
click at [140, 79] on input "text" at bounding box center [190, 77] width 208 height 14
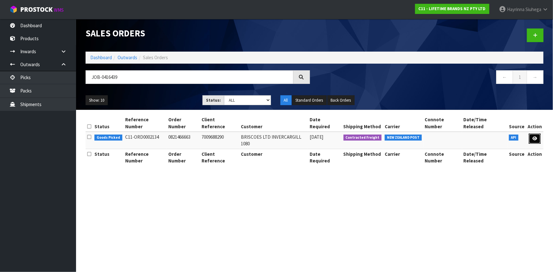
click at [536, 137] on icon at bounding box center [534, 139] width 5 height 4
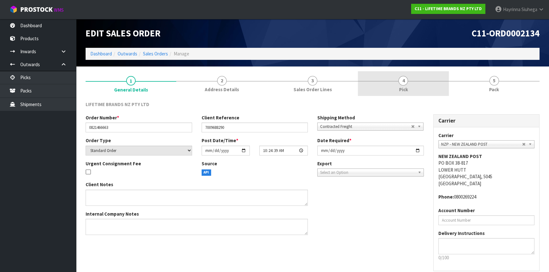
click at [428, 85] on link "4 Pick" at bounding box center [403, 83] width 91 height 25
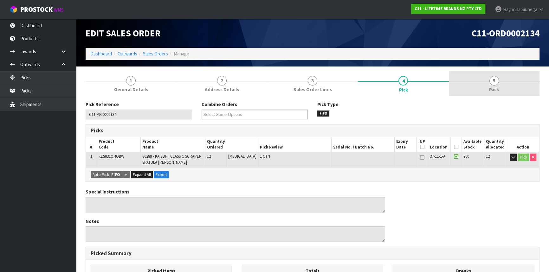
click at [502, 87] on link "5 Pack" at bounding box center [494, 83] width 91 height 25
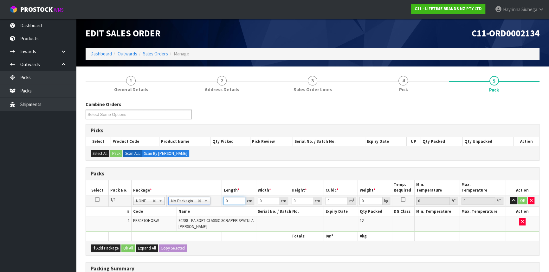
click at [224, 202] on input "0" at bounding box center [234, 201] width 22 height 8
click button "OK" at bounding box center [522, 201] width 9 height 8
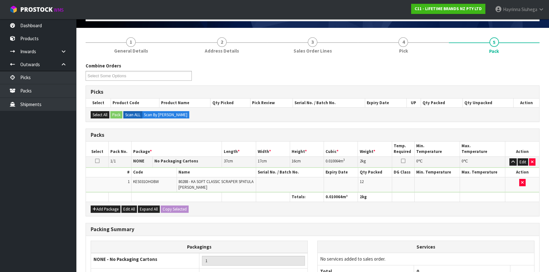
scroll to position [101, 0]
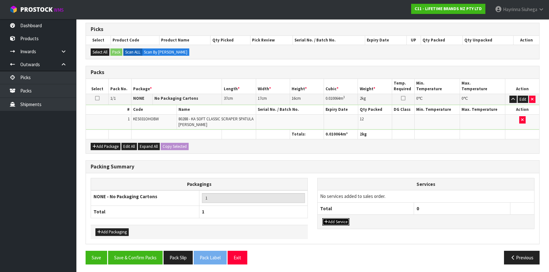
click at [335, 219] on button "Add Service" at bounding box center [335, 222] width 27 height 8
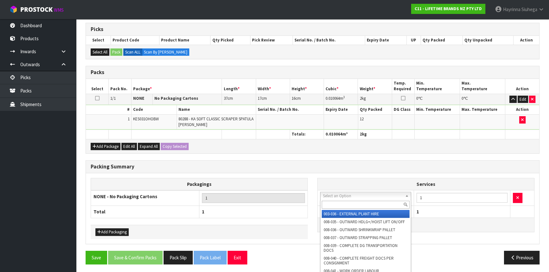
click at [342, 201] on input "text" at bounding box center [366, 205] width 88 height 8
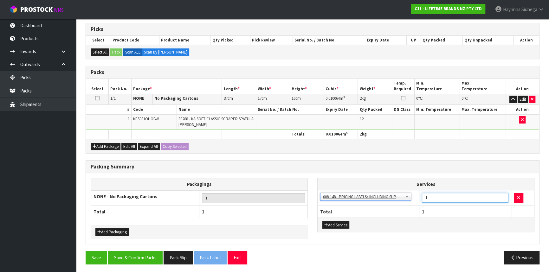
drag, startPoint x: 444, startPoint y: 198, endPoint x: 407, endPoint y: 198, distance: 36.8
click at [408, 198] on tr "003-036 - EXTERNAL PLANT HIRE 008-035 - OUTWARD HDLG+/HOIST LIFT ON/OFF 008-036…" at bounding box center [426, 198] width 216 height 16
click at [149, 251] on button "Save & Confirm Packs" at bounding box center [135, 258] width 55 height 14
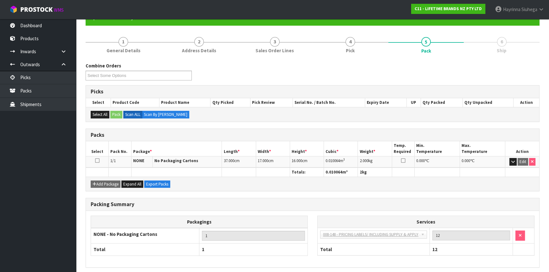
scroll to position [86, 0]
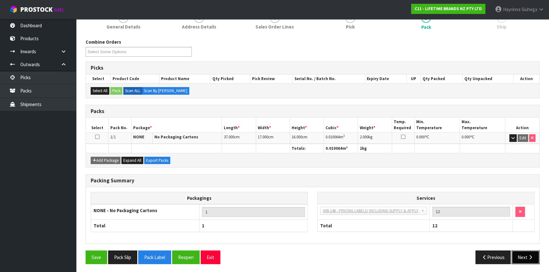
click at [532, 258] on icon "button" at bounding box center [530, 257] width 6 height 5
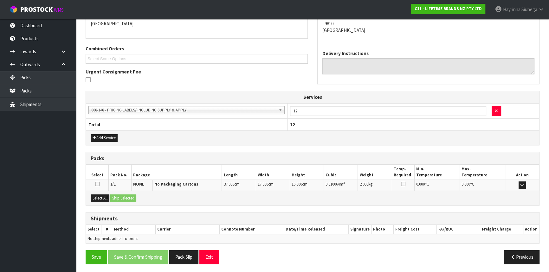
scroll to position [142, 0]
click at [105, 195] on button "Select All" at bounding box center [100, 198] width 19 height 8
click at [125, 194] on button "Ship Selected" at bounding box center [123, 198] width 26 height 8
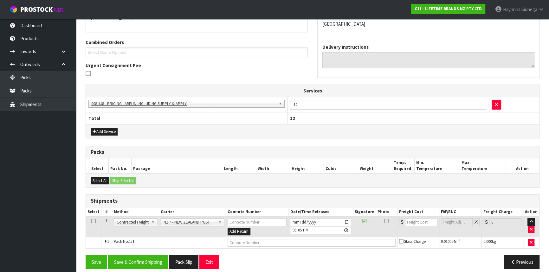
scroll to position [153, 0]
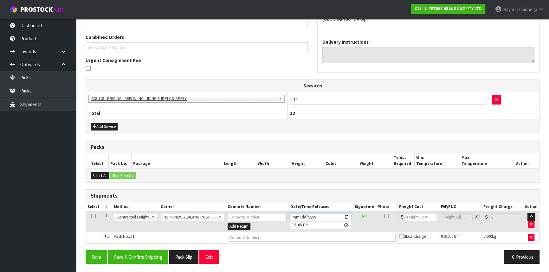
click at [293, 215] on input "[DATE]" at bounding box center [320, 217] width 61 height 8
click at [152, 257] on button "Save & Confirm Shipping" at bounding box center [138, 257] width 60 height 14
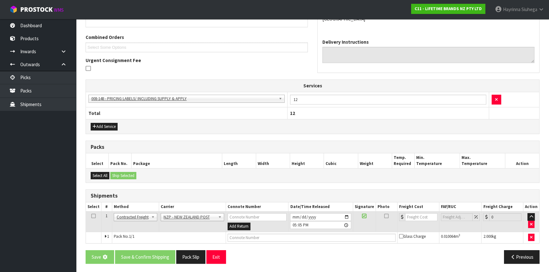
scroll to position [0, 0]
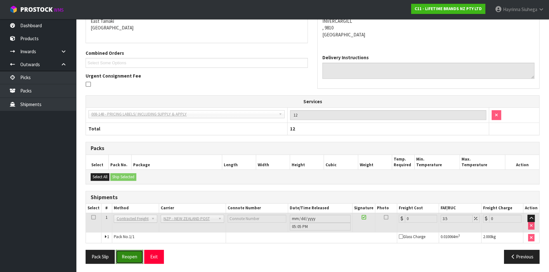
click at [128, 255] on button "Reopen" at bounding box center [130, 257] width 28 height 14
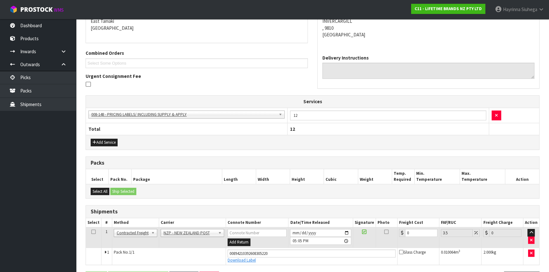
scroll to position [159, 0]
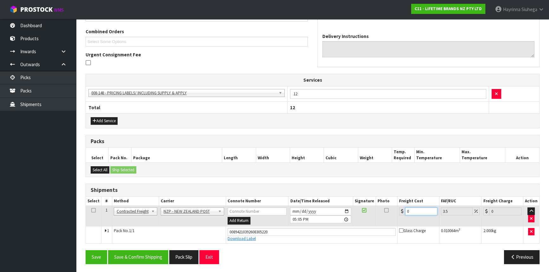
drag, startPoint x: 418, startPoint y: 210, endPoint x: 296, endPoint y: 214, distance: 122.4
click at [348, 211] on tr "1 Client Local Pickup Customer Local Pickup Company Freight Contracted Freight …" at bounding box center [312, 216] width 453 height 21
click at [86, 250] on button "Save" at bounding box center [97, 257] width 22 height 14
click at [133, 258] on button "Save & Confirm Shipping" at bounding box center [138, 257] width 60 height 14
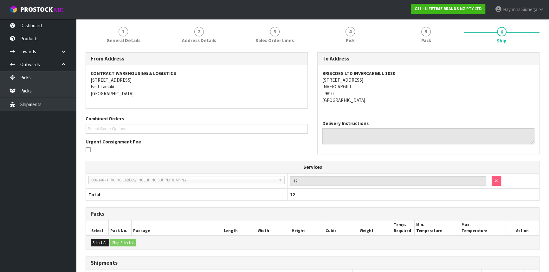
scroll to position [0, 0]
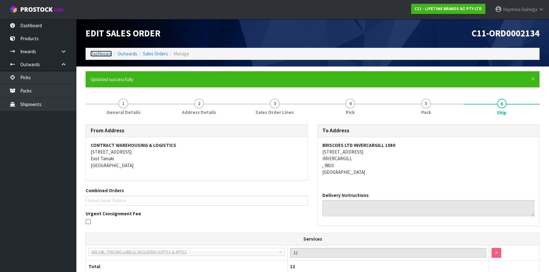
click at [101, 56] on link "Dashboard" at bounding box center [101, 54] width 22 height 6
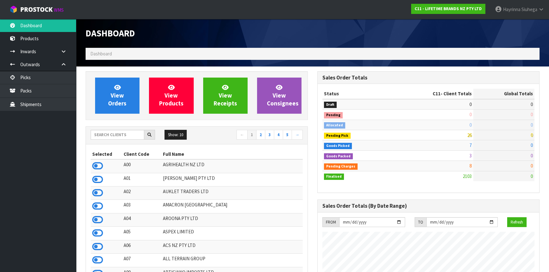
scroll to position [479, 231]
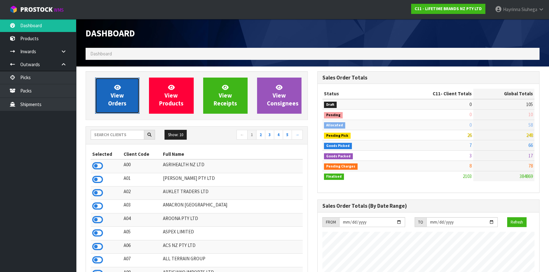
click at [120, 98] on span "View Orders" at bounding box center [117, 96] width 18 height 24
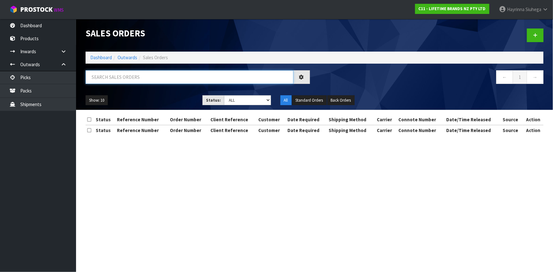
click at [132, 79] on input "text" at bounding box center [190, 77] width 208 height 14
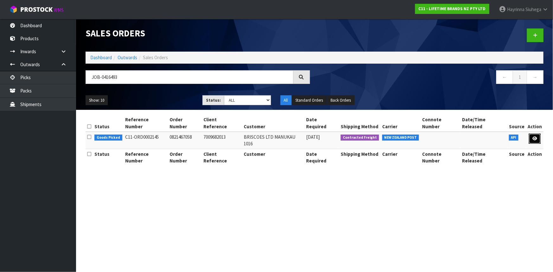
click at [534, 137] on icon at bounding box center [534, 139] width 5 height 4
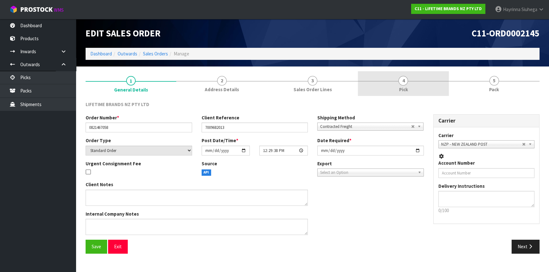
click at [429, 88] on link "4 Pick" at bounding box center [403, 83] width 91 height 25
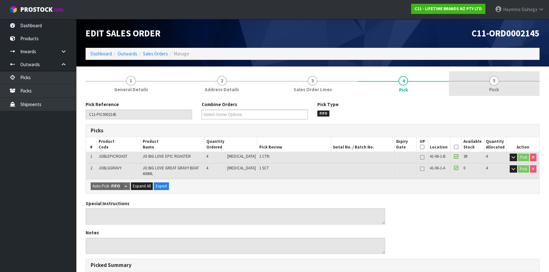
click at [497, 86] on link "5 Pack" at bounding box center [494, 83] width 91 height 25
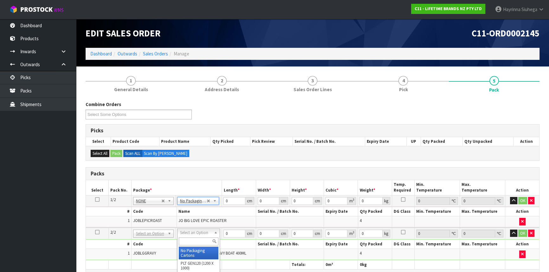
drag, startPoint x: 193, startPoint y: 248, endPoint x: 195, endPoint y: 238, distance: 10.0
click at [225, 199] on input "0" at bounding box center [234, 201] width 22 height 8
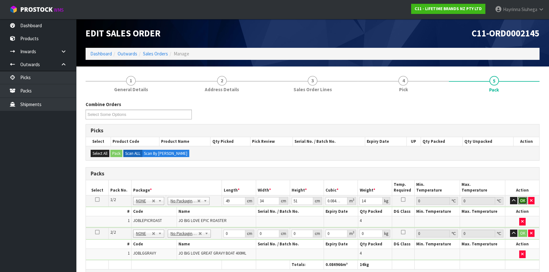
click button "OK" at bounding box center [522, 201] width 9 height 8
click button "OK" at bounding box center [522, 233] width 9 height 8
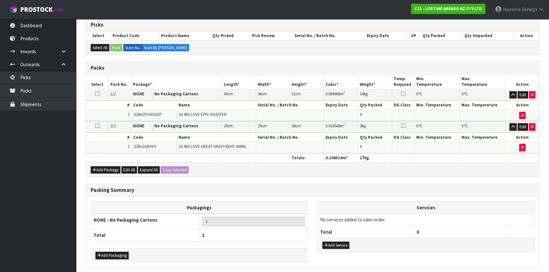
scroll to position [129, 0]
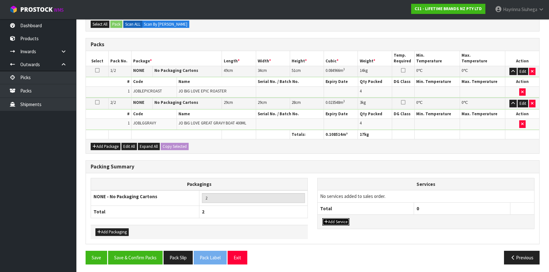
drag, startPoint x: 338, startPoint y: 219, endPoint x: 338, endPoint y: 212, distance: 6.7
click at [338, 219] on button "Add Service" at bounding box center [335, 222] width 27 height 8
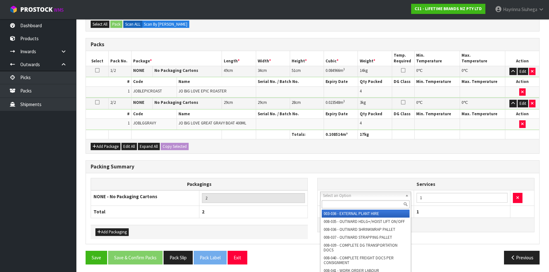
click at [332, 207] on input "text" at bounding box center [366, 205] width 88 height 8
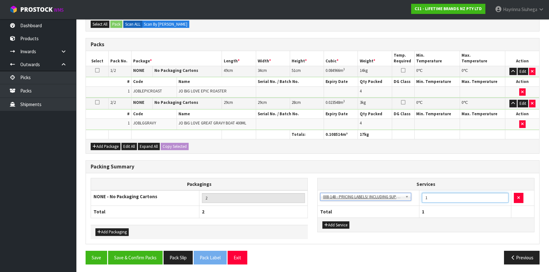
drag, startPoint x: 433, startPoint y: 193, endPoint x: 410, endPoint y: 200, distance: 23.7
click at [410, 200] on tr "003-036 - EXTERNAL PLANT HIRE 008-035 - OUTWARD HDLG+/HOIST LIFT ON/OFF 008-036…" at bounding box center [426, 198] width 216 height 16
click at [129, 253] on button "Save & Confirm Packs" at bounding box center [135, 258] width 55 height 14
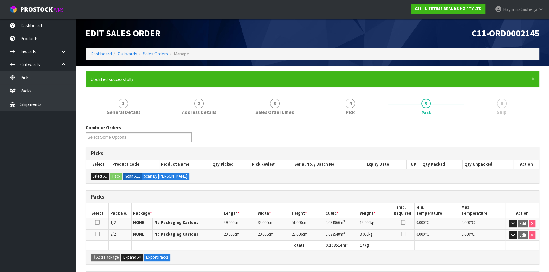
scroll to position [97, 0]
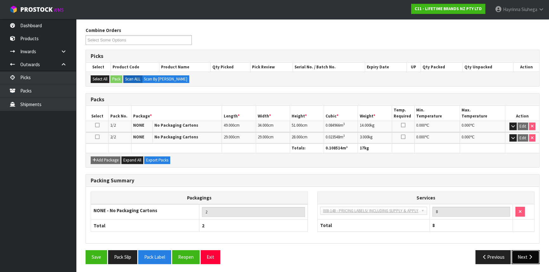
click at [529, 256] on icon "button" at bounding box center [530, 257] width 6 height 5
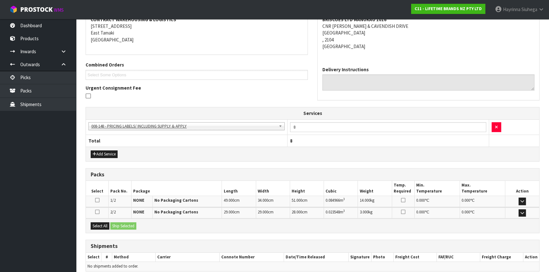
scroll to position [153, 0]
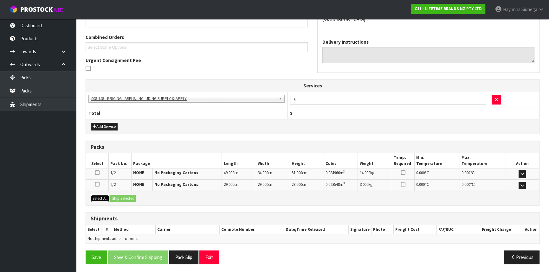
drag, startPoint x: 100, startPoint y: 196, endPoint x: 107, endPoint y: 195, distance: 7.2
click at [100, 196] on button "Select All" at bounding box center [100, 199] width 19 height 8
click at [116, 193] on div "Select All Ship Selected" at bounding box center [312, 198] width 453 height 14
click at [119, 196] on button "Ship Selected" at bounding box center [123, 199] width 26 height 8
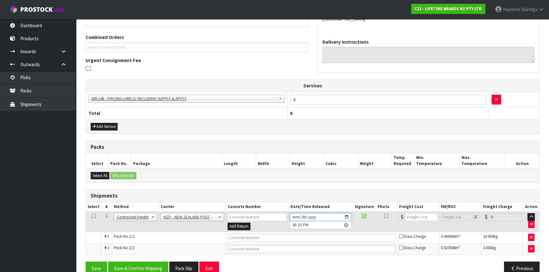
drag, startPoint x: 301, startPoint y: 217, endPoint x: 290, endPoint y: 215, distance: 10.8
click at [300, 217] on input "[DATE]" at bounding box center [320, 217] width 61 height 8
click at [292, 215] on input "[DATE]" at bounding box center [320, 217] width 61 height 8
click at [144, 262] on button "Save & Confirm Shipping" at bounding box center [138, 269] width 60 height 14
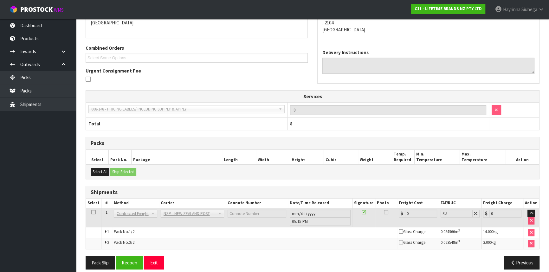
scroll to position [155, 0]
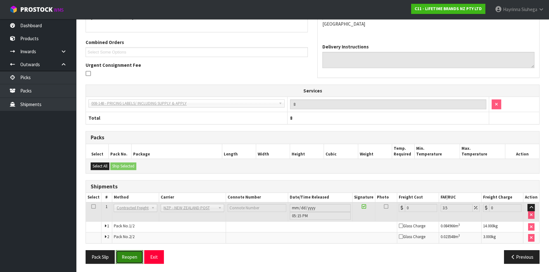
click at [133, 256] on button "Reopen" at bounding box center [130, 257] width 28 height 14
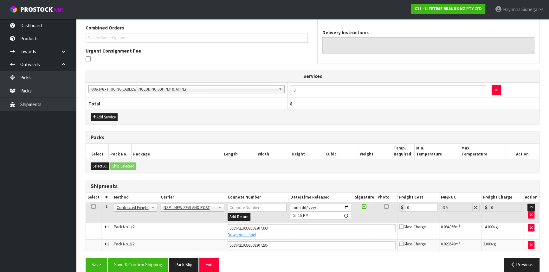
scroll to position [170, 0]
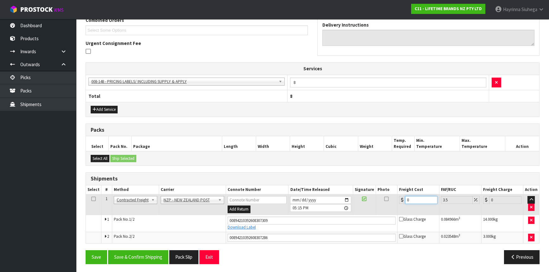
drag, startPoint x: 414, startPoint y: 199, endPoint x: 396, endPoint y: 205, distance: 18.5
click at [396, 205] on tr "1 Client Local Pickup Customer Local Pickup Company Freight Contracted Freight …" at bounding box center [312, 205] width 453 height 21
click at [86, 250] on button "Save" at bounding box center [97, 257] width 22 height 14
click at [138, 253] on button "Save & Confirm Shipping" at bounding box center [138, 257] width 60 height 14
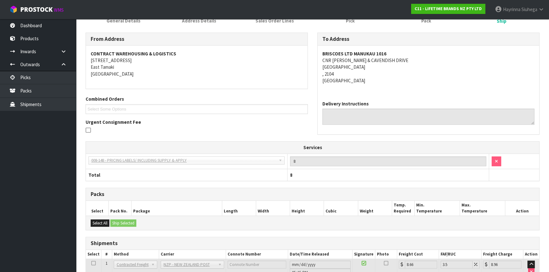
scroll to position [0, 0]
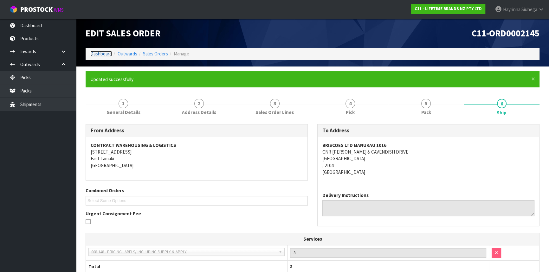
click at [104, 53] on link "Dashboard" at bounding box center [101, 54] width 22 height 6
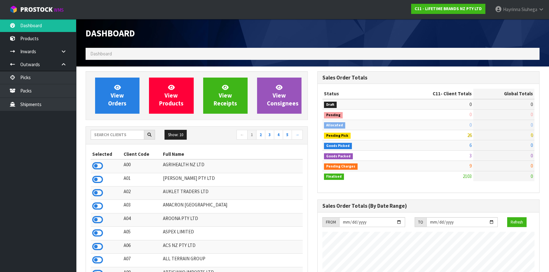
scroll to position [479, 231]
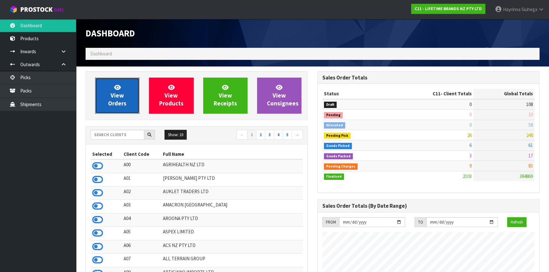
click at [122, 96] on span "View Orders" at bounding box center [117, 96] width 18 height 24
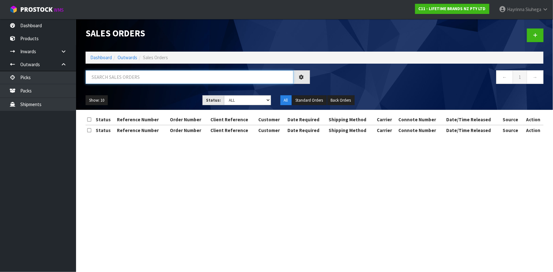
click at [132, 78] on input "text" at bounding box center [190, 77] width 208 height 14
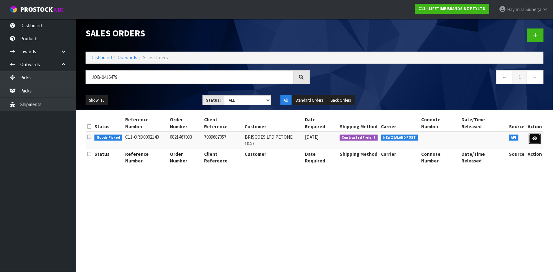
click at [536, 137] on icon at bounding box center [534, 139] width 5 height 4
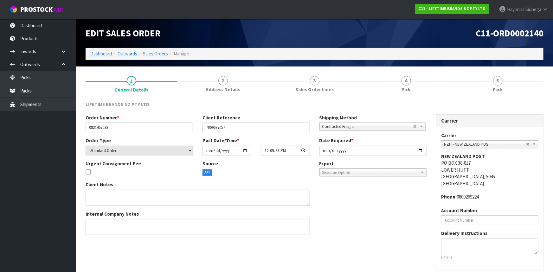
click at [435, 90] on link "4 Pick" at bounding box center [406, 83] width 92 height 25
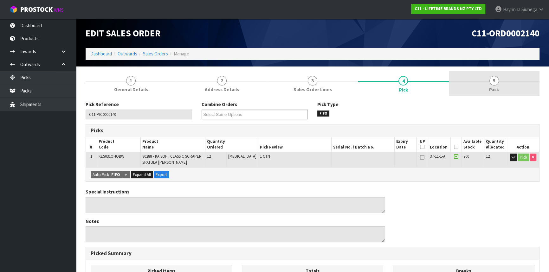
click at [489, 85] on link "5 Pack" at bounding box center [494, 83] width 91 height 25
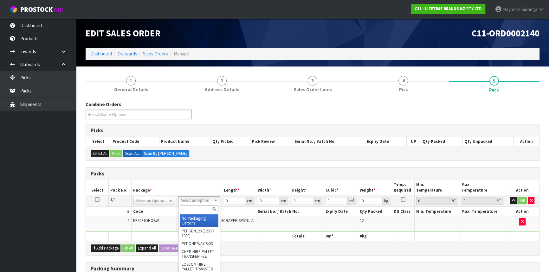
drag, startPoint x: 193, startPoint y: 217, endPoint x: 217, endPoint y: 206, distance: 26.4
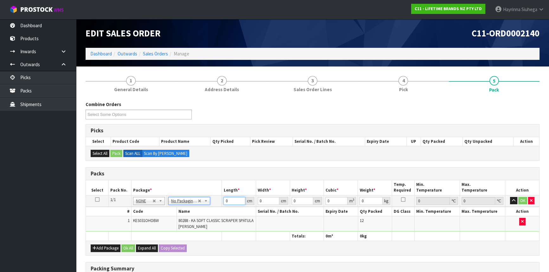
click at [225, 202] on input "0" at bounding box center [234, 201] width 22 height 8
click button "OK" at bounding box center [522, 201] width 9 height 8
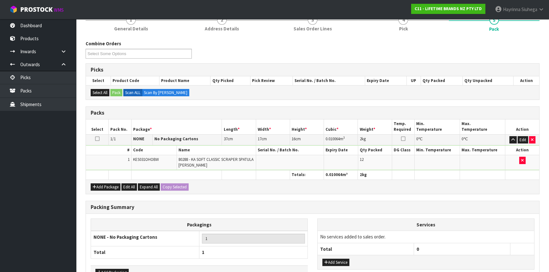
scroll to position [101, 0]
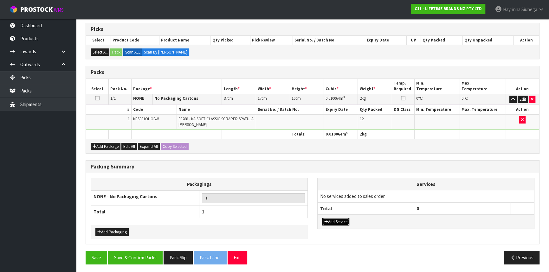
click at [337, 219] on button "Add Service" at bounding box center [335, 222] width 27 height 8
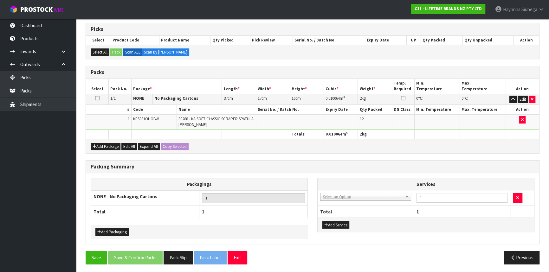
click at [352, 187] on th "Services" at bounding box center [426, 184] width 216 height 12
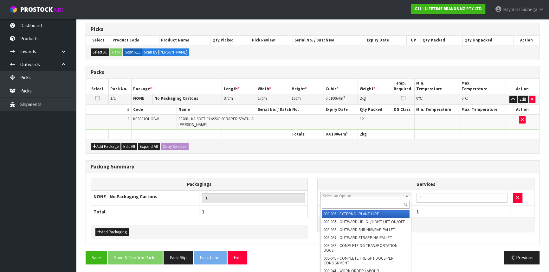
click at [348, 207] on input "text" at bounding box center [366, 205] width 88 height 8
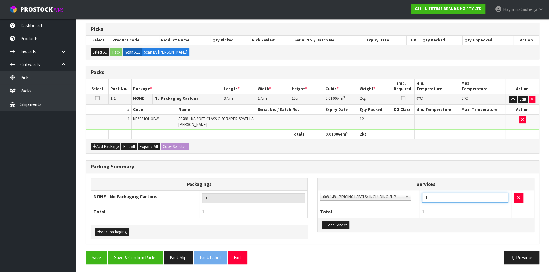
drag, startPoint x: 426, startPoint y: 200, endPoint x: 421, endPoint y: 201, distance: 4.5
click at [421, 201] on td "1" at bounding box center [465, 198] width 92 height 16
click at [133, 251] on button "Save & Confirm Packs" at bounding box center [135, 258] width 55 height 14
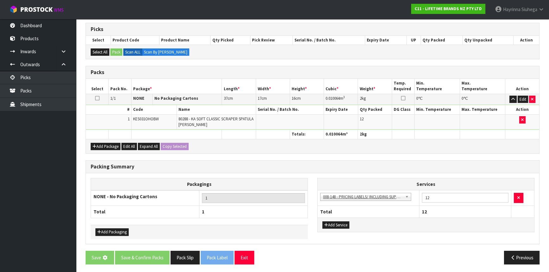
scroll to position [0, 0]
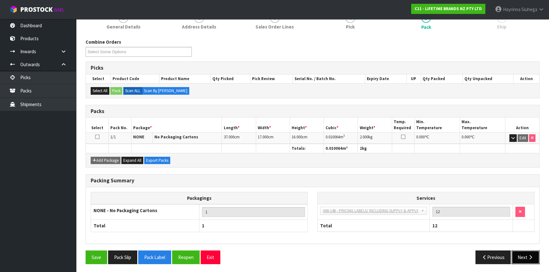
click at [523, 254] on button "Next" at bounding box center [525, 258] width 28 height 14
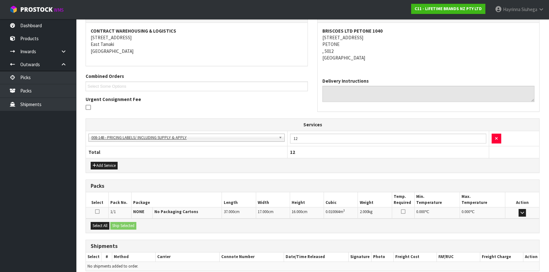
scroll to position [142, 0]
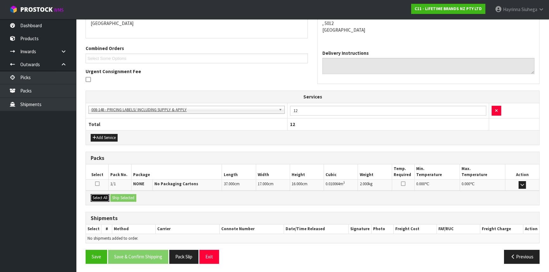
click at [104, 197] on button "Select All" at bounding box center [100, 198] width 19 height 8
click at [120, 197] on button "Ship Selected" at bounding box center [123, 198] width 26 height 8
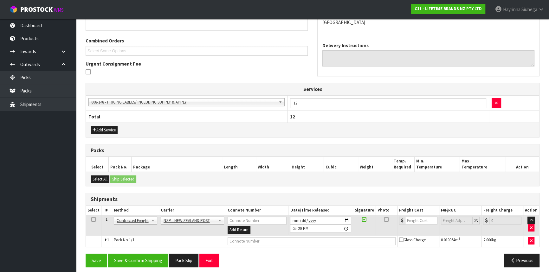
scroll to position [153, 0]
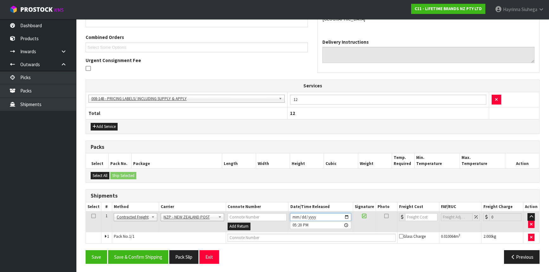
click at [293, 214] on input "[DATE]" at bounding box center [320, 217] width 61 height 8
click at [147, 251] on button "Save & Confirm Shipping" at bounding box center [138, 257] width 60 height 14
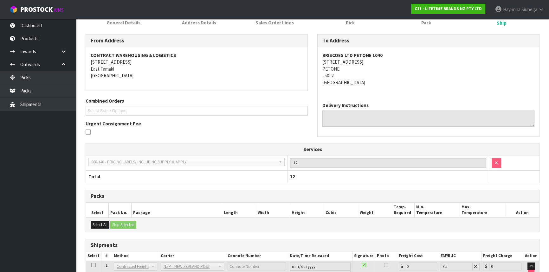
scroll to position [144, 0]
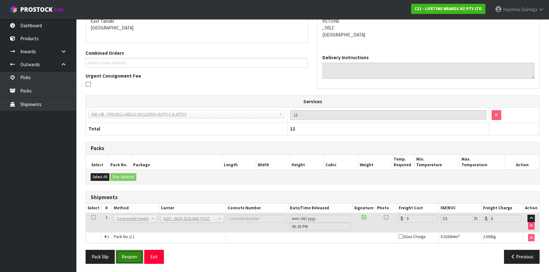
click at [138, 250] on button "Reopen" at bounding box center [130, 257] width 28 height 14
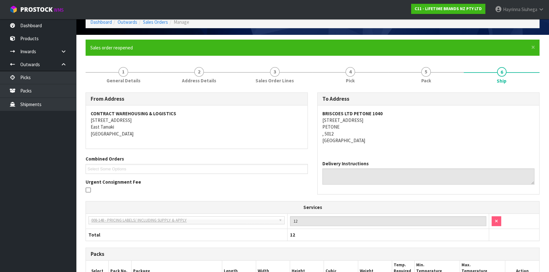
scroll to position [138, 0]
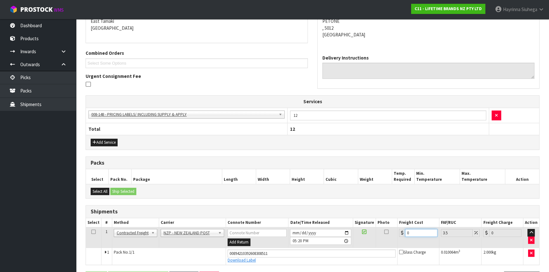
drag, startPoint x: 389, startPoint y: 233, endPoint x: 341, endPoint y: 228, distance: 48.4
click at [306, 238] on tr "1 Client Local Pickup Customer Local Pickup Company Freight Contracted Freight …" at bounding box center [312, 238] width 453 height 21
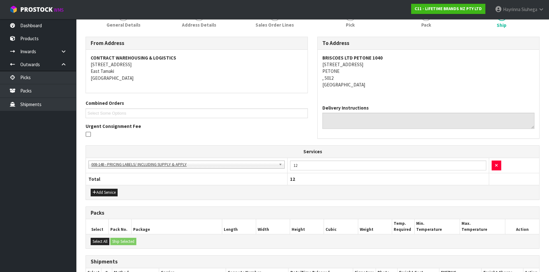
scroll to position [159, 0]
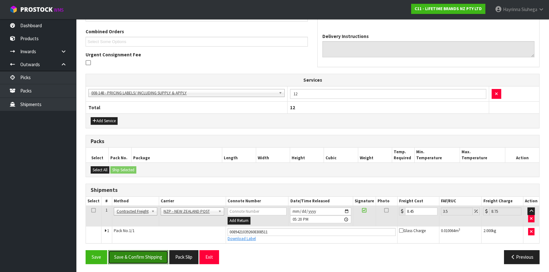
click at [146, 258] on button "Save & Confirm Shipping" at bounding box center [138, 257] width 60 height 14
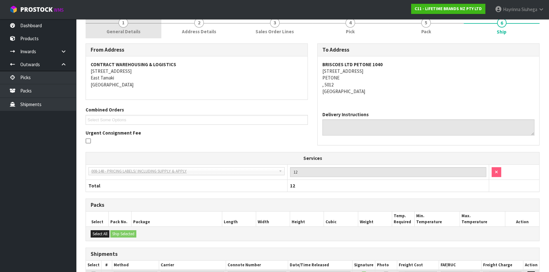
scroll to position [0, 0]
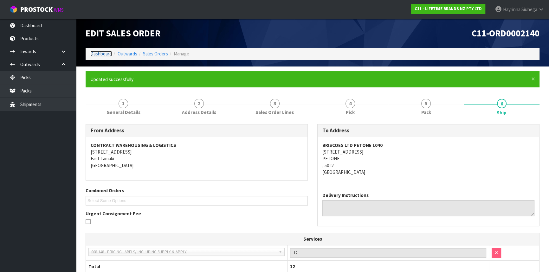
click at [99, 54] on link "Dashboard" at bounding box center [101, 54] width 22 height 6
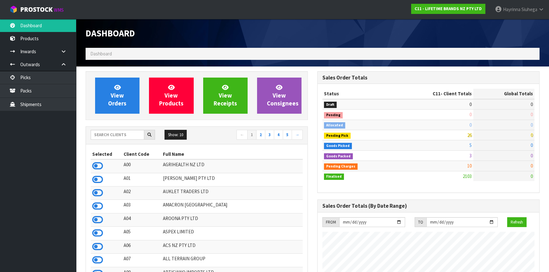
scroll to position [479, 231]
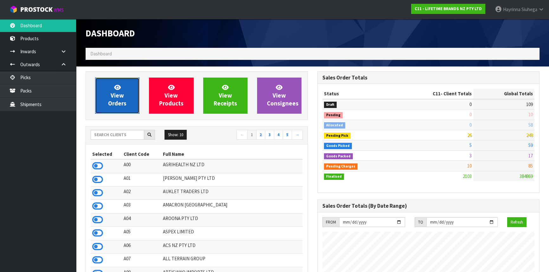
click at [122, 102] on span "View Orders" at bounding box center [117, 96] width 18 height 24
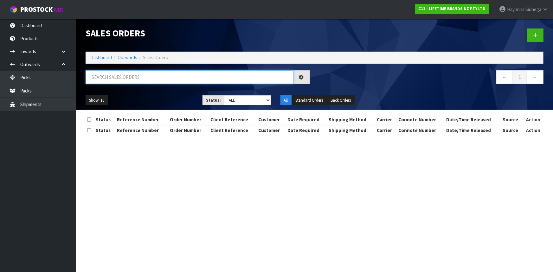
click at [130, 79] on input "text" at bounding box center [190, 77] width 208 height 14
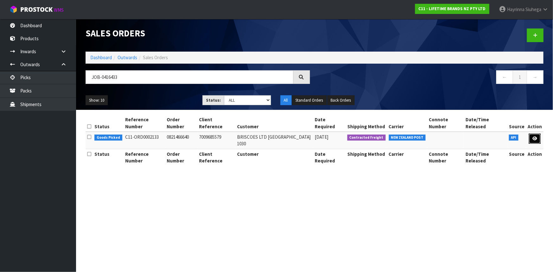
click at [534, 137] on icon at bounding box center [534, 139] width 5 height 4
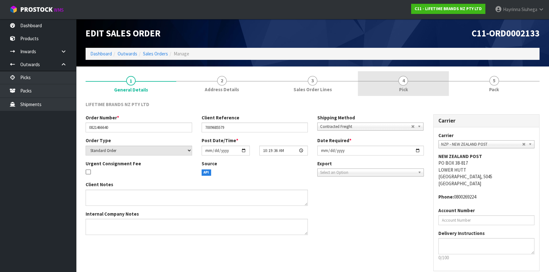
drag, startPoint x: 435, startPoint y: 86, endPoint x: 502, endPoint y: 86, distance: 66.5
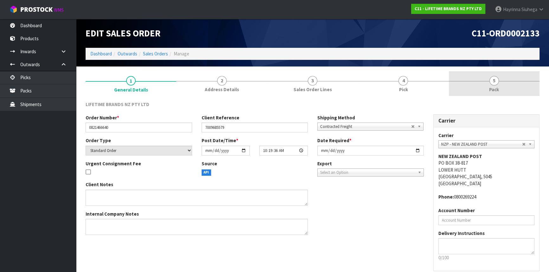
click at [435, 86] on link "4 Pick" at bounding box center [403, 83] width 91 height 25
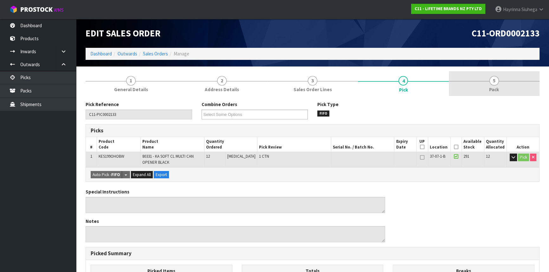
click at [522, 85] on link "5 Pack" at bounding box center [494, 83] width 91 height 25
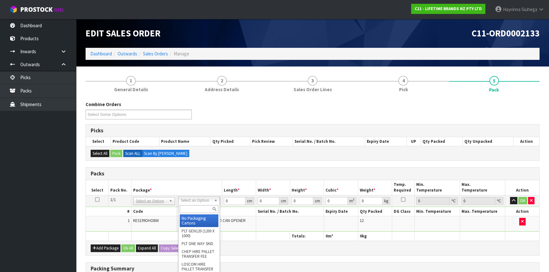
drag, startPoint x: 202, startPoint y: 200, endPoint x: 200, endPoint y: 215, distance: 14.9
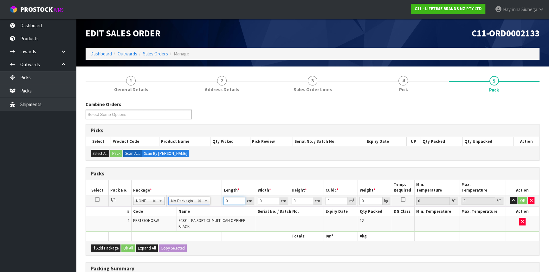
click at [224, 200] on input "0" at bounding box center [234, 201] width 22 height 8
click button "OK" at bounding box center [522, 201] width 9 height 8
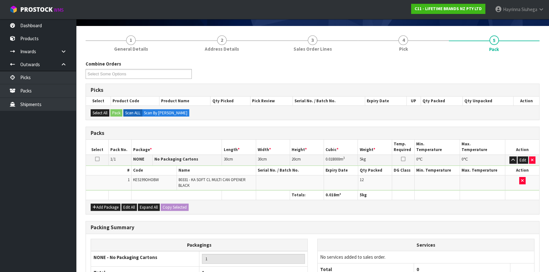
scroll to position [101, 0]
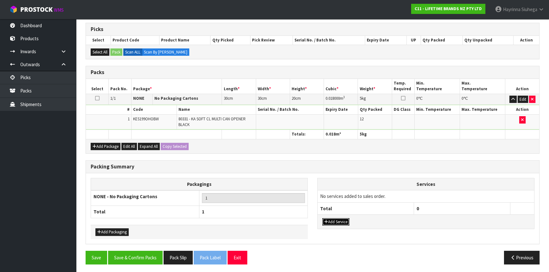
click at [333, 222] on button "Add Service" at bounding box center [335, 222] width 27 height 8
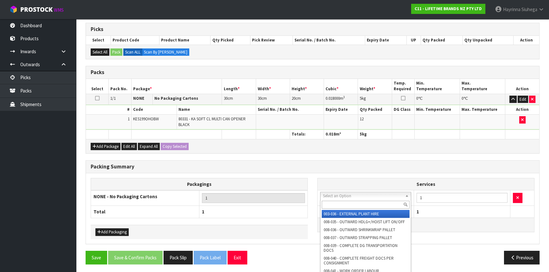
click at [343, 200] on div at bounding box center [365, 205] width 90 height 10
click at [342, 203] on input "text" at bounding box center [366, 205] width 88 height 8
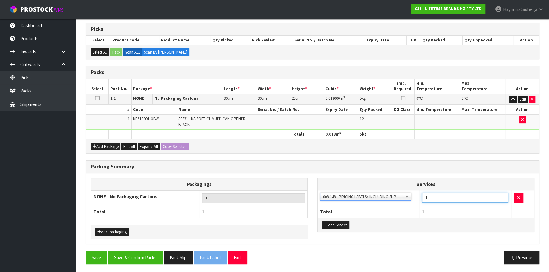
drag, startPoint x: 431, startPoint y: 197, endPoint x: 415, endPoint y: 199, distance: 15.9
click at [415, 199] on tr "003-036 - EXTERNAL PLANT HIRE 008-035 - OUTWARD HDLG+/HOIST LIFT ON/OFF 008-036…" at bounding box center [426, 198] width 216 height 16
click at [133, 256] on button "Save & Confirm Packs" at bounding box center [135, 258] width 55 height 14
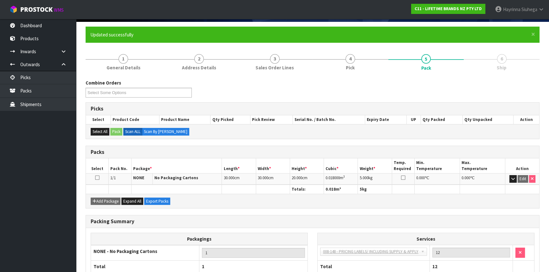
scroll to position [86, 0]
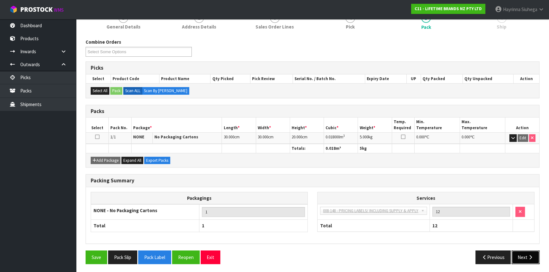
click at [532, 255] on icon "button" at bounding box center [530, 257] width 6 height 5
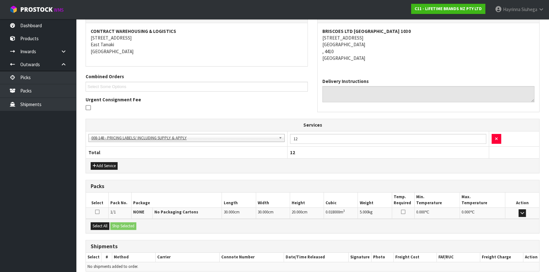
scroll to position [142, 0]
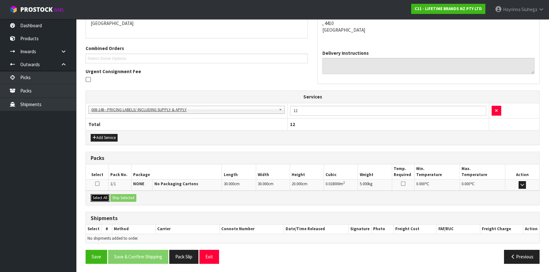
click at [94, 196] on button "Select All" at bounding box center [100, 198] width 19 height 8
click at [129, 196] on button "Ship Selected" at bounding box center [123, 198] width 26 height 8
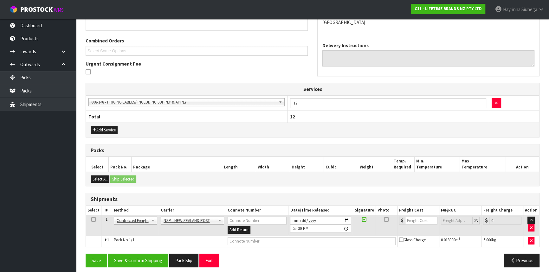
scroll to position [153, 0]
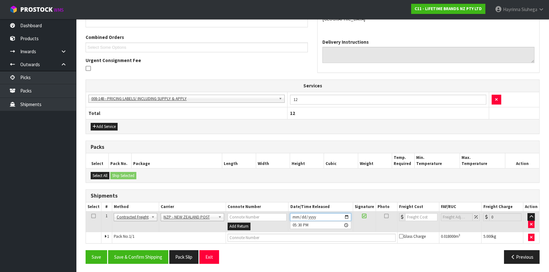
click at [294, 215] on input "[DATE]" at bounding box center [320, 217] width 61 height 8
click at [159, 255] on button "Save & Confirm Shipping" at bounding box center [138, 257] width 60 height 14
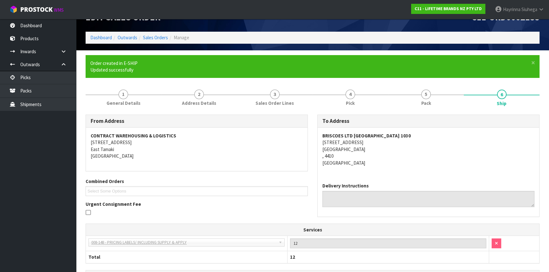
scroll to position [144, 0]
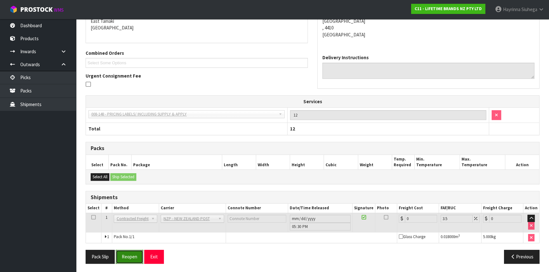
click at [127, 258] on button "Reopen" at bounding box center [130, 257] width 28 height 14
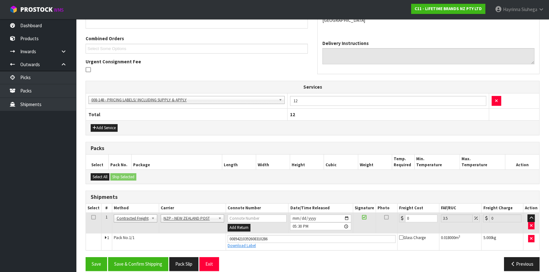
scroll to position [159, 0]
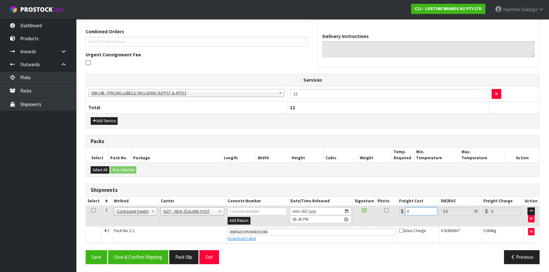
drag, startPoint x: 399, startPoint y: 210, endPoint x: 341, endPoint y: 210, distance: 58.6
click at [341, 210] on tr "1 Client Local Pickup Customer Local Pickup Company Freight Contracted Freight …" at bounding box center [312, 216] width 453 height 21
click at [86, 250] on button "Save" at bounding box center [97, 257] width 22 height 14
click at [161, 258] on button "Save & Confirm Shipping" at bounding box center [138, 257] width 60 height 14
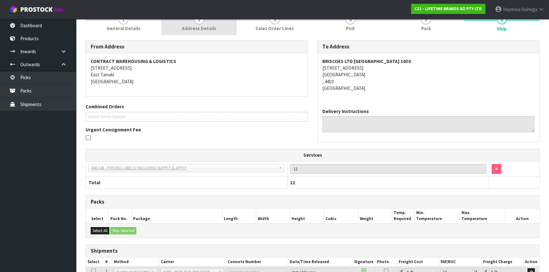
scroll to position [0, 0]
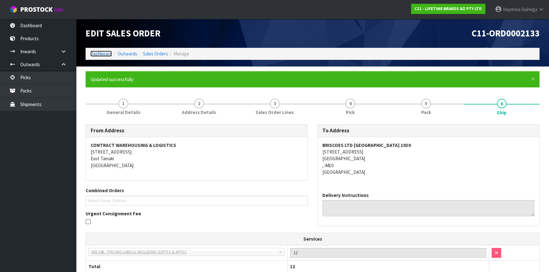
click at [106, 53] on link "Dashboard" at bounding box center [101, 54] width 22 height 6
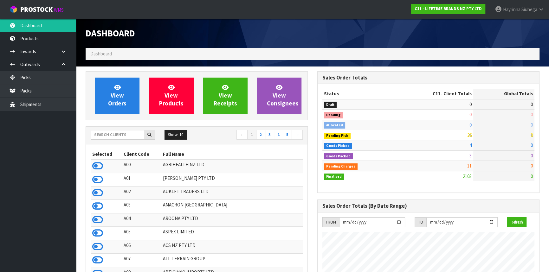
scroll to position [479, 231]
drag, startPoint x: 510, startPoint y: 10, endPoint x: 510, endPoint y: 19, distance: 8.9
click at [510, 10] on span "Hayrinna" at bounding box center [511, 9] width 17 height 6
click at [512, 26] on link "Logout" at bounding box center [523, 25] width 50 height 9
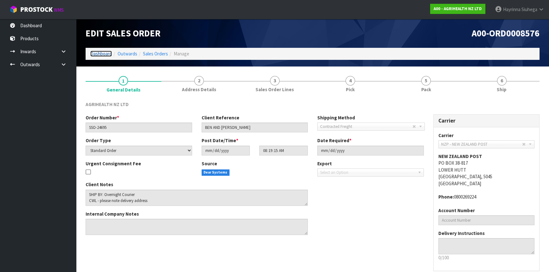
click at [99, 52] on link "Dashboard" at bounding box center [101, 54] width 22 height 6
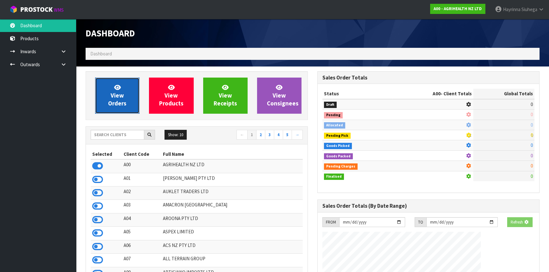
click at [117, 82] on link "View Orders" at bounding box center [117, 96] width 44 height 36
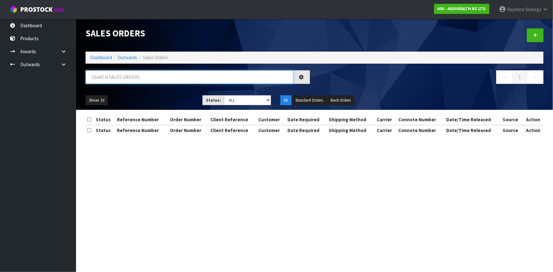
click at [120, 78] on input "text" at bounding box center [190, 77] width 208 height 14
paste input "[PERSON_NAME] AND [PERSON_NAME] - POWER AGRICULTURE"
type input "[PERSON_NAME] AND [PERSON_NAME] - POWER AGRICULTURE"
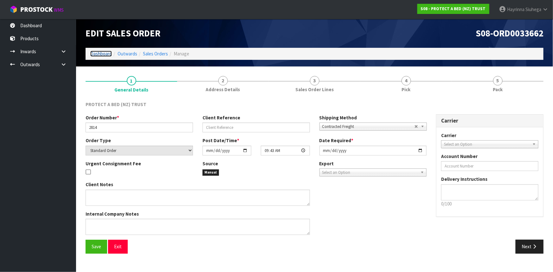
click at [102, 55] on link "Dashboard" at bounding box center [101, 54] width 22 height 6
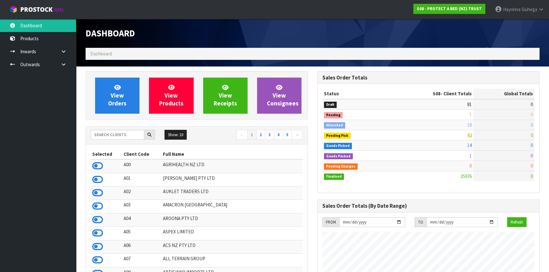
scroll to position [479, 231]
click at [129, 131] on input "text" at bounding box center [118, 135] width 54 height 10
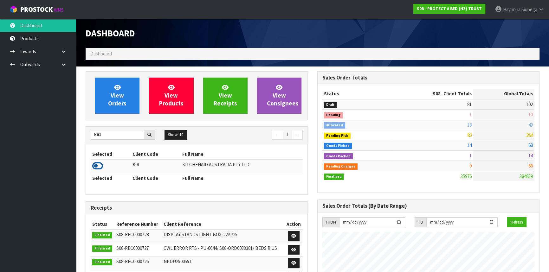
click at [92, 165] on icon at bounding box center [97, 166] width 11 height 10
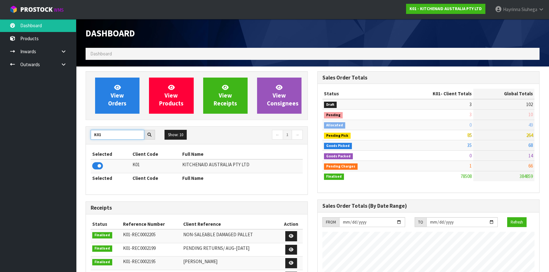
drag, startPoint x: 111, startPoint y: 137, endPoint x: 0, endPoint y: 120, distance: 112.2
click at [0, 120] on body "Toggle navigation ProStock WMS K01 - KITCHENAID AUSTRALIA PTY LTD Hayrinna Siuh…" at bounding box center [274, 136] width 549 height 272
click at [95, 166] on icon at bounding box center [97, 166] width 11 height 10
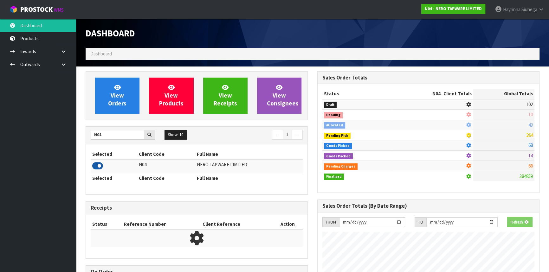
scroll to position [506, 231]
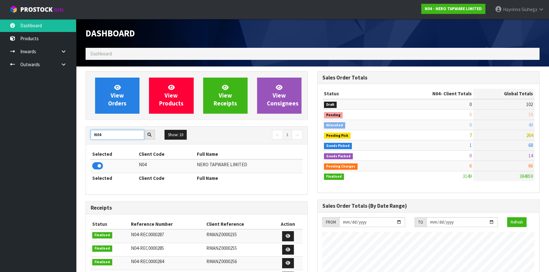
drag, startPoint x: 106, startPoint y: 136, endPoint x: 71, endPoint y: 131, distance: 34.6
click at [71, 131] on body "Toggle navigation ProStock WMS N04 - NERO TAPWARE LIMITED Hayrinna Siuhega Logo…" at bounding box center [274, 136] width 549 height 272
type input "F01"
click at [101, 166] on icon at bounding box center [97, 166] width 11 height 10
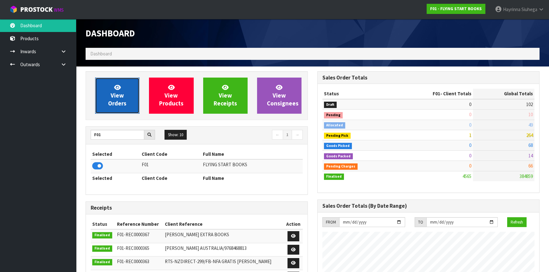
scroll to position [479, 231]
click at [123, 100] on span "View Orders" at bounding box center [117, 96] width 18 height 24
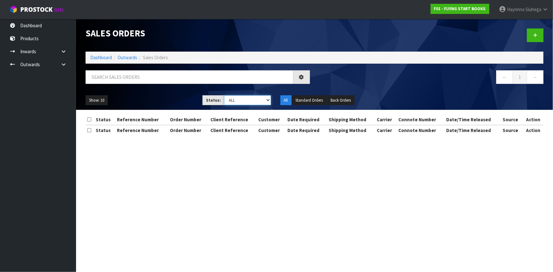
click at [245, 99] on select "Draft Pending Allocated Pending Pick Goods Picked Goods Packed Pending Charges …" at bounding box center [247, 100] width 47 height 10
select select "string:3"
click at [224, 95] on select "Draft Pending Allocated Pending Pick Goods Picked Goods Packed Pending Charges …" at bounding box center [247, 100] width 47 height 10
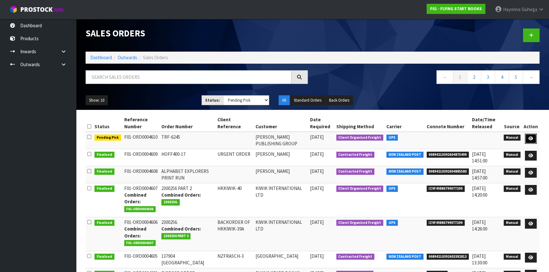
click at [531, 138] on icon at bounding box center [530, 139] width 5 height 4
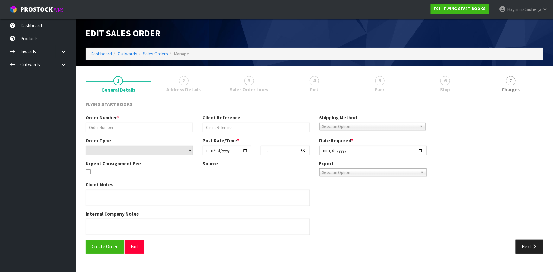
type input "TRF-6245"
select select "number:0"
type input "[DATE]"
type input "10:44:00.000"
type input "[DATE]"
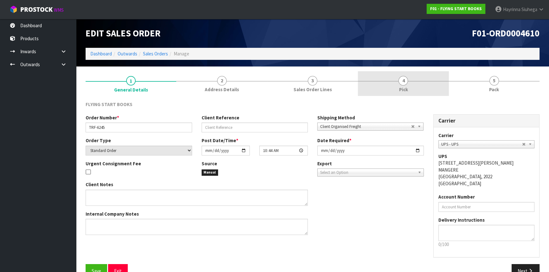
click at [429, 80] on link "4 Pick" at bounding box center [403, 83] width 91 height 25
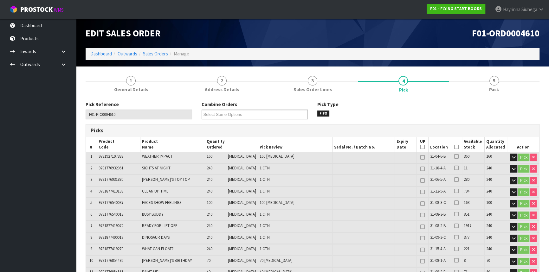
click at [454, 147] on icon at bounding box center [456, 147] width 4 height 0
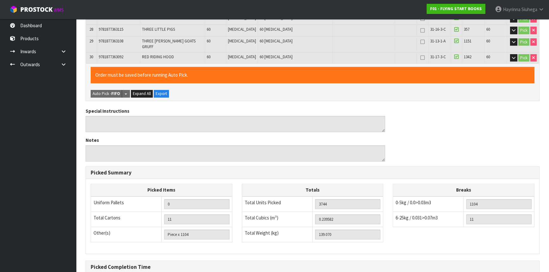
scroll to position [503, 0]
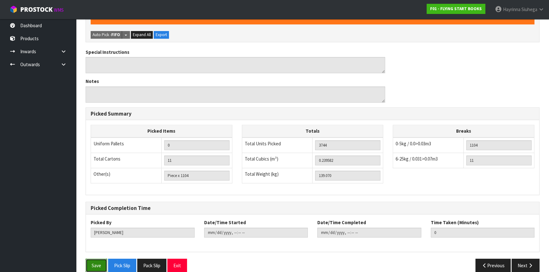
click at [101, 259] on button "Save" at bounding box center [97, 266] width 22 height 14
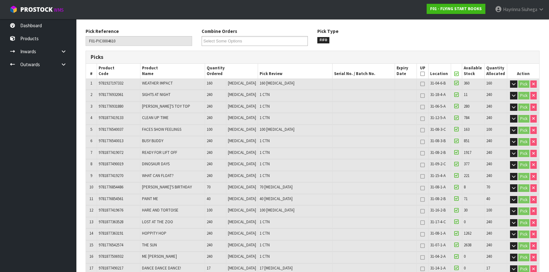
scroll to position [29, 0]
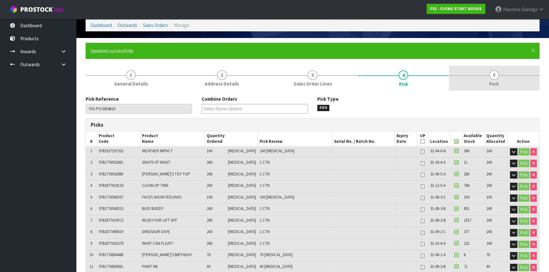
click at [475, 78] on link "5 Pack" at bounding box center [494, 78] width 91 height 25
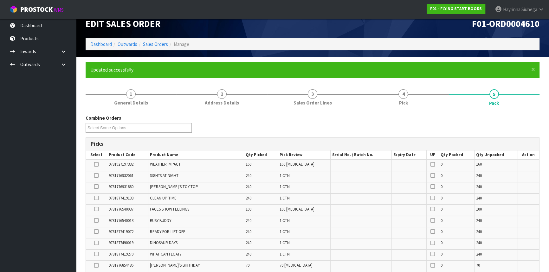
scroll to position [0, 0]
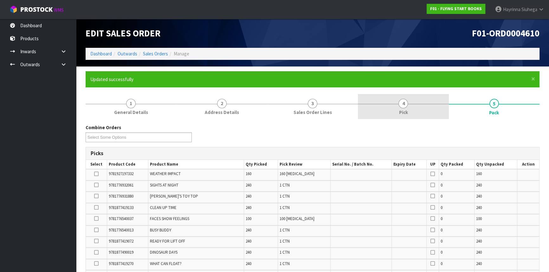
click at [394, 104] on div at bounding box center [403, 104] width 91 height 0
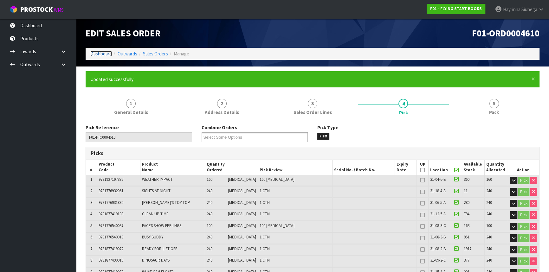
click at [101, 55] on link "Dashboard" at bounding box center [101, 54] width 22 height 6
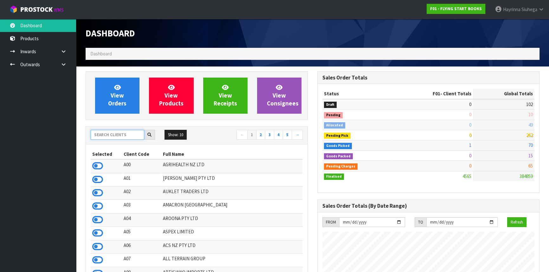
click at [114, 132] on input "text" at bounding box center [118, 135] width 54 height 10
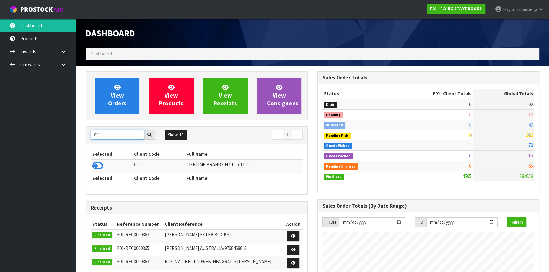
type input "C11"
click at [100, 168] on icon at bounding box center [97, 166] width 11 height 10
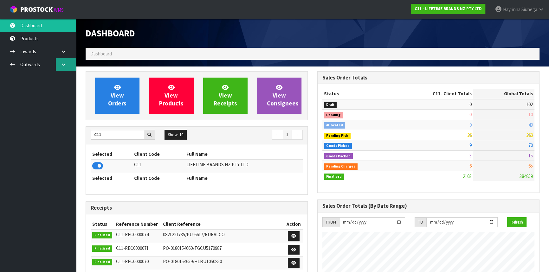
click at [63, 58] on link at bounding box center [66, 64] width 20 height 13
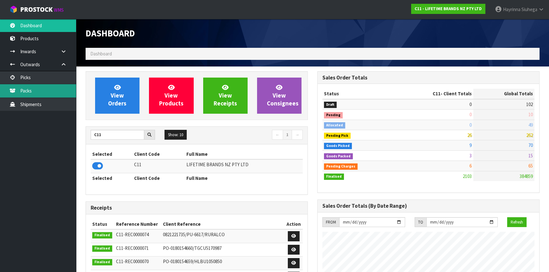
click at [43, 89] on link "Packs" at bounding box center [38, 90] width 76 height 13
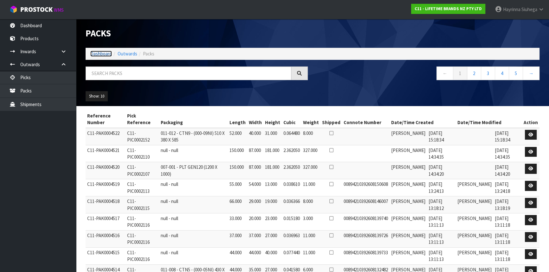
click at [97, 52] on link "Dashboard" at bounding box center [101, 54] width 22 height 6
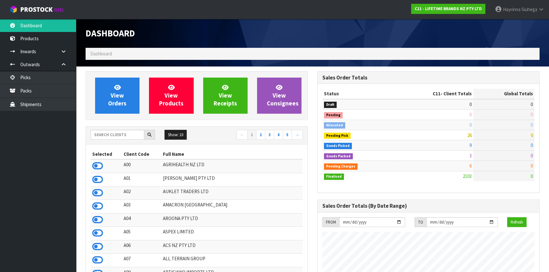
scroll to position [479, 231]
click at [111, 138] on input "text" at bounding box center [118, 135] width 54 height 10
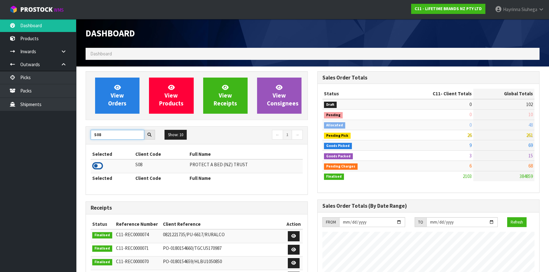
type input "S08"
click at [94, 166] on icon at bounding box center [97, 166] width 11 height 10
drag, startPoint x: 107, startPoint y: 135, endPoint x: 42, endPoint y: 134, distance: 65.3
click at [42, 134] on body "Toggle navigation ProStock WMS S08 - PROTECT A BED (NZ) TRUST Hayrinna Siuhega …" at bounding box center [274, 136] width 549 height 272
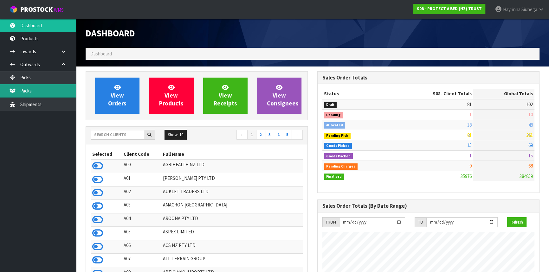
click at [38, 93] on link "Packs" at bounding box center [38, 90] width 76 height 13
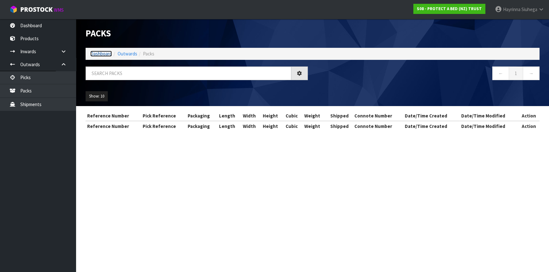
click at [104, 54] on link "Dashboard" at bounding box center [101, 54] width 22 height 6
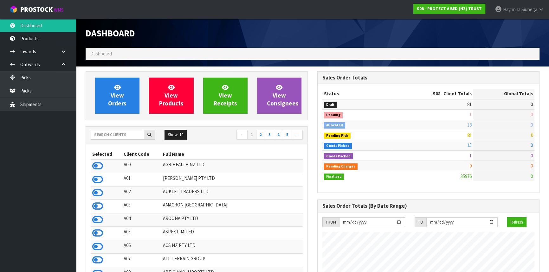
scroll to position [479, 231]
